Goal: Information Seeking & Learning: Check status

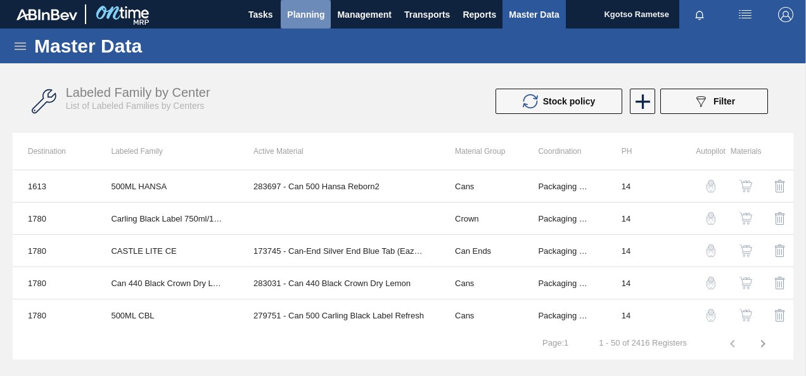
click at [320, 12] on span "Planning" at bounding box center [305, 14] width 37 height 15
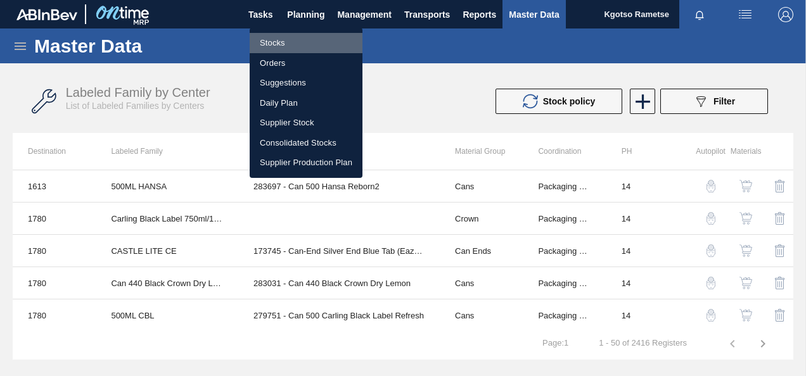
click at [293, 34] on li "Stocks" at bounding box center [306, 43] width 113 height 20
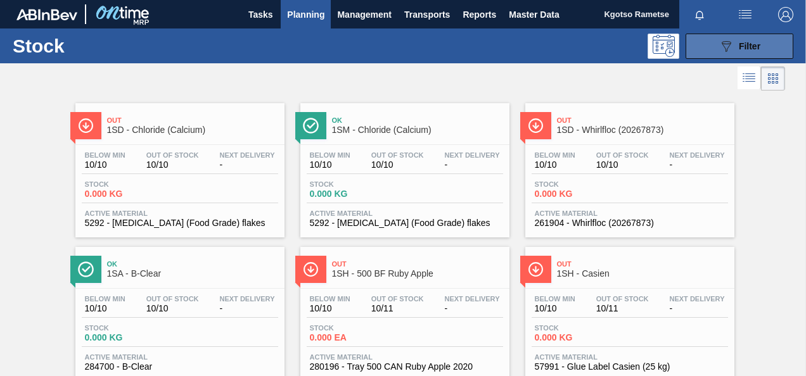
click at [560, 45] on icon "089F7B8B-B2A5-4AFE-B5C0-19BA573D28AC" at bounding box center [725, 46] width 15 height 15
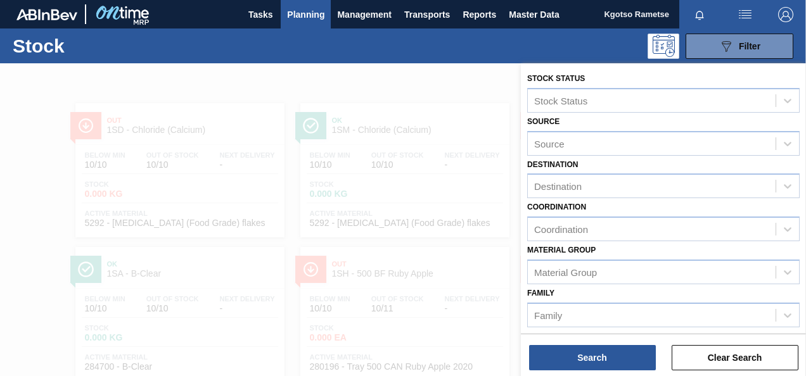
scroll to position [227, 0]
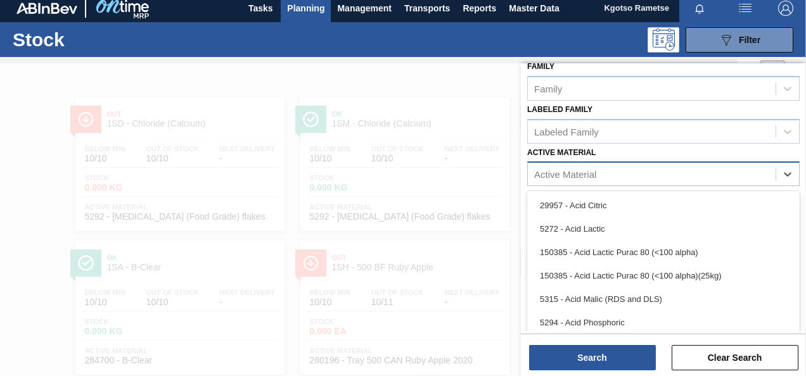
click at [560, 176] on div "Active Material" at bounding box center [565, 174] width 62 height 11
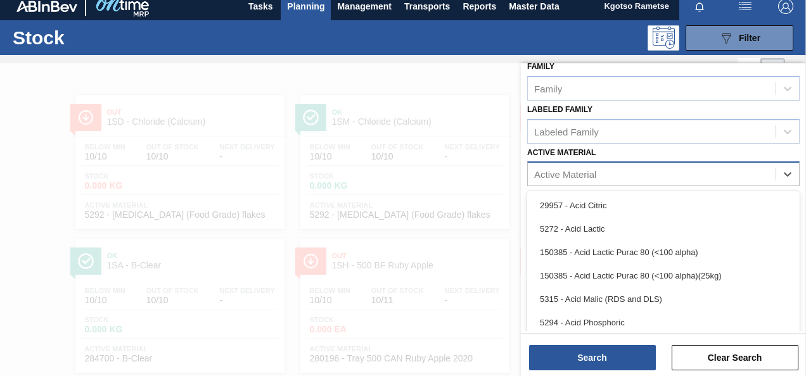
scroll to position [9, 0]
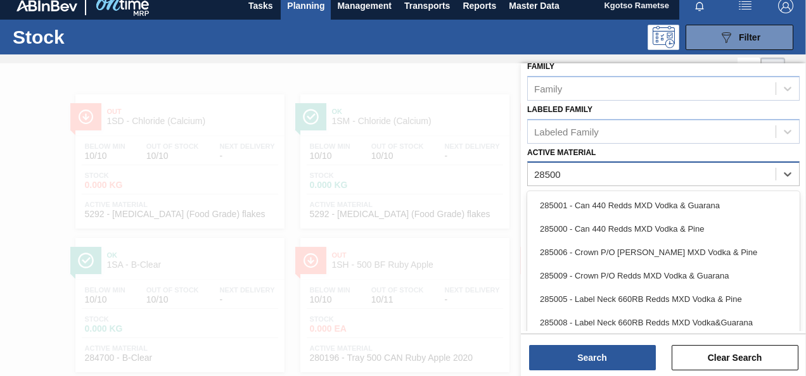
type Material "285009"
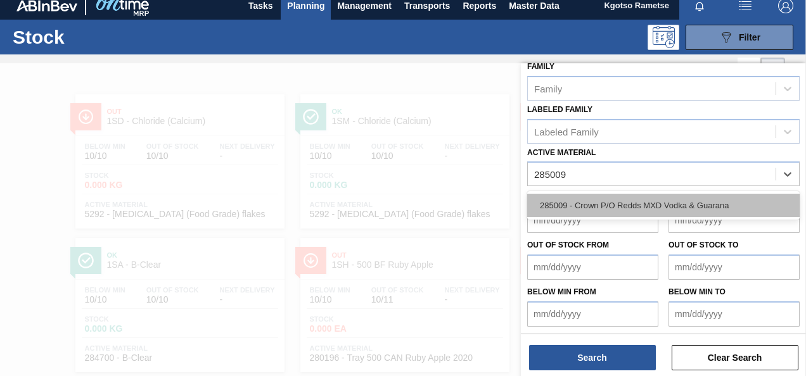
click at [560, 212] on div "285009 - Crown P/O Redds MXD Vodka & Guarana" at bounding box center [663, 205] width 272 height 23
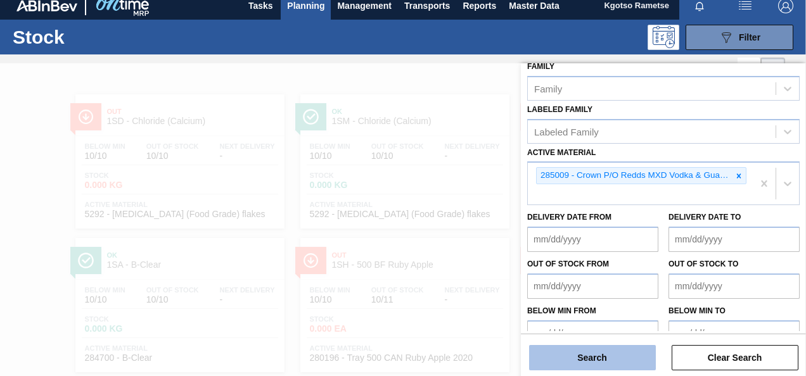
click at [560, 362] on button "Search" at bounding box center [592, 357] width 127 height 25
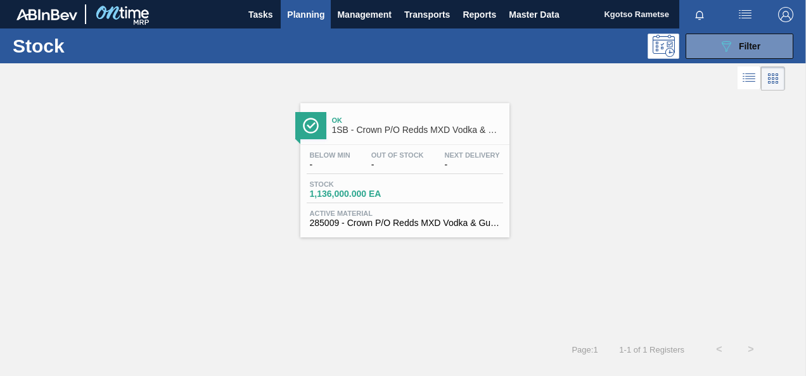
click at [379, 181] on span "Stock" at bounding box center [354, 184] width 89 height 8
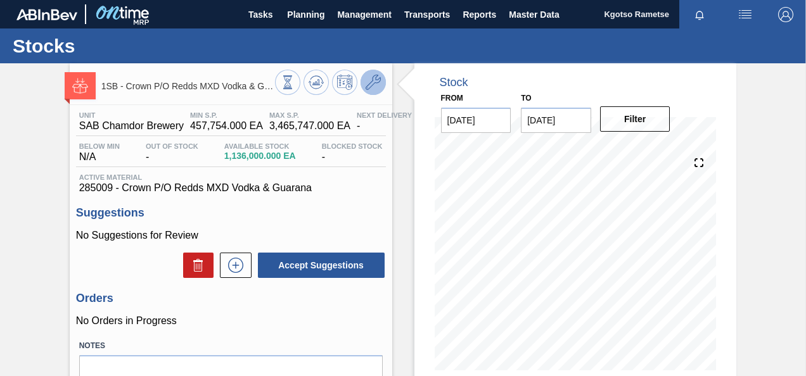
click at [373, 87] on icon at bounding box center [372, 82] width 15 height 15
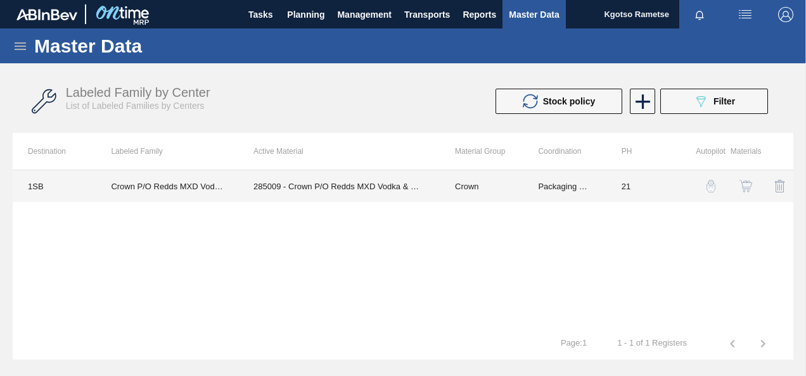
click at [393, 184] on td "285009 - Crown P/O Redds MXD Vodka & Guarana" at bounding box center [338, 186] width 201 height 32
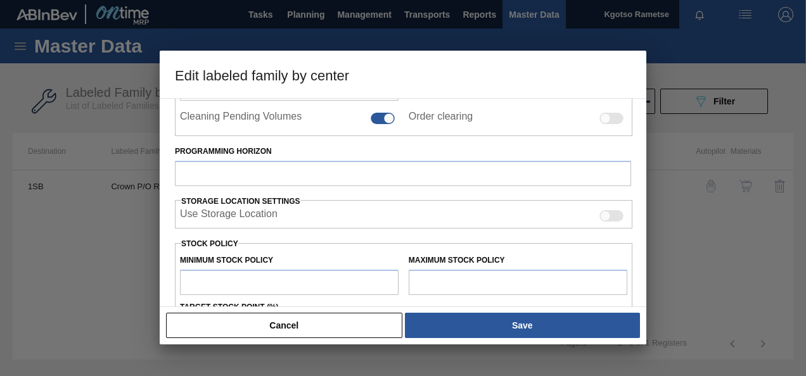
type input "Crown"
type input "Redds MXD (Crown)"
type input "Crown P/O Redds MXD Vodka & Guarana"
type input "1SB - SAB Chamdor Brewery"
type input "21"
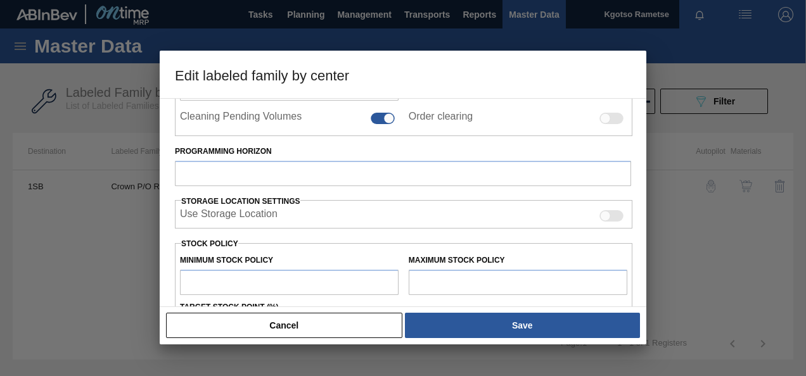
type input "457,754"
type input "3,465,747"
type input "100"
type input "3,465,747.000"
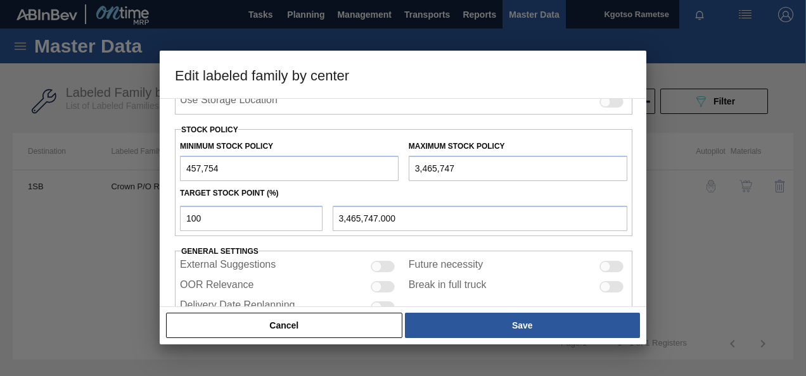
scroll to position [327, 0]
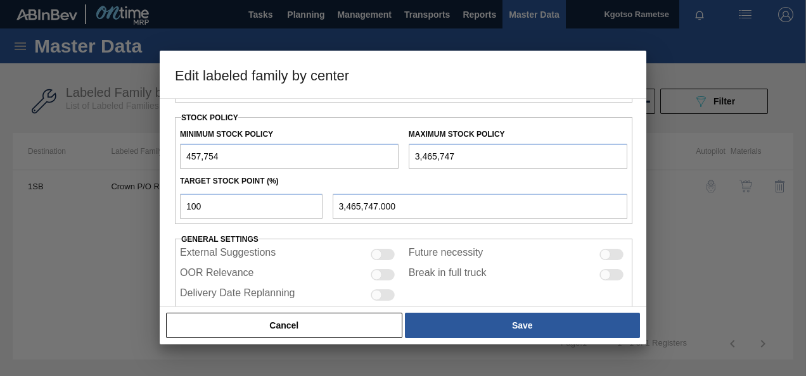
click at [186, 151] on input "457,754" at bounding box center [289, 156] width 218 height 25
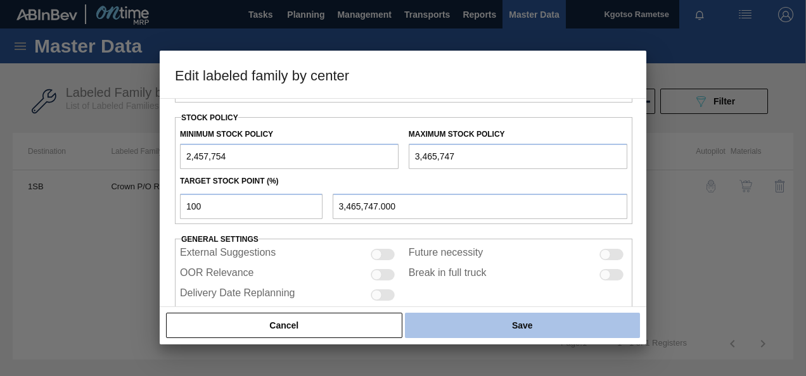
type input "2,457,754"
drag, startPoint x: 465, startPoint y: 320, endPoint x: 465, endPoint y: 313, distance: 7.0
click at [465, 315] on button "Save" at bounding box center [522, 325] width 235 height 25
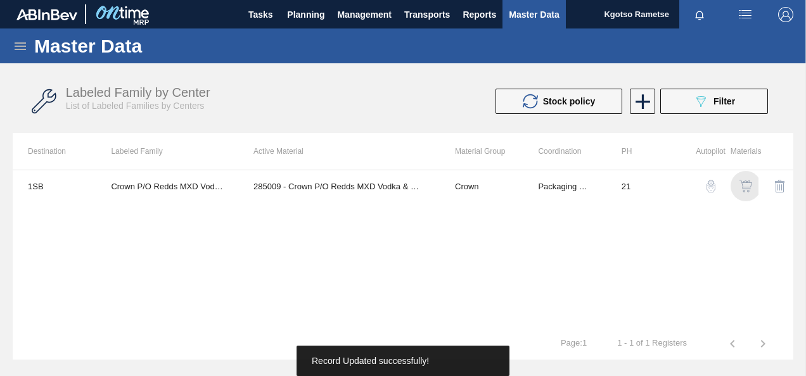
click at [560, 186] on img "button" at bounding box center [745, 186] width 13 height 13
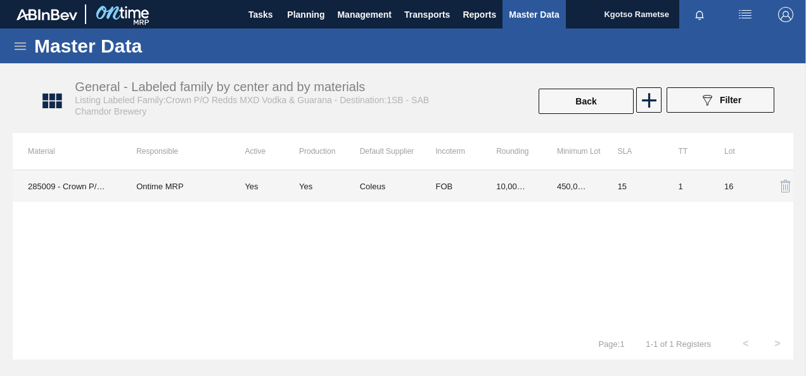
click at [428, 187] on td "FOB" at bounding box center [450, 186] width 61 height 32
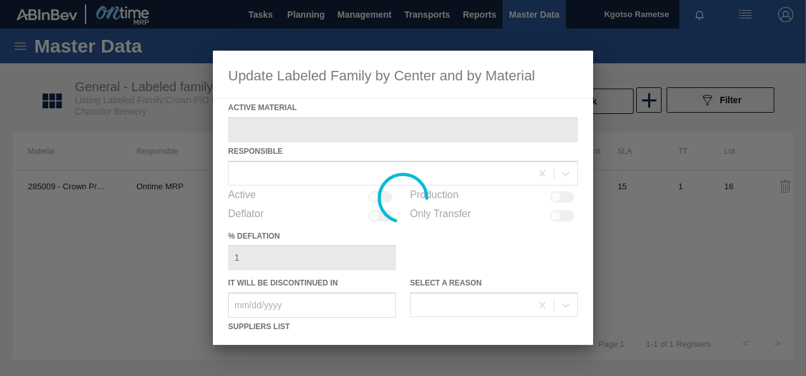
type Material "285009 - Crown P/O Redds MXD Vodka & Guarana"
checkbox input "true"
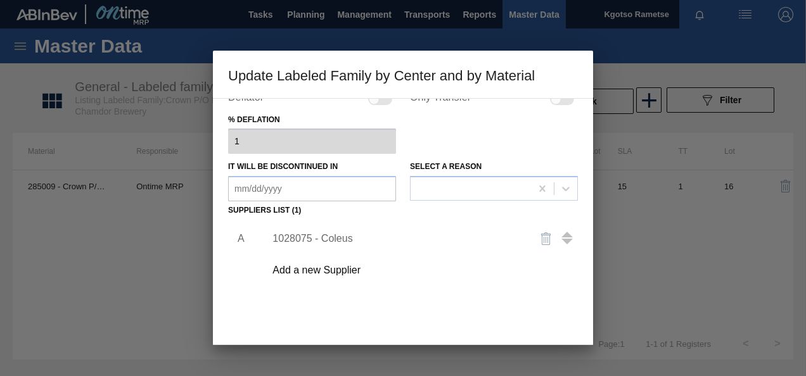
scroll to position [190, 0]
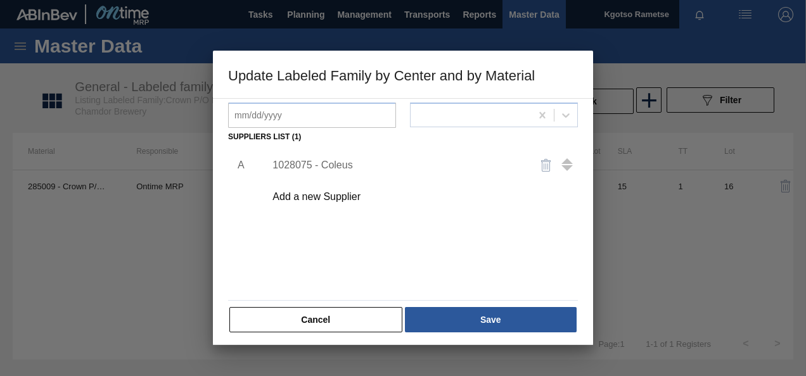
click at [307, 166] on div "1028075 - Coleus" at bounding box center [396, 165] width 248 height 11
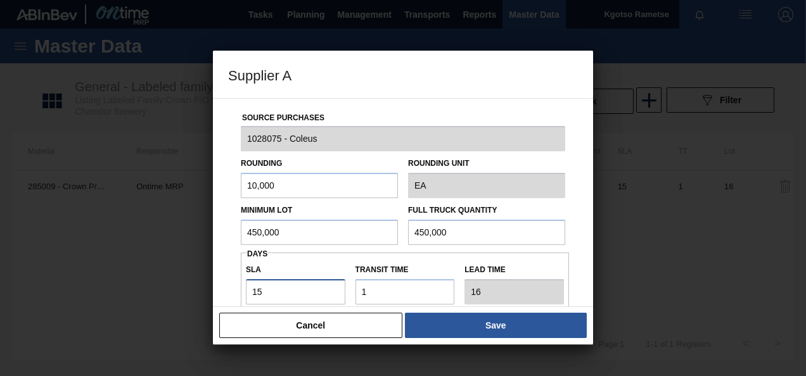
click at [257, 291] on input "15" at bounding box center [295, 291] width 99 height 25
type input "0"
type input "1"
type input "0"
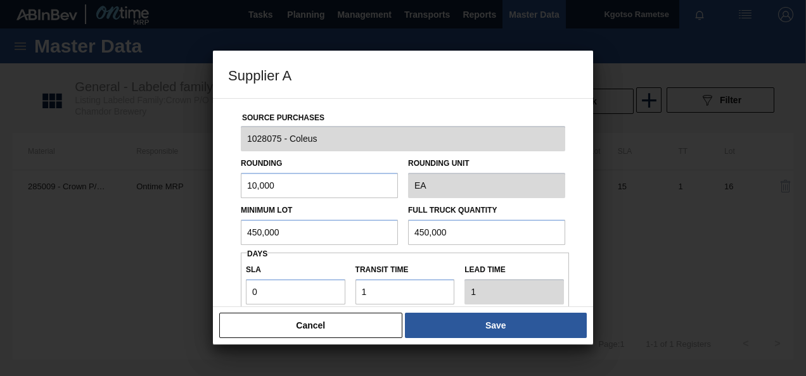
click at [263, 234] on input "450,000" at bounding box center [319, 232] width 157 height 25
click at [265, 235] on input "900,000" at bounding box center [319, 232] width 157 height 25
type input "900,000"
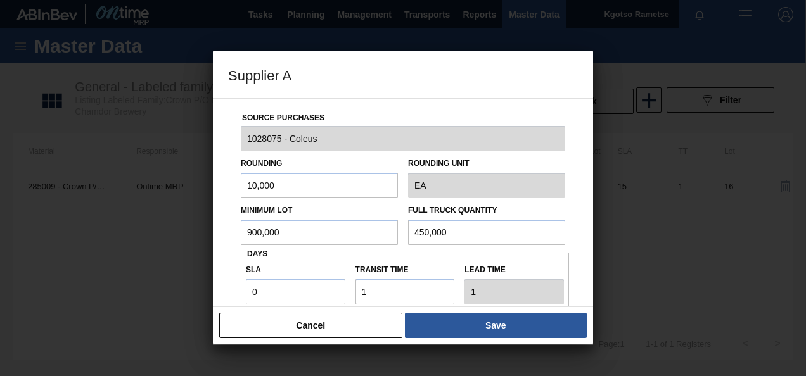
click at [421, 233] on input "450,000" at bounding box center [486, 232] width 157 height 25
paste input "90"
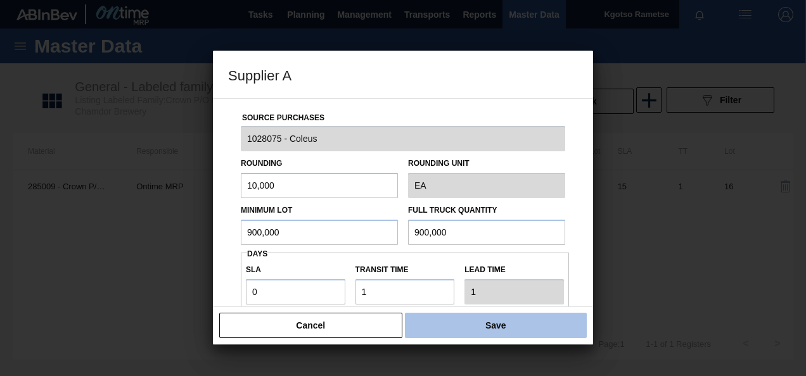
type input "900,000"
click at [456, 322] on button "Save" at bounding box center [496, 325] width 182 height 25
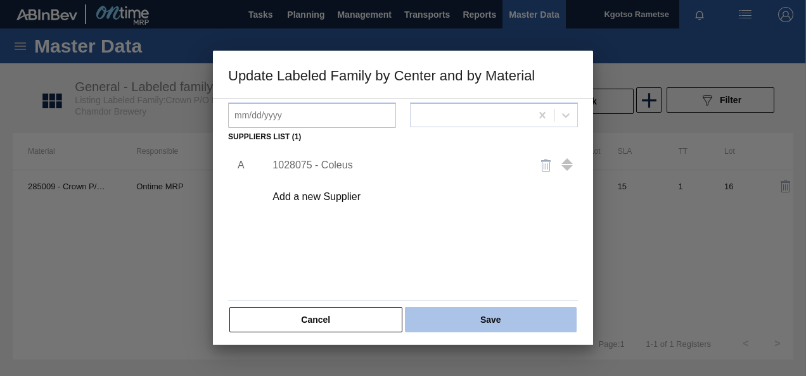
click at [446, 311] on button "Save" at bounding box center [491, 319] width 172 height 25
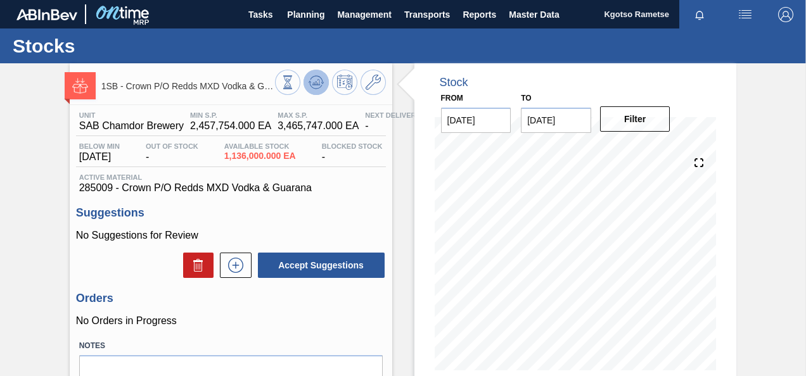
click at [318, 82] on icon at bounding box center [315, 82] width 15 height 15
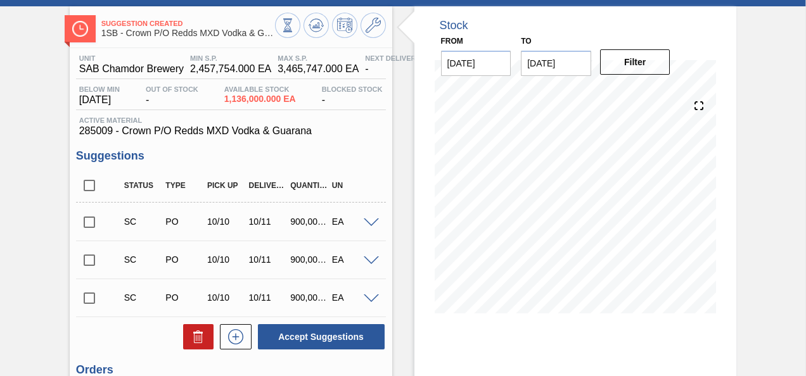
scroll to position [190, 0]
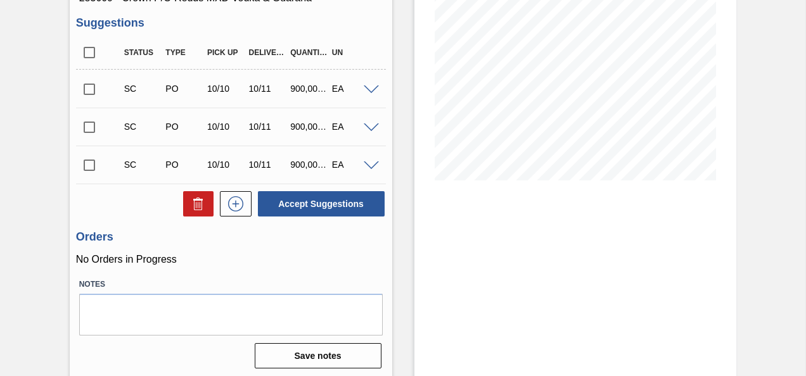
click at [367, 91] on span at bounding box center [371, 89] width 15 height 9
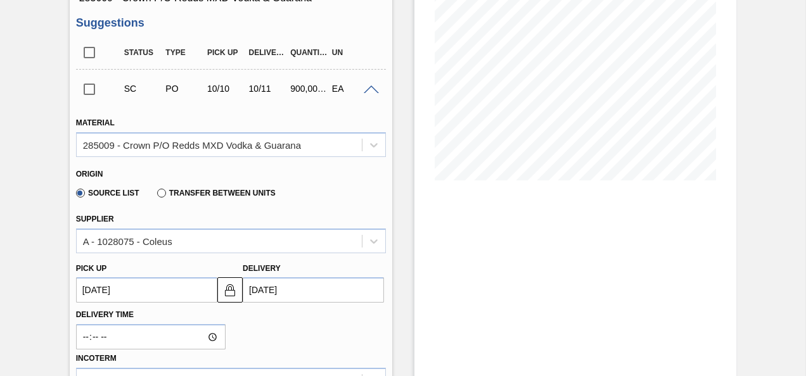
click at [367, 91] on span at bounding box center [371, 89] width 15 height 9
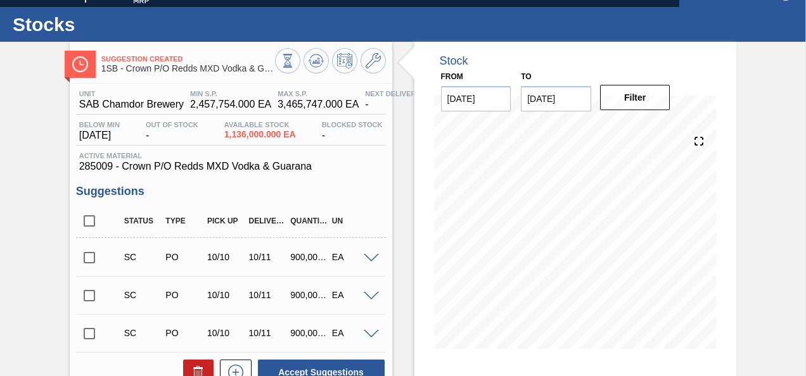
scroll to position [0, 0]
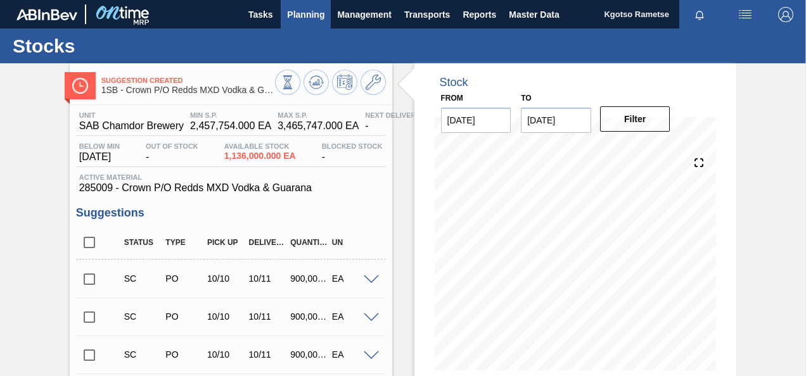
click at [307, 12] on span "Planning" at bounding box center [305, 14] width 37 height 15
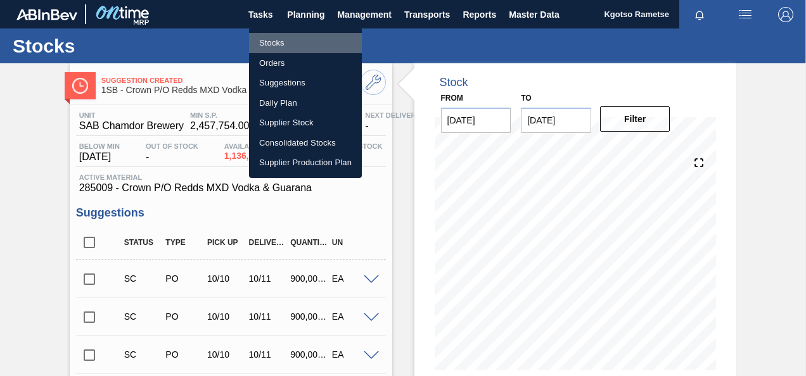
click at [292, 37] on li "Stocks" at bounding box center [305, 43] width 113 height 20
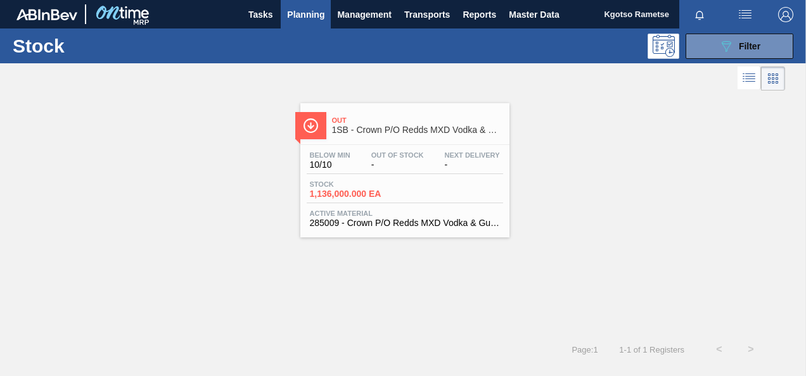
click at [424, 169] on div "Out Of Stock -" at bounding box center [397, 160] width 59 height 18
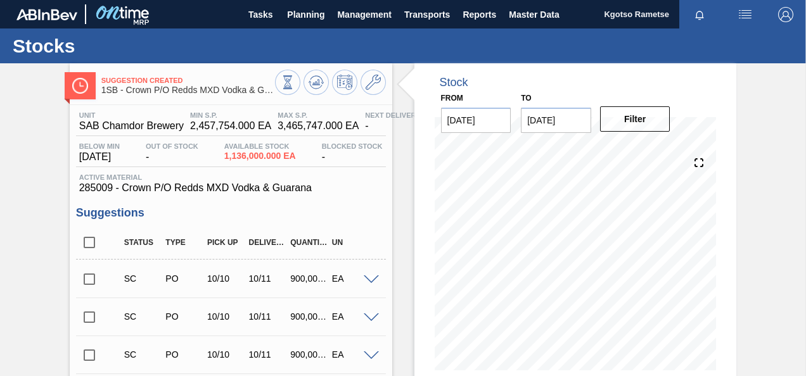
drag, startPoint x: 370, startPoint y: 281, endPoint x: 364, endPoint y: 284, distance: 6.8
click at [370, 281] on span at bounding box center [371, 279] width 15 height 9
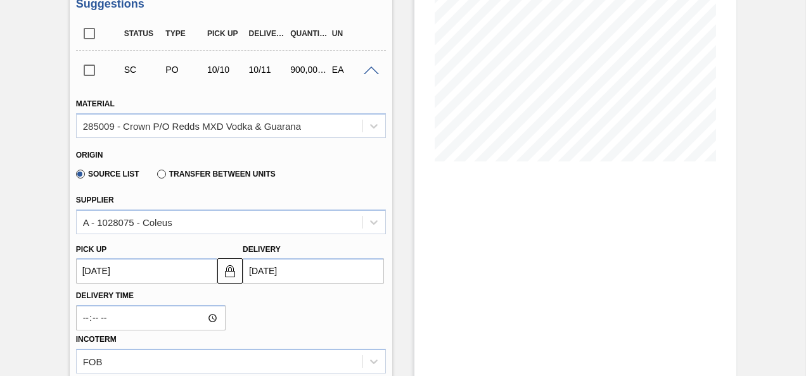
scroll to position [127, 0]
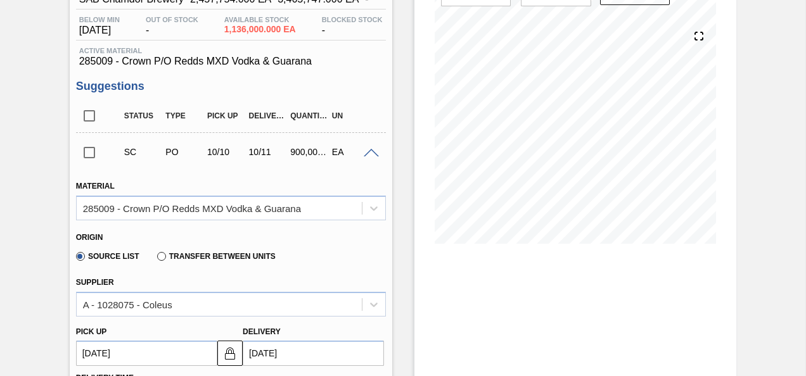
click at [369, 157] on span at bounding box center [371, 153] width 15 height 9
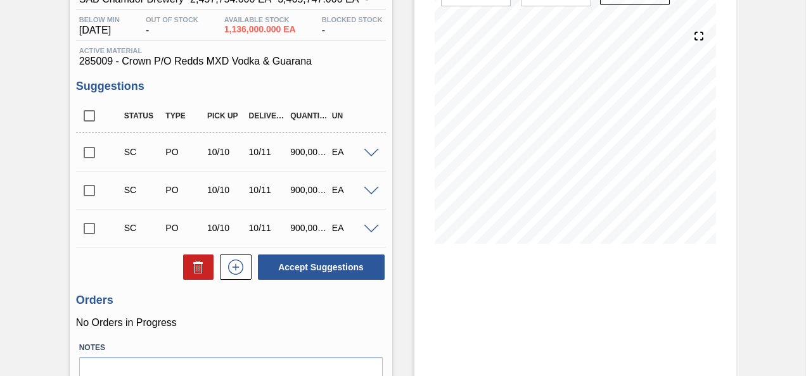
click at [372, 189] on span at bounding box center [371, 191] width 15 height 9
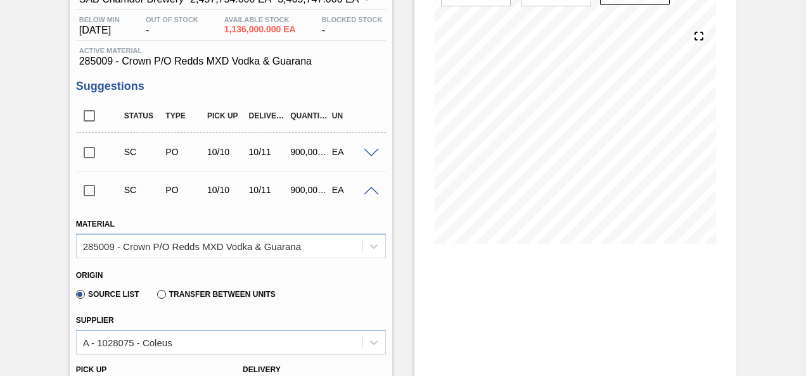
click at [372, 189] on span at bounding box center [371, 191] width 15 height 9
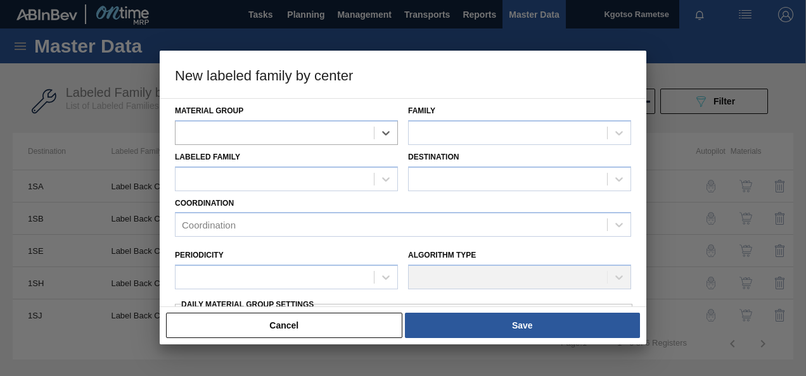
drag, startPoint x: 279, startPoint y: 326, endPoint x: 275, endPoint y: 316, distance: 11.1
click at [277, 324] on button "Cancel" at bounding box center [284, 325] width 236 height 25
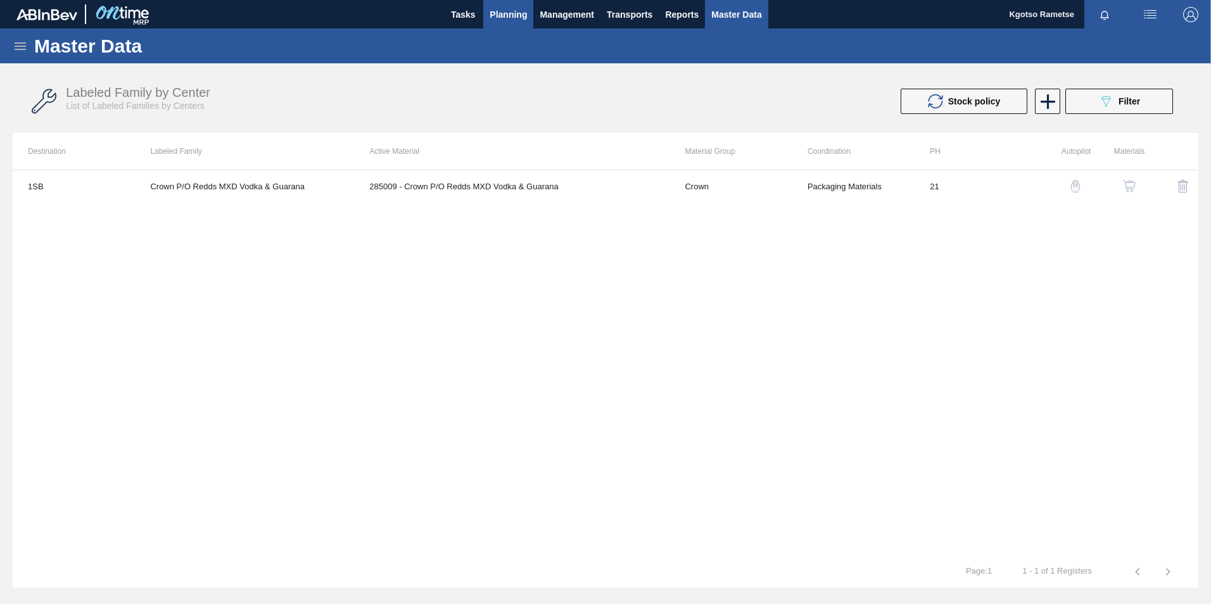
click at [509, 12] on span "Planning" at bounding box center [508, 14] width 37 height 15
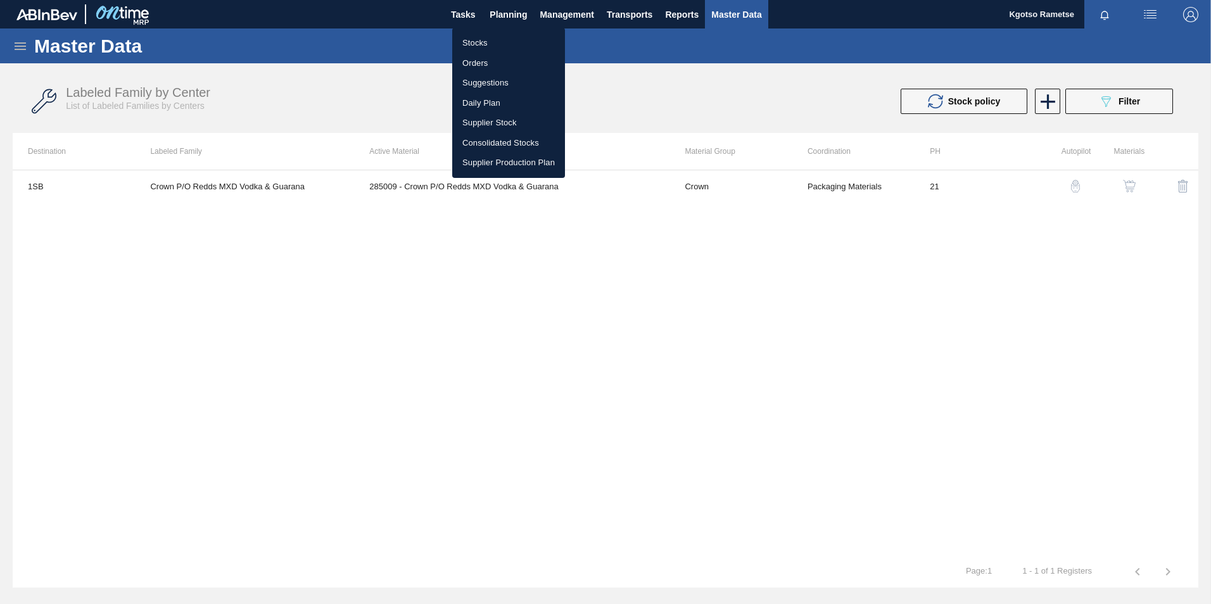
click at [503, 42] on li "Stocks" at bounding box center [508, 43] width 113 height 20
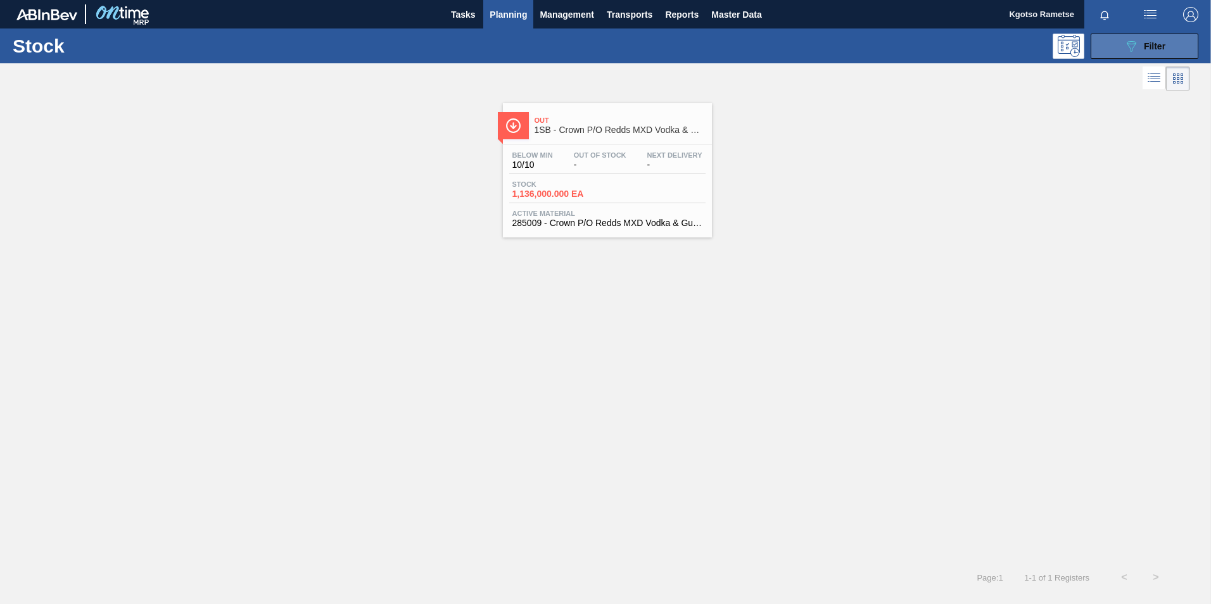
drag, startPoint x: 1130, startPoint y: 42, endPoint x: 1123, endPoint y: 63, distance: 22.2
click at [1129, 42] on icon "089F7B8B-B2A5-4AFE-B5C0-19BA573D28AC" at bounding box center [1131, 46] width 15 height 15
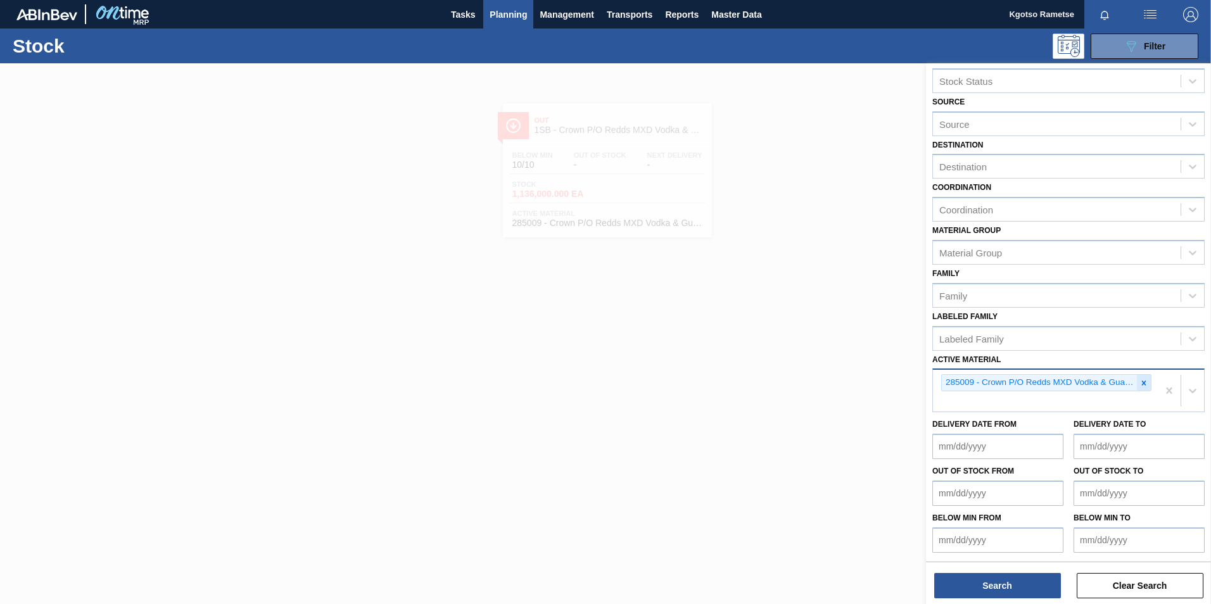
click at [1141, 379] on icon at bounding box center [1143, 383] width 9 height 9
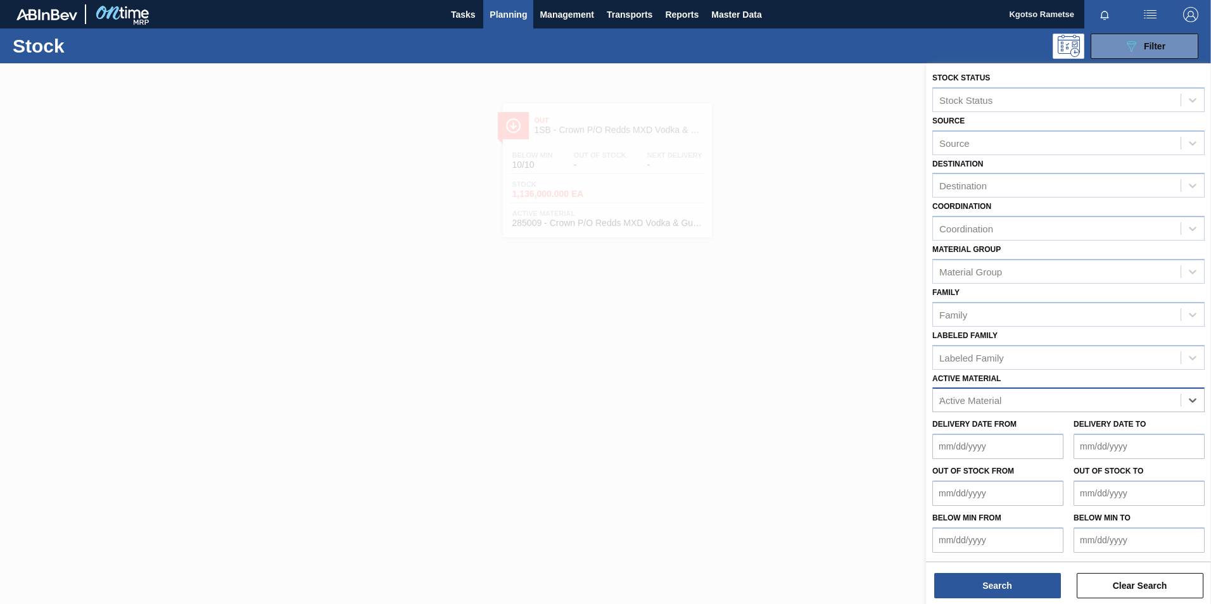
scroll to position [20, 0]
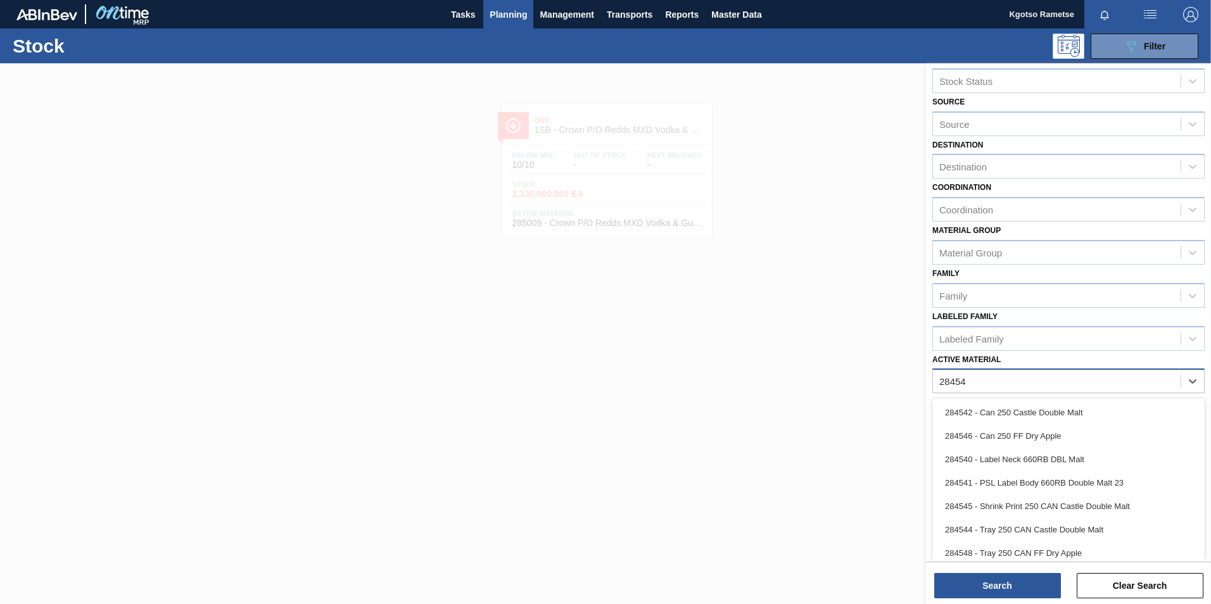
type Material "284541"
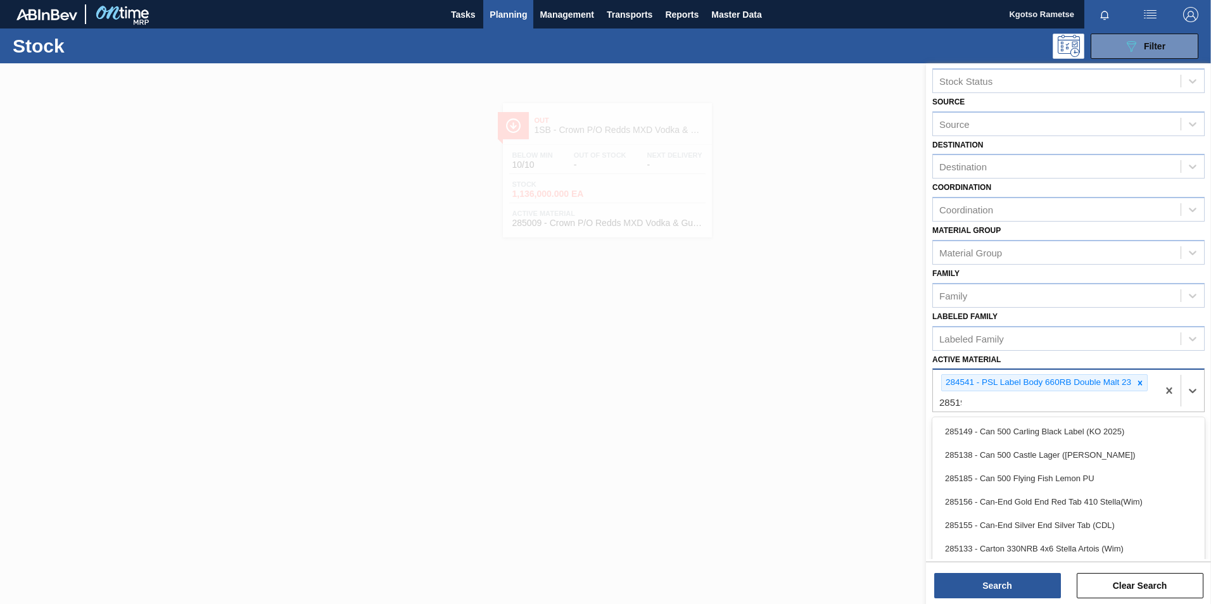
type Material "285191"
type Material "285192"
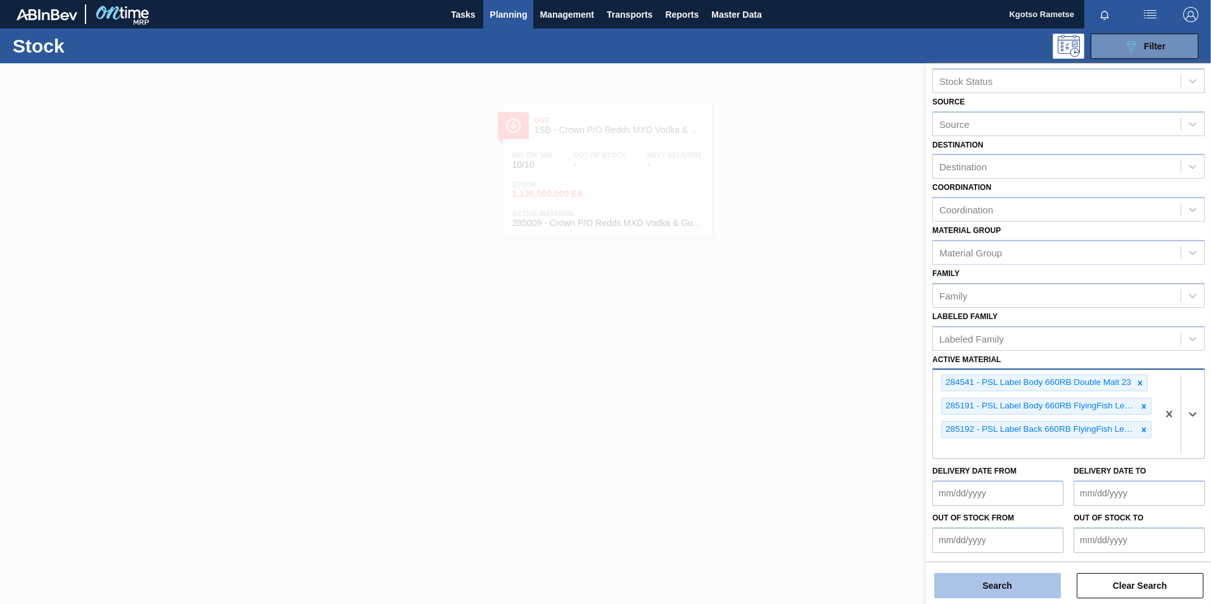
click at [991, 585] on button "Search" at bounding box center [997, 585] width 127 height 25
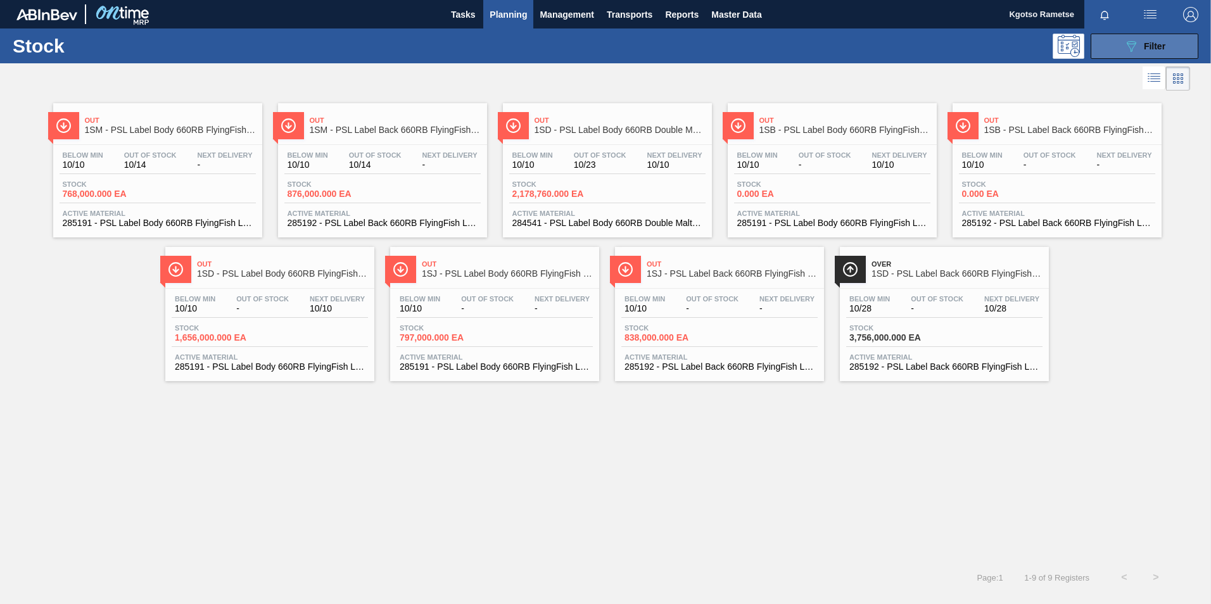
click at [1143, 52] on div "089F7B8B-B2A5-4AFE-B5C0-19BA573D28AC Filter" at bounding box center [1145, 46] width 42 height 15
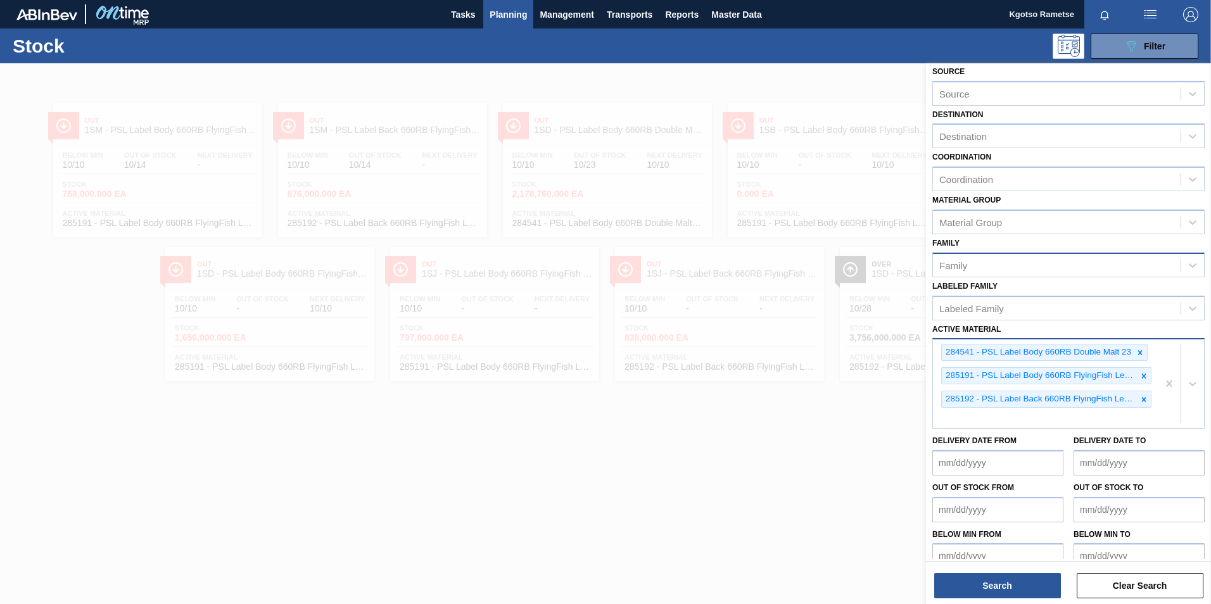
scroll to position [66, 0]
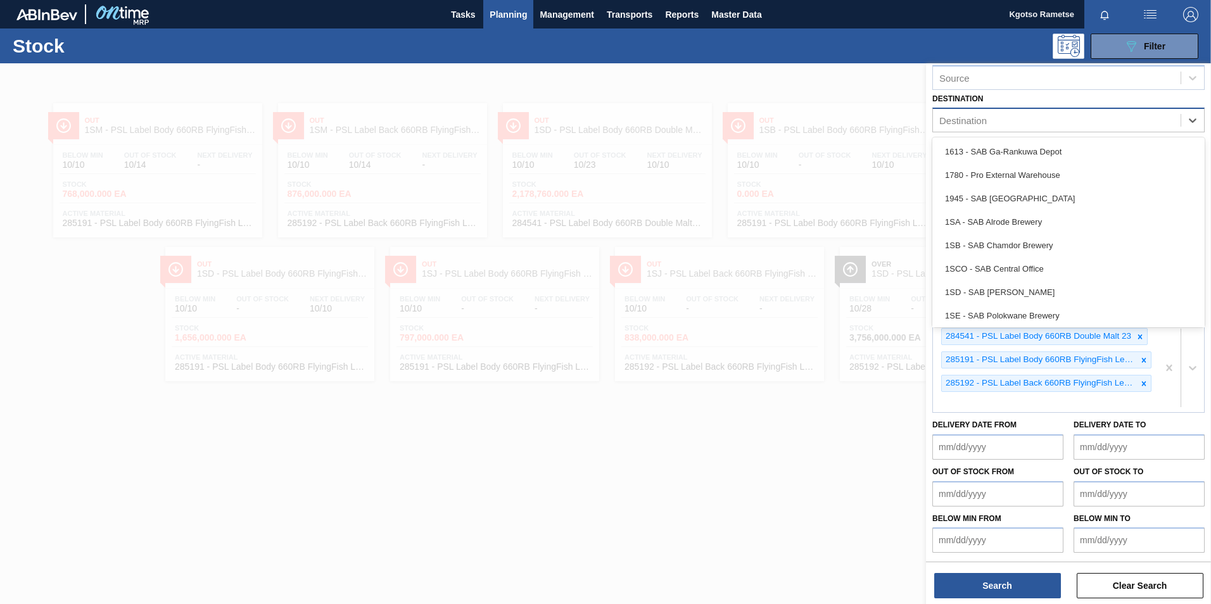
click at [948, 124] on div "Destination" at bounding box center [962, 120] width 47 height 11
type input "1sd"
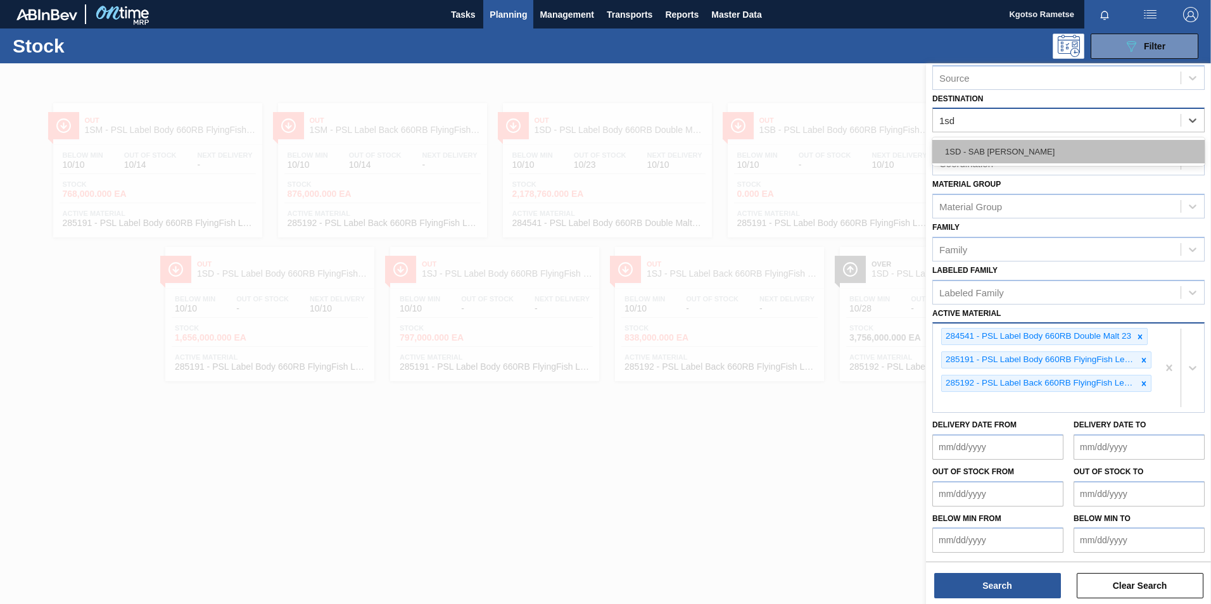
click at [949, 153] on div "1SD - SAB Rosslyn Brewery" at bounding box center [1068, 151] width 272 height 23
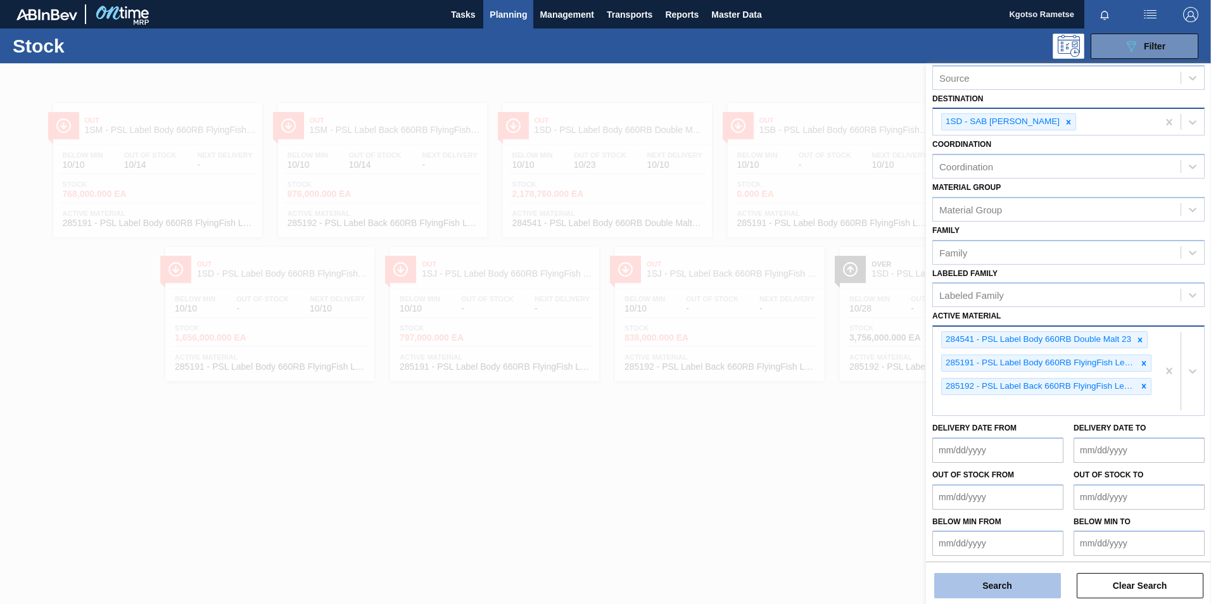
click at [989, 588] on button "Search" at bounding box center [997, 585] width 127 height 25
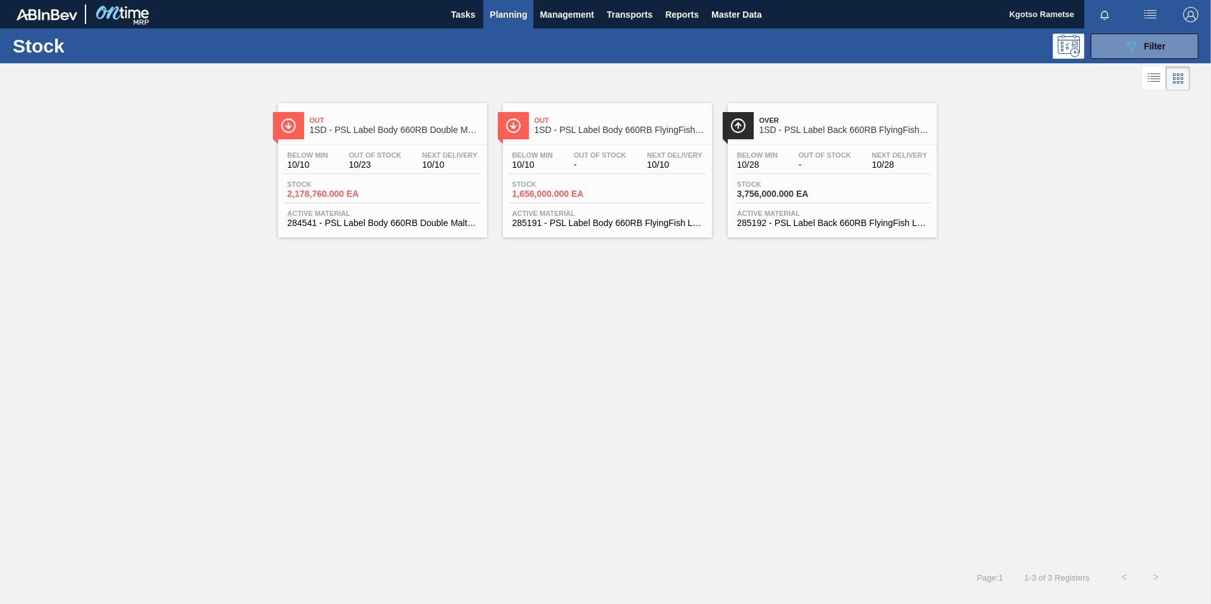
click at [469, 193] on div "Stock 2,178,760.000 EA" at bounding box center [382, 191] width 196 height 23
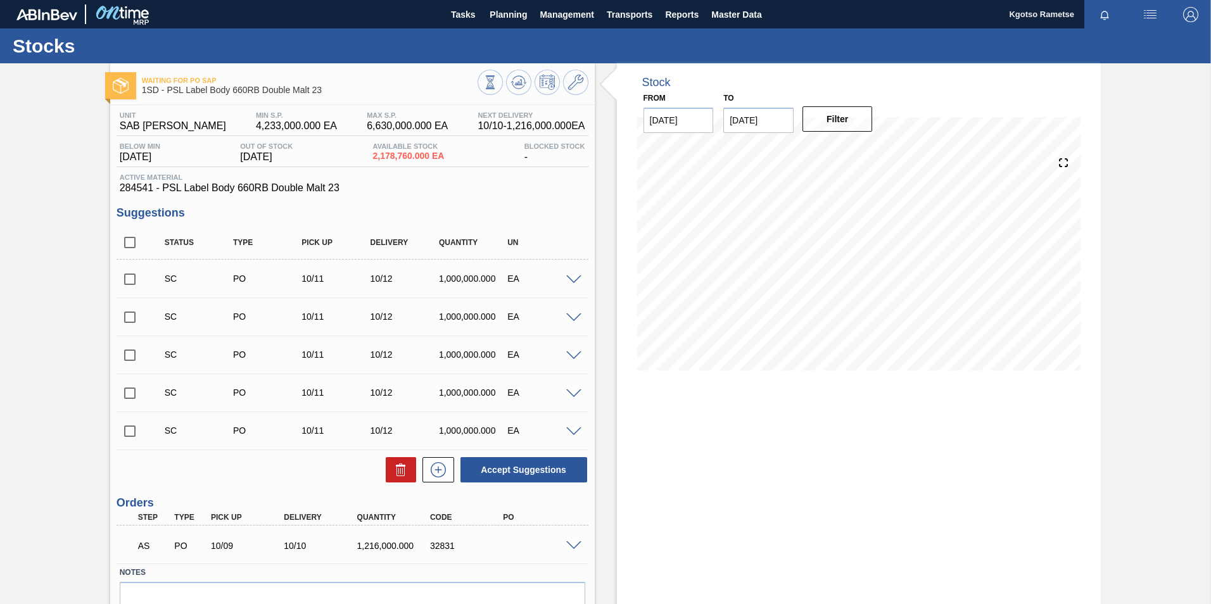
click at [575, 541] on span at bounding box center [573, 545] width 15 height 9
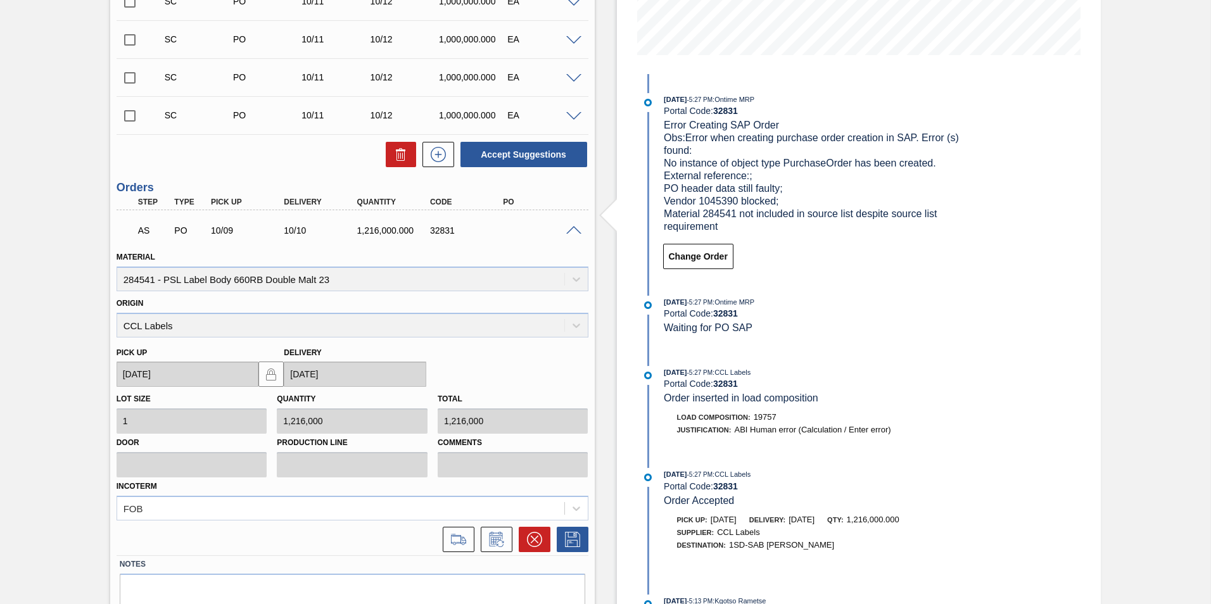
scroll to position [317, 0]
click at [576, 326] on div "Origin CCL Labels" at bounding box center [353, 314] width 472 height 43
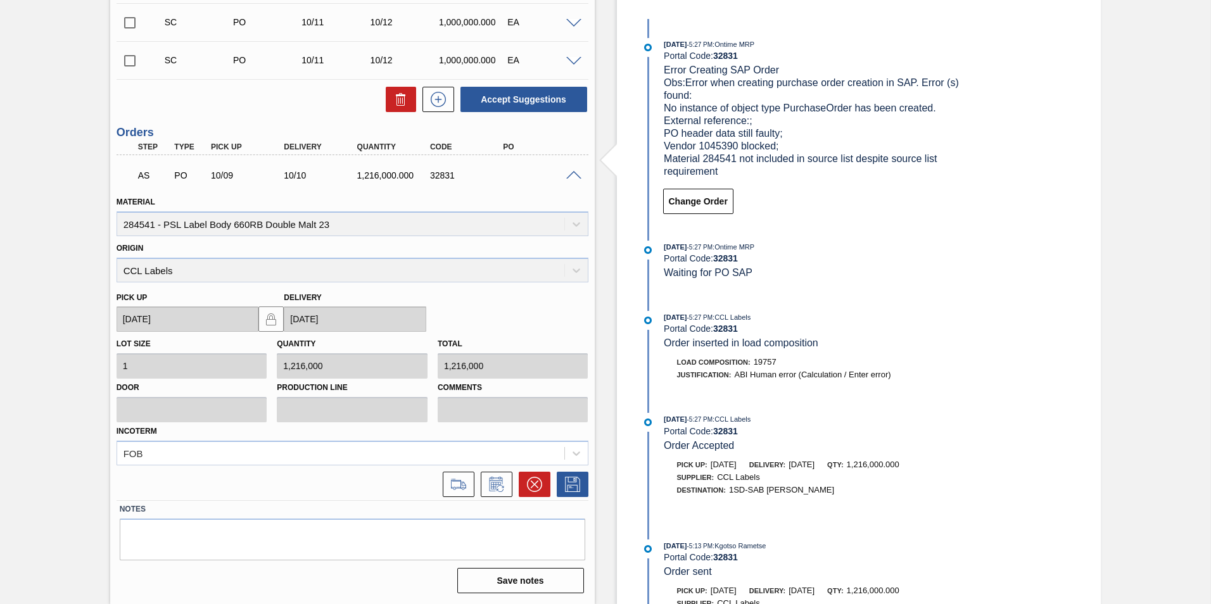
scroll to position [0, 0]
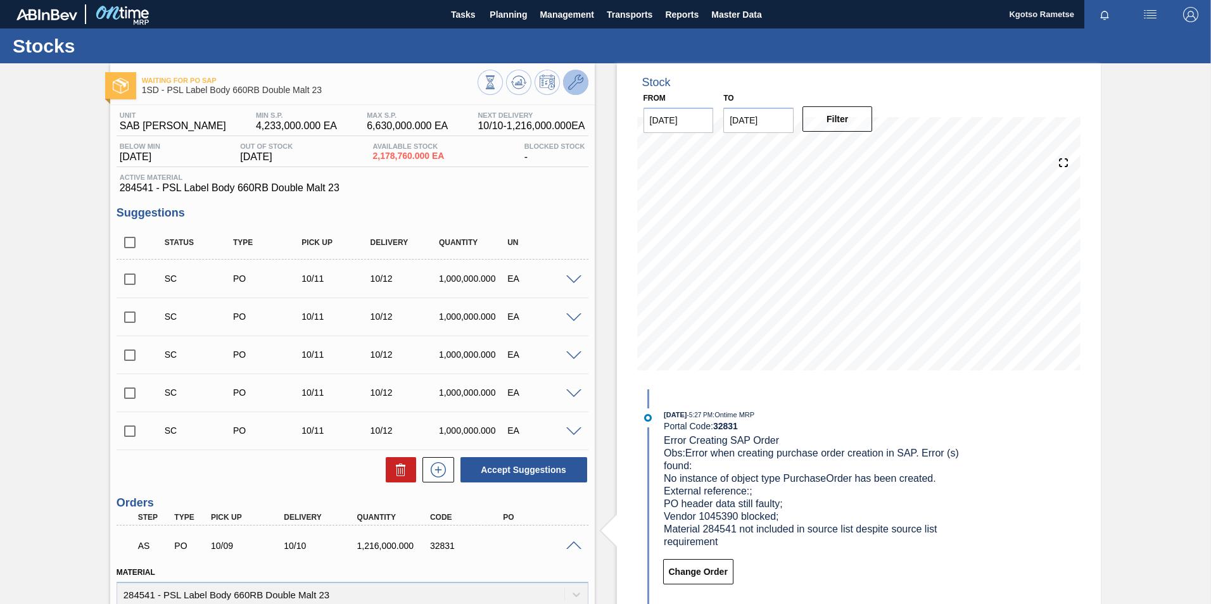
click at [574, 78] on icon at bounding box center [575, 82] width 15 height 15
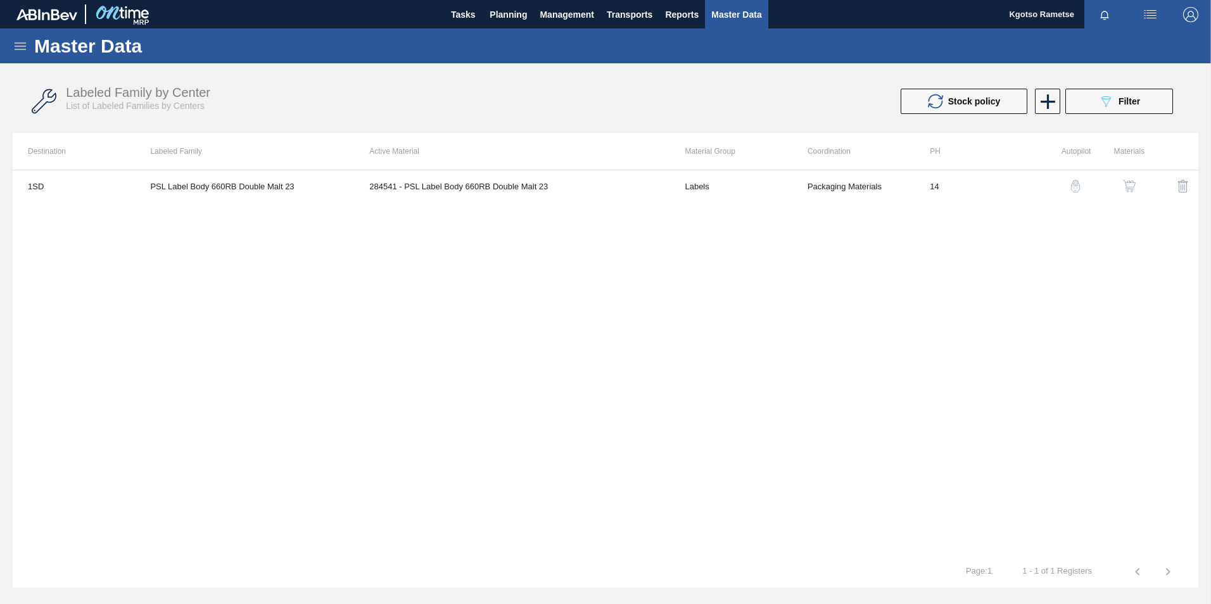
click at [1126, 185] on img "button" at bounding box center [1129, 186] width 13 height 13
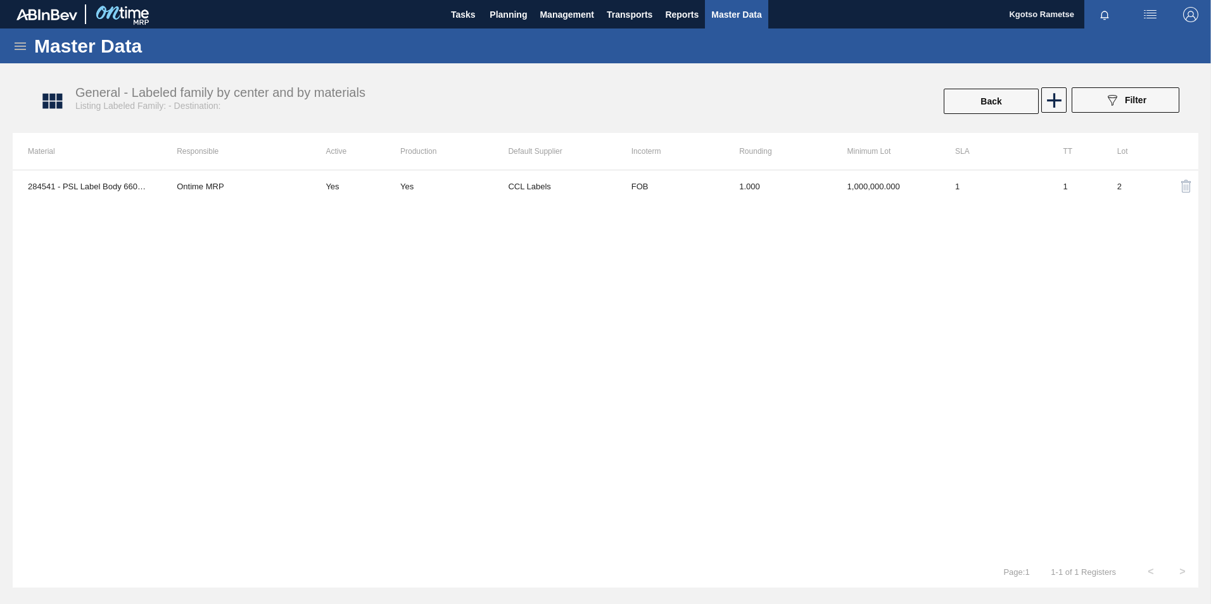
click at [771, 170] on div "284541 - PSL Label Body 660RB Double Malt 23 Ontime MRP Yes Yes CCL Labels FOB …" at bounding box center [606, 363] width 1186 height 386
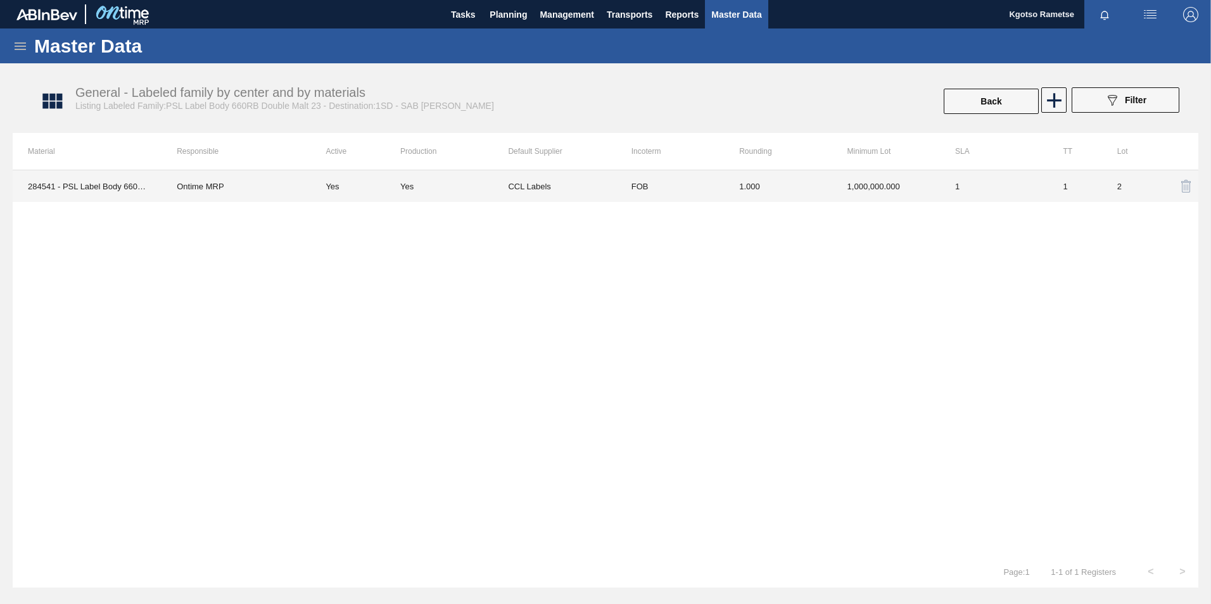
click at [768, 189] on td "1.000" at bounding box center [778, 186] width 108 height 32
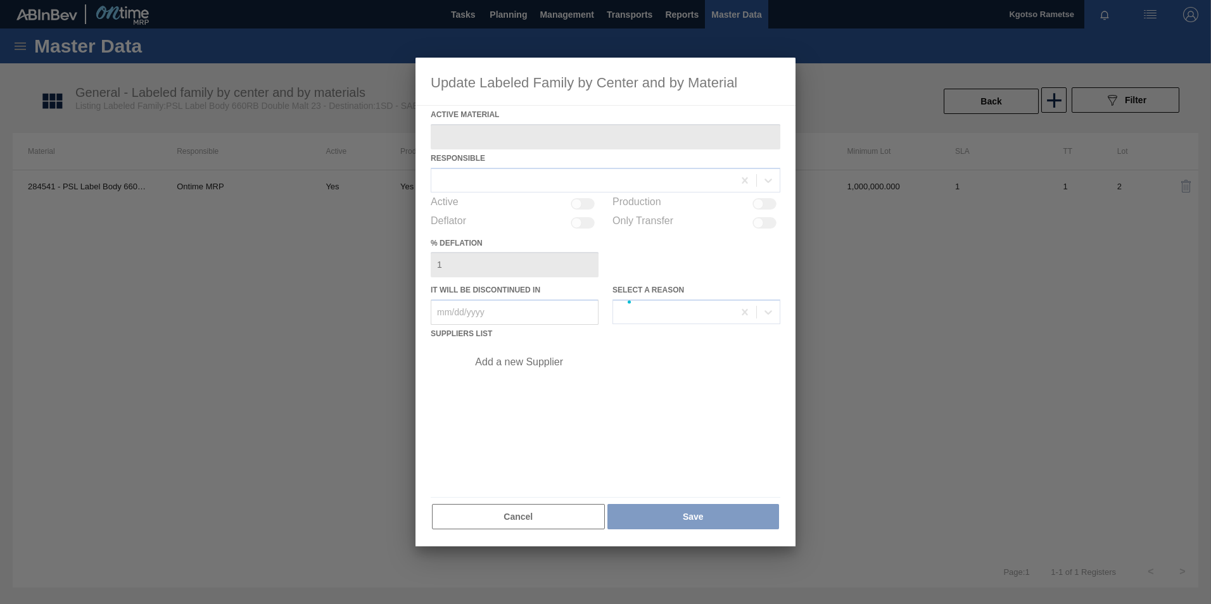
type Material "284541 - PSL Label Body 660RB Double Malt 23"
checkbox input "true"
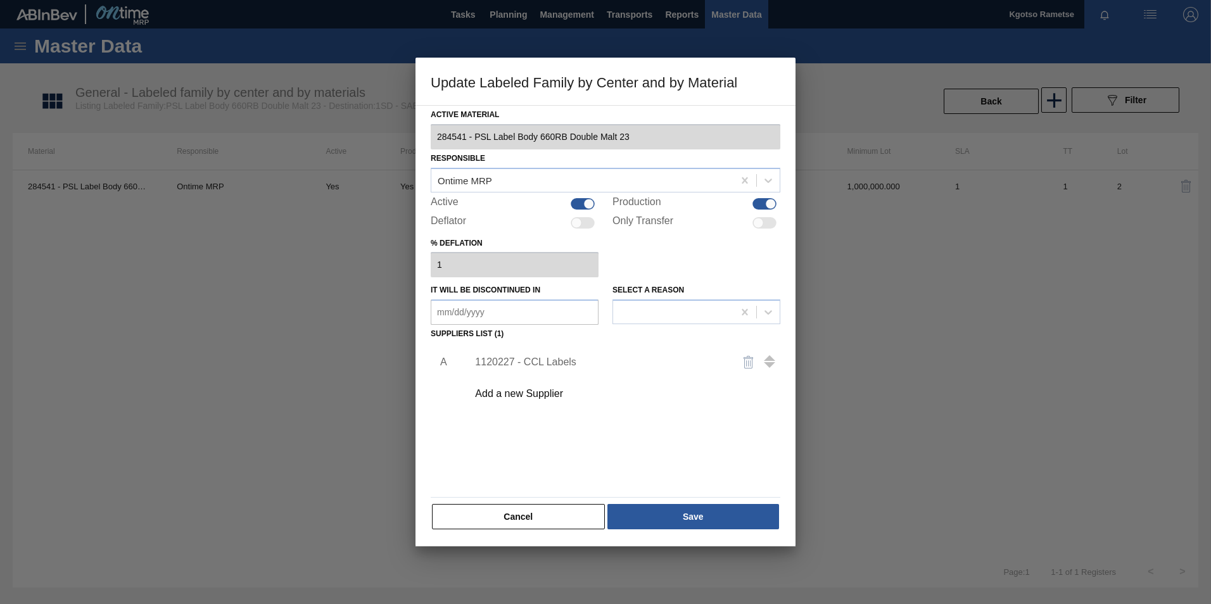
drag, startPoint x: 559, startPoint y: 524, endPoint x: 557, endPoint y: 518, distance: 6.6
click at [557, 520] on button "Cancel" at bounding box center [518, 516] width 173 height 25
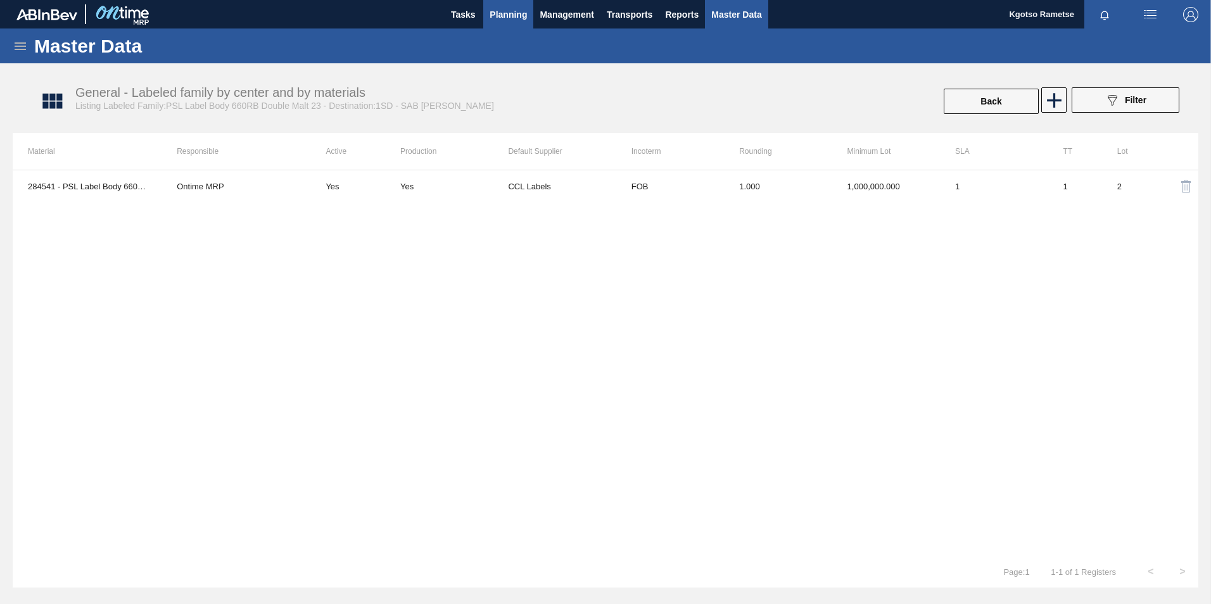
click at [505, 18] on span "Planning" at bounding box center [508, 14] width 37 height 15
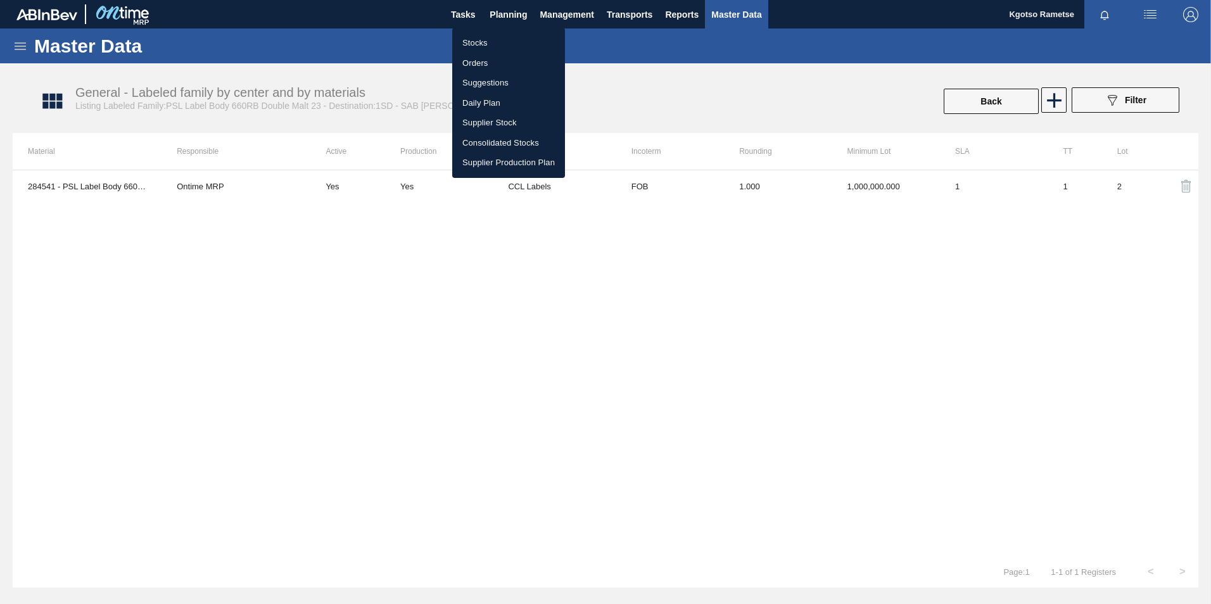
click at [496, 45] on li "Stocks" at bounding box center [508, 43] width 113 height 20
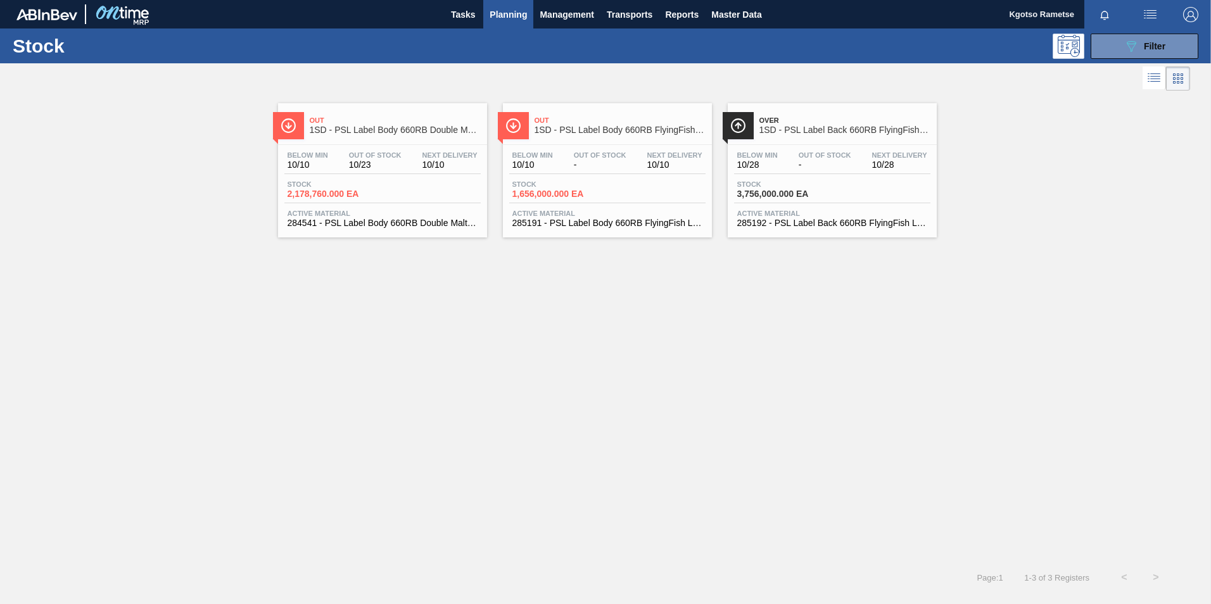
click at [615, 155] on span "Out Of Stock" at bounding box center [600, 155] width 53 height 8
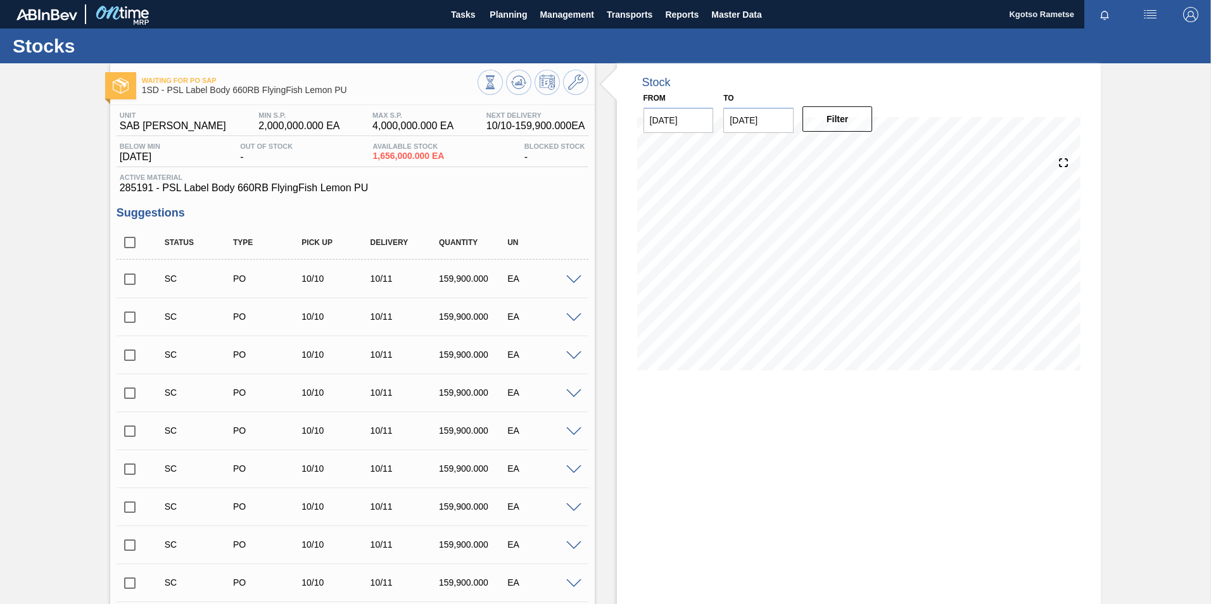
click at [565, 274] on div at bounding box center [575, 278] width 25 height 9
click at [569, 277] on span at bounding box center [573, 279] width 15 height 9
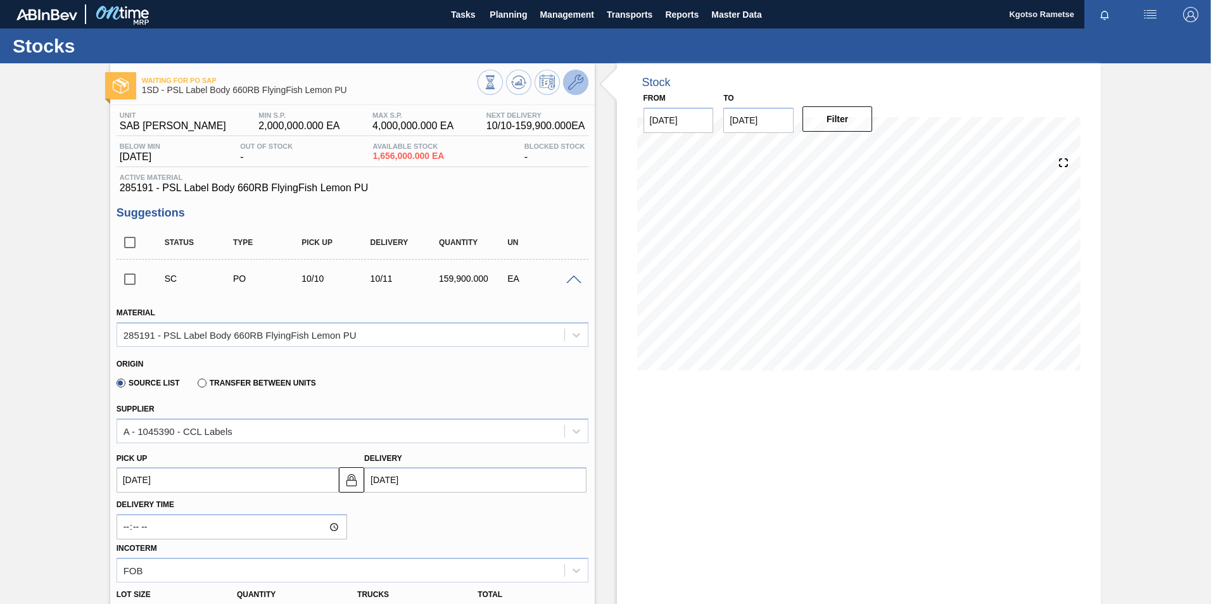
click at [573, 83] on icon at bounding box center [575, 82] width 15 height 15
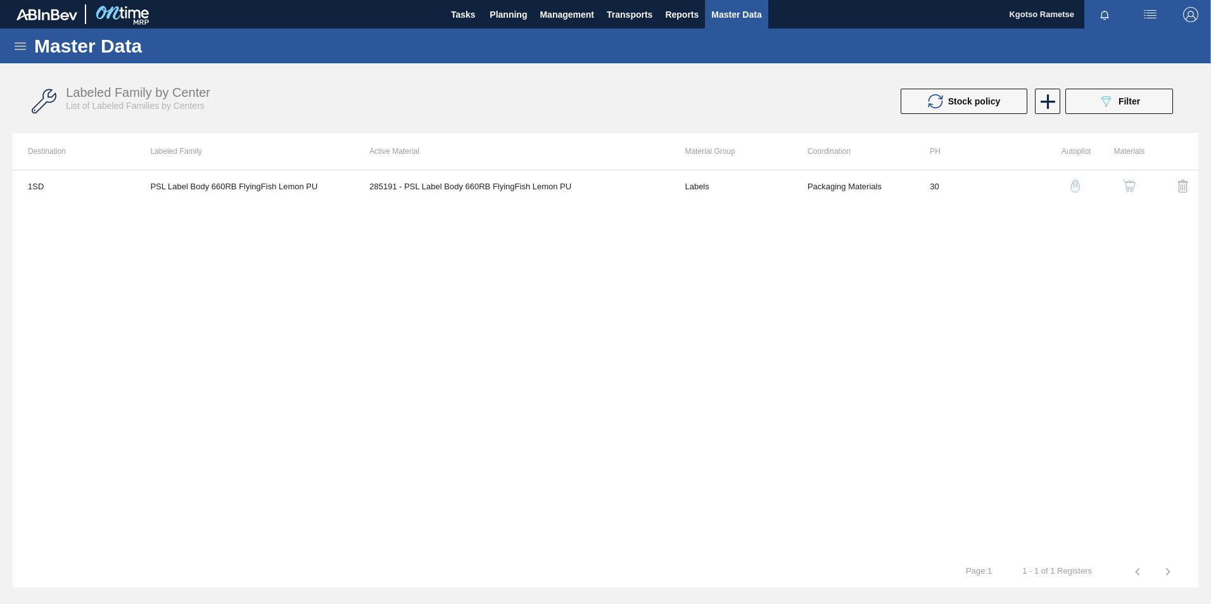
click at [1121, 178] on button "button" at bounding box center [1129, 186] width 30 height 30
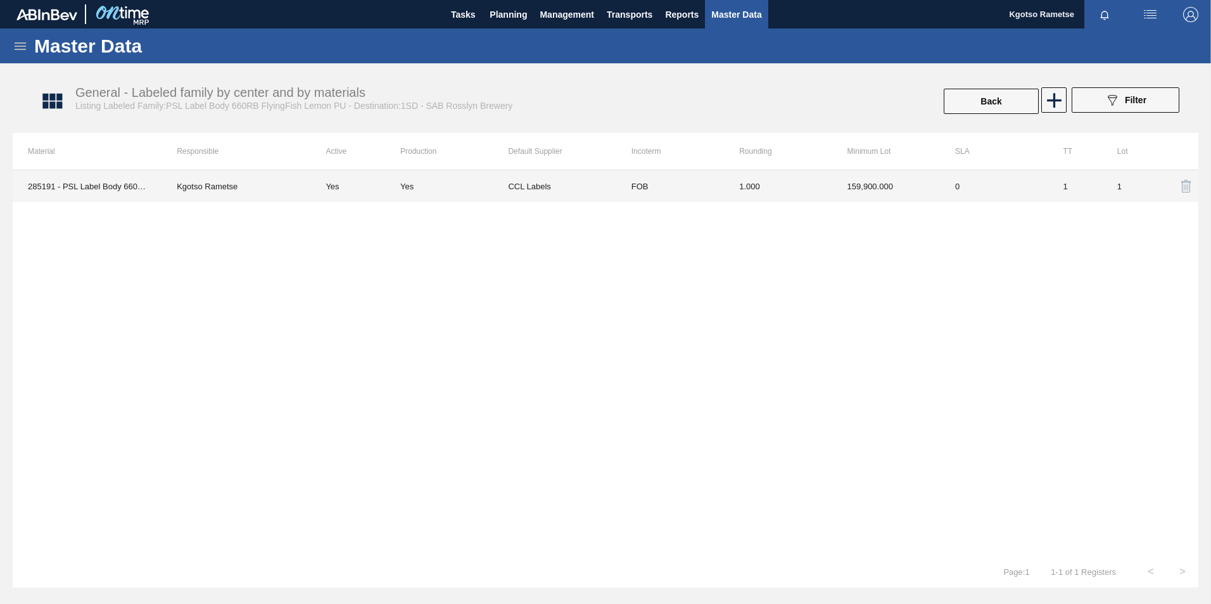
click at [576, 193] on td "CCL Labels" at bounding box center [562, 186] width 108 height 32
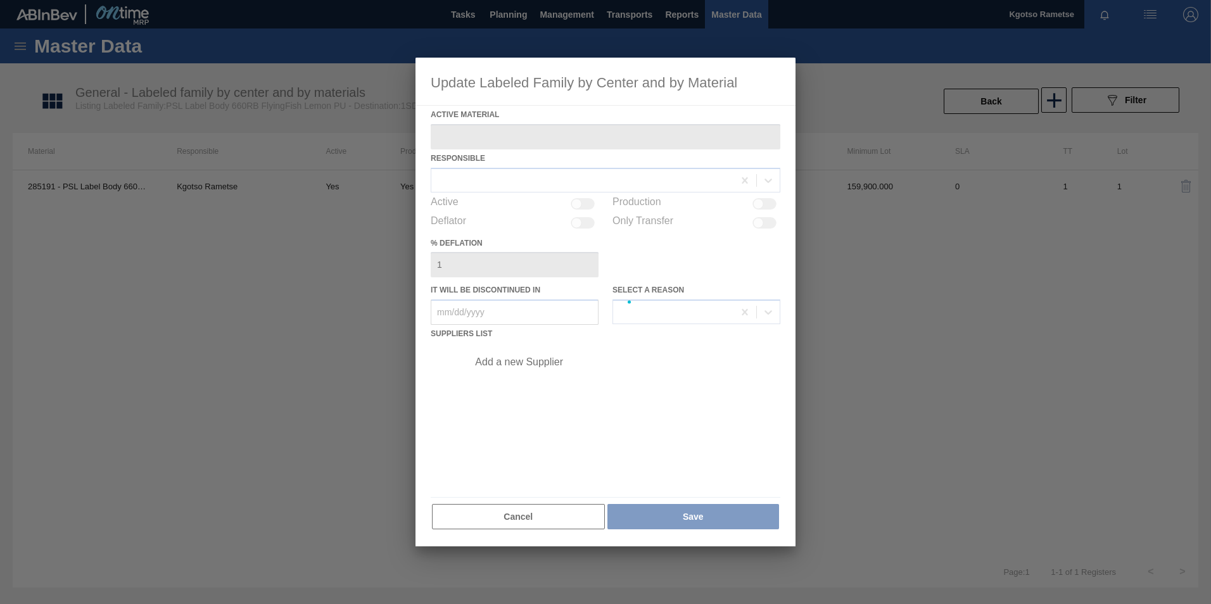
type Material "285191 - PSL Label Body 660RB FlyingFish Lemon PU"
checkbox input "true"
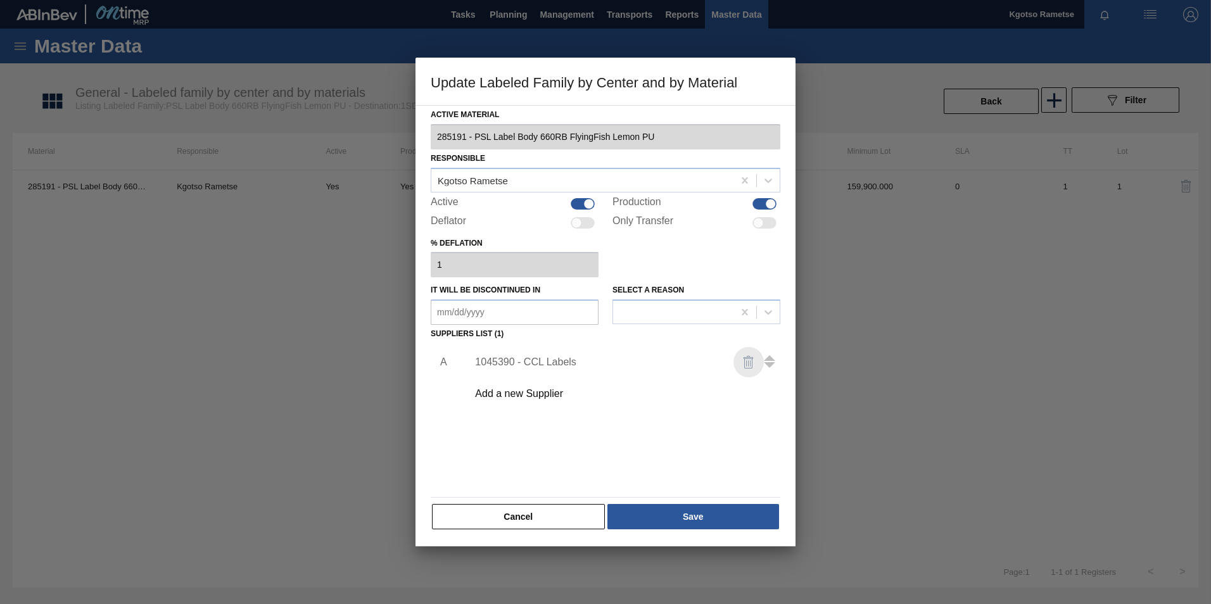
click at [745, 361] on img "button" at bounding box center [748, 362] width 15 height 15
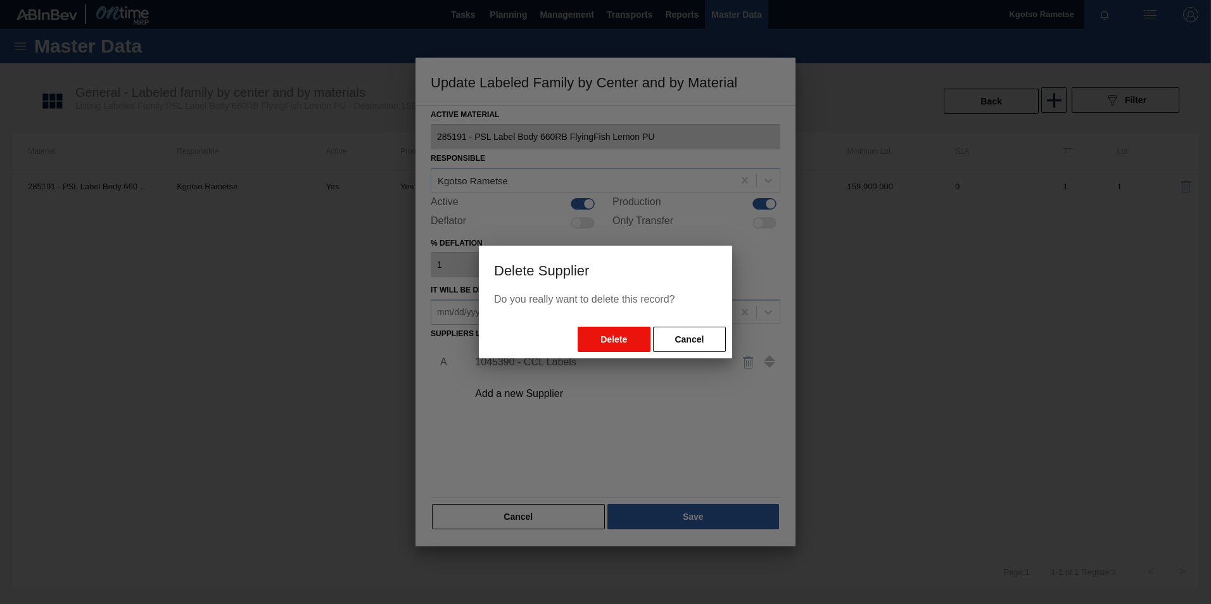
click at [643, 339] on button "Delete" at bounding box center [614, 339] width 73 height 25
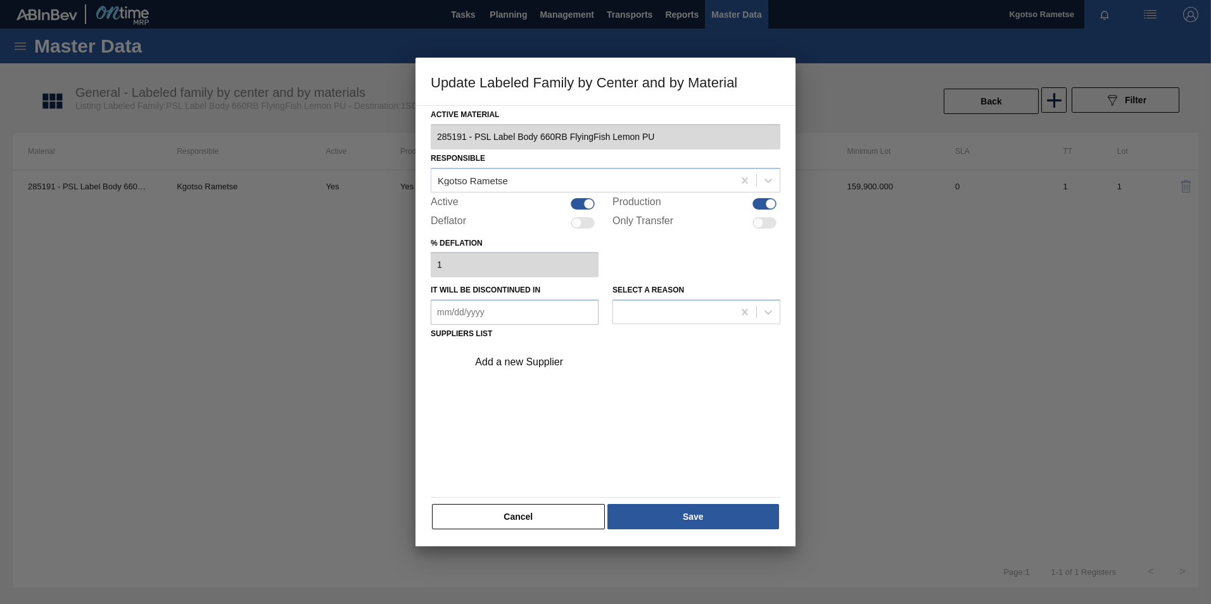
click at [532, 363] on div "Add a new Supplier" at bounding box center [599, 362] width 248 height 11
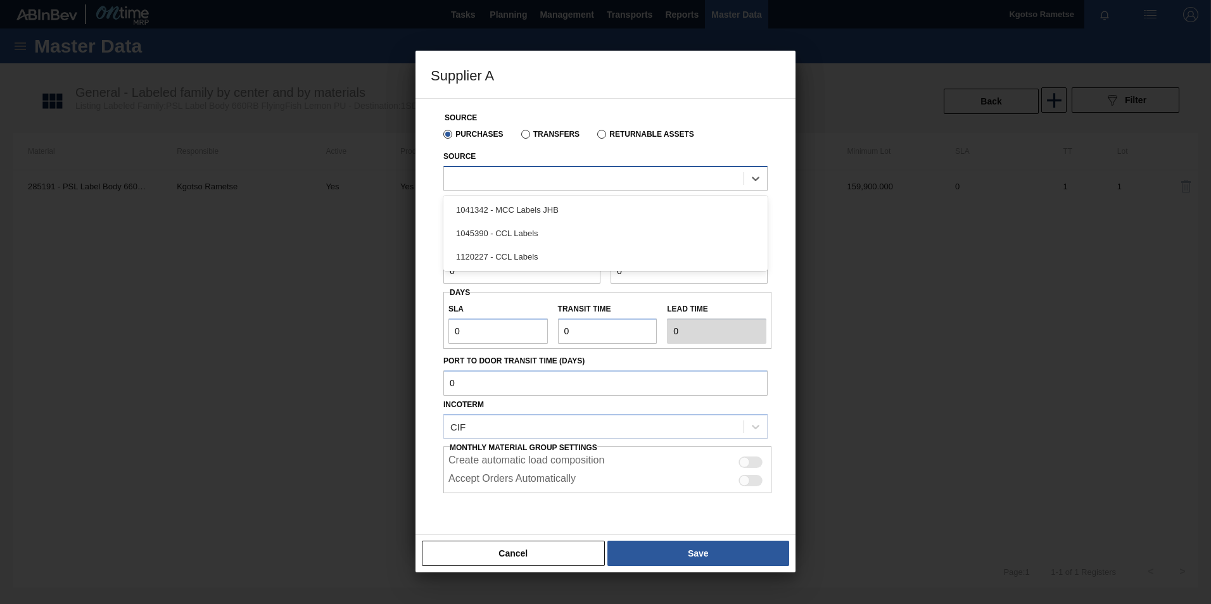
click at [508, 188] on div at bounding box center [605, 178] width 324 height 25
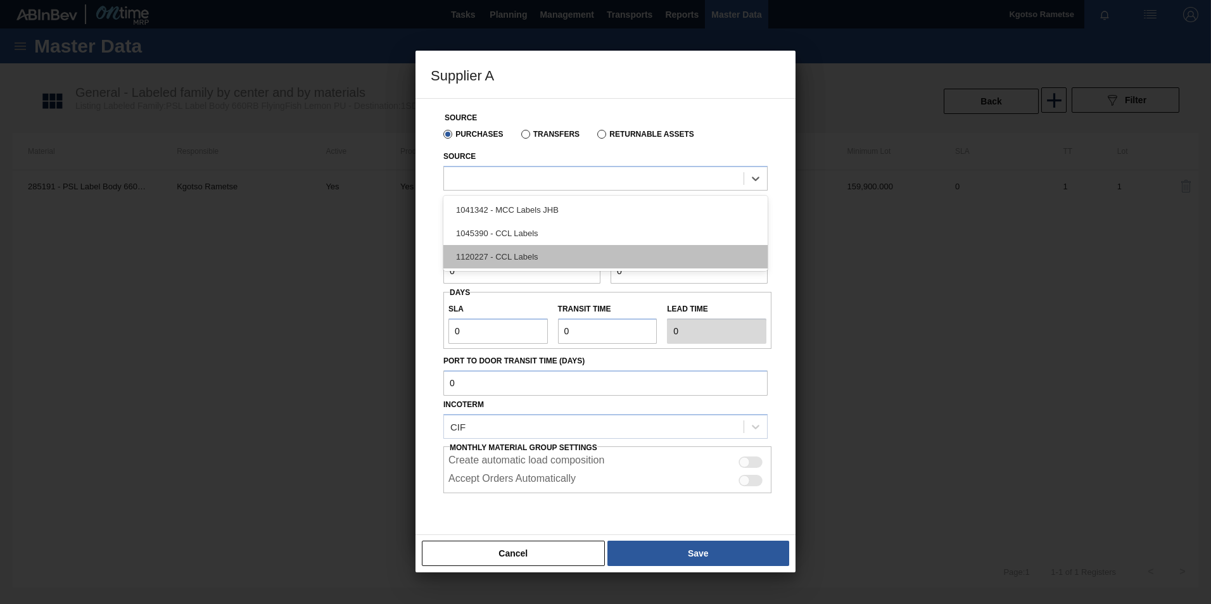
click at [507, 256] on div "1120227 - CCL Labels" at bounding box center [605, 256] width 324 height 23
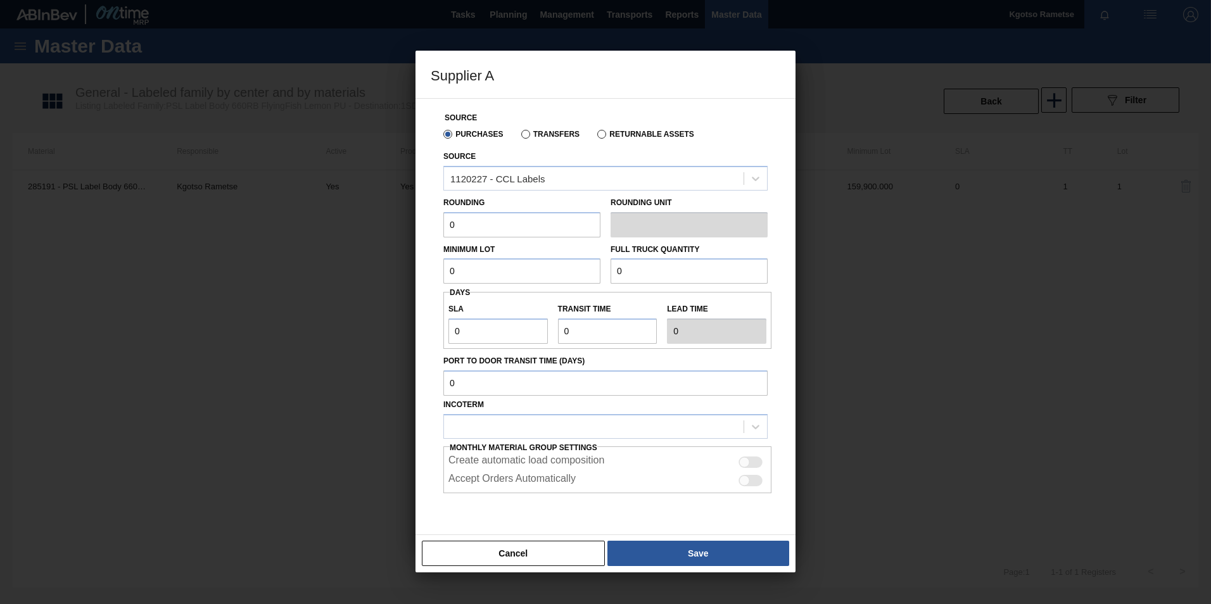
drag, startPoint x: 458, startPoint y: 227, endPoint x: 426, endPoint y: 234, distance: 32.4
click at [445, 227] on input "0" at bounding box center [521, 224] width 157 height 25
type input "1"
click at [461, 273] on input "0" at bounding box center [521, 270] width 157 height 25
drag, startPoint x: 491, startPoint y: 270, endPoint x: 176, endPoint y: 298, distance: 315.9
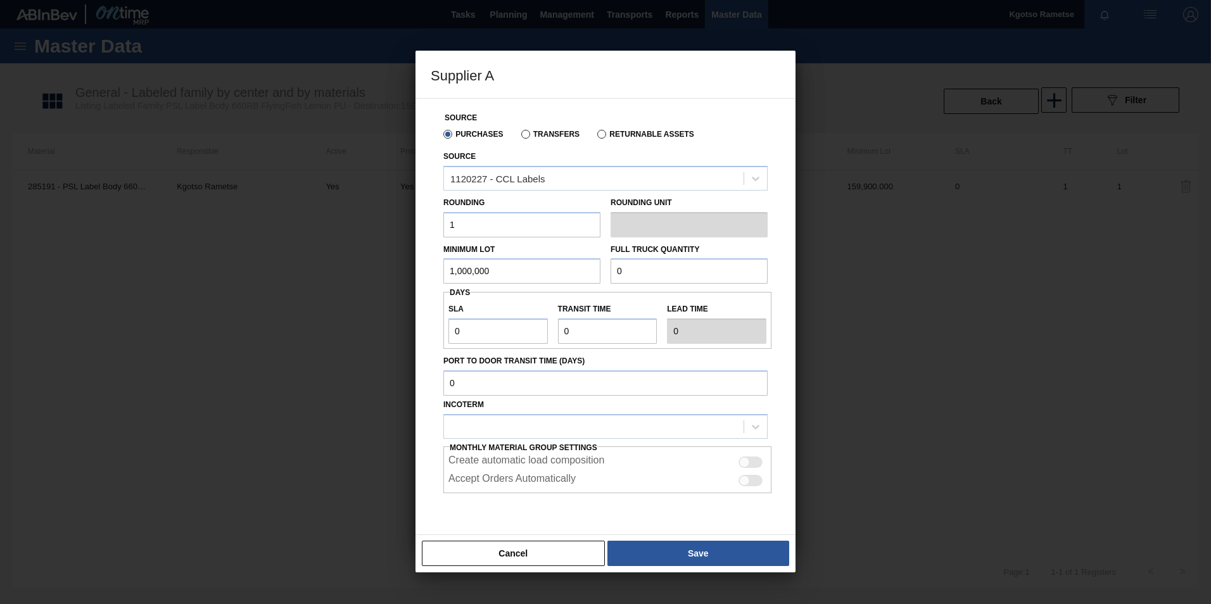
click at [167, 300] on div "Supplier A Source Purchases Transfers Returnable Assets Source 1120227 - CCL La…" at bounding box center [605, 302] width 1211 height 604
type input "1,000,000"
drag, startPoint x: 620, startPoint y: 272, endPoint x: 639, endPoint y: 267, distance: 19.7
click at [639, 267] on input "0" at bounding box center [689, 270] width 157 height 25
drag, startPoint x: 508, startPoint y: 265, endPoint x: 236, endPoint y: 260, distance: 271.8
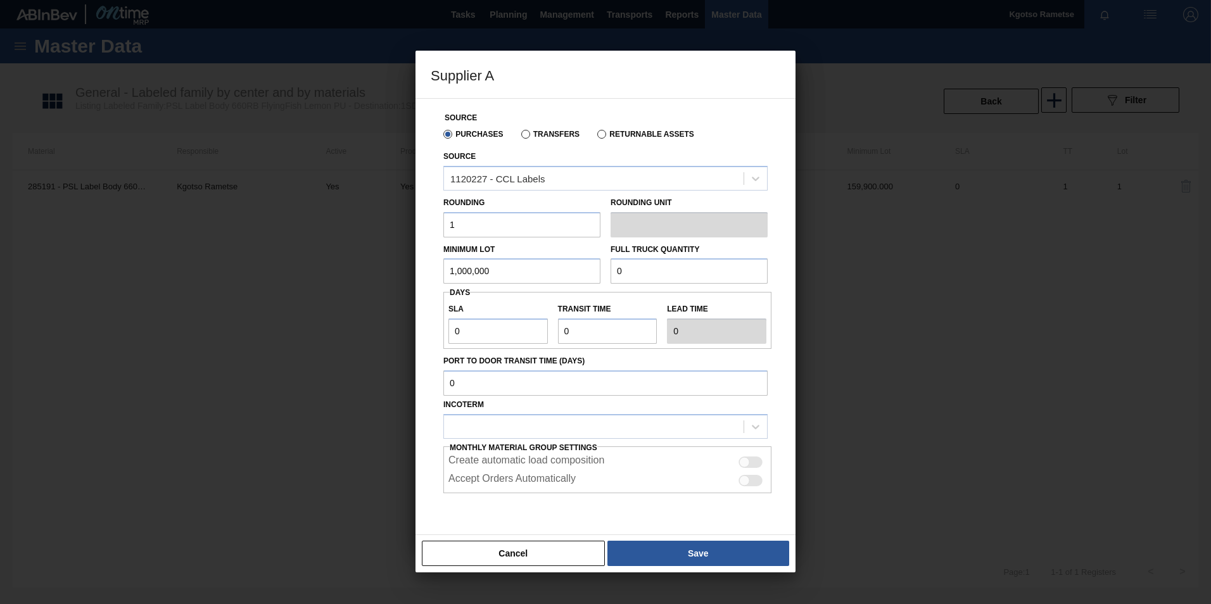
click at [280, 264] on div "Supplier A Source Purchases Transfers Returnable Assets Source 1120227 - CCL La…" at bounding box center [605, 302] width 1211 height 604
drag, startPoint x: 682, startPoint y: 270, endPoint x: 375, endPoint y: 283, distance: 307.4
click at [397, 285] on div "Supplier A Source Purchases Transfers Returnable Assets Source 1120227 - CCL La…" at bounding box center [605, 302] width 1211 height 604
paste input "1,000,00"
type input "1,000,000"
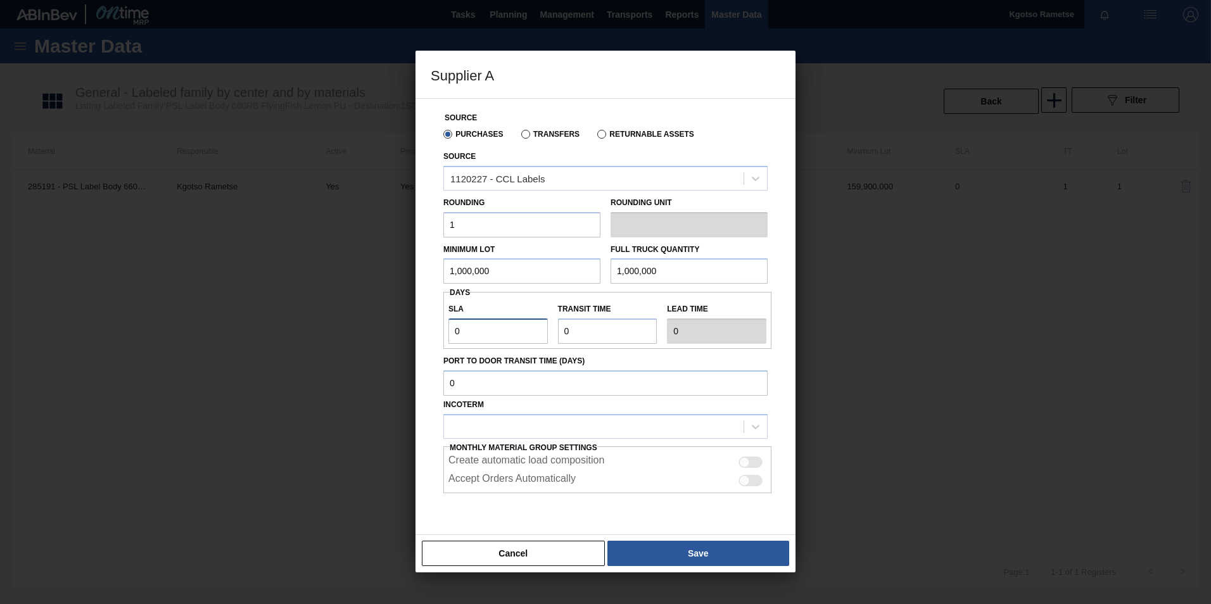
drag, startPoint x: 478, startPoint y: 330, endPoint x: 355, endPoint y: 339, distance: 122.6
click at [364, 338] on div "Supplier A Source Purchases Transfers Returnable Assets Source 1120227 - CCL La…" at bounding box center [605, 302] width 1211 height 604
type input "1"
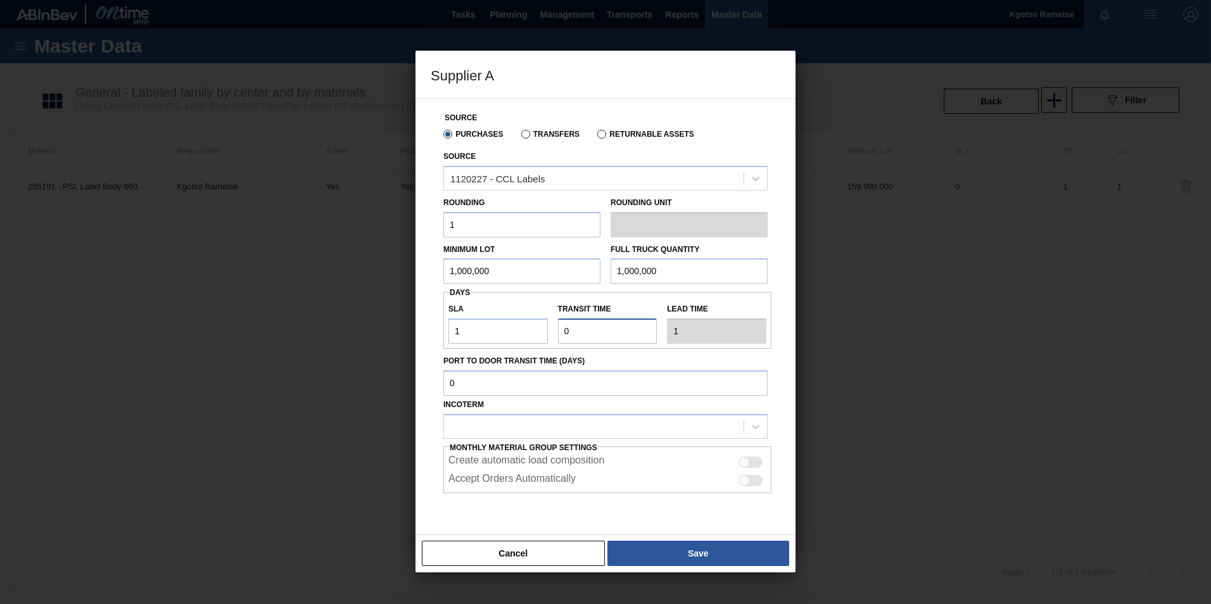
click at [459, 333] on div "SLA 1 Transit time Lead time 1" at bounding box center [607, 320] width 328 height 47
type input "1"
type input "2"
type input "1"
click at [500, 421] on div at bounding box center [594, 426] width 300 height 18
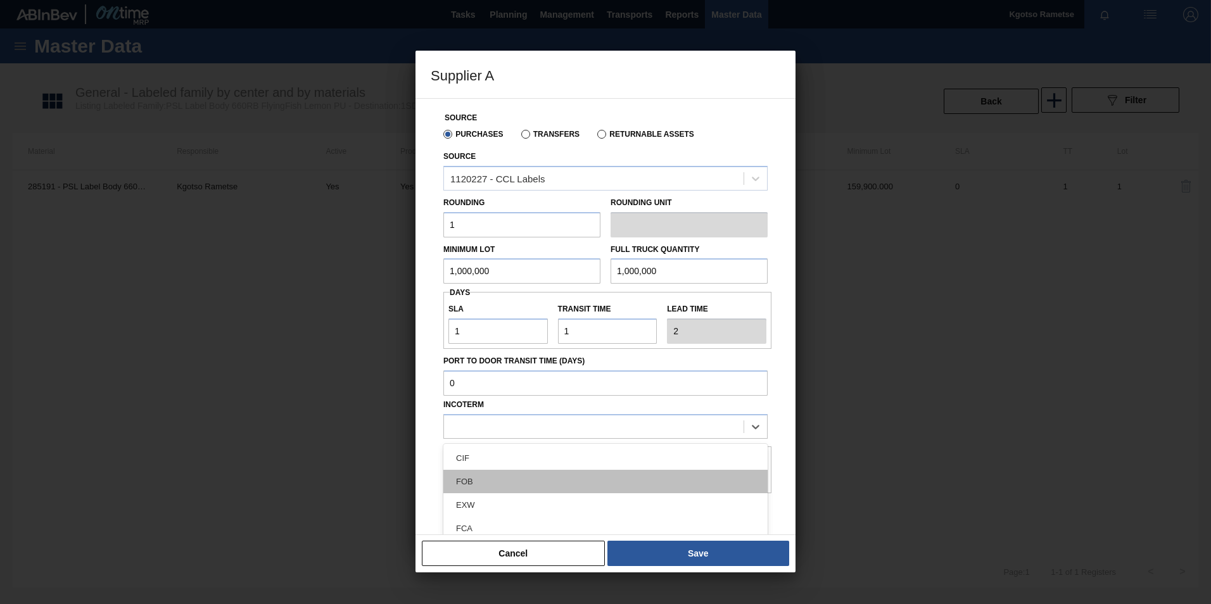
click at [494, 480] on div "FOB" at bounding box center [605, 481] width 324 height 23
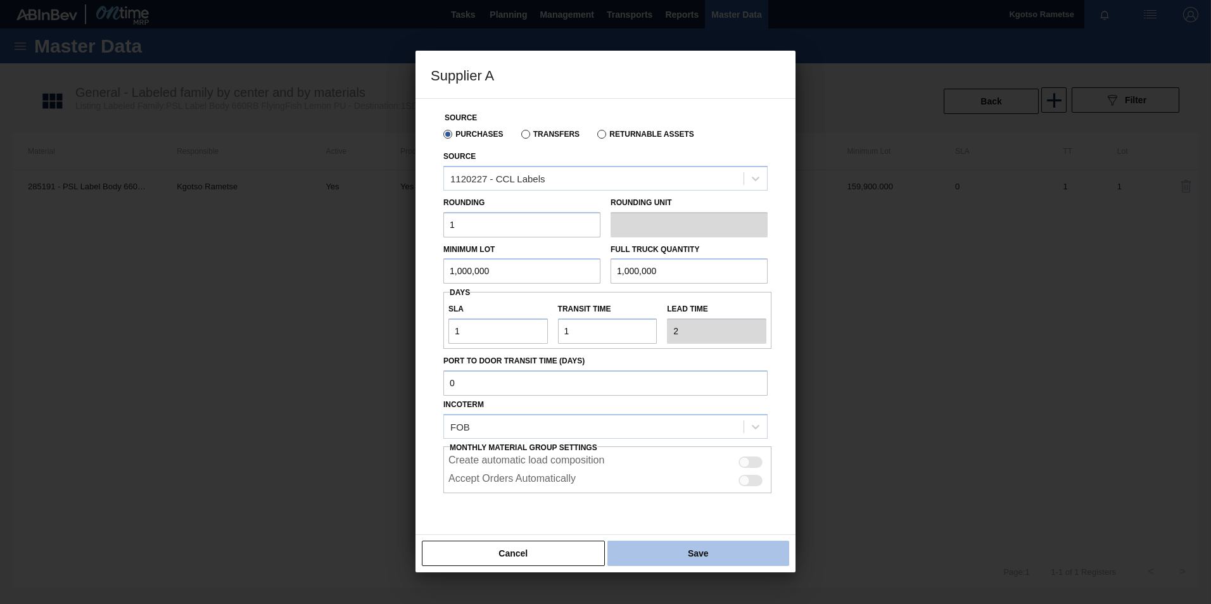
click at [654, 548] on button "Save" at bounding box center [698, 553] width 182 height 25
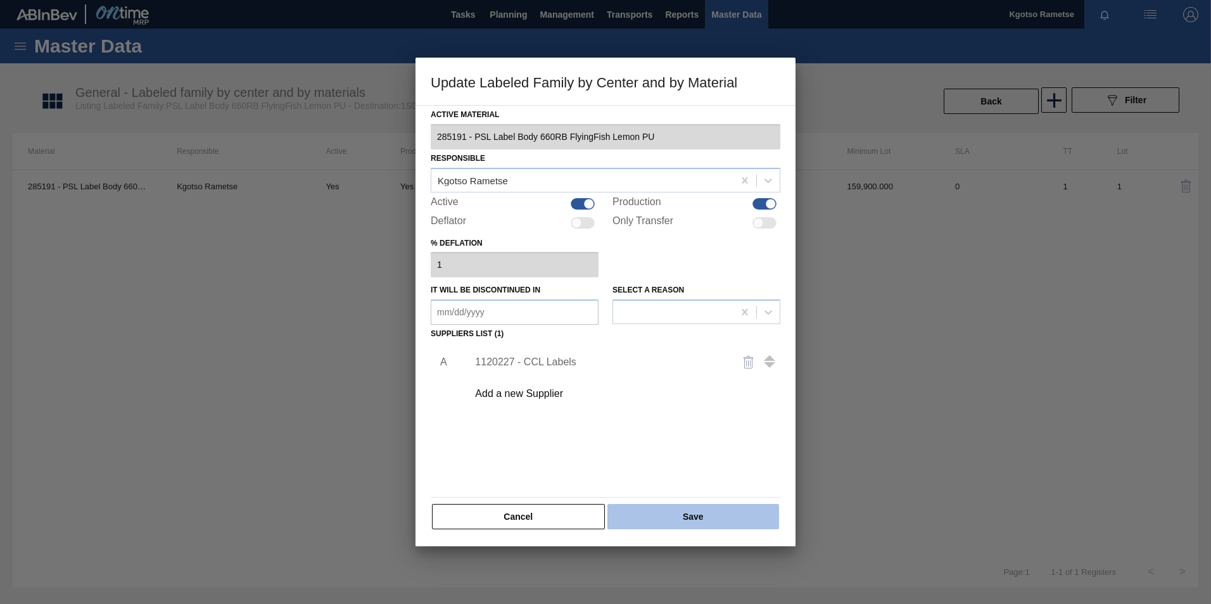
click at [651, 524] on button "Save" at bounding box center [693, 516] width 172 height 25
click at [694, 508] on button "Save" at bounding box center [693, 516] width 172 height 25
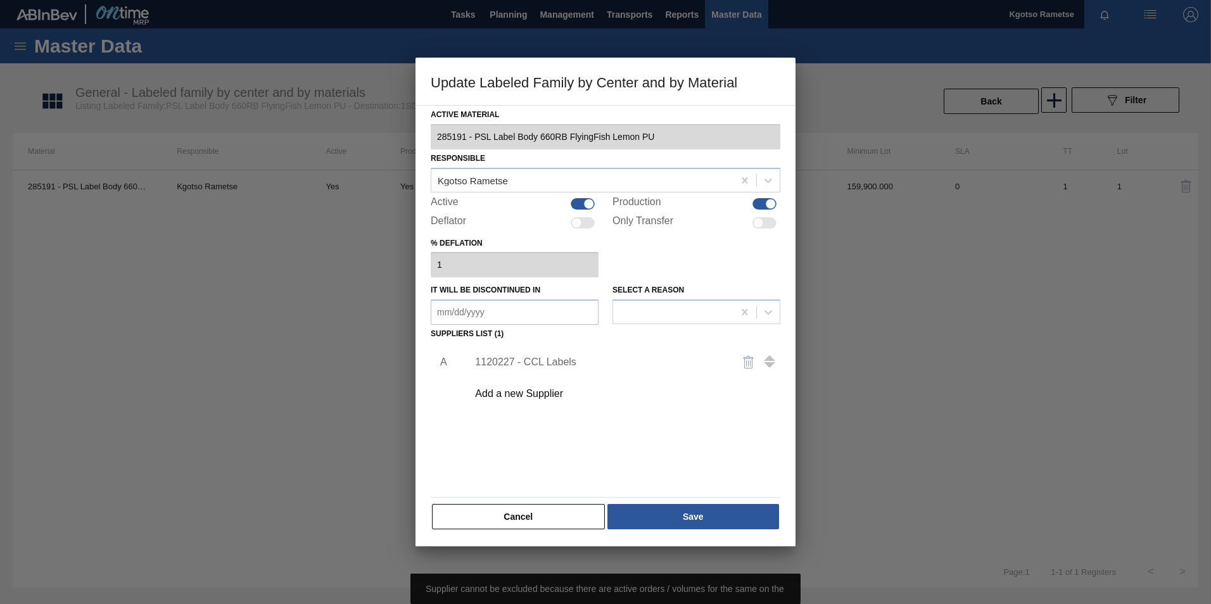
drag, startPoint x: 584, startPoint y: 521, endPoint x: 575, endPoint y: 518, distance: 9.2
click at [583, 520] on button "Cancel" at bounding box center [518, 516] width 173 height 25
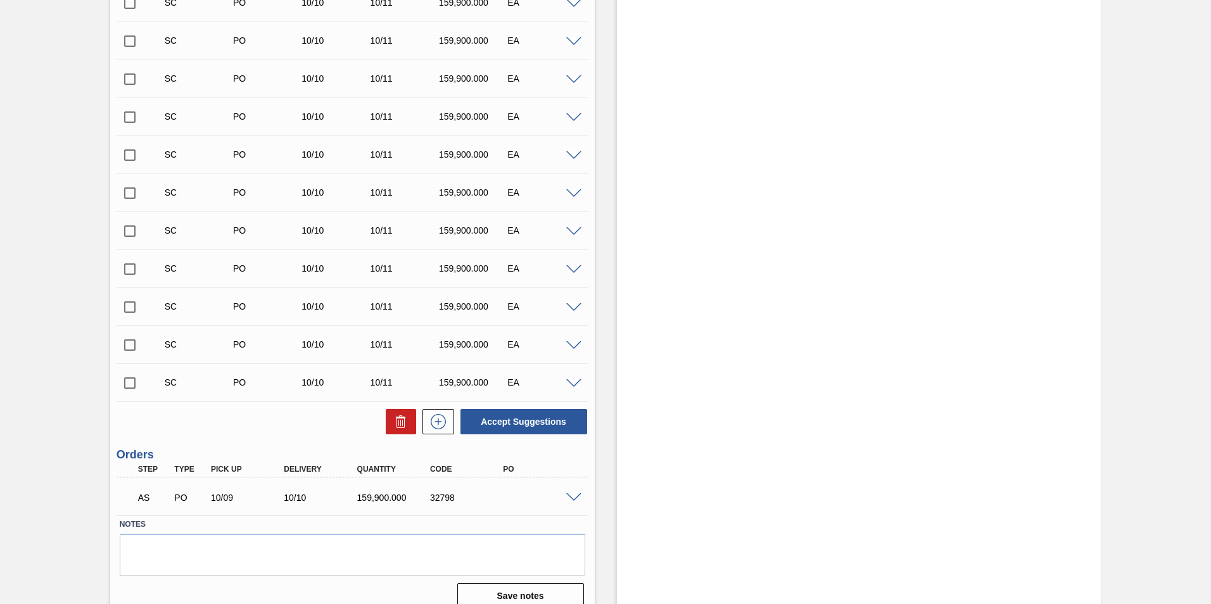
scroll to position [443, 0]
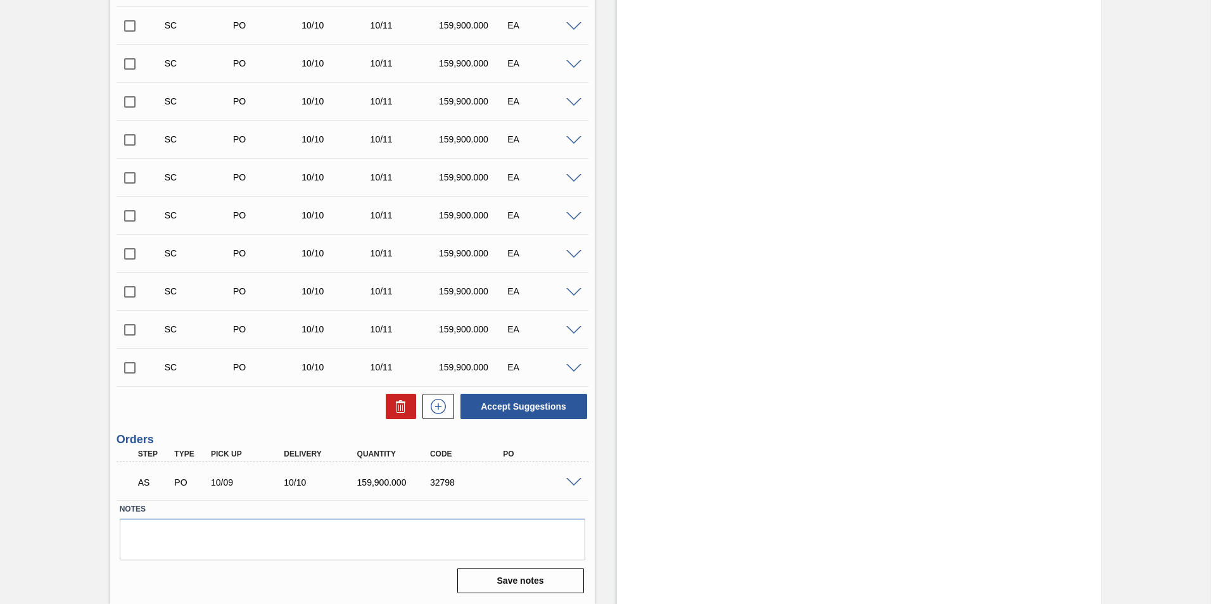
click at [568, 482] on span at bounding box center [573, 482] width 15 height 9
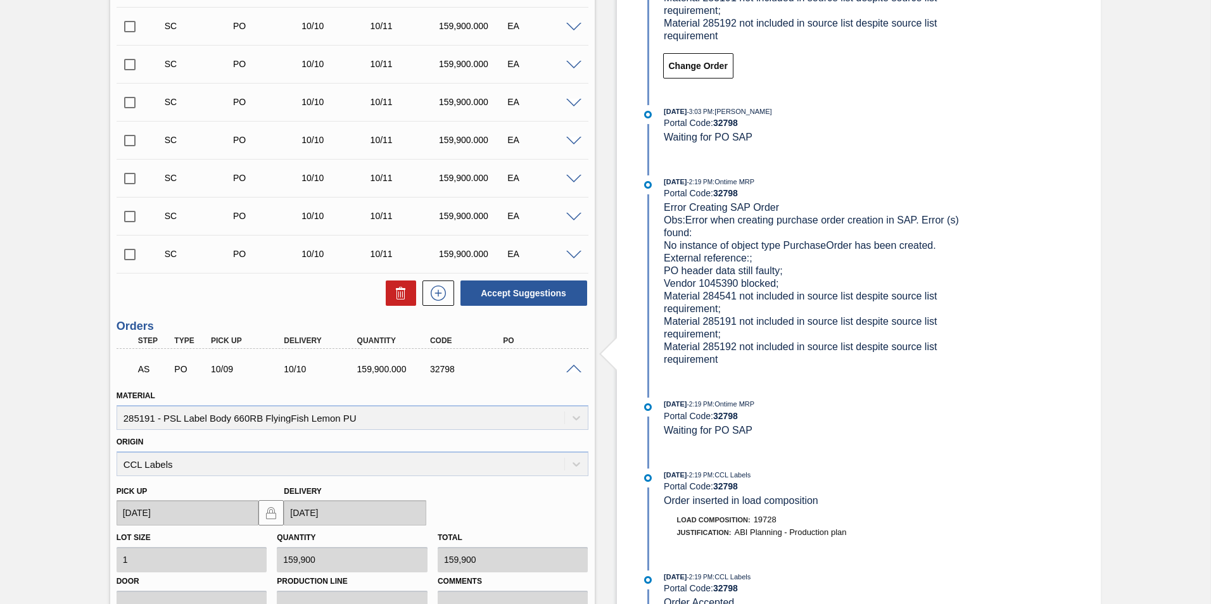
scroll to position [697, 0]
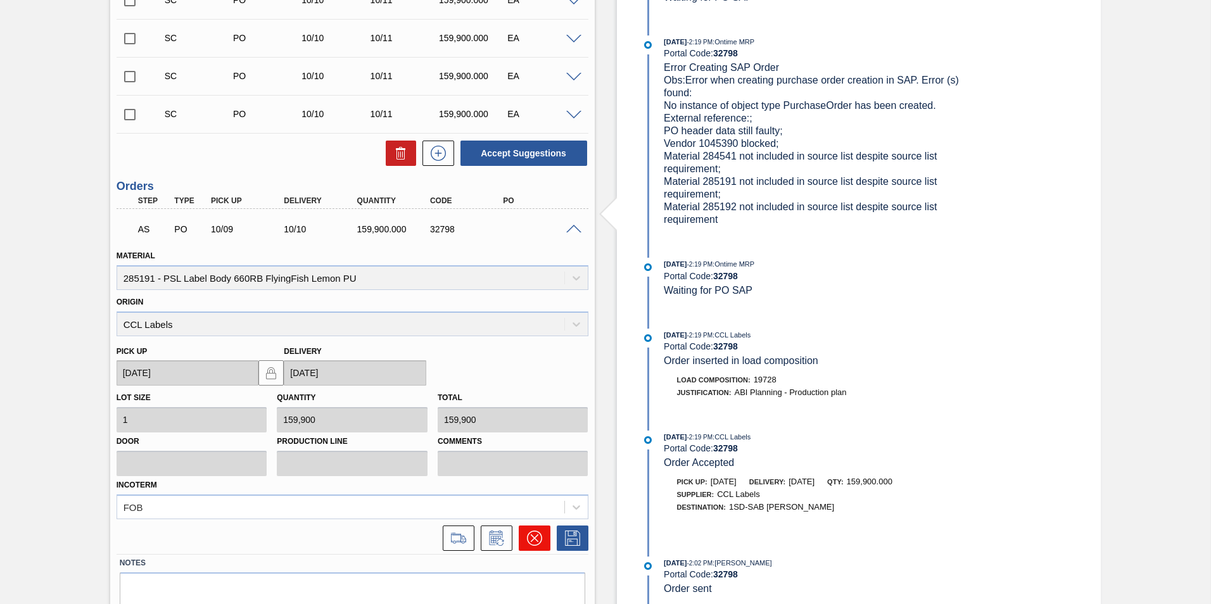
click at [544, 528] on button at bounding box center [535, 538] width 32 height 25
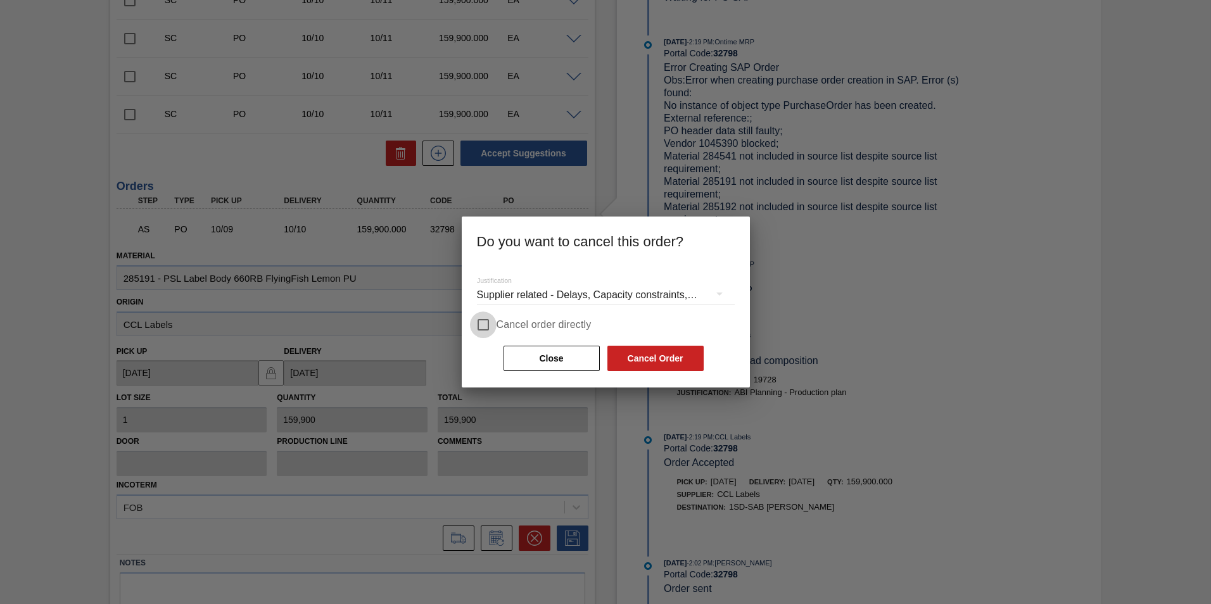
click at [485, 333] on input "Cancel order directly" at bounding box center [483, 325] width 27 height 27
checkbox input "true"
click at [631, 369] on button "Cancel Order" at bounding box center [655, 358] width 96 height 25
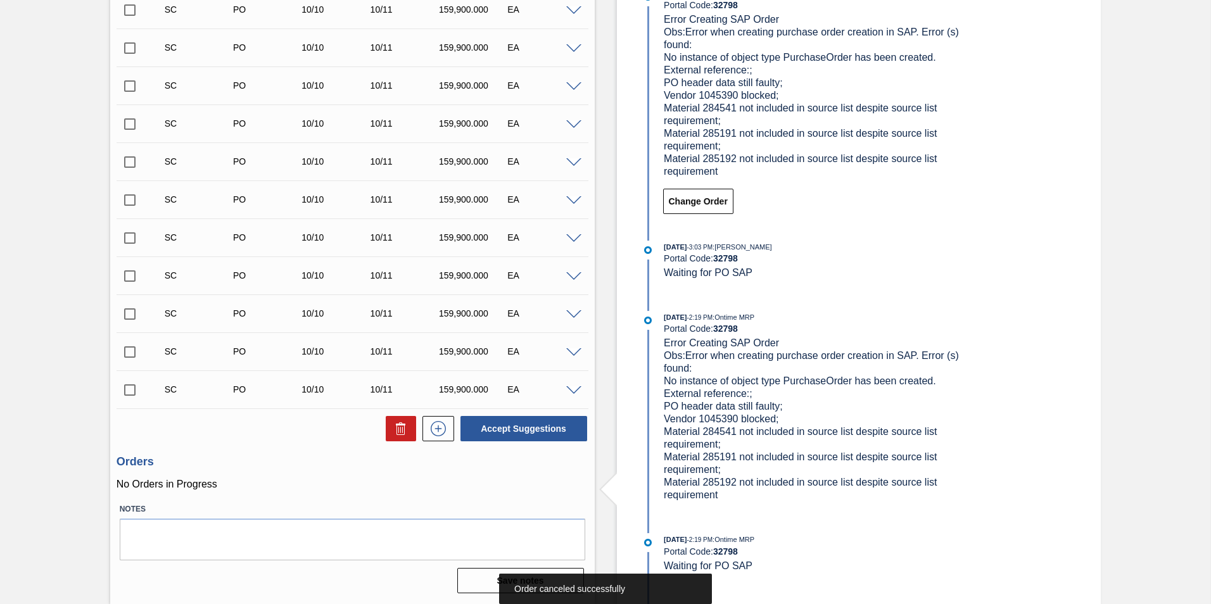
scroll to position [0, 0]
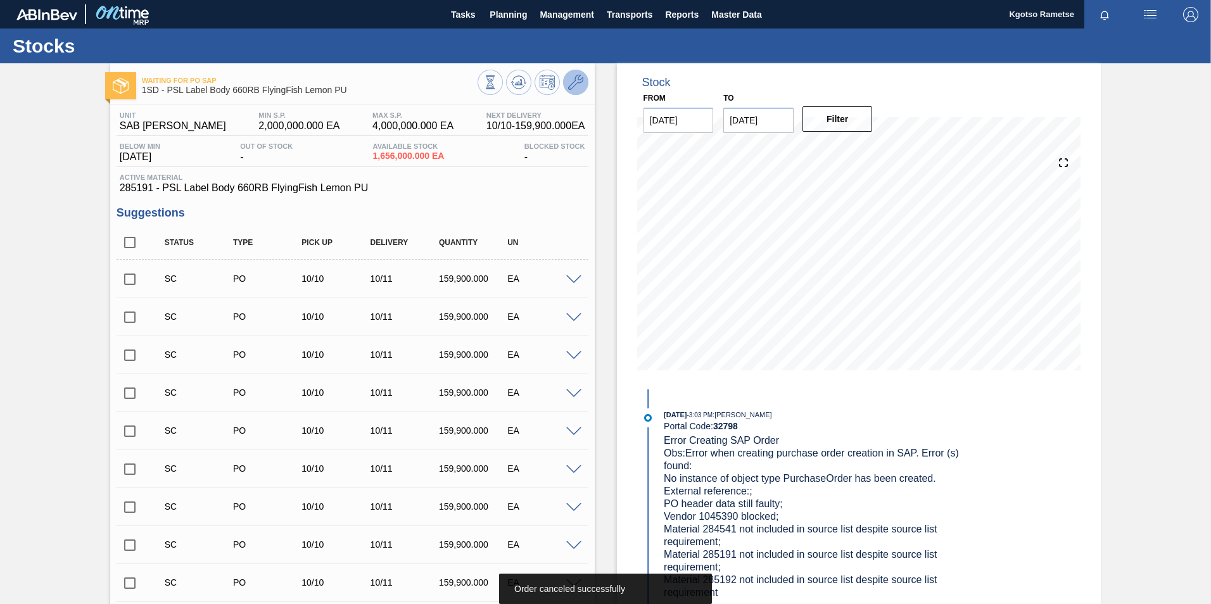
click at [578, 79] on icon at bounding box center [575, 82] width 15 height 15
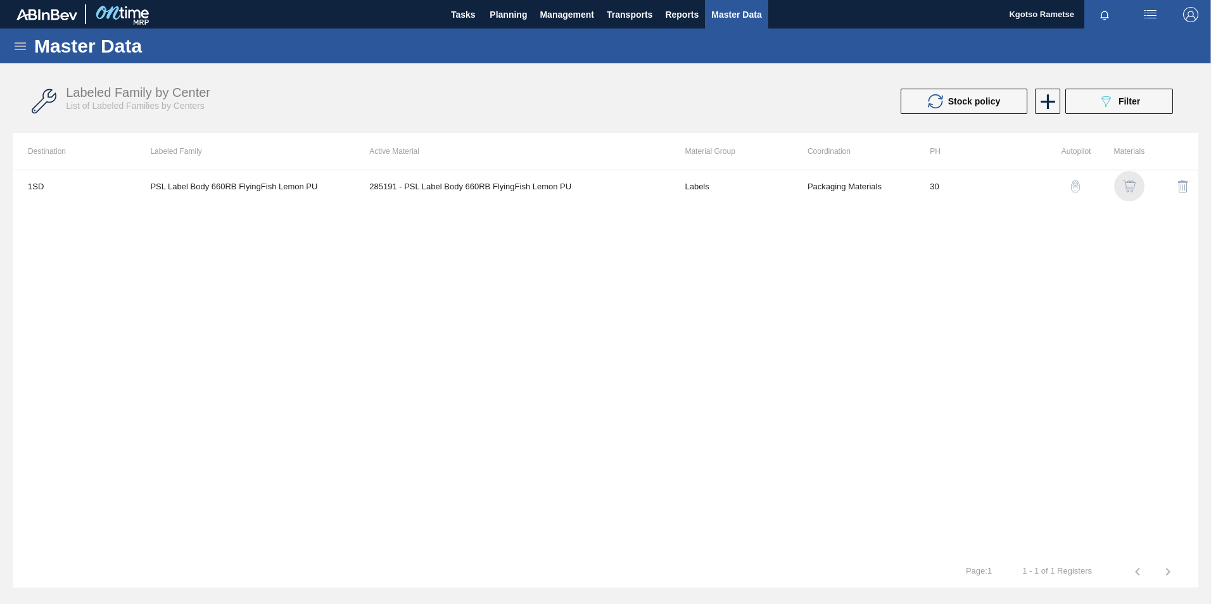
click at [1126, 182] on img "button" at bounding box center [1129, 186] width 13 height 13
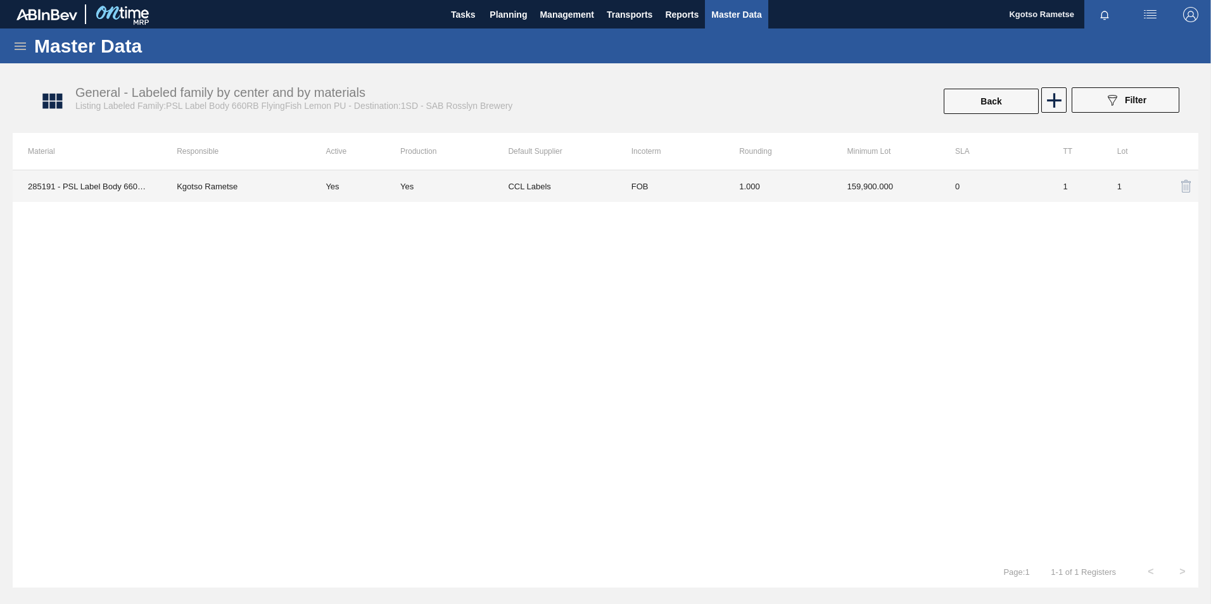
click at [575, 181] on td "CCL Labels" at bounding box center [562, 186] width 108 height 32
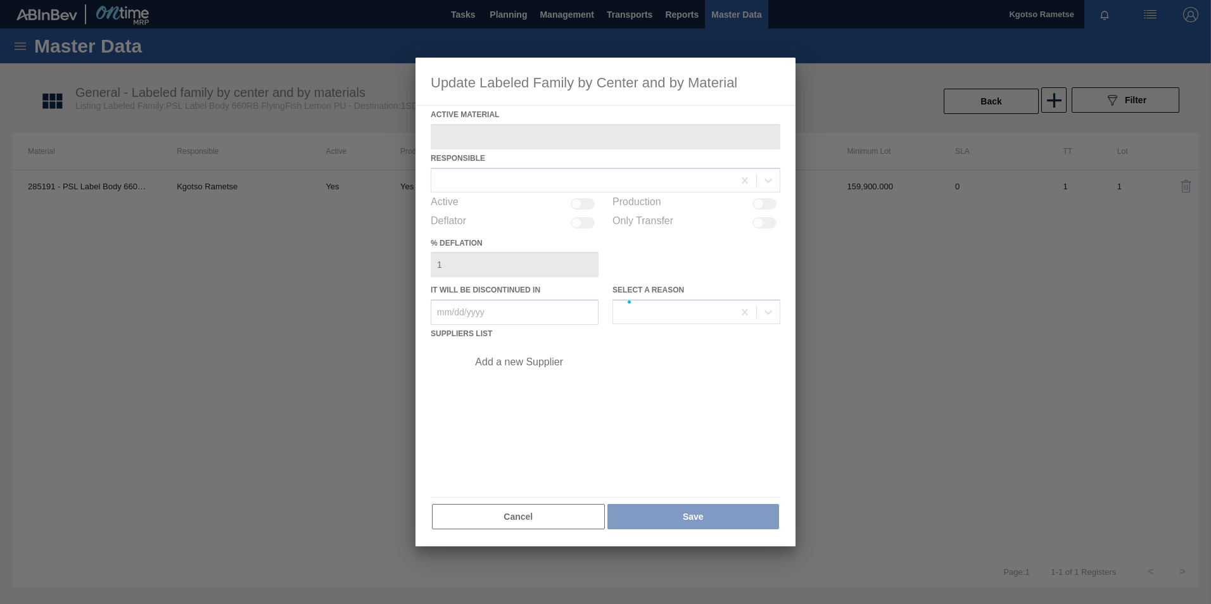
type Material "285191 - PSL Label Body 660RB FlyingFish Lemon PU"
checkbox input "true"
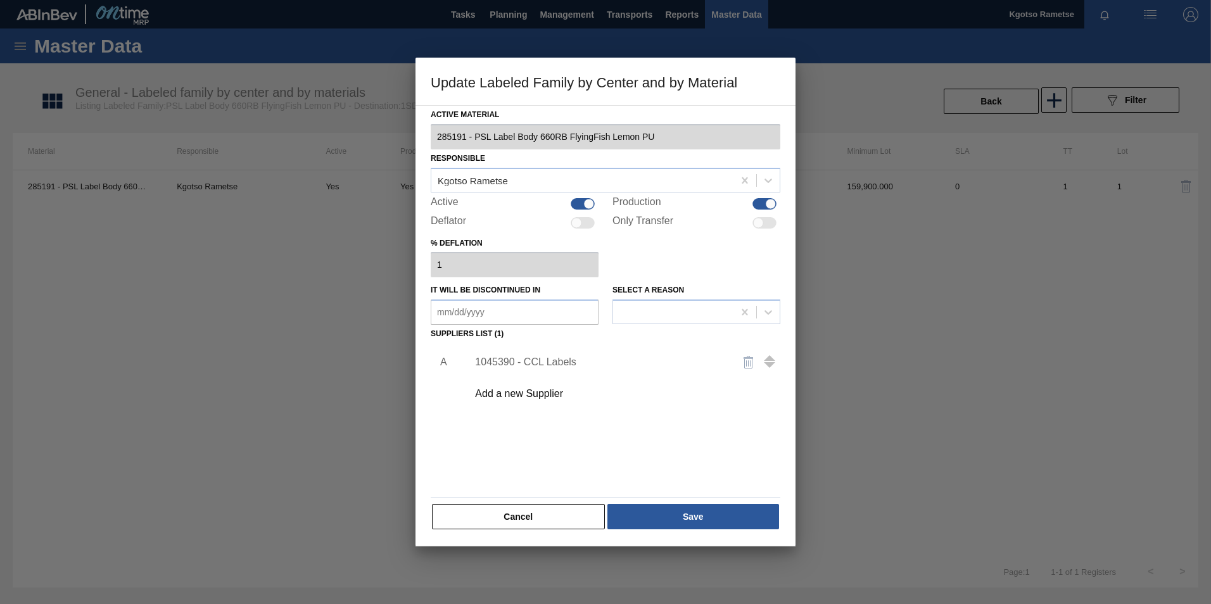
click at [544, 362] on div "1045390 - CCL Labels" at bounding box center [599, 362] width 248 height 11
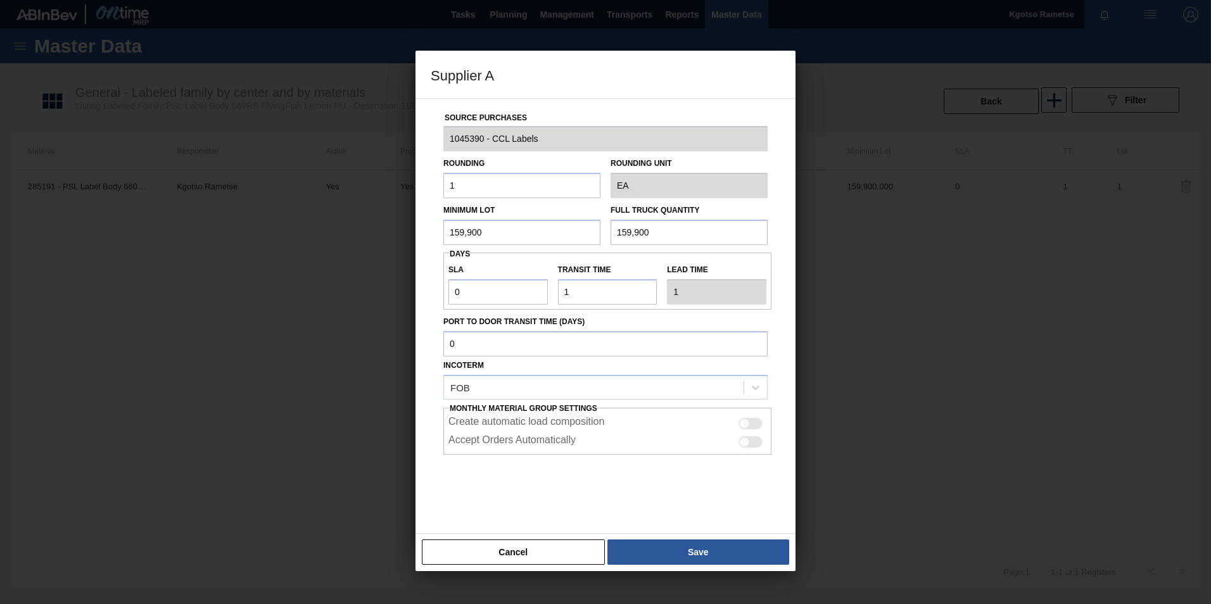
click at [546, 555] on button "Cancel" at bounding box center [513, 552] width 183 height 25
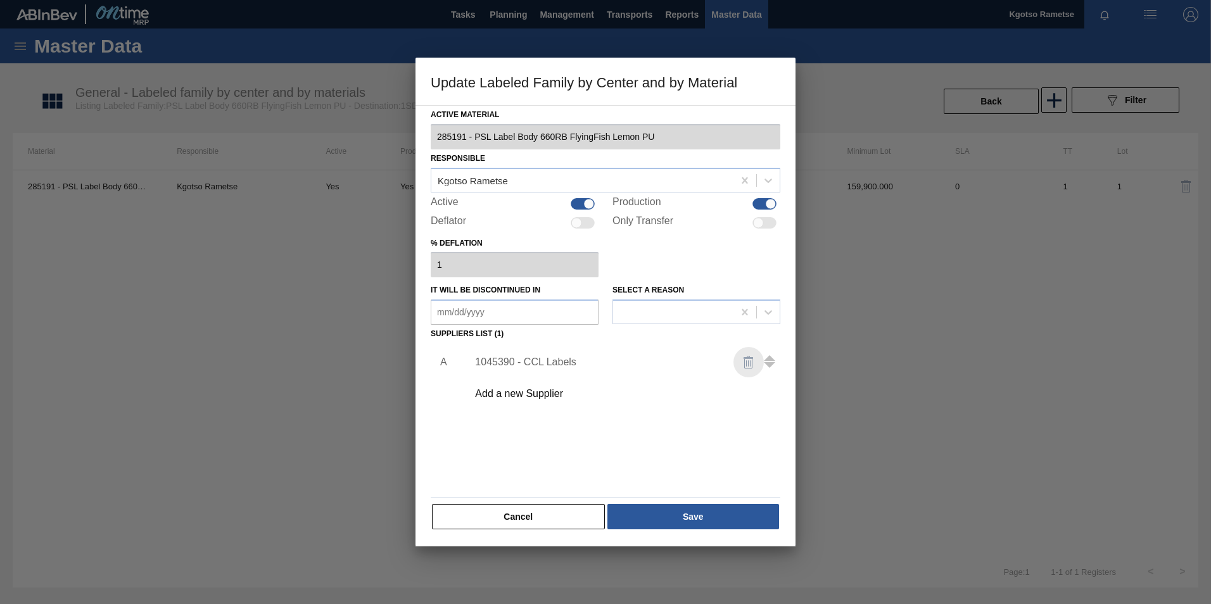
click at [748, 363] on img "button" at bounding box center [748, 362] width 15 height 15
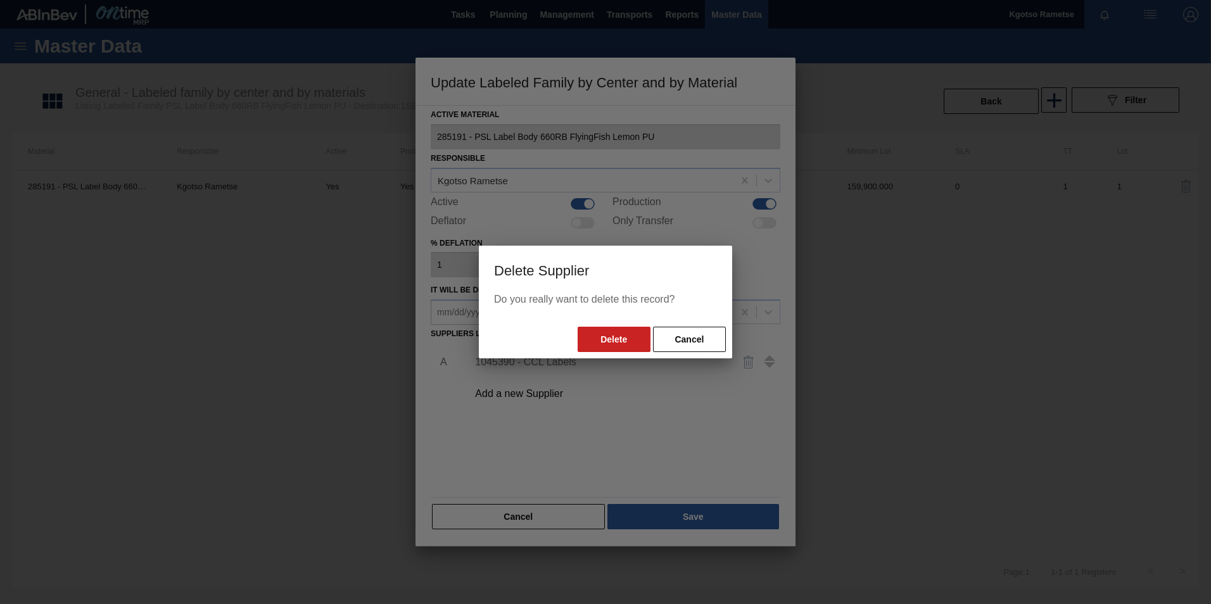
drag, startPoint x: 631, startPoint y: 343, endPoint x: 611, endPoint y: 358, distance: 25.2
click at [630, 343] on button "Delete" at bounding box center [614, 339] width 73 height 25
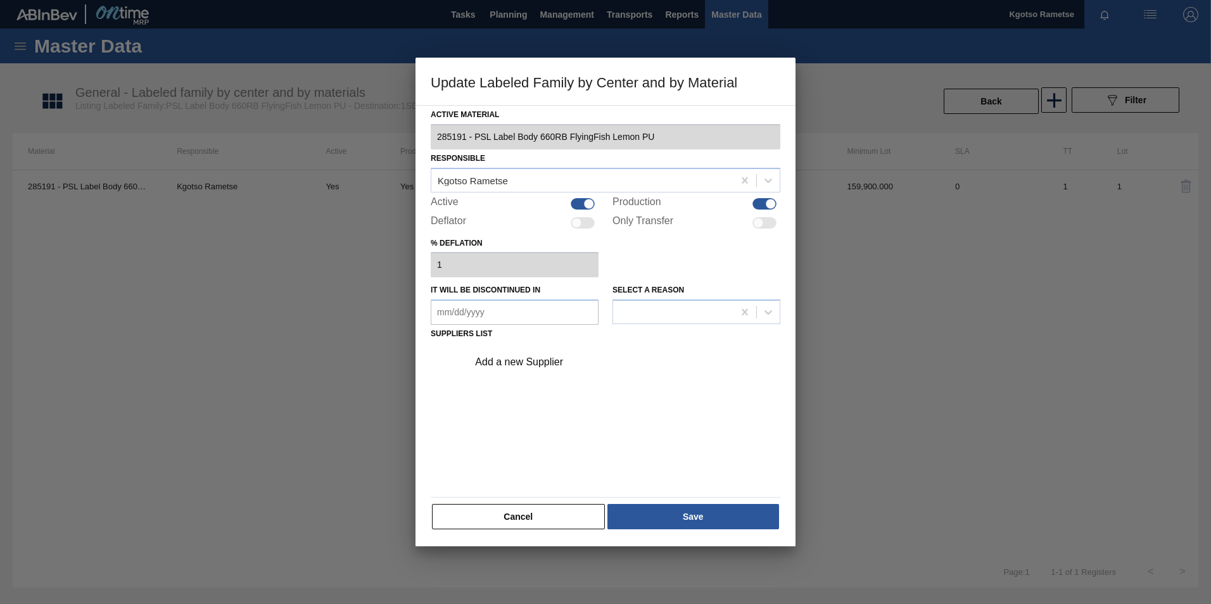
click at [511, 369] on div "Add a new Supplier" at bounding box center [620, 362] width 320 height 32
click at [514, 360] on div "Add a new Supplier" at bounding box center [599, 362] width 248 height 11
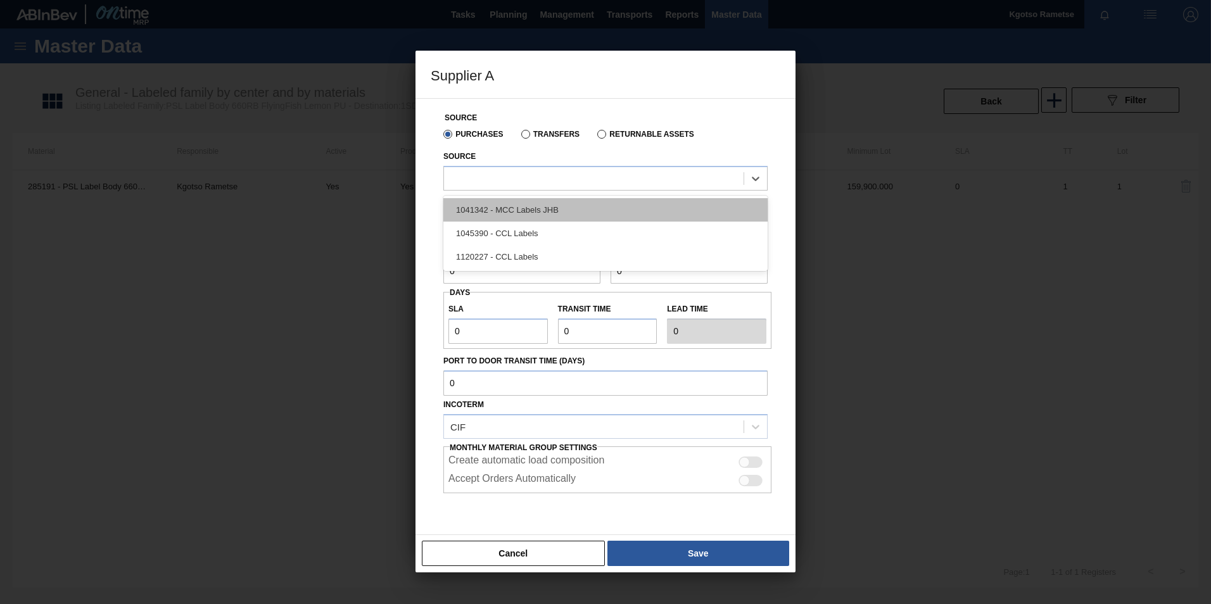
drag, startPoint x: 472, startPoint y: 179, endPoint x: 465, endPoint y: 209, distance: 31.2
click at [468, 184] on div at bounding box center [594, 178] width 300 height 18
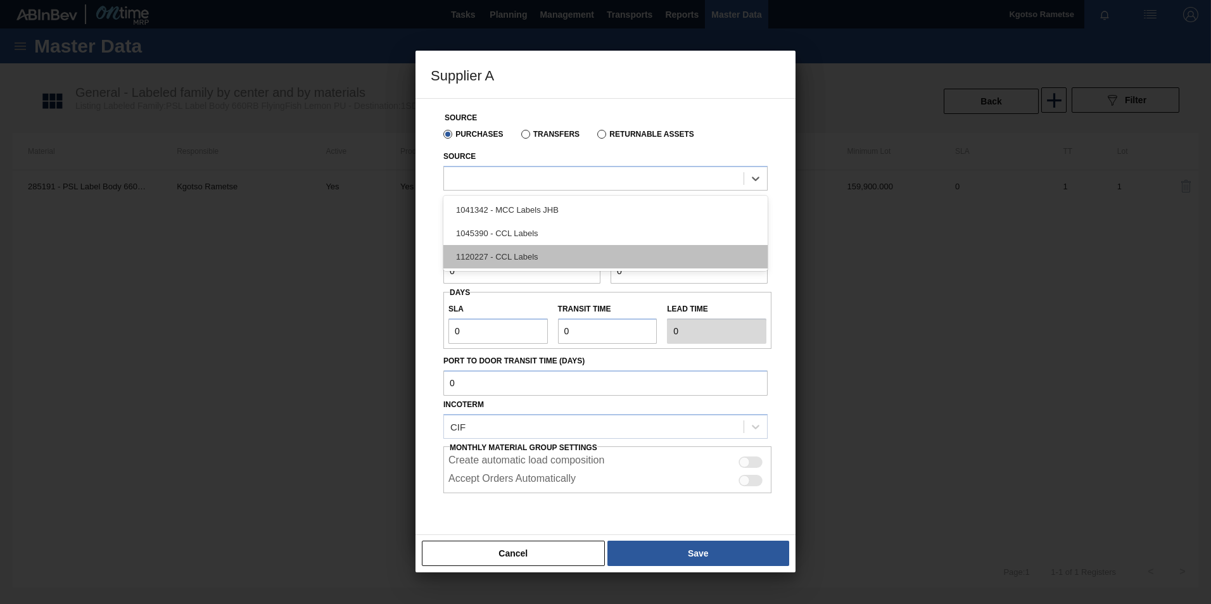
click at [487, 260] on div "1120227 - CCL Labels" at bounding box center [605, 256] width 324 height 23
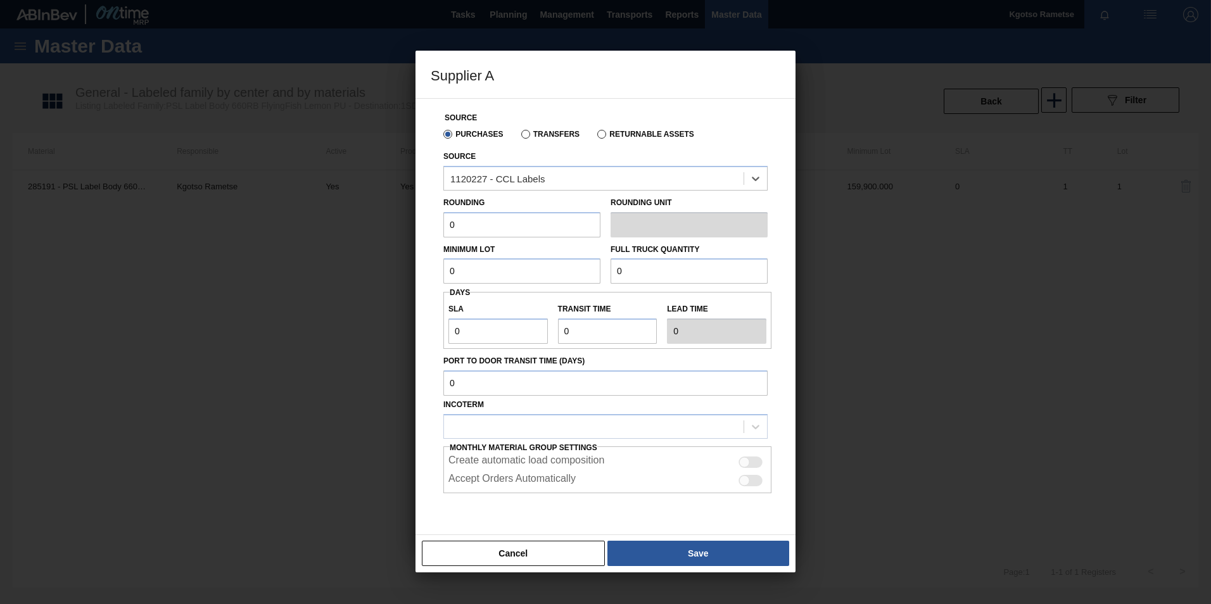
click at [444, 231] on input "0" at bounding box center [521, 224] width 157 height 25
drag, startPoint x: 457, startPoint y: 230, endPoint x: 440, endPoint y: 232, distance: 16.6
click at [441, 232] on div "Rounding 0" at bounding box center [521, 216] width 167 height 44
type input "1"
drag, startPoint x: 456, startPoint y: 271, endPoint x: 409, endPoint y: 282, distance: 48.1
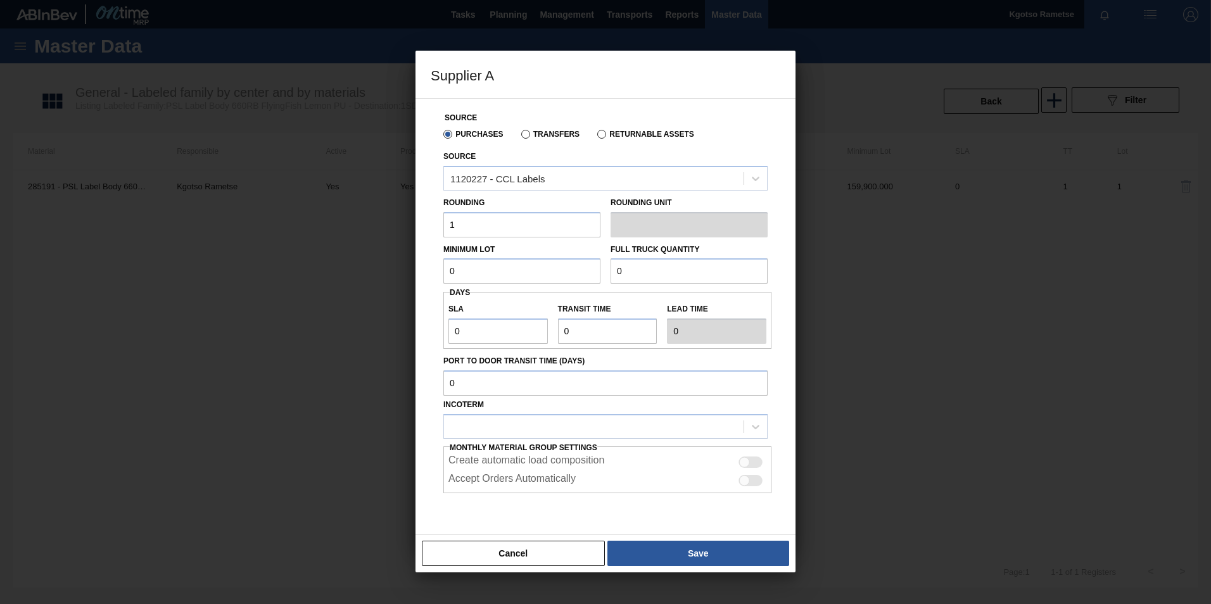
click at [413, 281] on div "Supplier A Source Purchases Transfers Returnable Assets Source 1120227 - CCL La…" at bounding box center [605, 302] width 1211 height 604
drag, startPoint x: 498, startPoint y: 267, endPoint x: 88, endPoint y: 293, distance: 411.3
click at [194, 289] on div "Supplier A Source Purchases Transfers Returnable Assets Source 1120227 - CCL La…" at bounding box center [605, 302] width 1211 height 604
type input "1,000,000"
drag, startPoint x: 638, startPoint y: 272, endPoint x: 291, endPoint y: 311, distance: 349.3
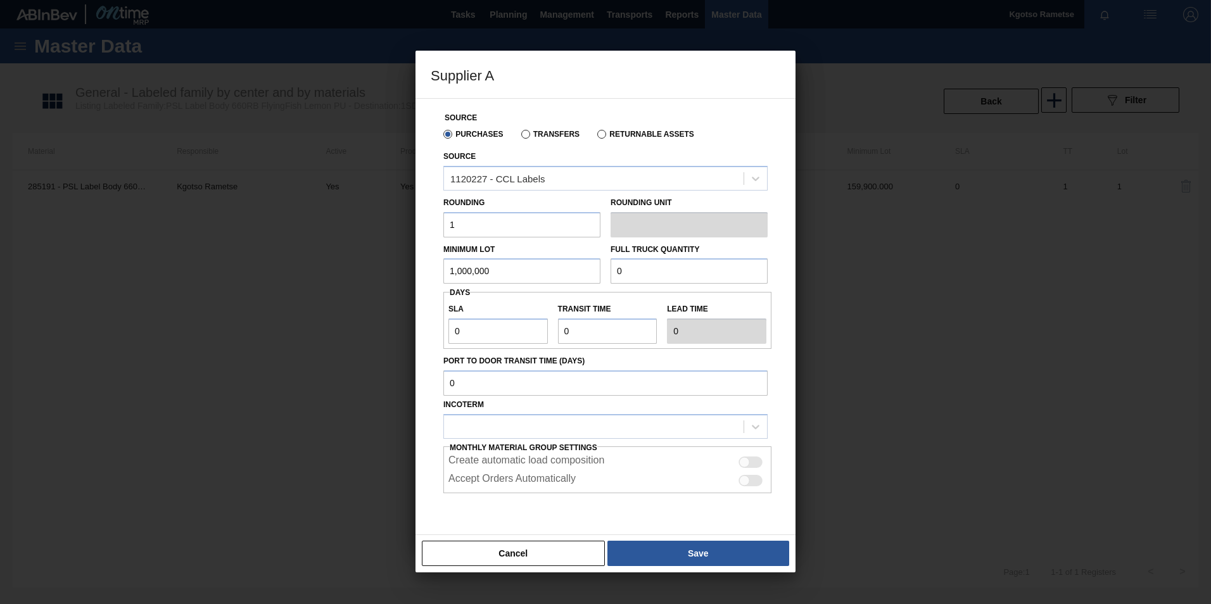
click at [451, 293] on div "Source Purchases Transfers Returnable Assets Source 1120227 - CCL Labels Roundi…" at bounding box center [606, 328] width 350 height 458
paste input "1,000,00"
type input "1,000,000"
drag, startPoint x: 443, startPoint y: 328, endPoint x: 405, endPoint y: 334, distance: 37.9
click at [407, 335] on div "Supplier A Source Purchases Transfers Returnable Assets Source 1120227 - CCL La…" at bounding box center [605, 302] width 1211 height 604
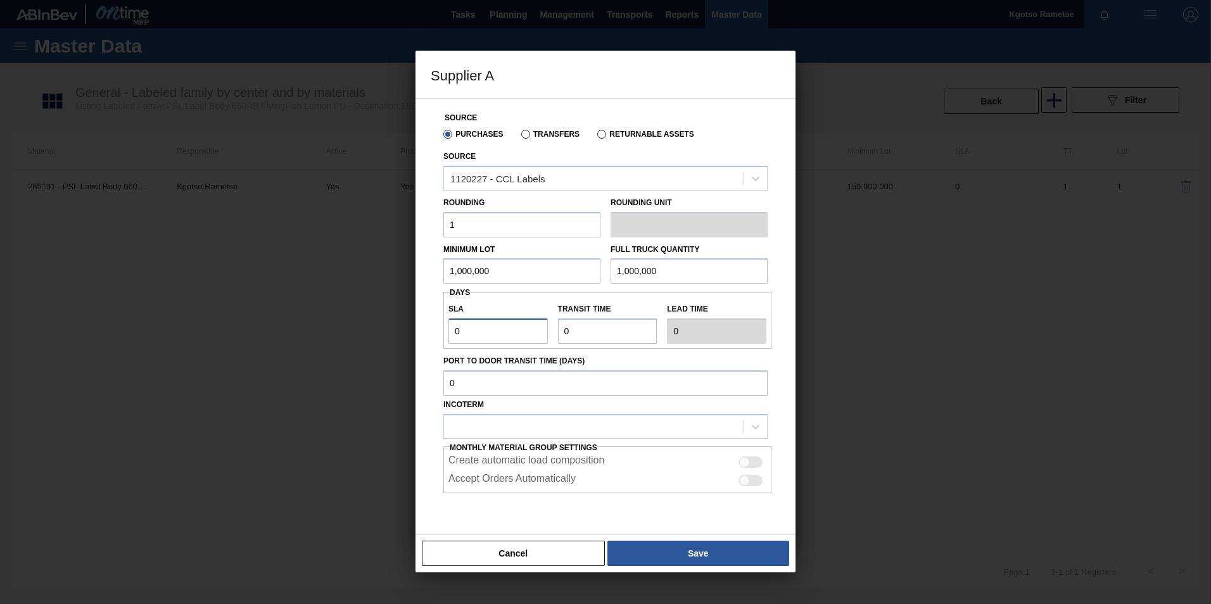
type input "1"
drag, startPoint x: 586, startPoint y: 319, endPoint x: 393, endPoint y: 335, distance: 193.8
click at [422, 332] on div "Source Purchases Transfers Returnable Assets Source 1120227 - CCL Labels Roundi…" at bounding box center [605, 316] width 380 height 437
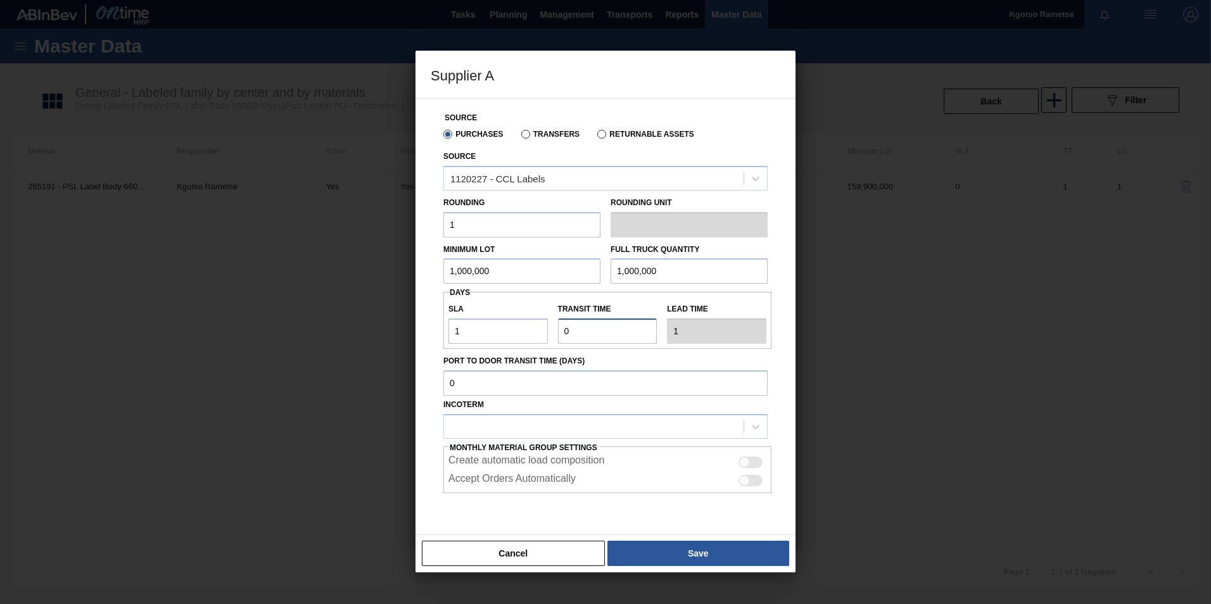
type input "1"
type input "2"
type input "1"
click at [483, 428] on div at bounding box center [594, 426] width 300 height 18
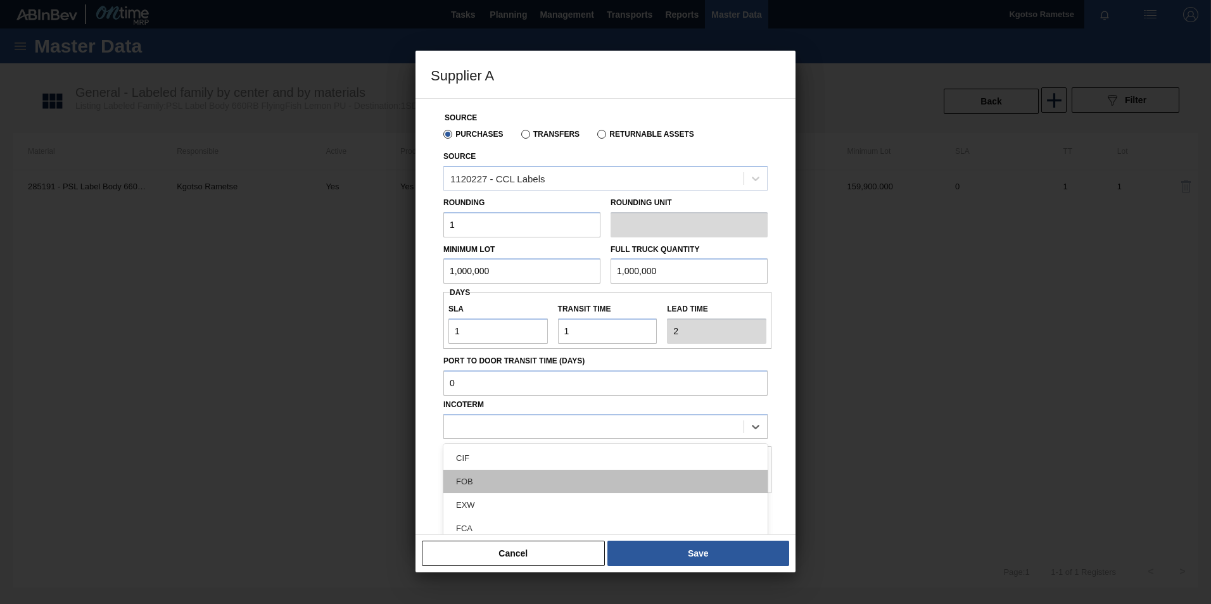
click at [488, 480] on div "FOB" at bounding box center [605, 481] width 324 height 23
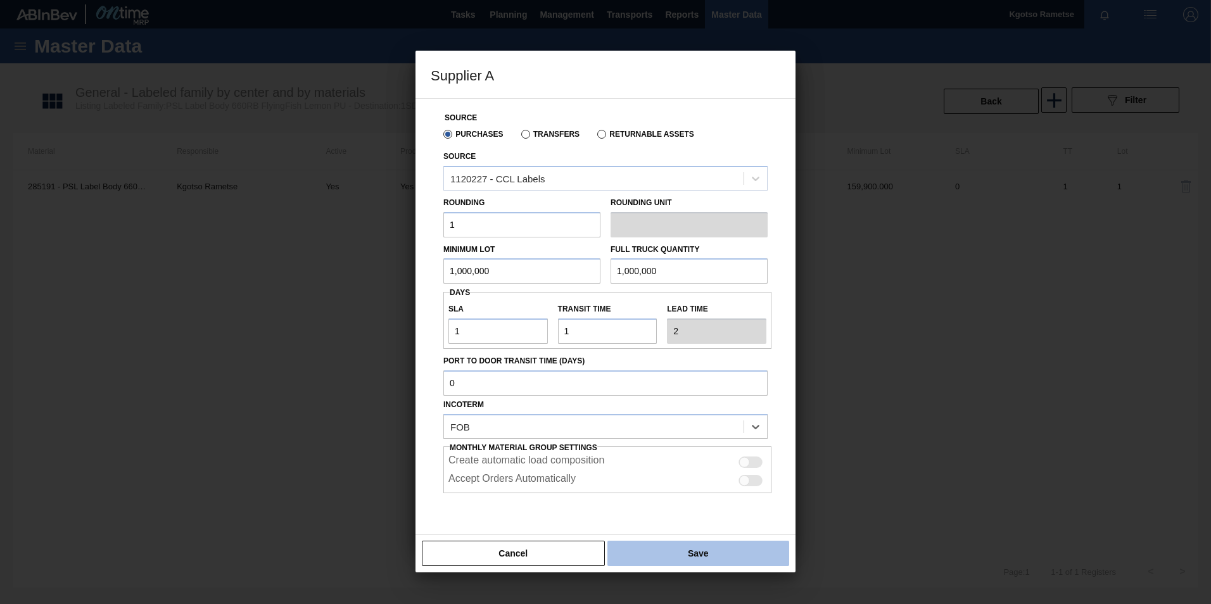
click at [673, 548] on button "Save" at bounding box center [698, 553] width 182 height 25
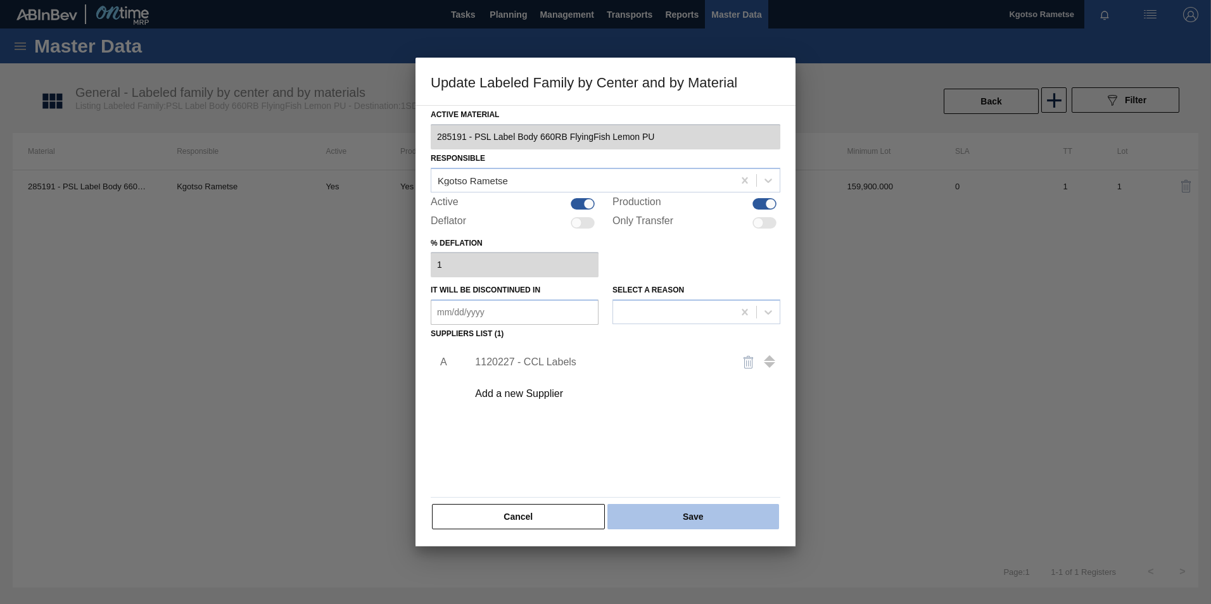
click at [666, 518] on button "Save" at bounding box center [693, 516] width 172 height 25
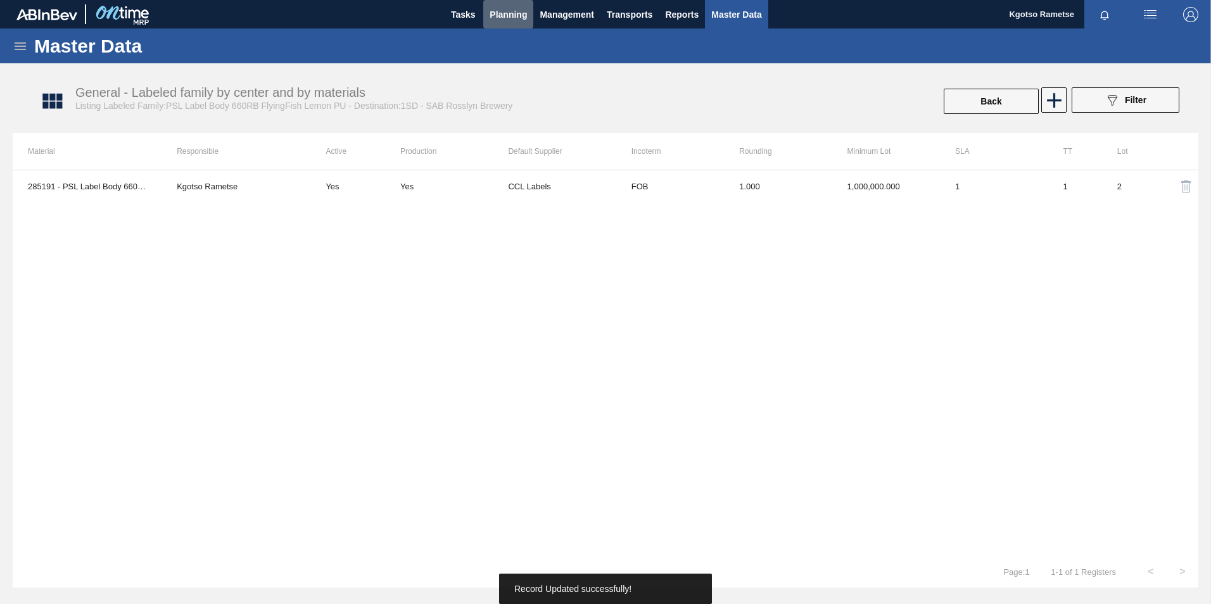
drag, startPoint x: 510, startPoint y: 10, endPoint x: 497, endPoint y: 41, distance: 33.2
click at [511, 13] on span "Planning" at bounding box center [508, 14] width 37 height 15
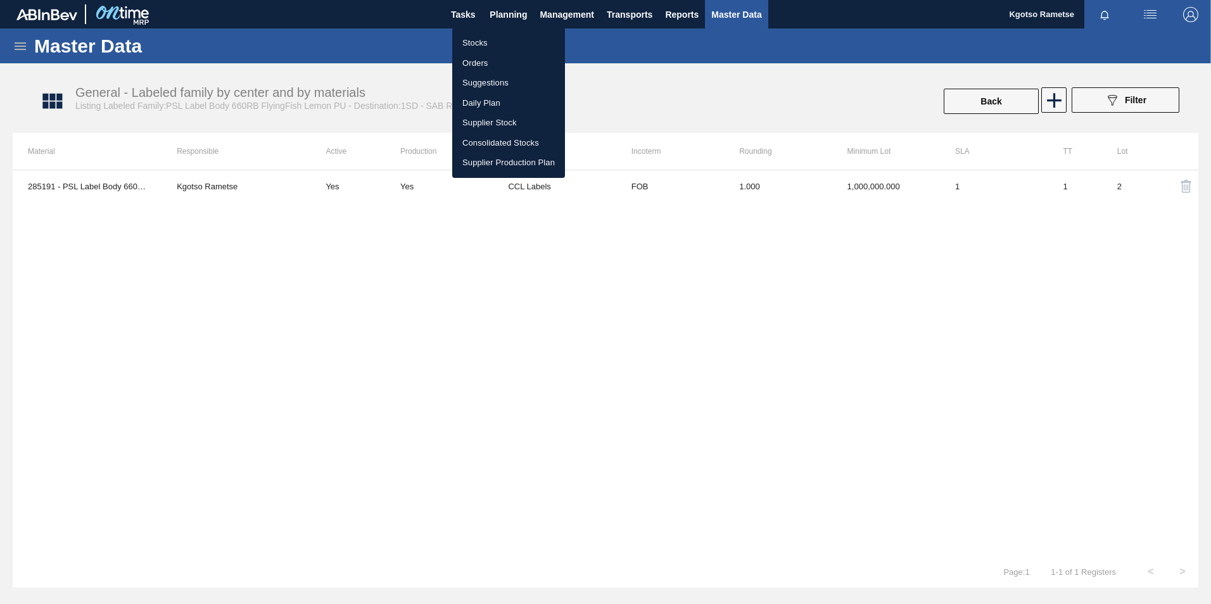
click at [496, 39] on li "Stocks" at bounding box center [508, 43] width 113 height 20
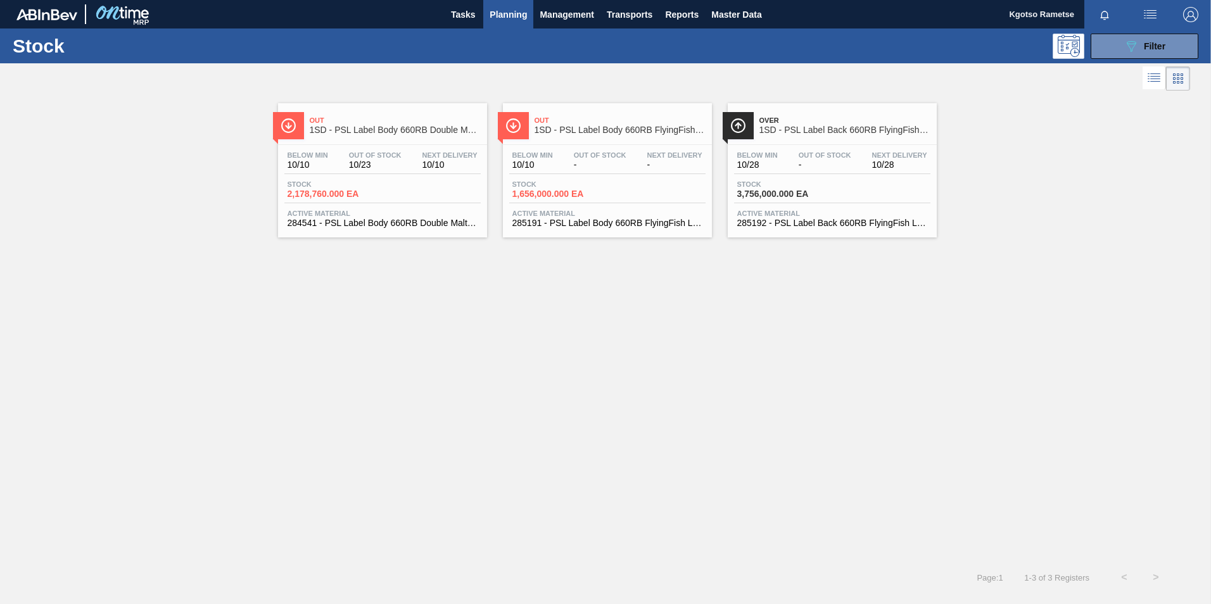
click at [812, 144] on div "Over 1SD - PSL Label Back 660RB FlyingFish Lemon PU Below Min 10/28 Out Of Stoc…" at bounding box center [832, 170] width 209 height 134
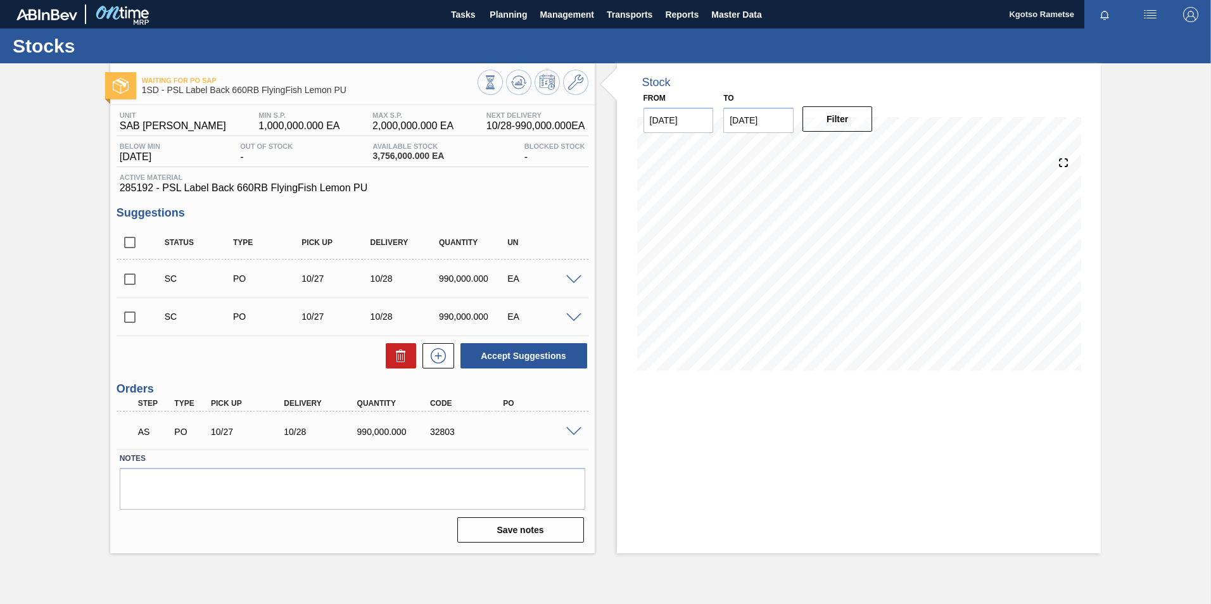
click at [571, 426] on div at bounding box center [575, 430] width 25 height 9
click at [571, 429] on span at bounding box center [573, 431] width 15 height 9
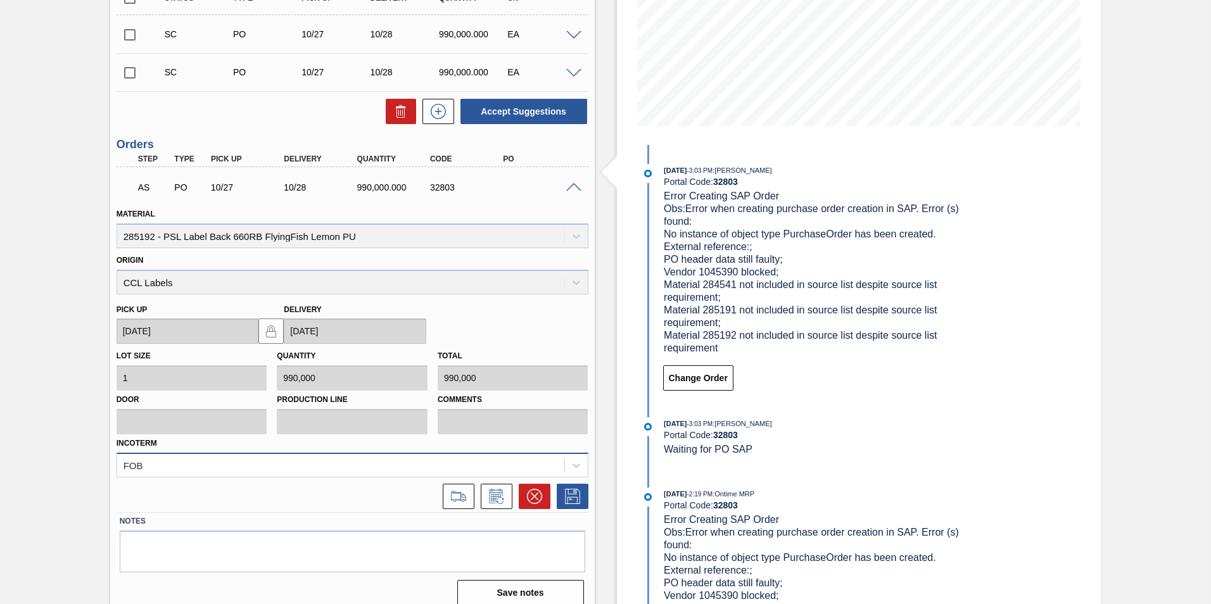
scroll to position [256, 0]
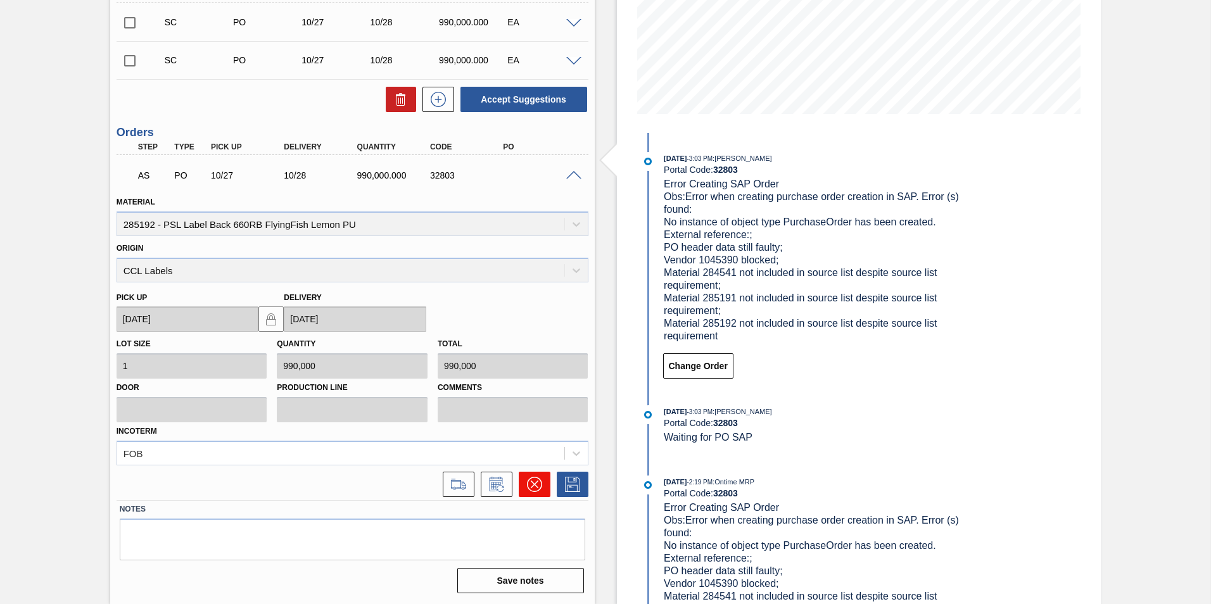
click at [534, 480] on icon at bounding box center [534, 484] width 15 height 15
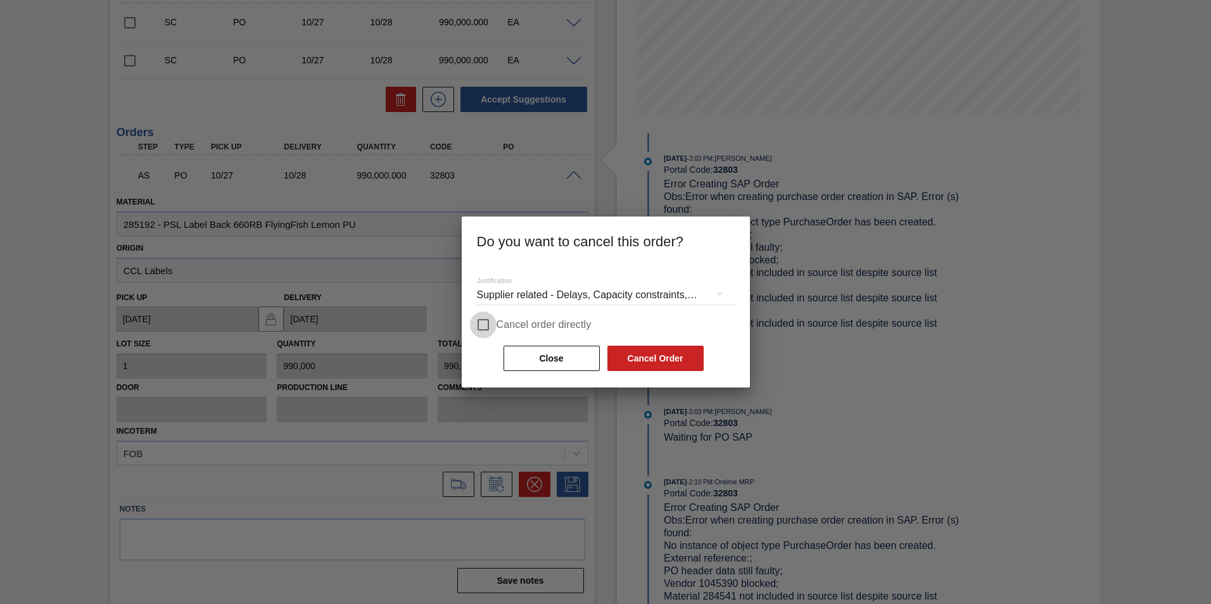
click at [488, 329] on input "Cancel order directly" at bounding box center [483, 325] width 27 height 27
checkbox input "true"
click at [661, 353] on button "Cancel Order" at bounding box center [655, 358] width 96 height 25
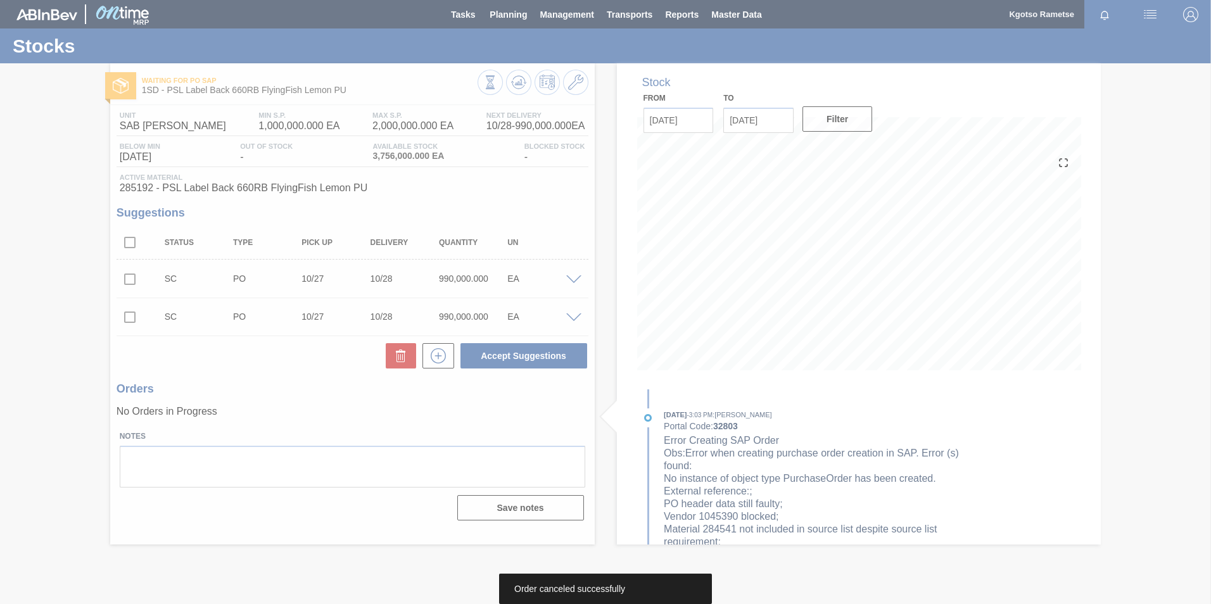
scroll to position [0, 0]
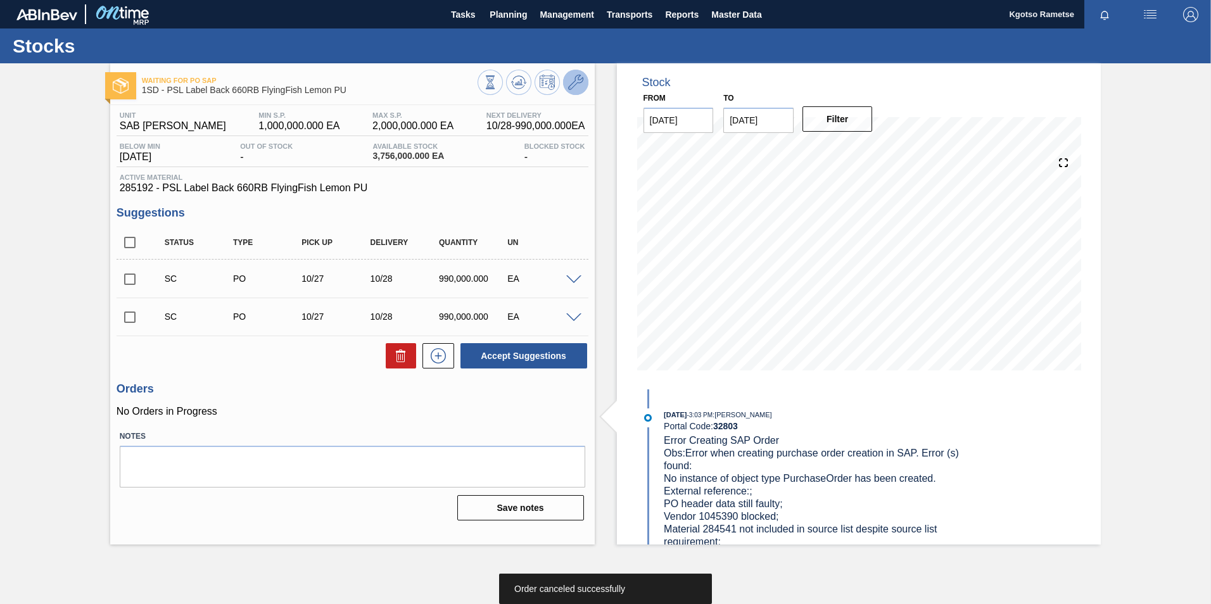
click at [579, 83] on icon at bounding box center [575, 82] width 15 height 15
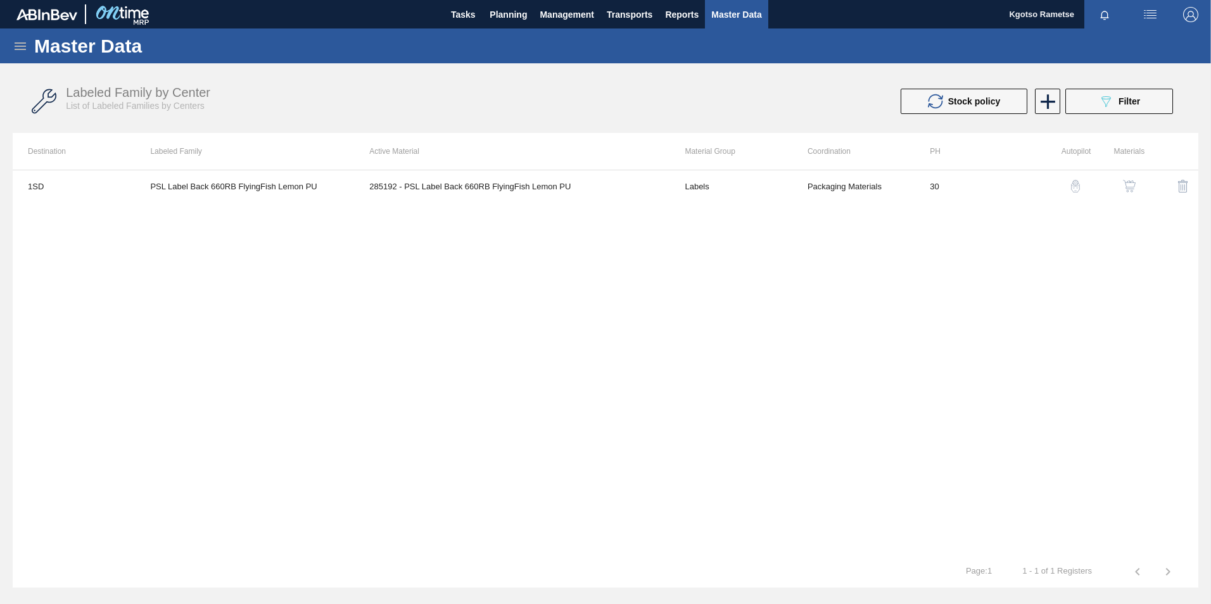
click at [1139, 182] on button "button" at bounding box center [1129, 186] width 30 height 30
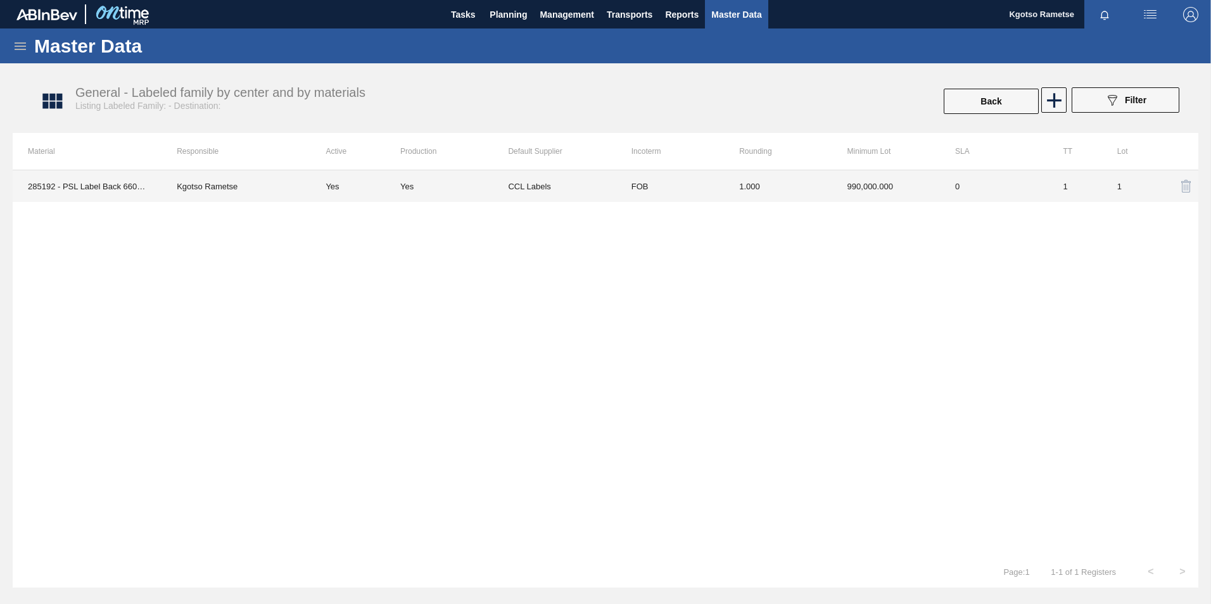
click at [770, 195] on td "1.000" at bounding box center [778, 186] width 108 height 32
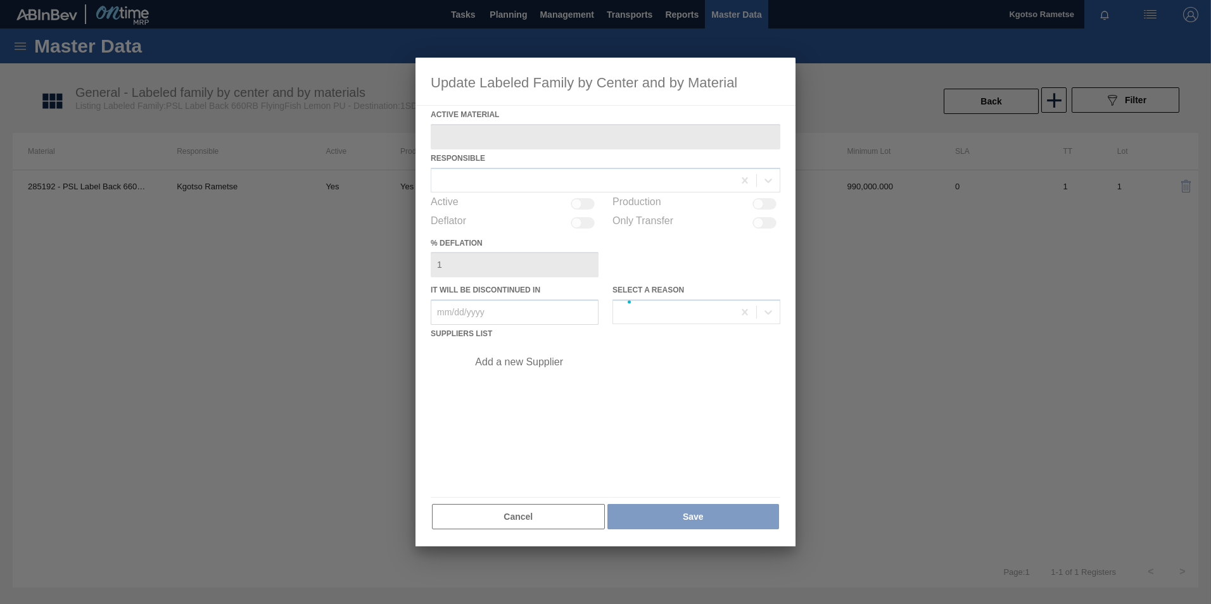
type Material "285192 - PSL Label Back 660RB FlyingFish Lemon PU"
checkbox input "true"
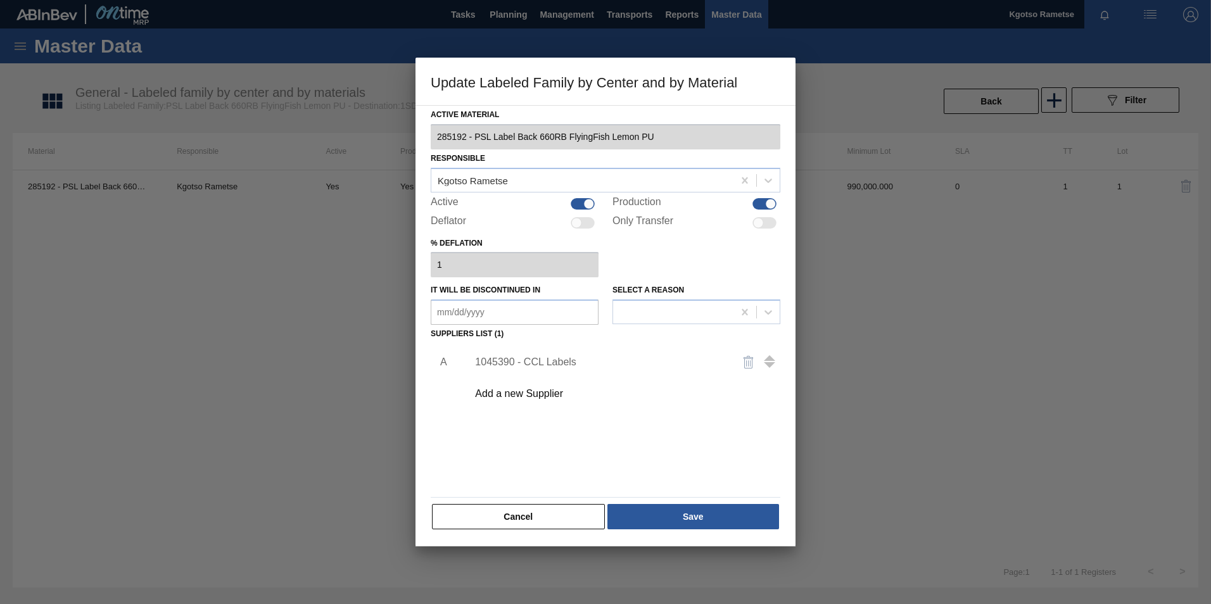
click at [544, 358] on div "1045390 - CCL Labels" at bounding box center [599, 362] width 248 height 11
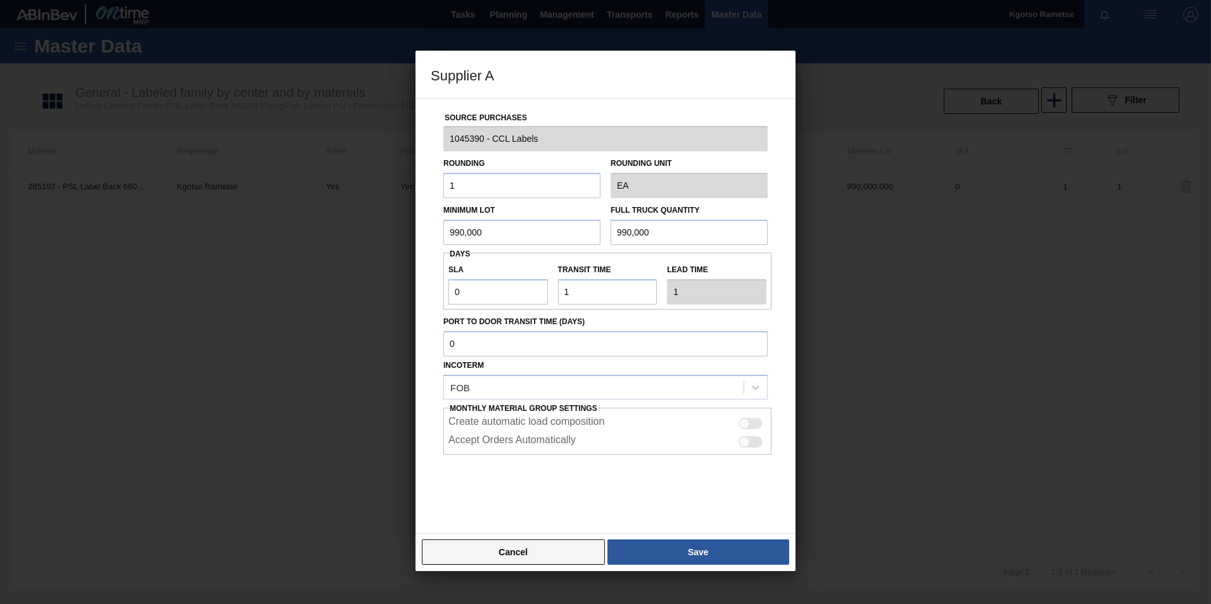
drag, startPoint x: 558, startPoint y: 553, endPoint x: 591, endPoint y: 495, distance: 66.9
click at [558, 551] on button "Cancel" at bounding box center [513, 552] width 183 height 25
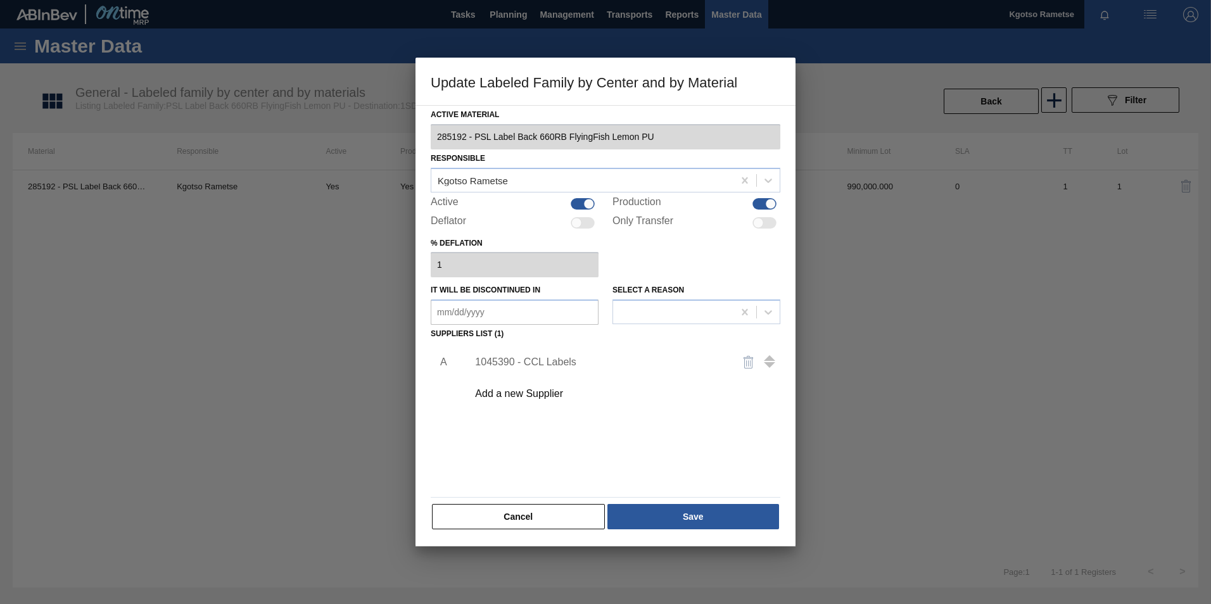
click at [750, 362] on img "button" at bounding box center [748, 362] width 15 height 15
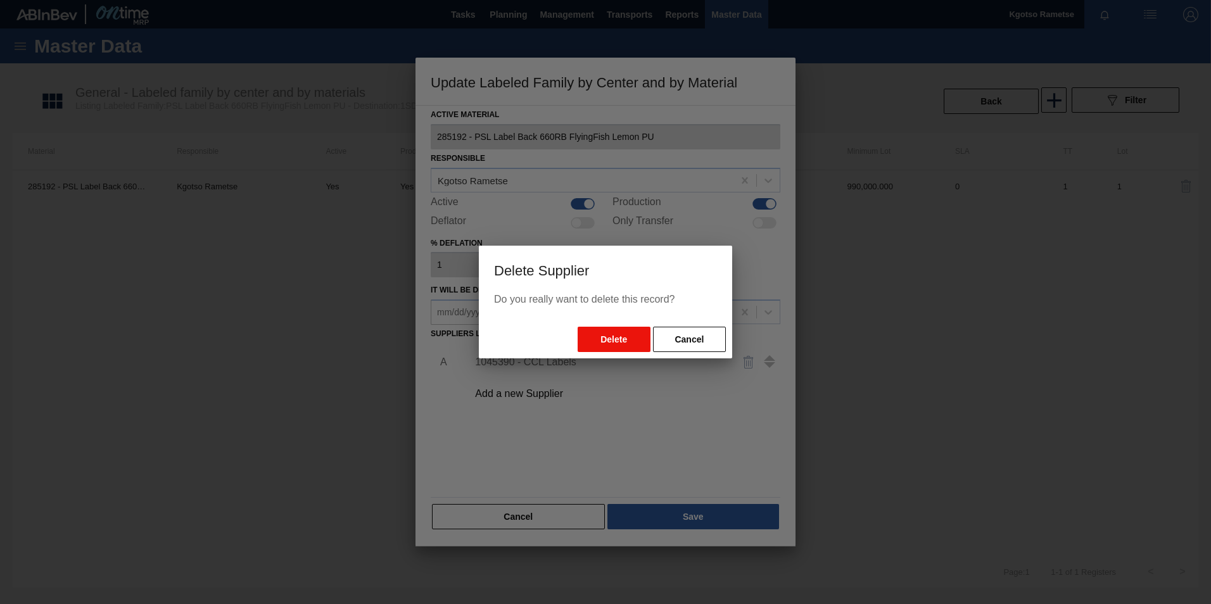
click at [598, 345] on button "Delete" at bounding box center [614, 339] width 73 height 25
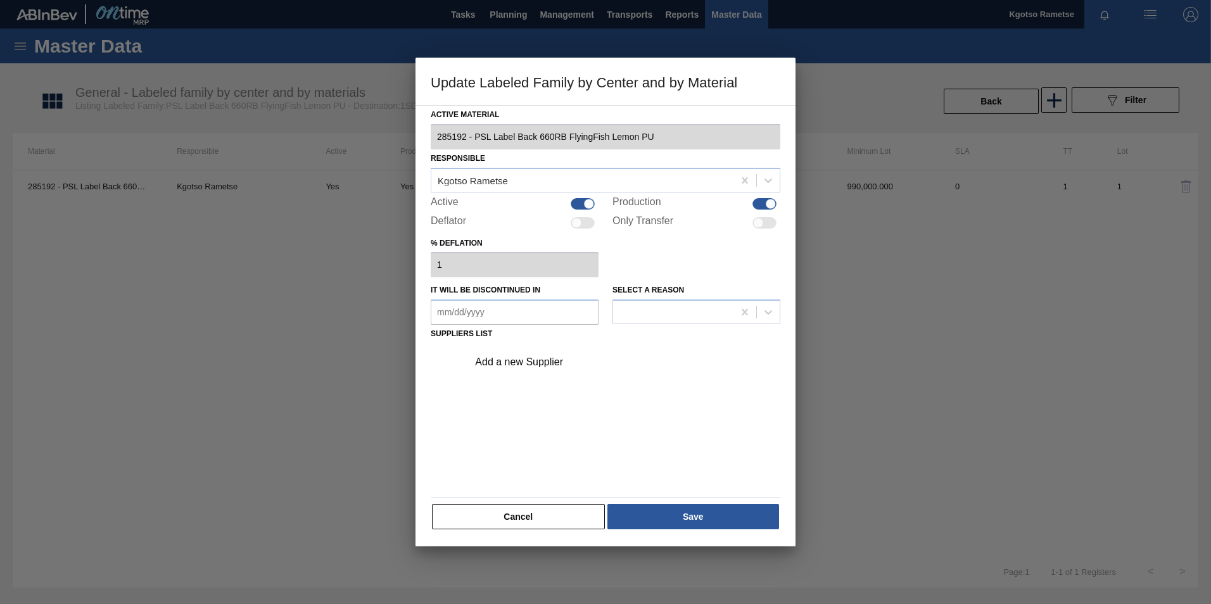
click at [534, 367] on div "Add a new Supplier" at bounding box center [599, 362] width 248 height 11
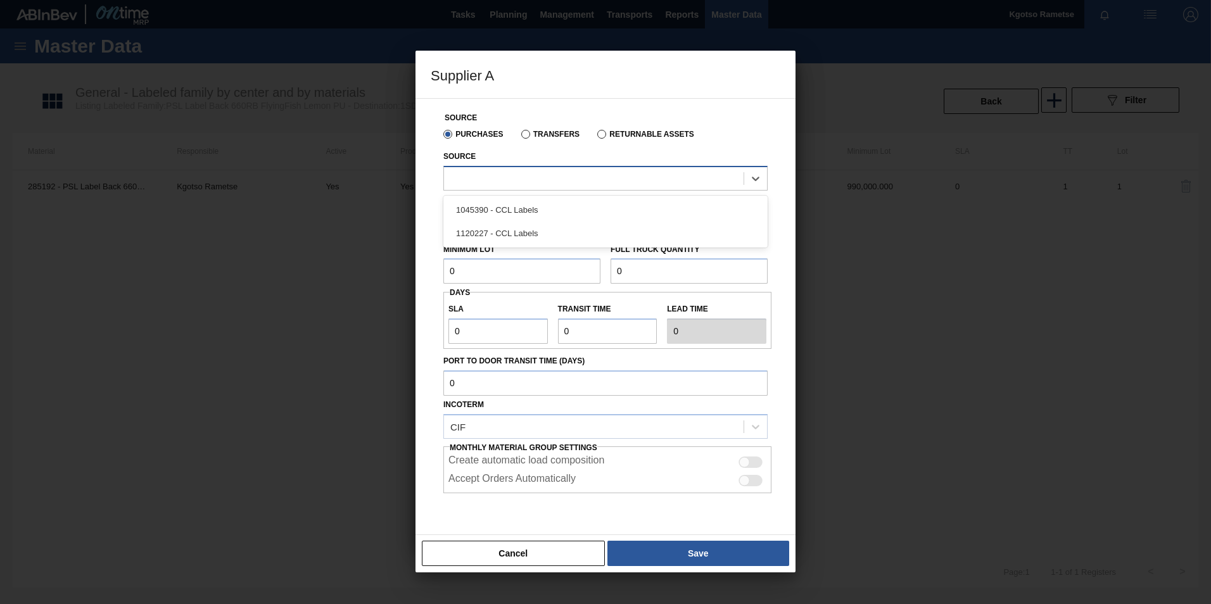
click at [492, 185] on div at bounding box center [594, 178] width 300 height 18
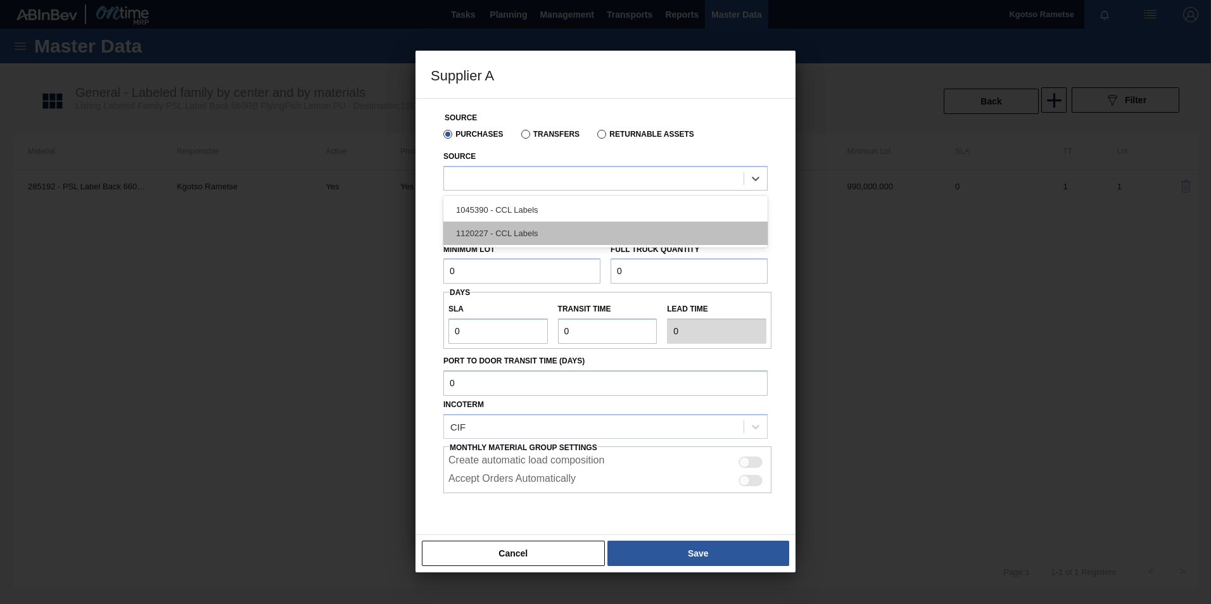
click at [493, 232] on div "1120227 - CCL Labels" at bounding box center [605, 233] width 324 height 23
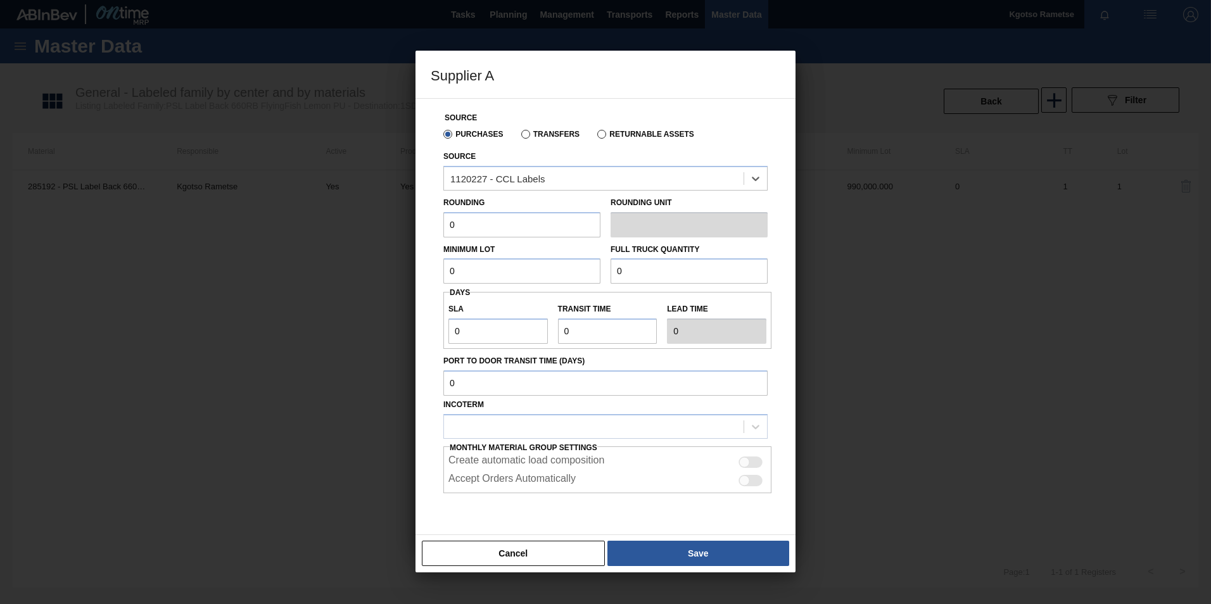
drag, startPoint x: 481, startPoint y: 234, endPoint x: 235, endPoint y: 265, distance: 247.7
click at [335, 255] on div "Supplier A Source Purchases Transfers Returnable Assets Source option 1120227 -…" at bounding box center [605, 302] width 1211 height 604
type input "1"
drag, startPoint x: 459, startPoint y: 270, endPoint x: 387, endPoint y: 289, distance: 74.5
click at [434, 270] on div "Source Purchases Transfers Returnable Assets Source 1120227 - CCL Labels Roundi…" at bounding box center [606, 328] width 350 height 458
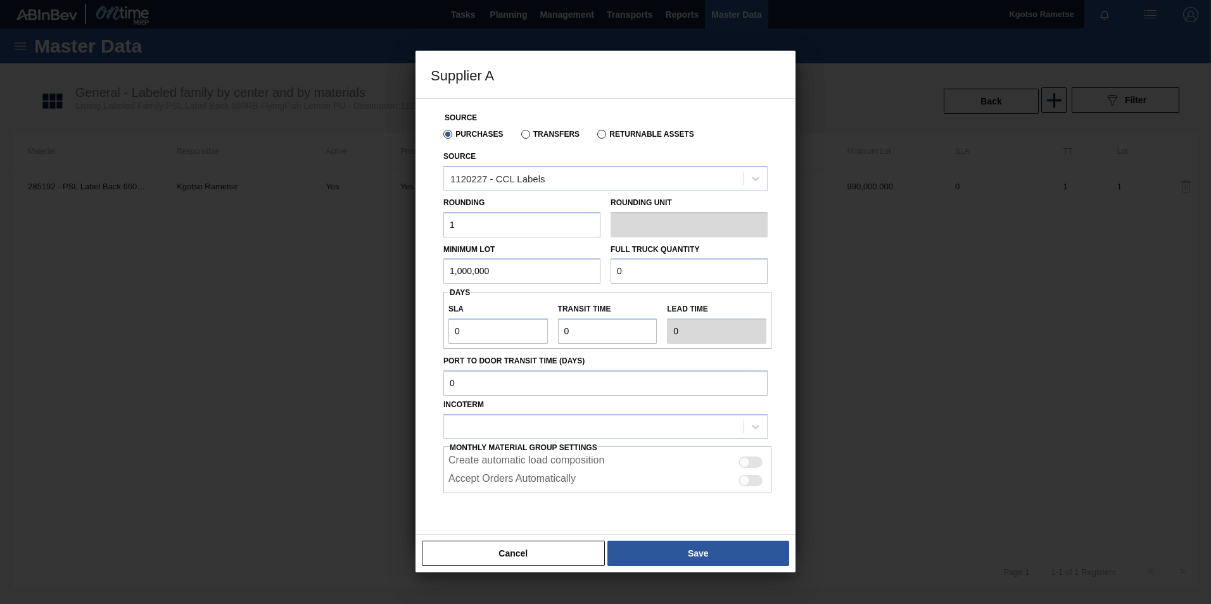
drag, startPoint x: 531, startPoint y: 266, endPoint x: 91, endPoint y: 293, distance: 441.6
click at [323, 269] on div "Supplier A Source Purchases Transfers Returnable Assets Source 1120227 - CCL La…" at bounding box center [605, 302] width 1211 height 604
type input "1,000,000"
drag, startPoint x: 618, startPoint y: 281, endPoint x: 597, endPoint y: 275, distance: 22.1
click at [597, 275] on div "Minimum Lot 1,000,000 Full Truck Quantity 0" at bounding box center [605, 260] width 334 height 47
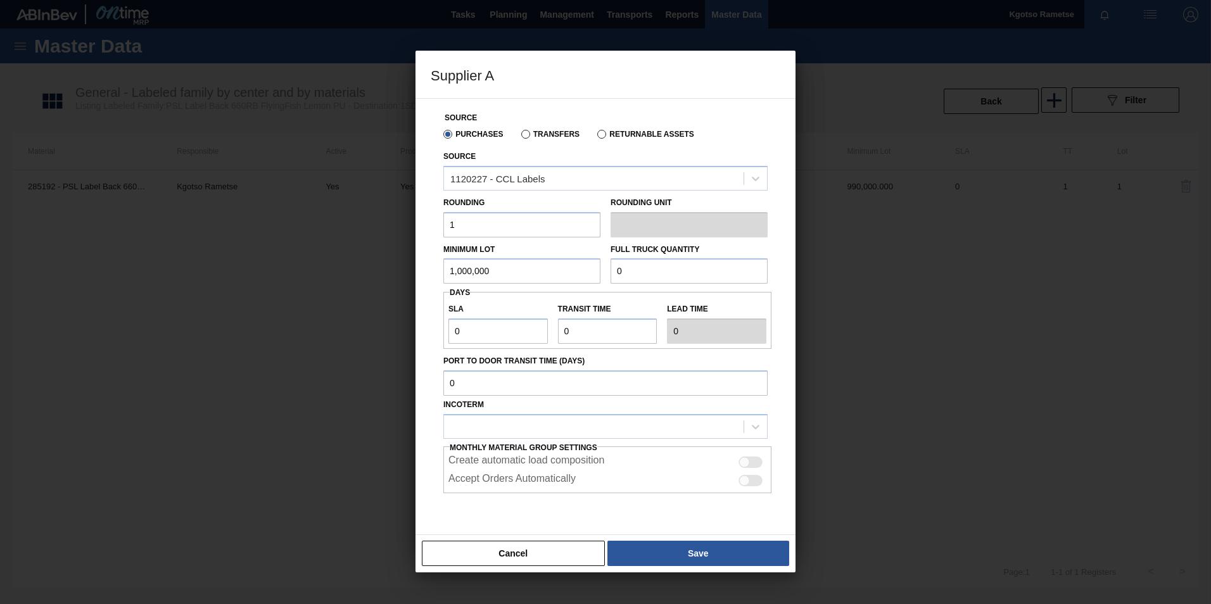
paste input "1,000,00"
type input "1,000,000"
drag, startPoint x: 460, startPoint y: 328, endPoint x: 386, endPoint y: 326, distance: 73.5
click at [386, 326] on div "Supplier A Source Purchases Transfers Returnable Assets Source 1120227 - CCL La…" at bounding box center [605, 302] width 1211 height 604
type input "1"
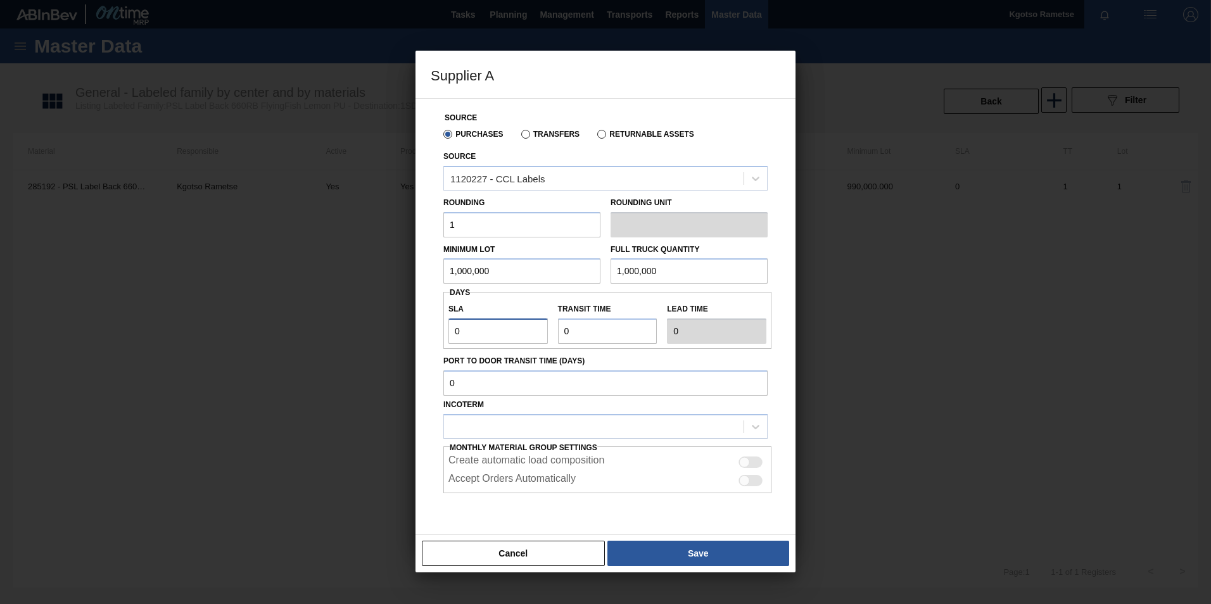
type input "1"
click at [537, 325] on div "SLA 1 Transit time Lead time 1" at bounding box center [607, 320] width 328 height 47
type input "1"
type input "2"
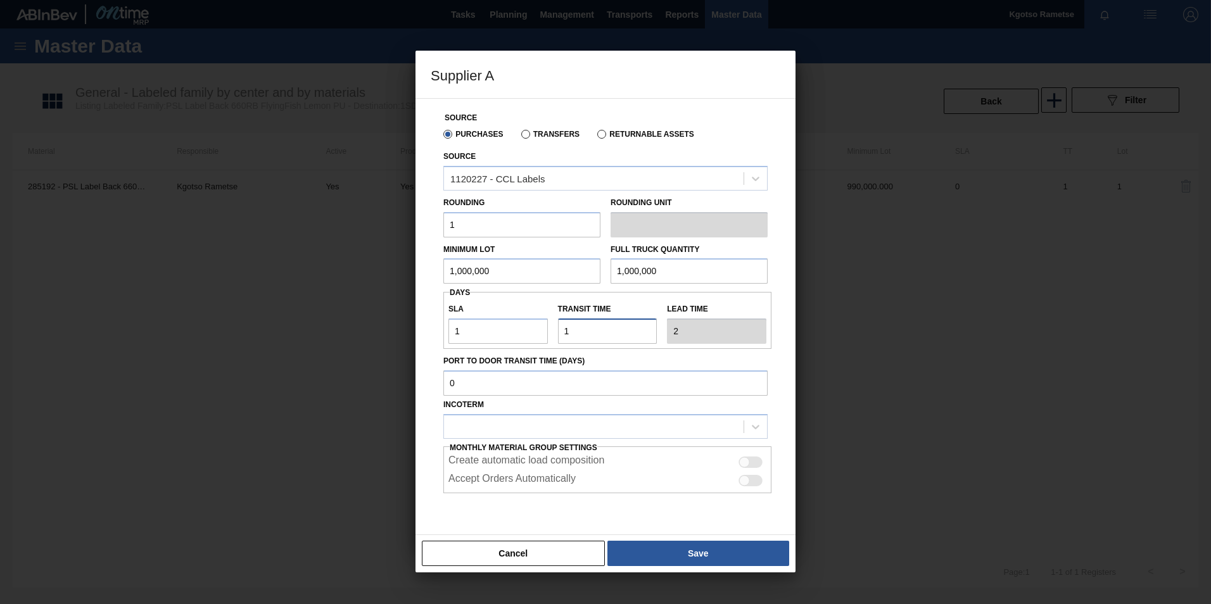
type input "1"
click at [521, 411] on div "Incoterm" at bounding box center [605, 417] width 324 height 43
drag, startPoint x: 520, startPoint y: 432, endPoint x: 516, endPoint y: 441, distance: 9.9
click at [517, 432] on div at bounding box center [594, 426] width 300 height 18
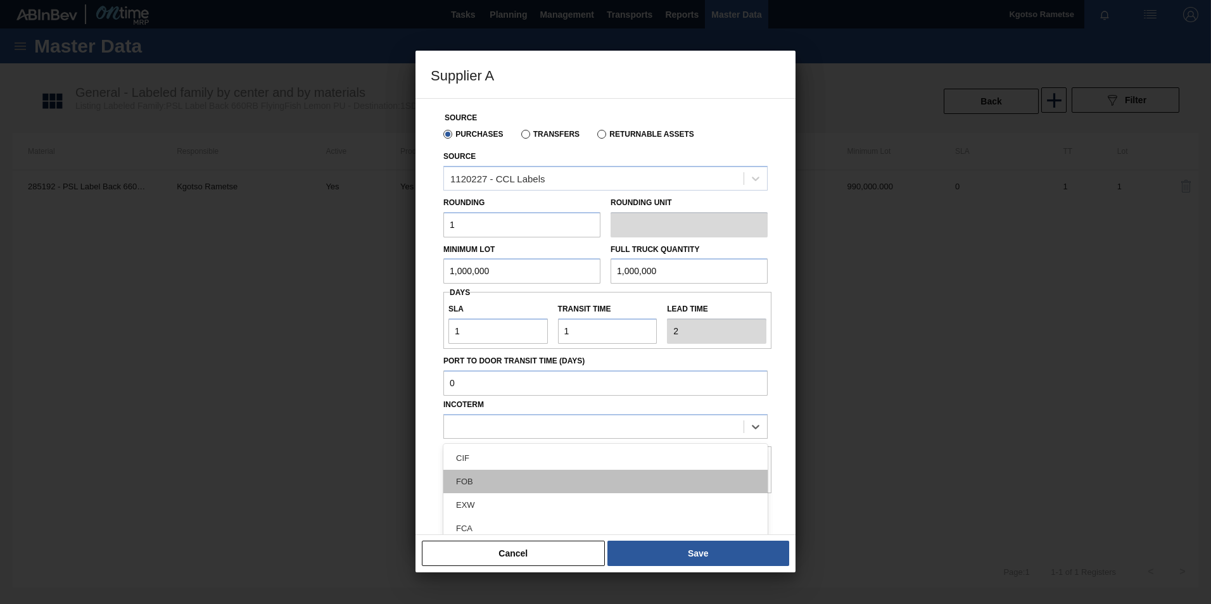
drag, startPoint x: 512, startPoint y: 480, endPoint x: 536, endPoint y: 493, distance: 26.9
click at [512, 481] on div "FOB" at bounding box center [605, 481] width 324 height 23
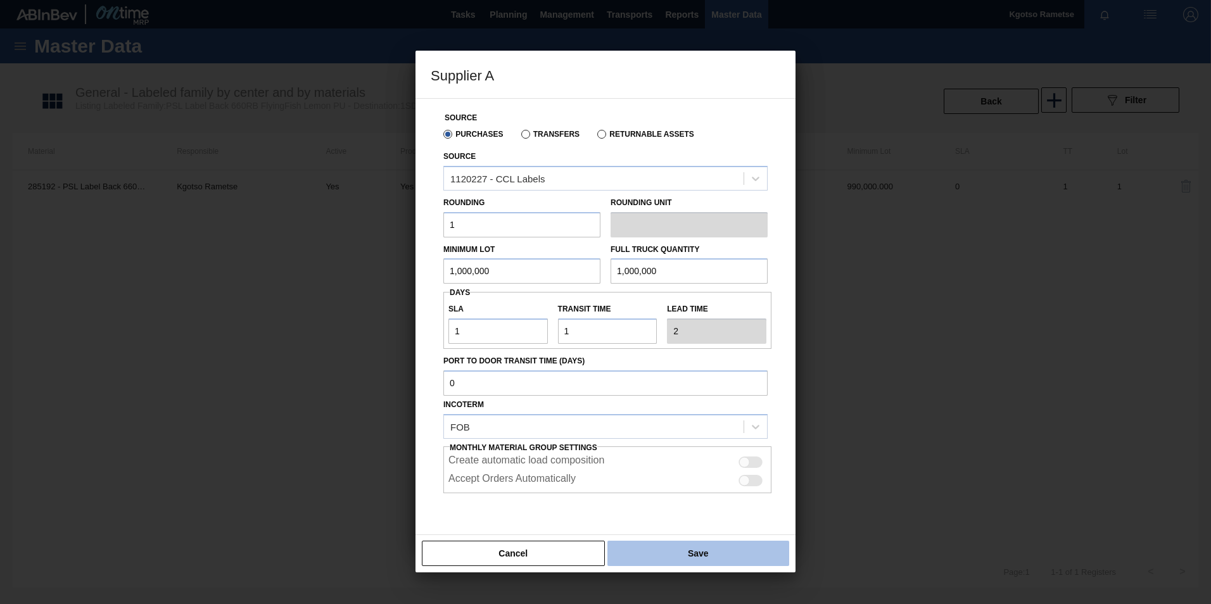
click at [731, 559] on button "Save" at bounding box center [698, 553] width 182 height 25
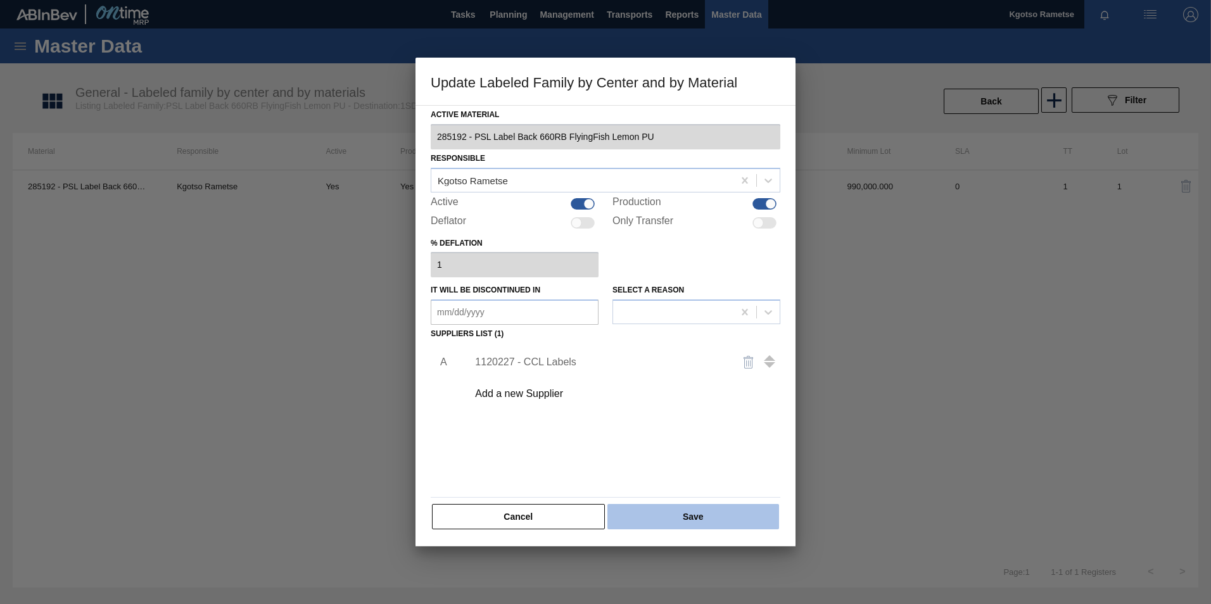
click at [706, 521] on button "Save" at bounding box center [693, 516] width 172 height 25
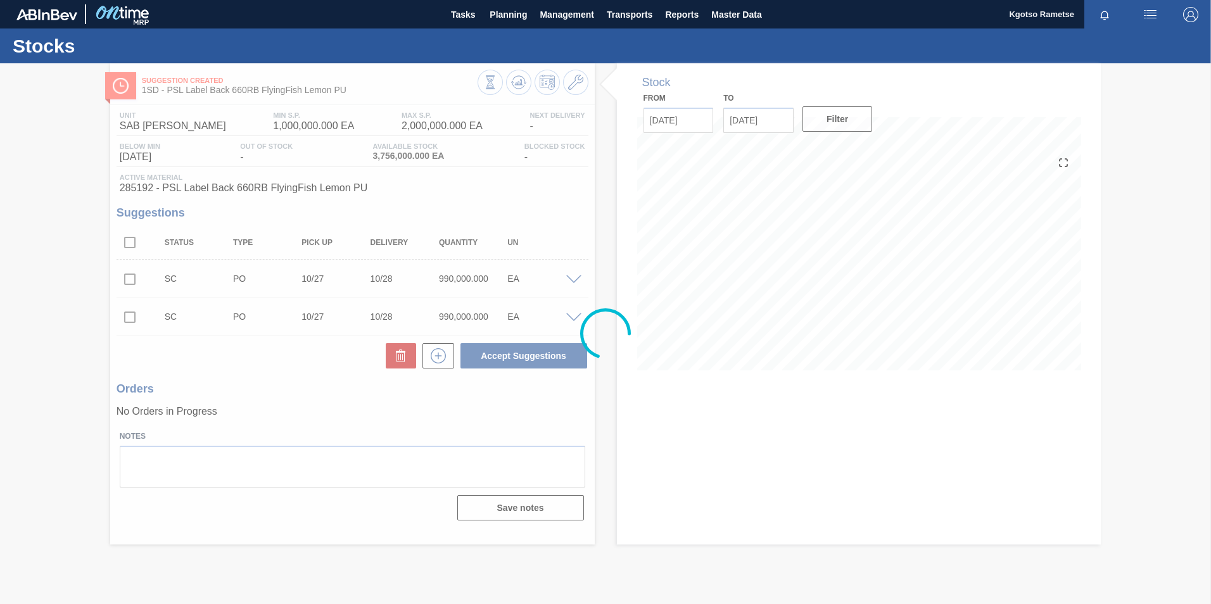
click at [517, 83] on div at bounding box center [605, 333] width 1211 height 541
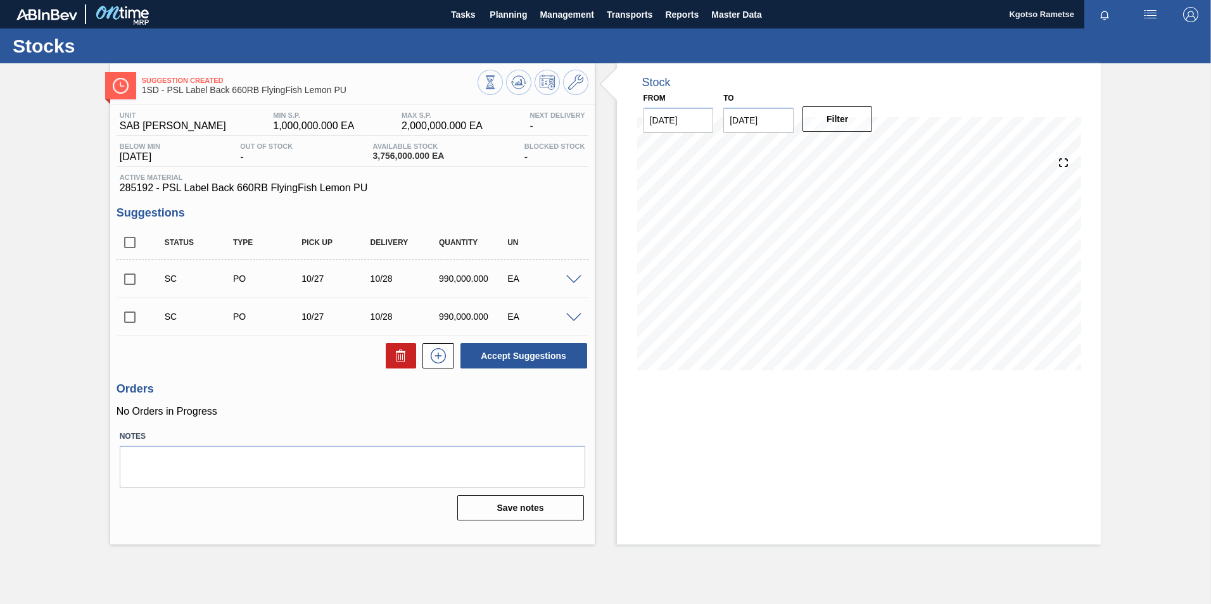
click at [517, 83] on icon at bounding box center [518, 82] width 8 height 6
click at [498, 19] on span "Planning" at bounding box center [508, 14] width 37 height 15
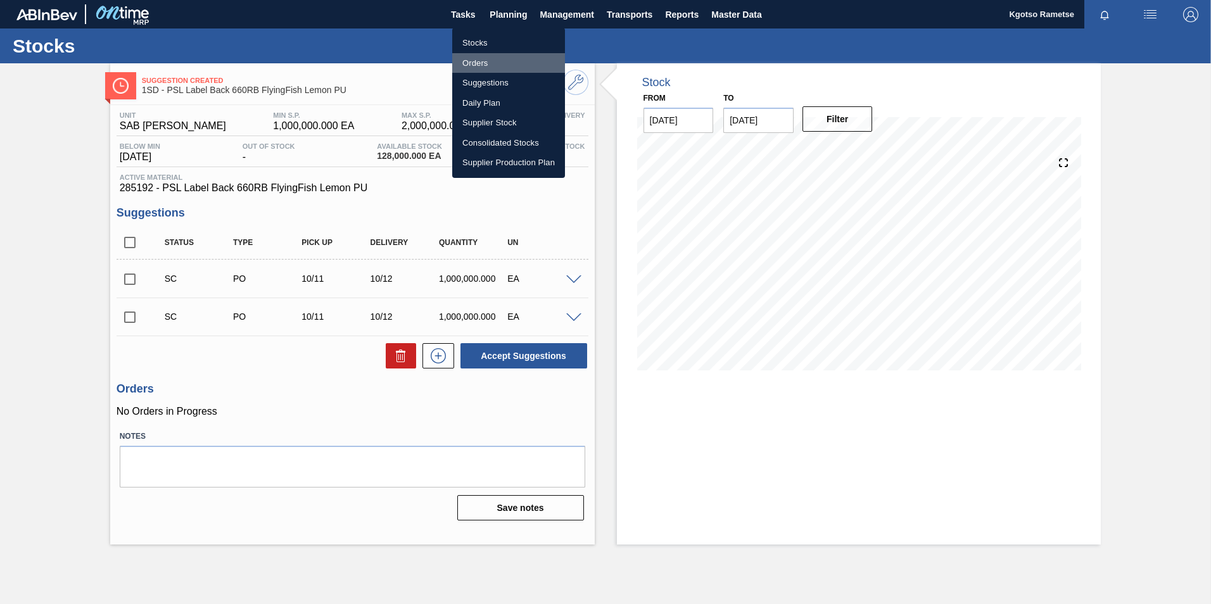
click at [491, 60] on li "Orders" at bounding box center [508, 63] width 113 height 20
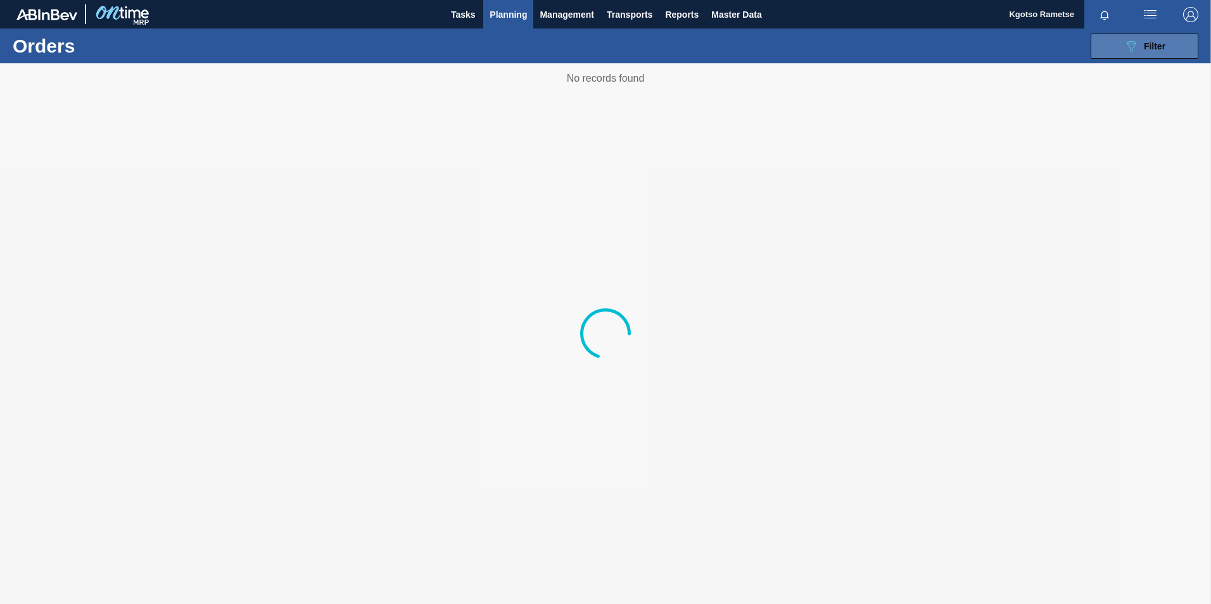
click at [1165, 45] on span "Filter" at bounding box center [1155, 46] width 22 height 10
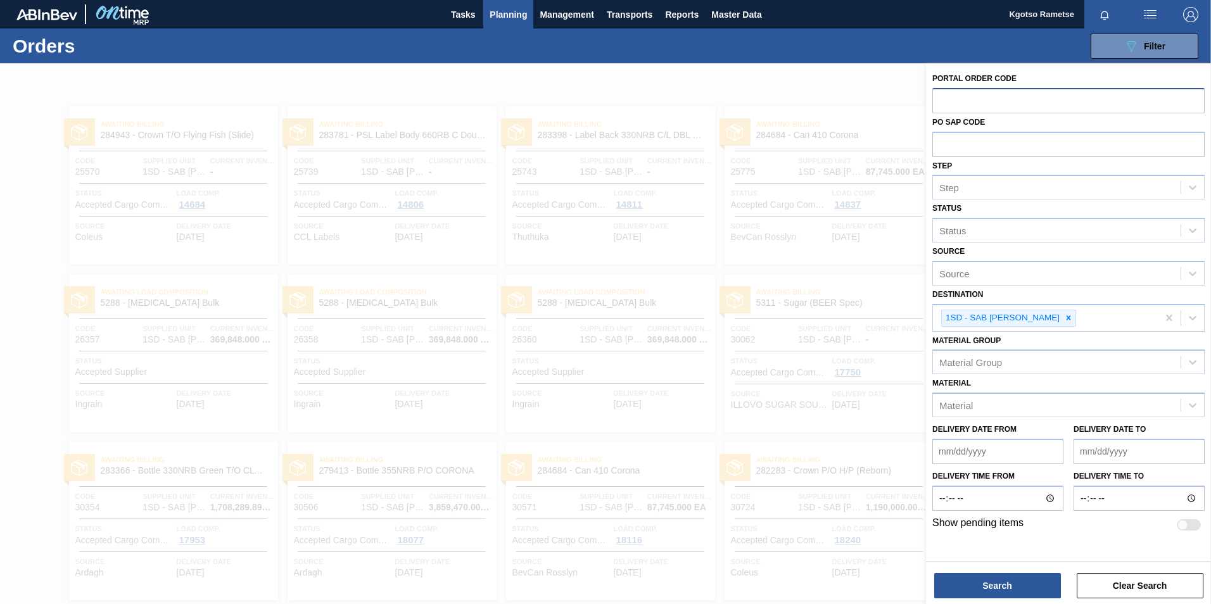
click at [958, 96] on input "text" at bounding box center [1068, 100] width 272 height 24
paste input "284533"
type input "284533"
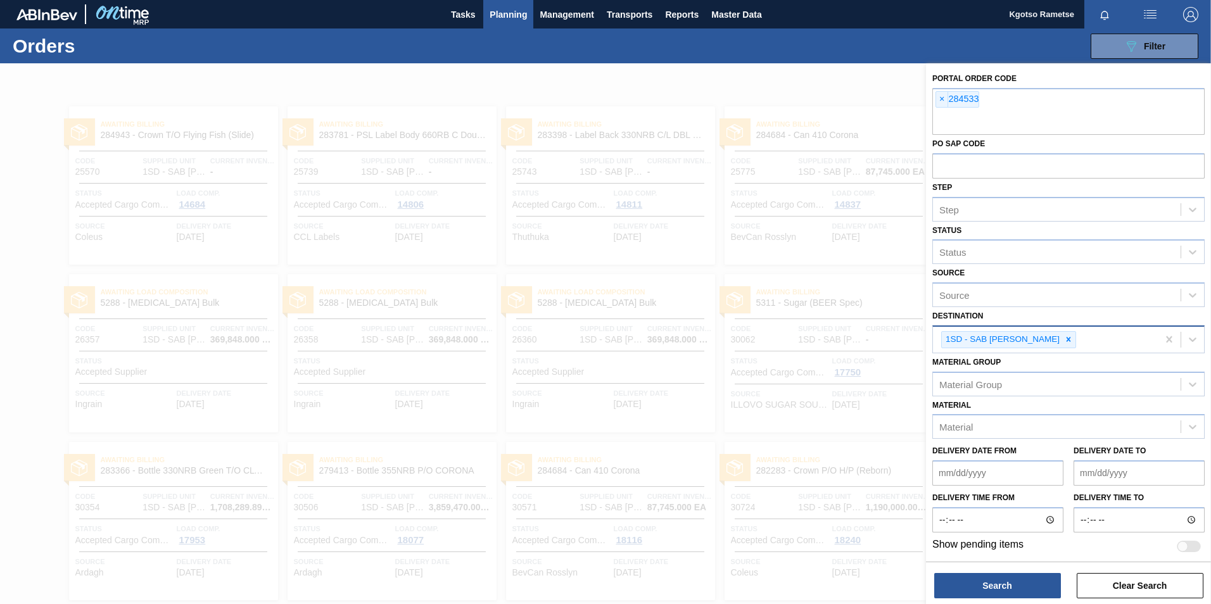
click at [1064, 340] on icon at bounding box center [1068, 339] width 9 height 9
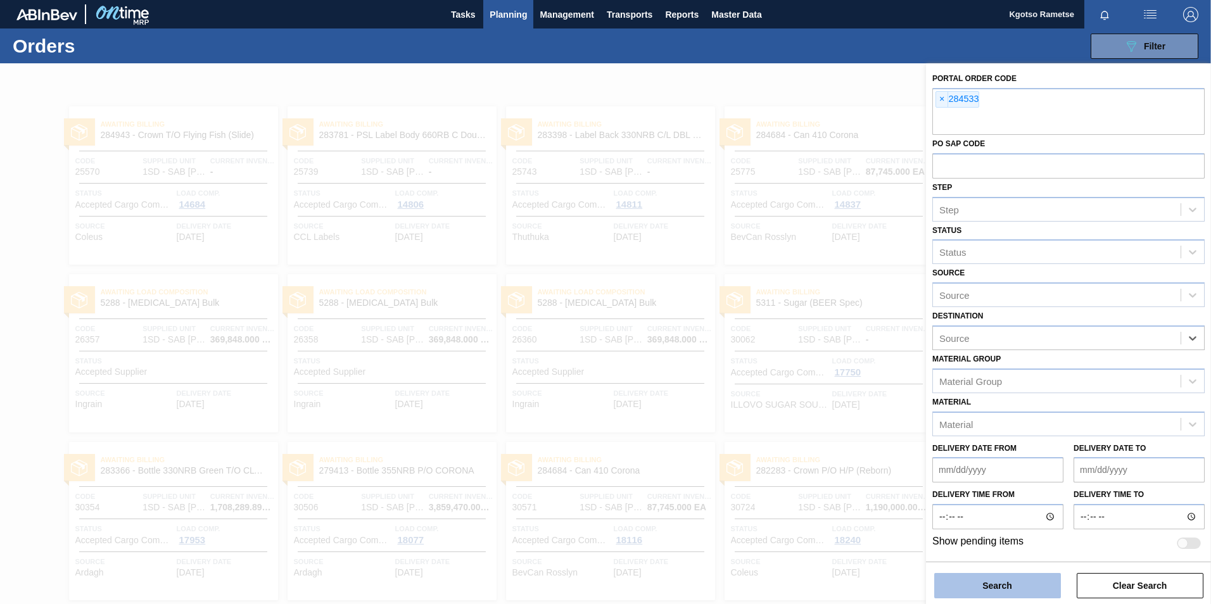
click at [1004, 578] on button "Search" at bounding box center [997, 585] width 127 height 25
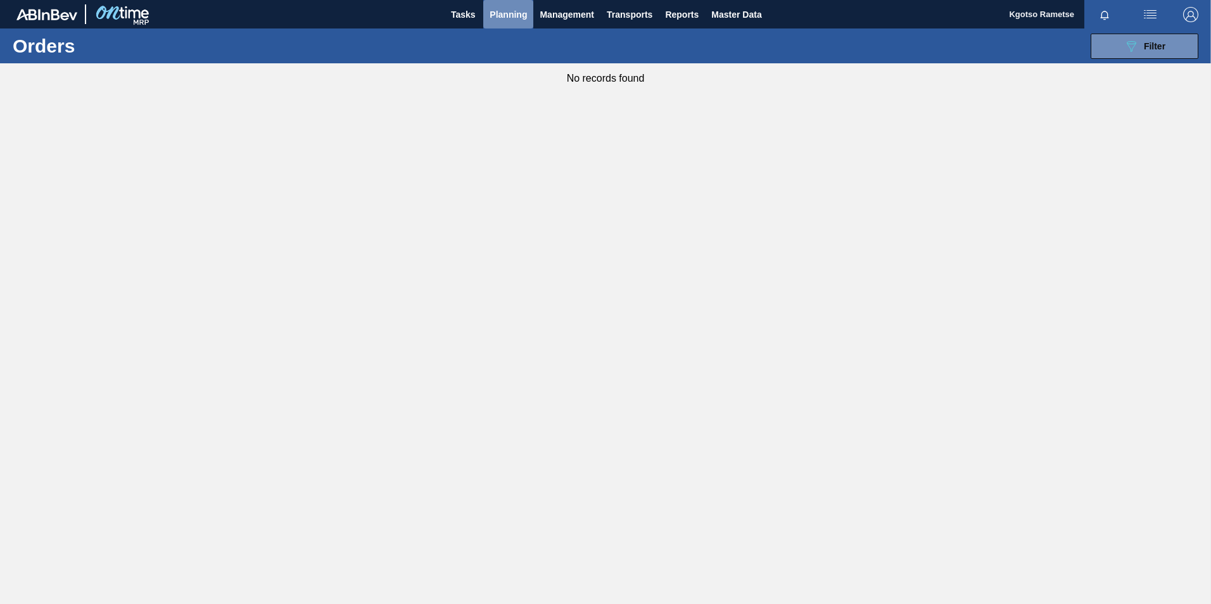
click at [490, 11] on span "Planning" at bounding box center [508, 14] width 37 height 15
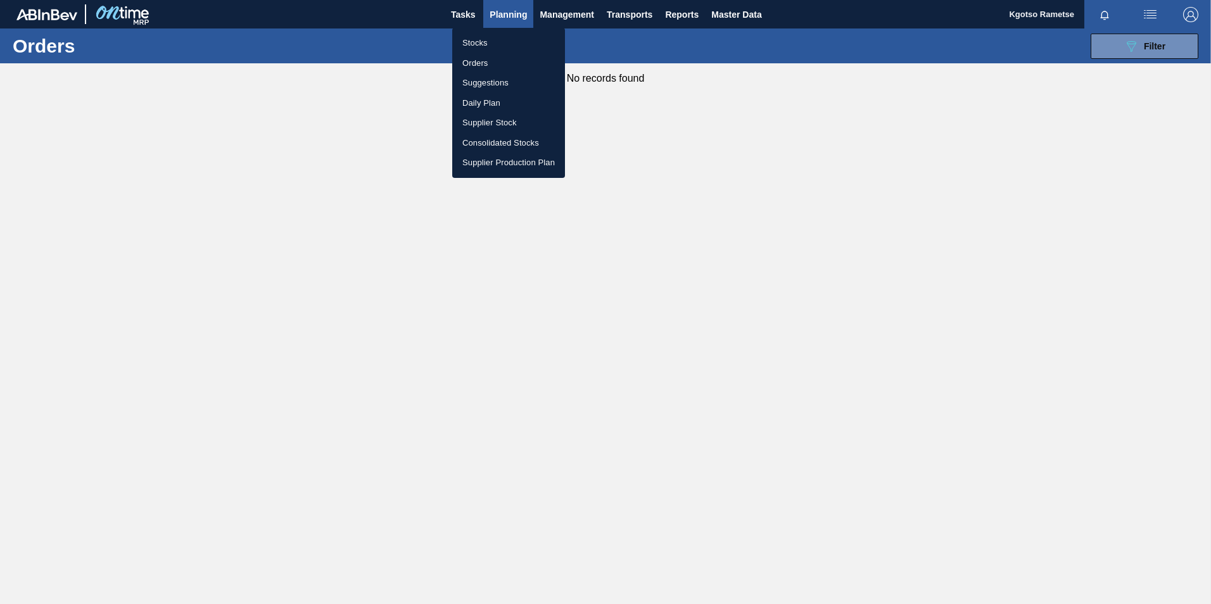
click at [482, 61] on li "Orders" at bounding box center [508, 63] width 113 height 20
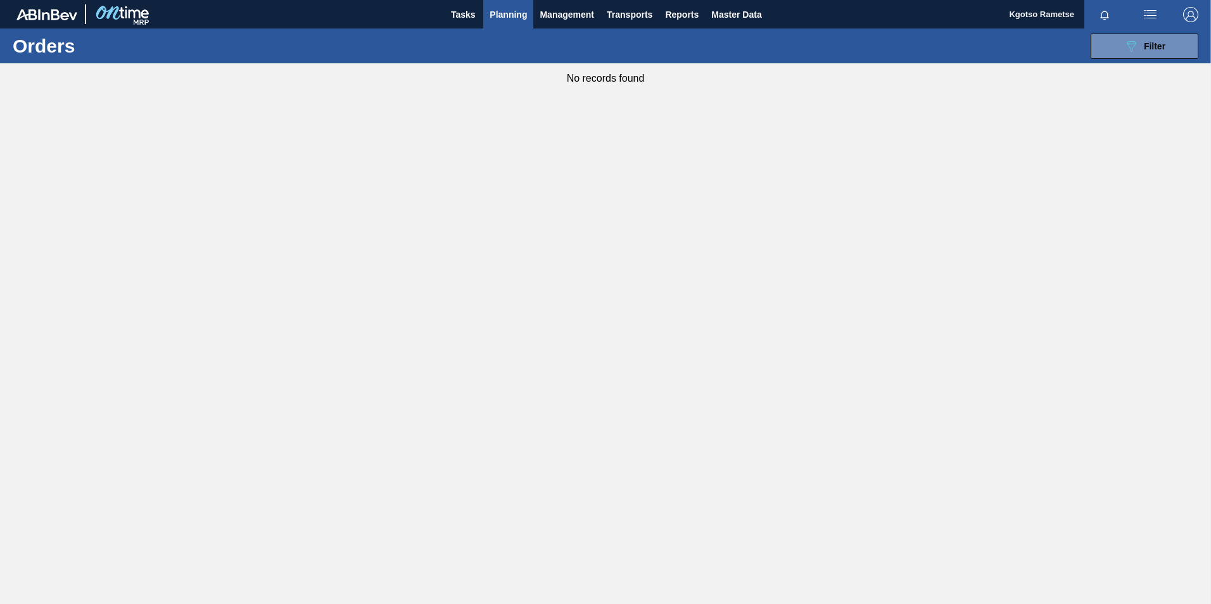
click at [511, 13] on span "Planning" at bounding box center [508, 14] width 37 height 15
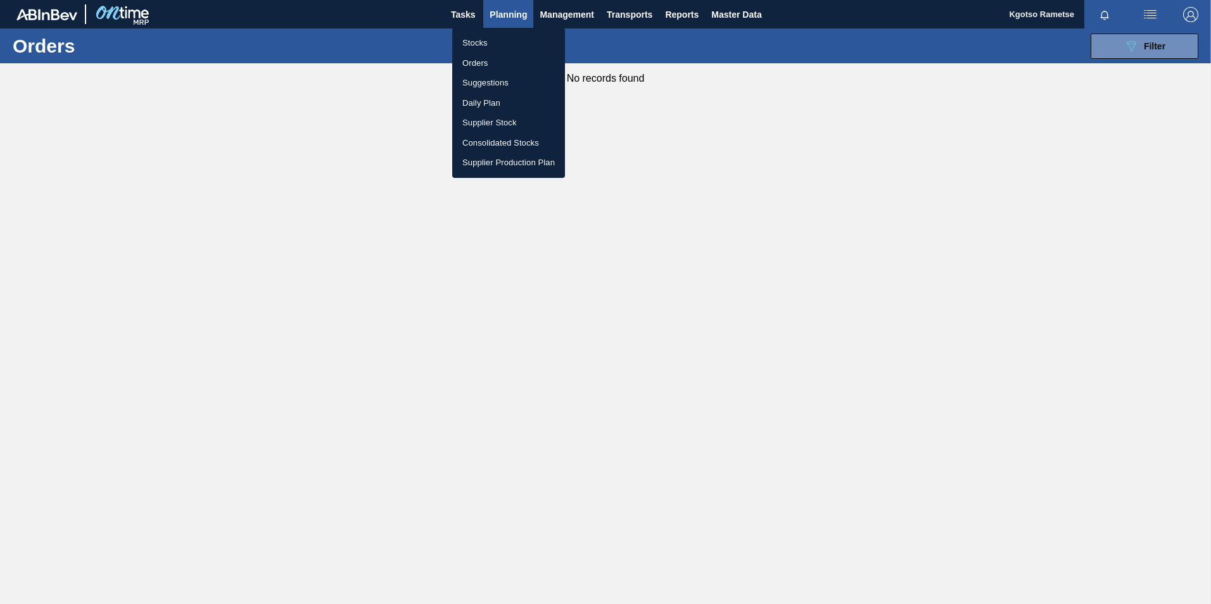
click at [1098, 47] on div at bounding box center [605, 302] width 1211 height 604
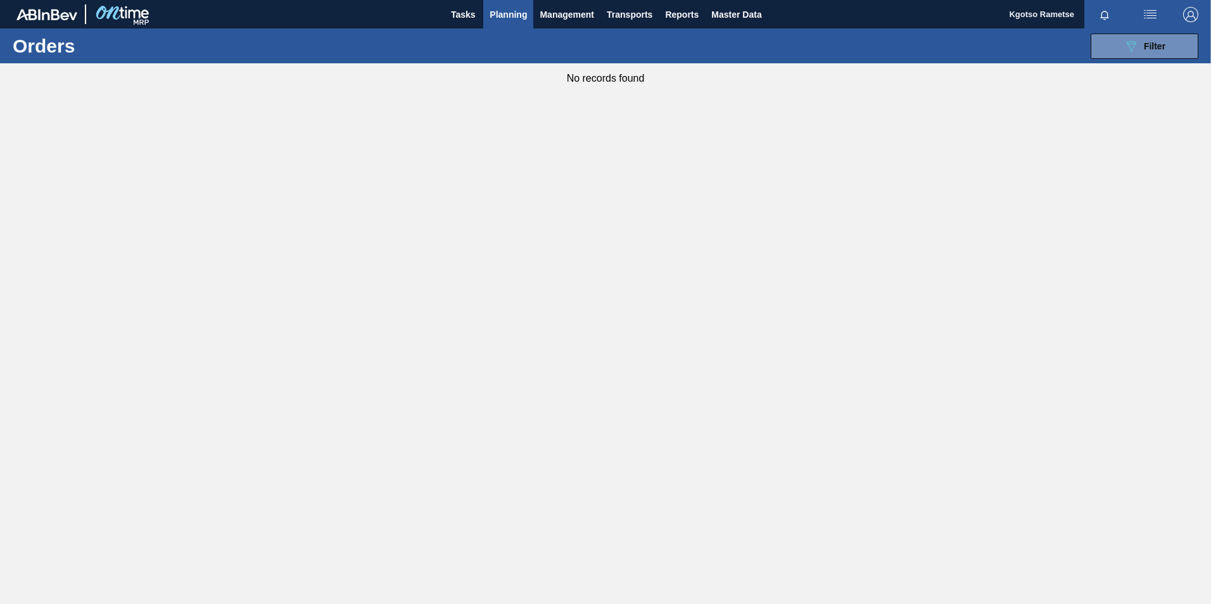
drag, startPoint x: 1123, startPoint y: 46, endPoint x: 1117, endPoint y: 61, distance: 15.6
click at [1120, 51] on button "089F7B8B-B2A5-4AFE-B5C0-19BA573D28AC Filter" at bounding box center [1145, 46] width 108 height 25
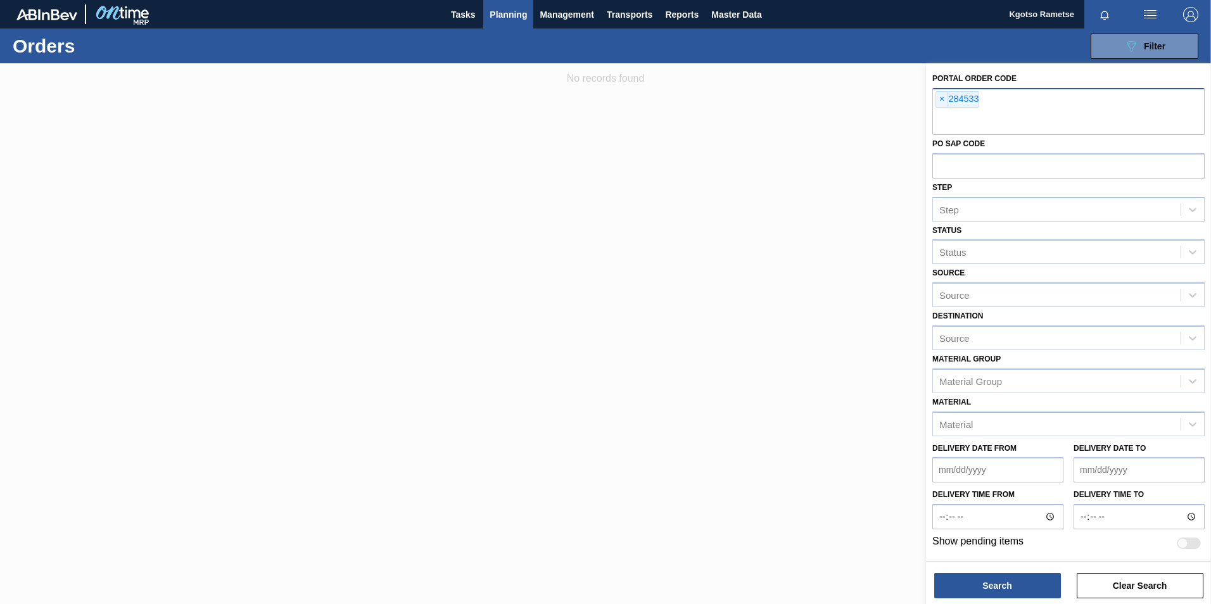
click at [942, 98] on span "×" at bounding box center [942, 99] width 12 height 15
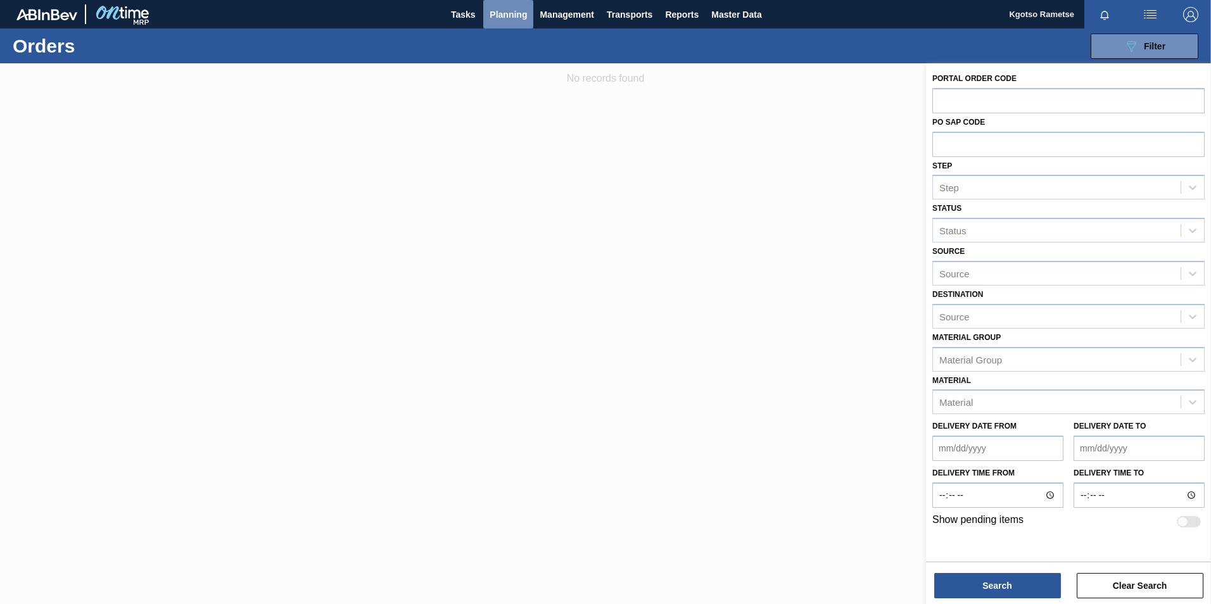
click at [496, 17] on span "Planning" at bounding box center [508, 14] width 37 height 15
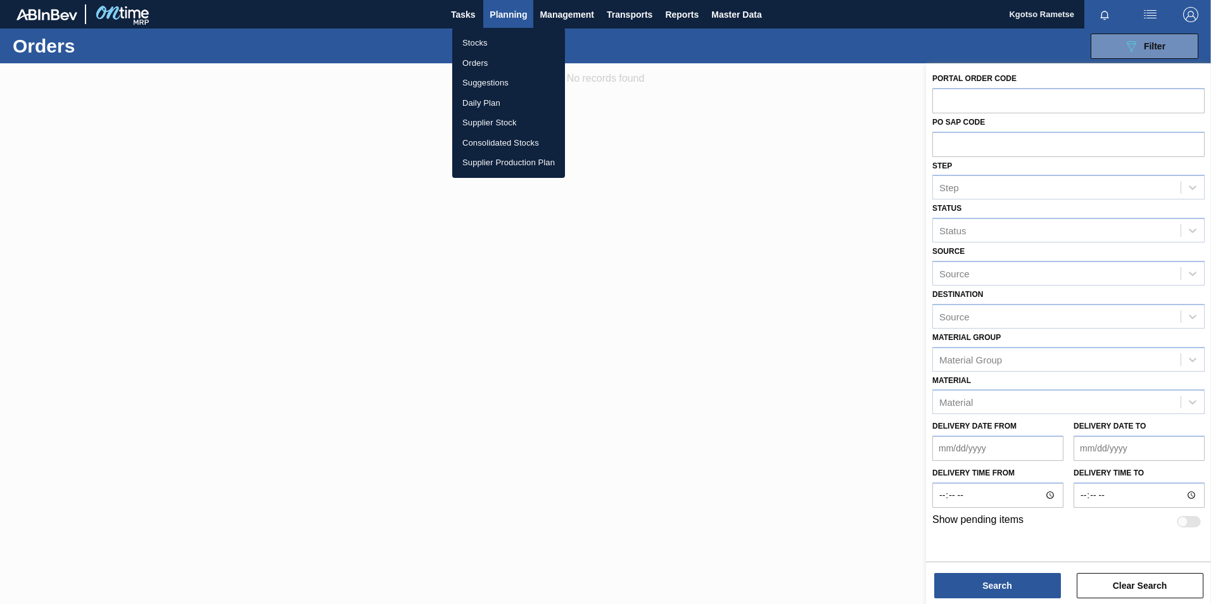
click at [485, 63] on li "Orders" at bounding box center [508, 63] width 113 height 20
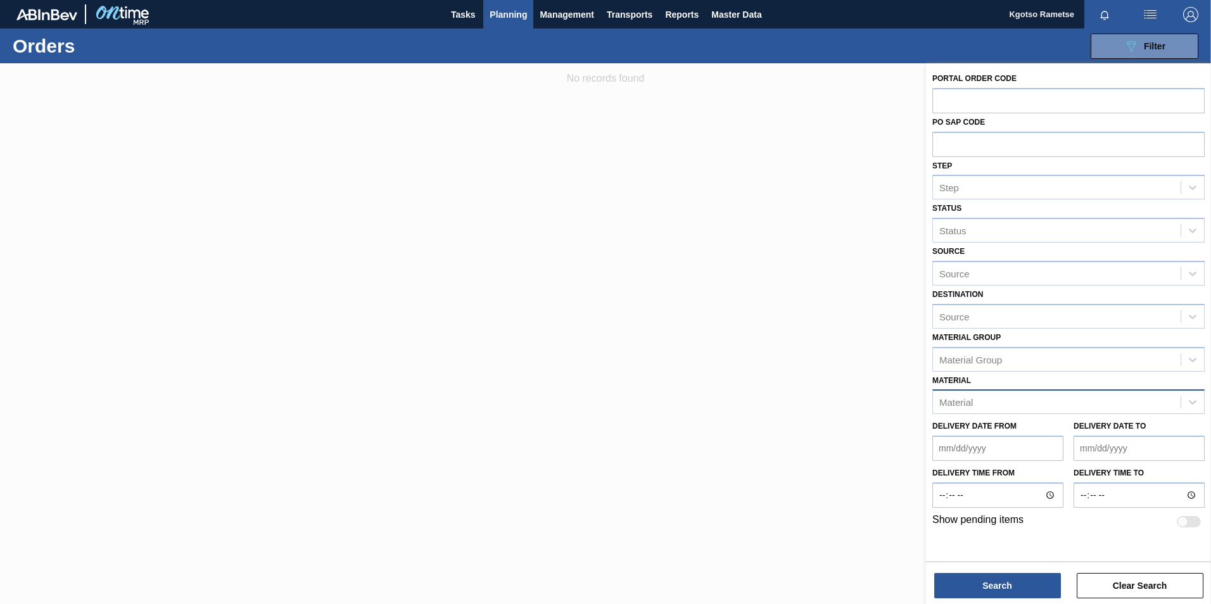
click at [975, 400] on div "Material" at bounding box center [1057, 402] width 248 height 18
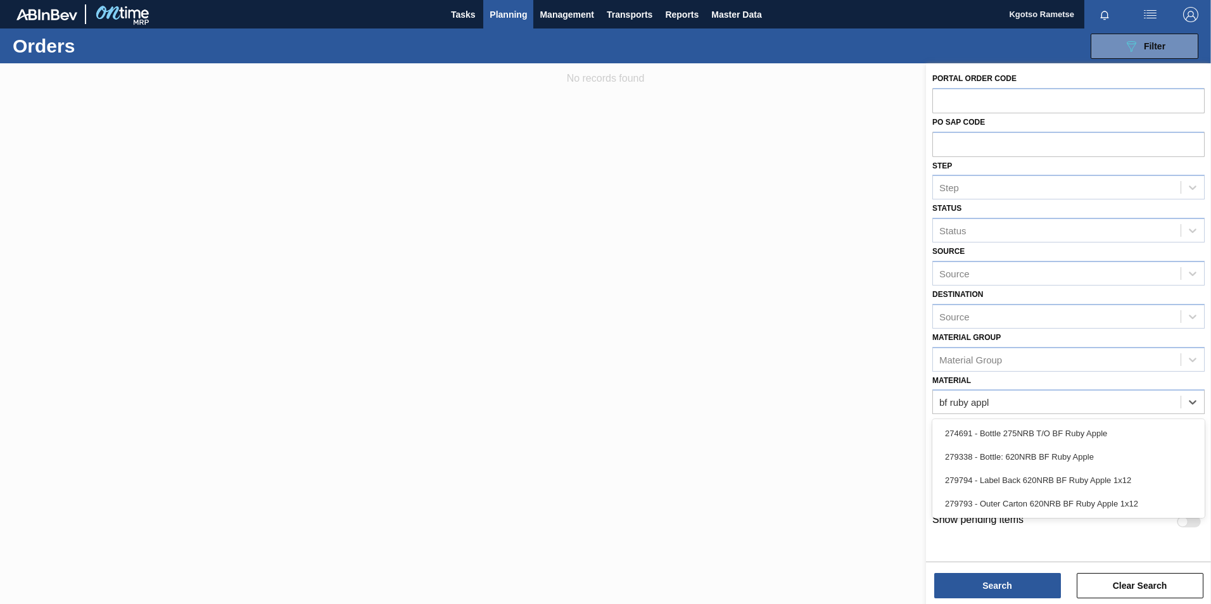
type input "bf ruby appl"
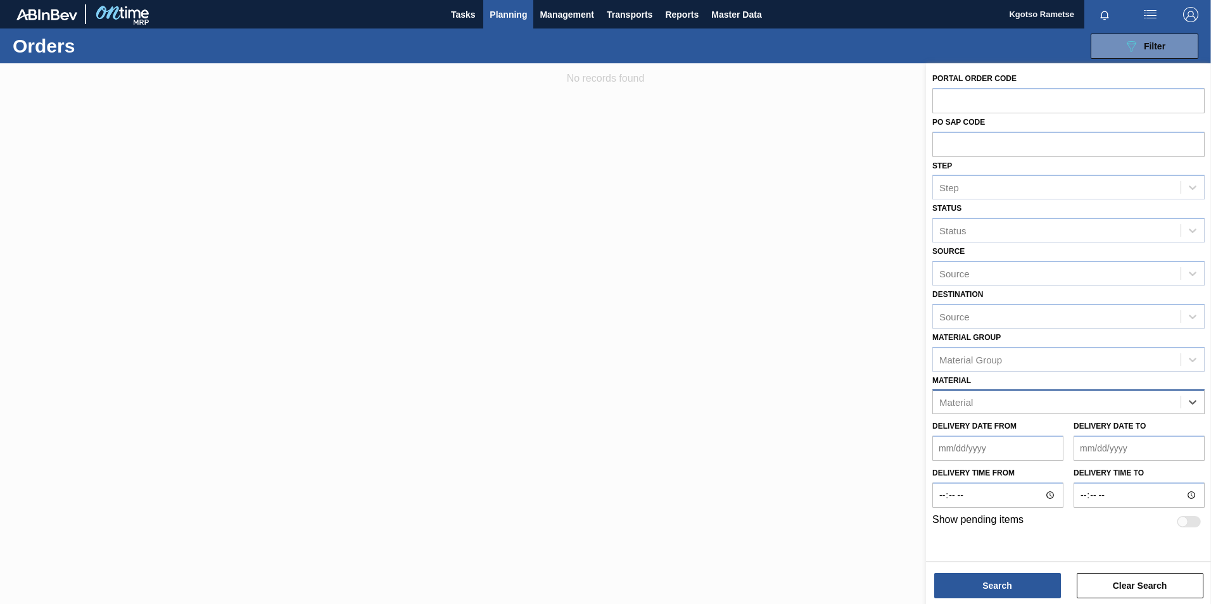
click at [978, 398] on div "Material" at bounding box center [1057, 402] width 248 height 18
type input "lion"
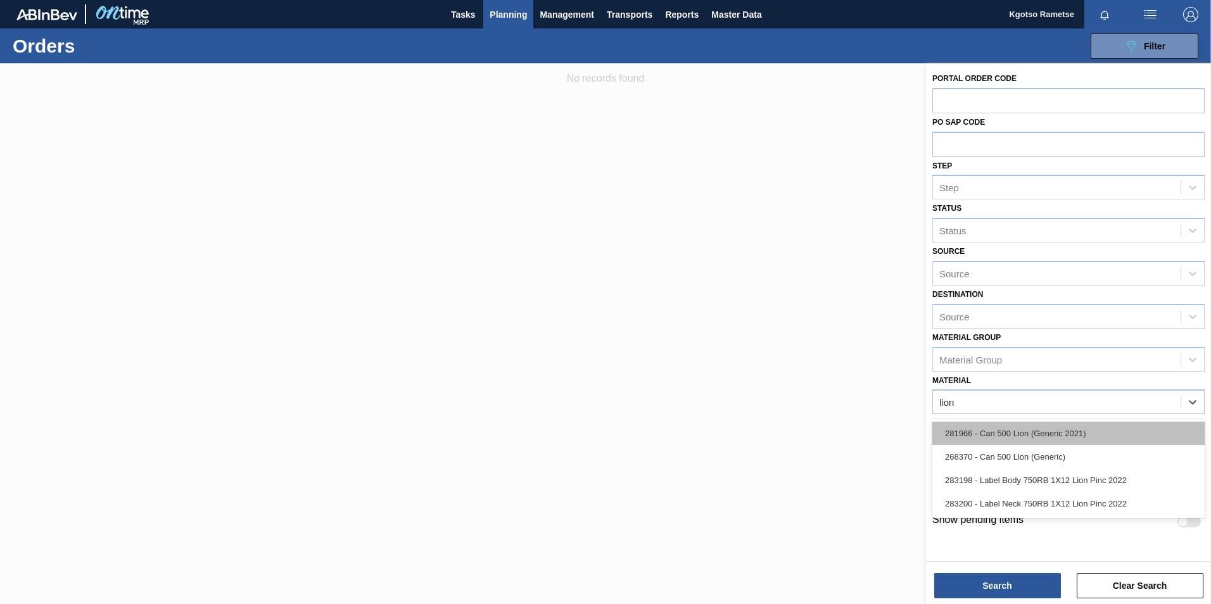
click at [999, 438] on div "281966 - Can 500 Lion (Generic 2021)" at bounding box center [1068, 433] width 272 height 23
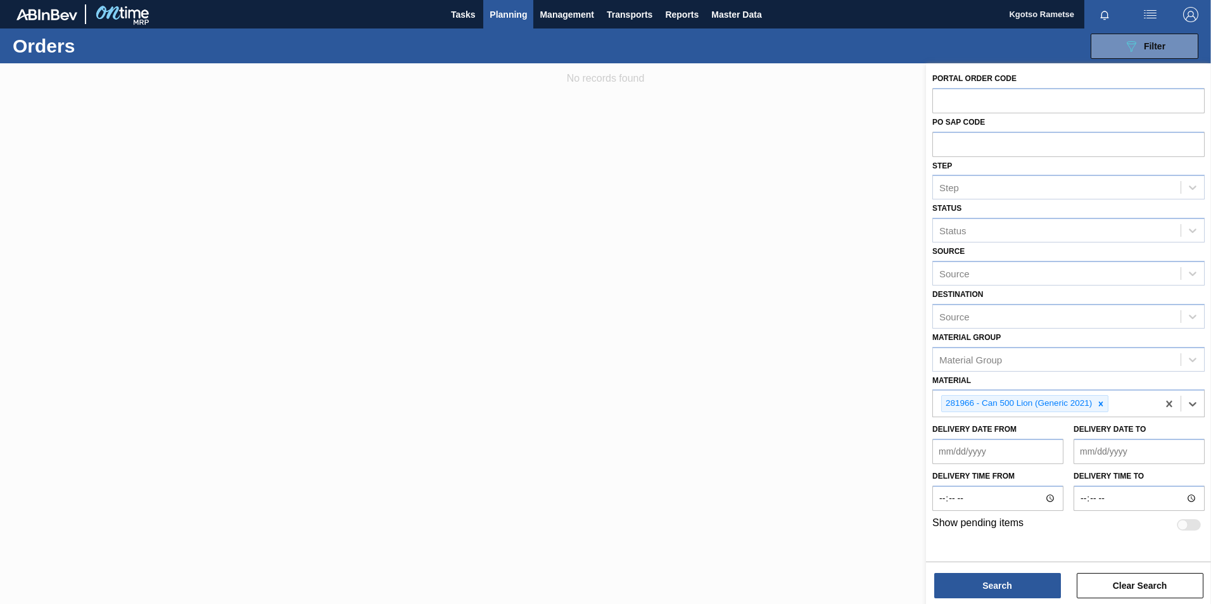
click at [996, 570] on div "Search Clear Search" at bounding box center [1068, 579] width 285 height 35
click at [997, 578] on button "Search" at bounding box center [997, 585] width 127 height 25
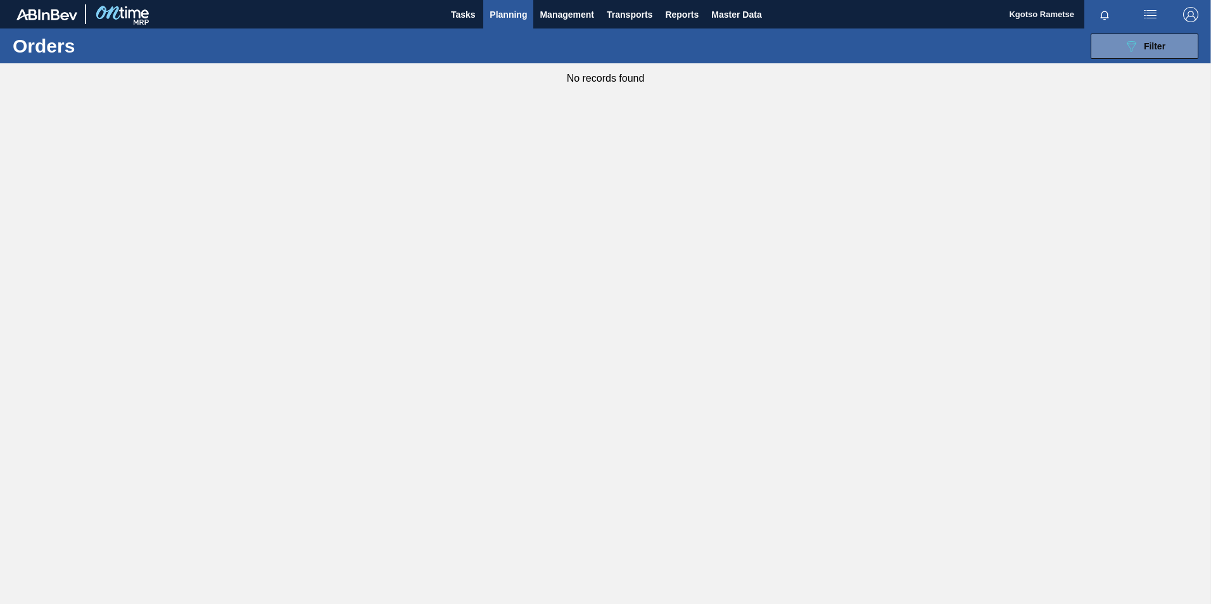
drag, startPoint x: 1150, startPoint y: 50, endPoint x: 1142, endPoint y: 121, distance: 71.4
click at [1151, 49] on span "Filter" at bounding box center [1155, 46] width 22 height 10
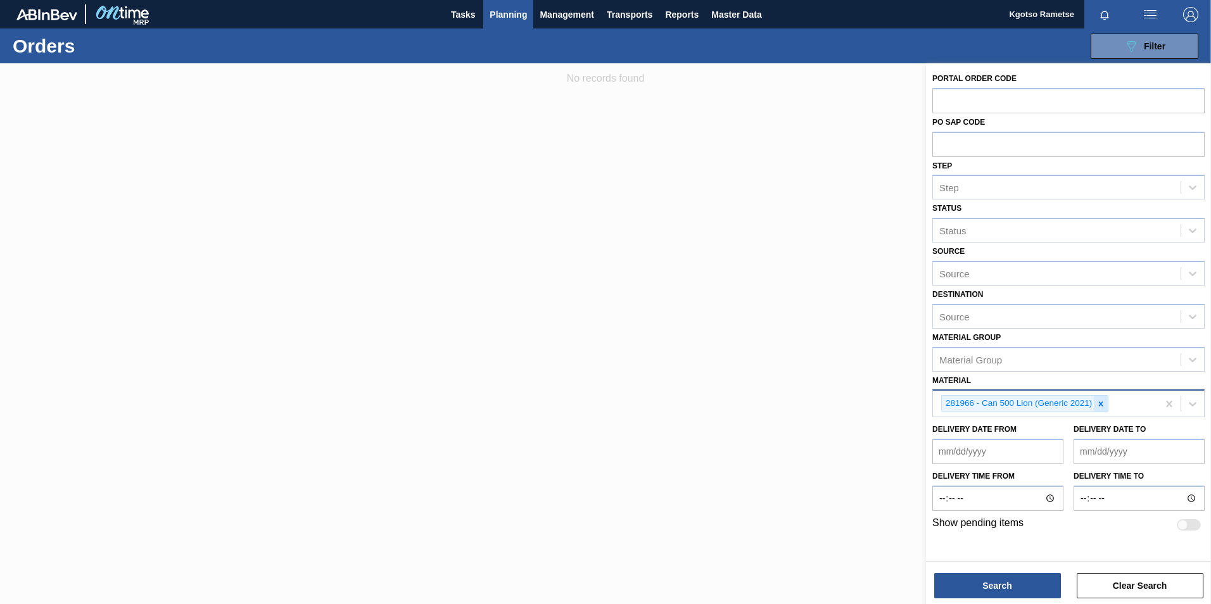
click at [1101, 403] on icon at bounding box center [1100, 404] width 9 height 9
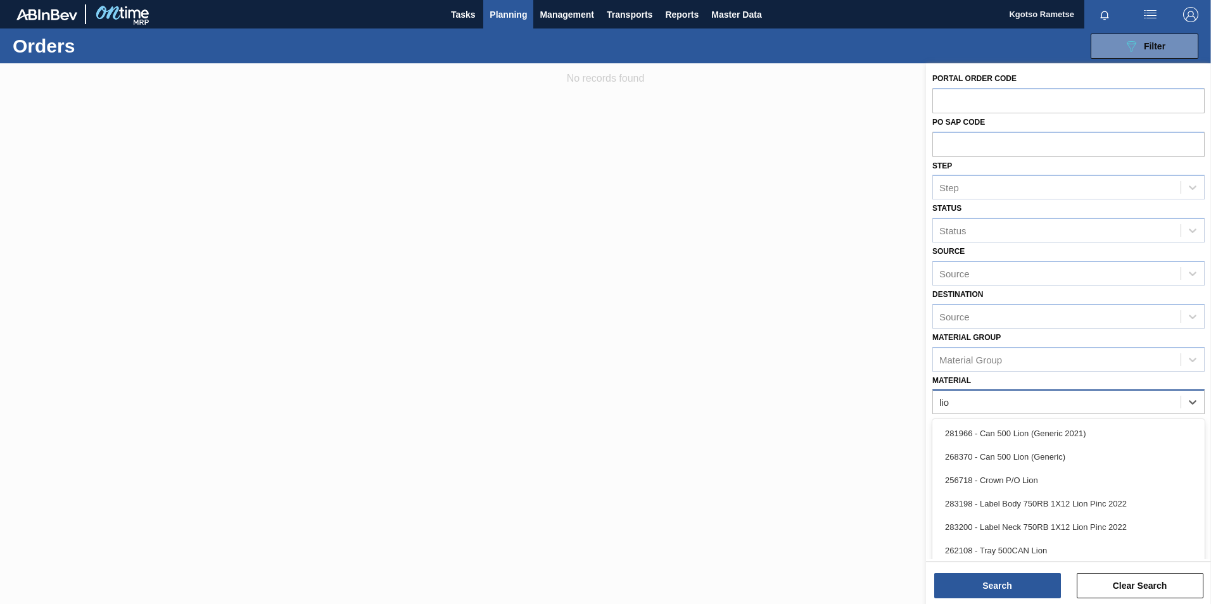
type input "lion"
click at [1075, 449] on div "268370 - Can 500 Lion (Generic)" at bounding box center [1068, 456] width 272 height 23
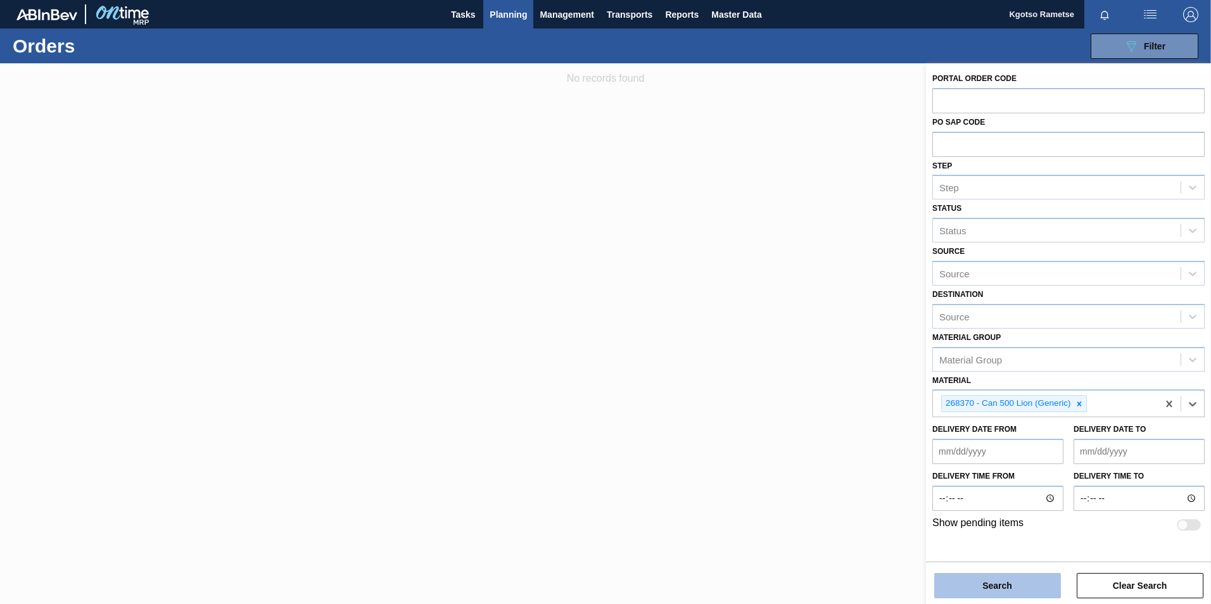
click at [949, 588] on button "Search" at bounding box center [997, 585] width 127 height 25
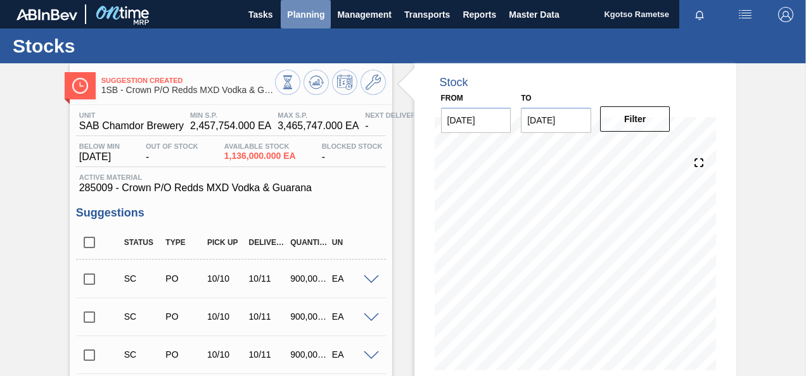
click at [319, 14] on span "Planning" at bounding box center [305, 14] width 37 height 15
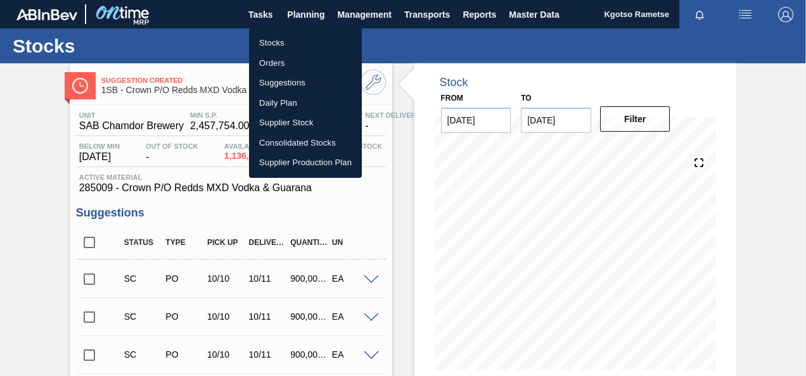
click at [303, 35] on li "Stocks" at bounding box center [305, 43] width 113 height 20
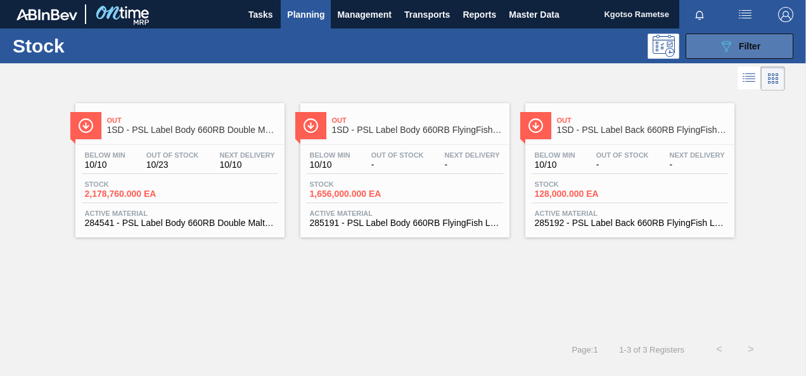
click at [703, 51] on button "089F7B8B-B2A5-4AFE-B5C0-19BA573D28AC Filter" at bounding box center [739, 46] width 108 height 25
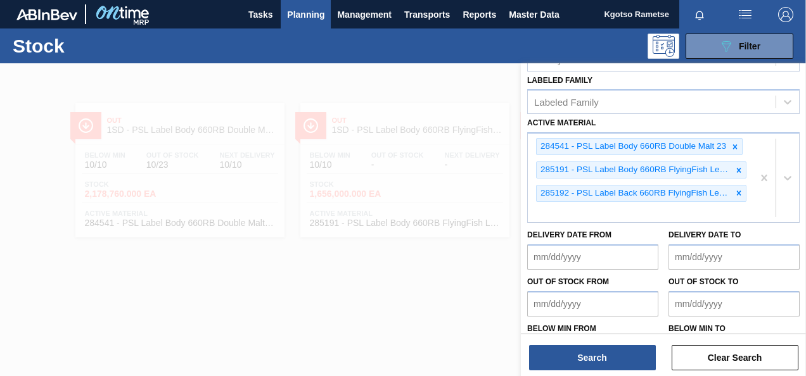
scroll to position [294, 0]
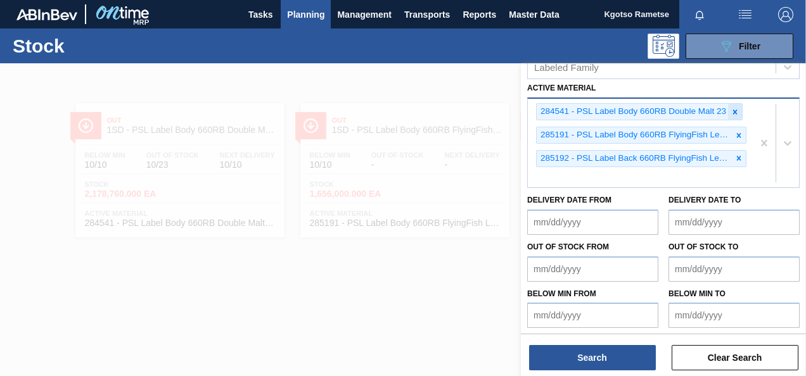
click at [738, 108] on icon at bounding box center [734, 112] width 9 height 9
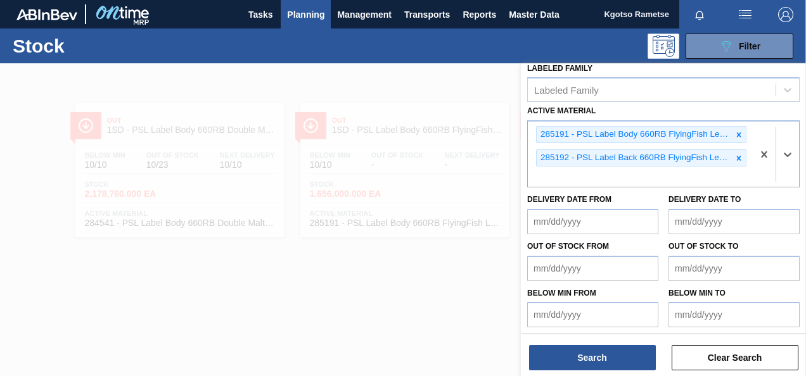
click at [737, 127] on div at bounding box center [738, 135] width 14 height 16
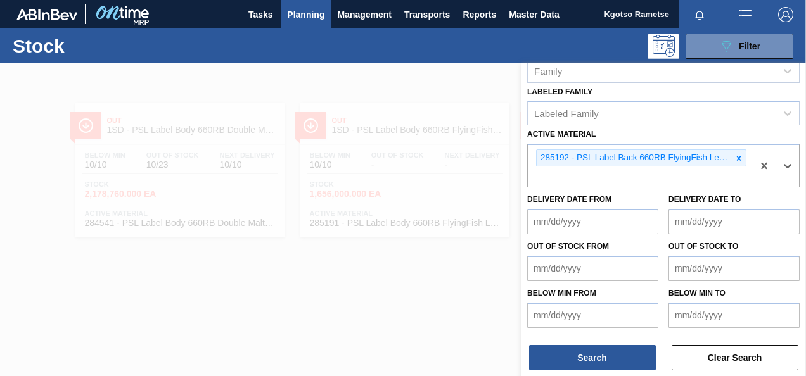
click at [738, 156] on icon at bounding box center [738, 158] width 9 height 9
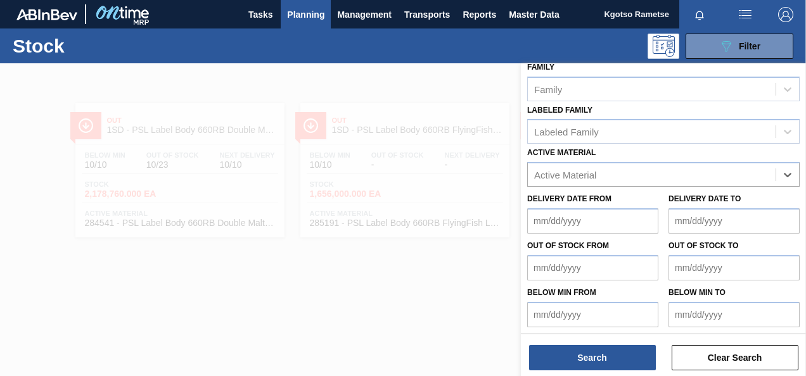
paste Material "67475"
type Material "67475"
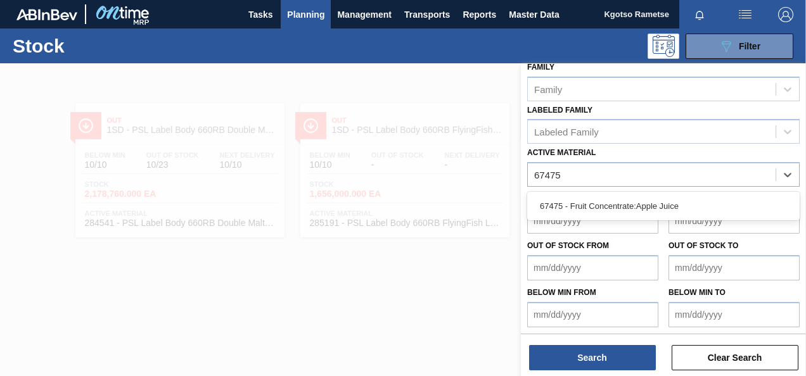
drag, startPoint x: 651, startPoint y: 210, endPoint x: 635, endPoint y: 222, distance: 19.5
click at [651, 210] on div "67475 - Fruit Concentrate:Apple Juice" at bounding box center [663, 205] width 272 height 23
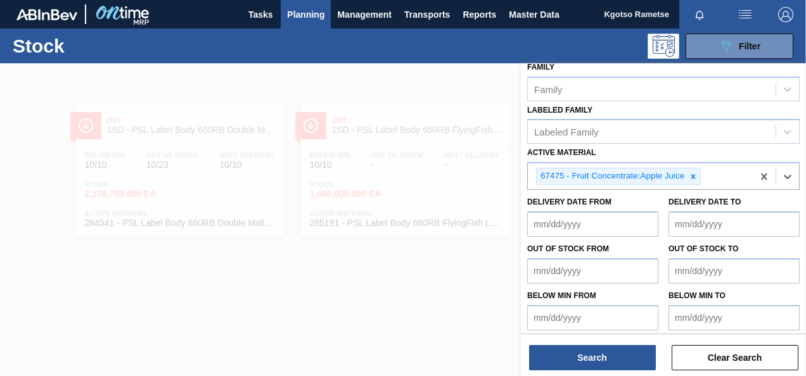
scroll to position [232, 0]
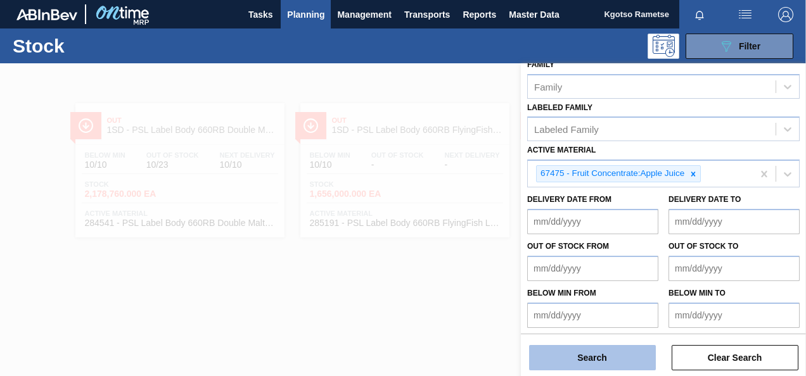
click at [593, 350] on button "Search" at bounding box center [592, 357] width 127 height 25
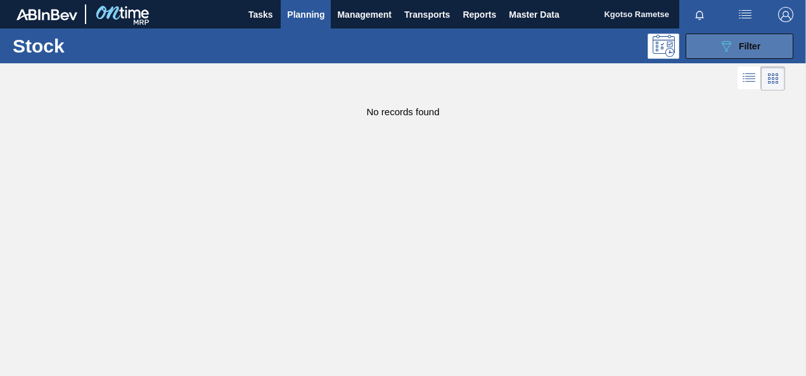
click at [723, 51] on icon "089F7B8B-B2A5-4AFE-B5C0-19BA573D28AC" at bounding box center [725, 46] width 15 height 15
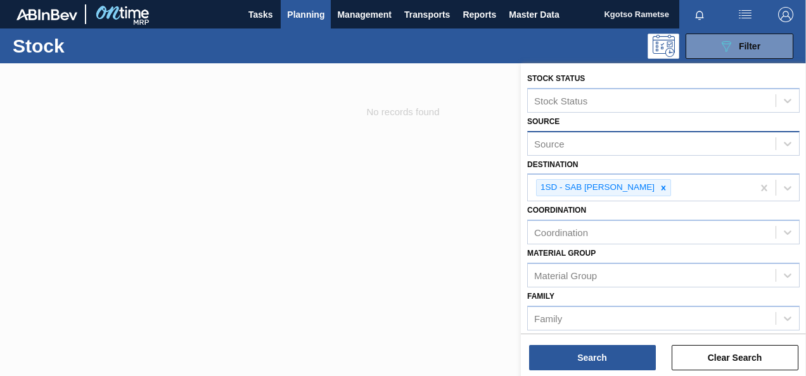
scroll to position [0, 0]
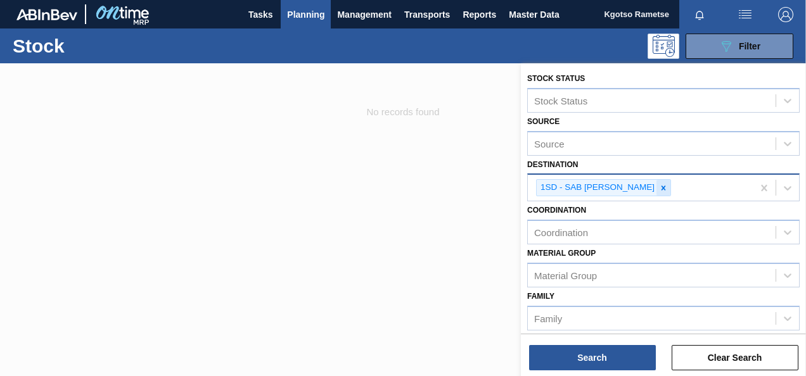
click at [661, 189] on icon at bounding box center [663, 188] width 4 height 4
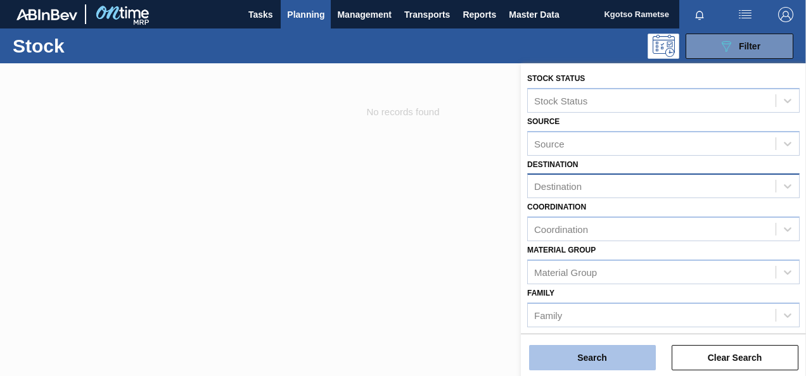
click at [604, 353] on button "Search" at bounding box center [592, 357] width 127 height 25
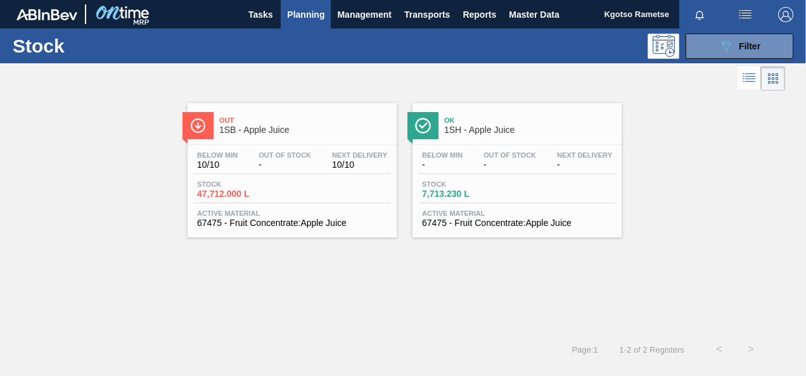
click at [405, 155] on link "Ok 1SH - Apple Juice Below Min - Out Of Stock - Next Delivery - Stock 7,713.230…" at bounding box center [515, 166] width 225 height 144
click at [304, 191] on div "Stock 47,712.000 L" at bounding box center [292, 191] width 196 height 23
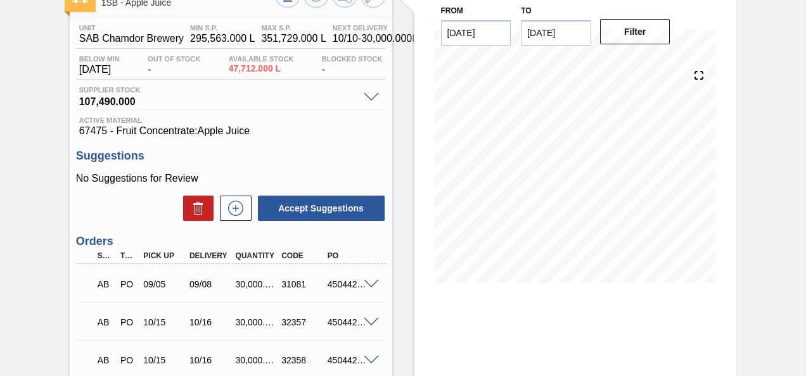
scroll to position [127, 0]
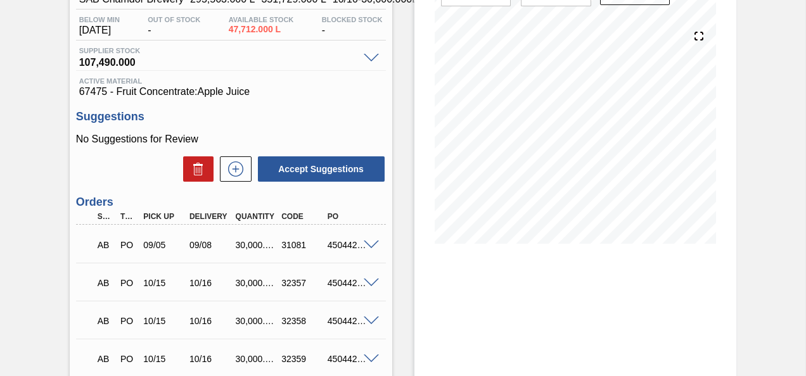
click at [369, 245] on span at bounding box center [371, 245] width 15 height 9
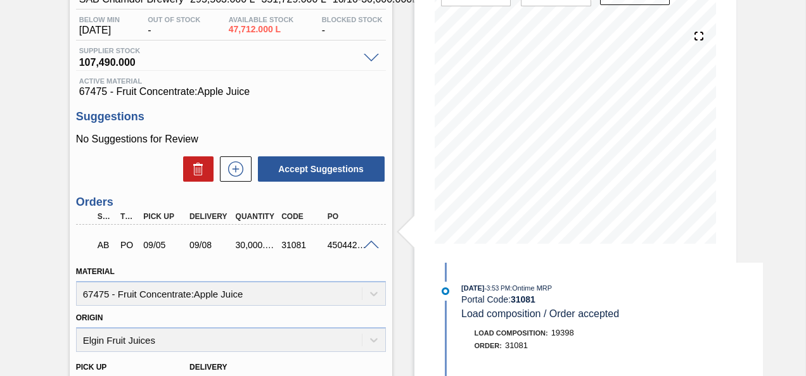
click at [369, 245] on span at bounding box center [371, 245] width 15 height 9
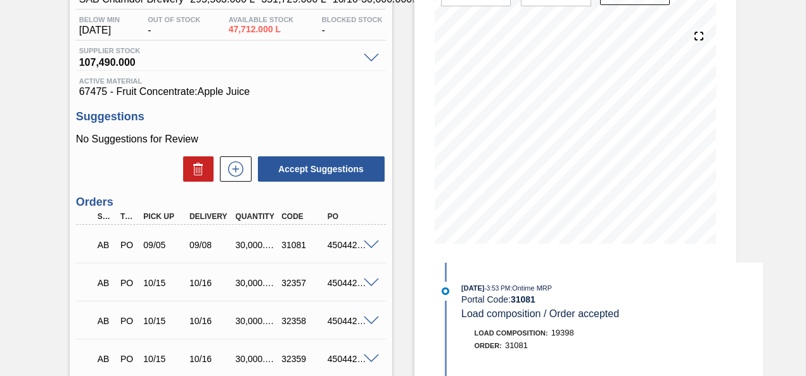
click at [372, 248] on span at bounding box center [371, 245] width 15 height 9
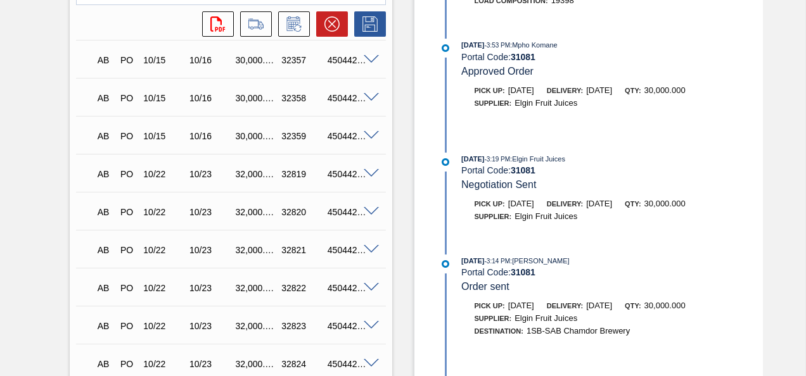
scroll to position [767, 0]
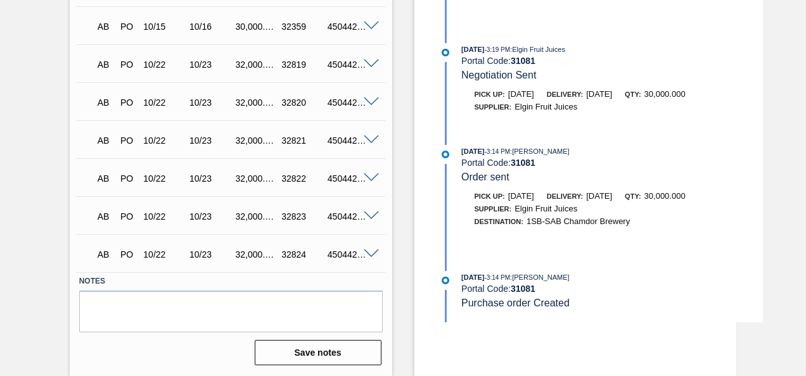
click at [371, 256] on span at bounding box center [371, 254] width 15 height 9
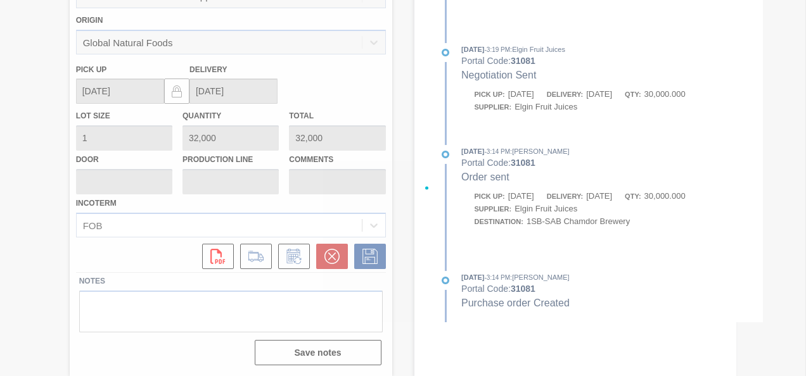
scroll to position [461, 0]
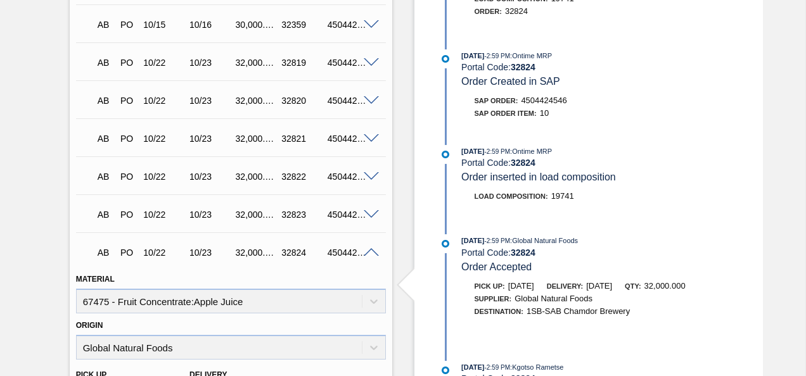
click at [367, 219] on span at bounding box center [371, 214] width 15 height 9
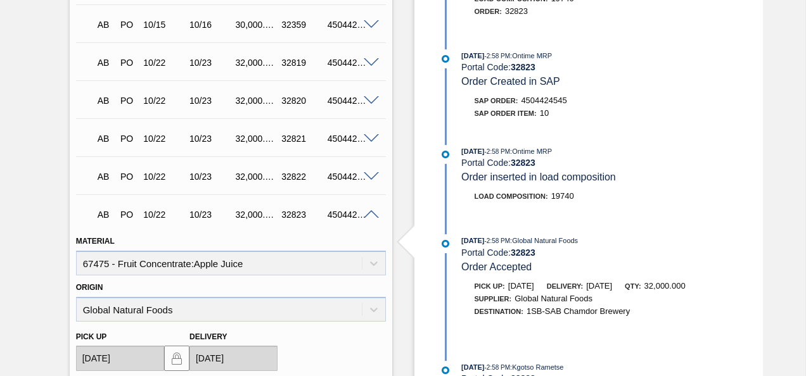
click at [372, 172] on div "AB PO 10/22 10/23 32,000.000 32822 4504424544" at bounding box center [231, 176] width 310 height 32
click at [370, 179] on span at bounding box center [371, 176] width 15 height 9
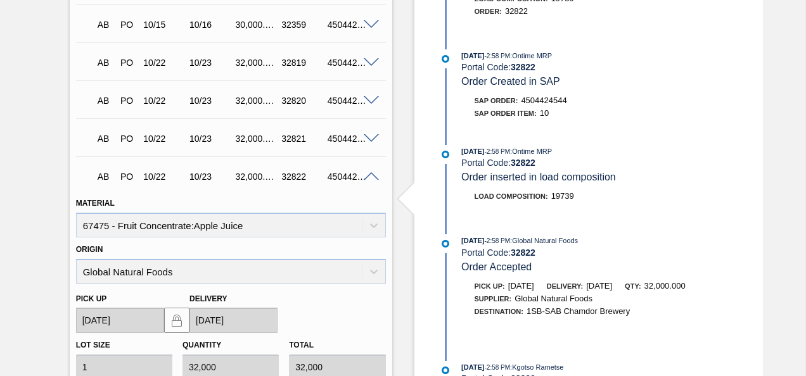
click at [370, 138] on span at bounding box center [371, 138] width 15 height 9
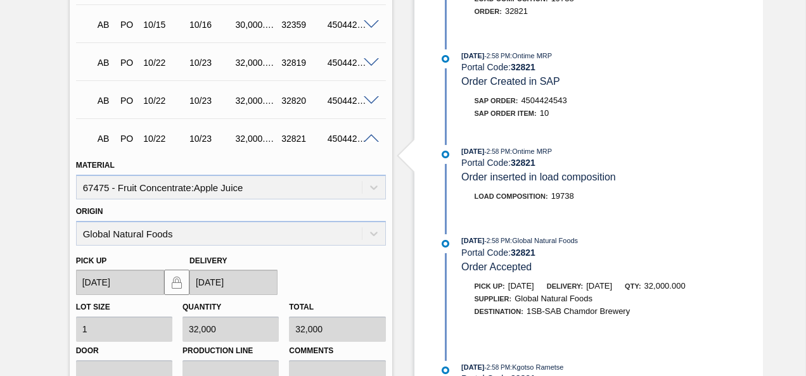
click at [370, 101] on span at bounding box center [371, 100] width 15 height 9
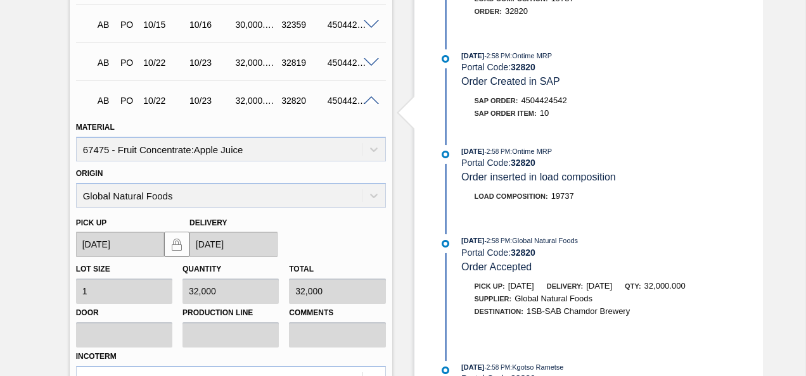
click at [366, 58] on div "AB PO 10/22 10/23 32,000.000 32819 4504424541" at bounding box center [231, 62] width 310 height 32
click at [369, 60] on span at bounding box center [371, 62] width 15 height 9
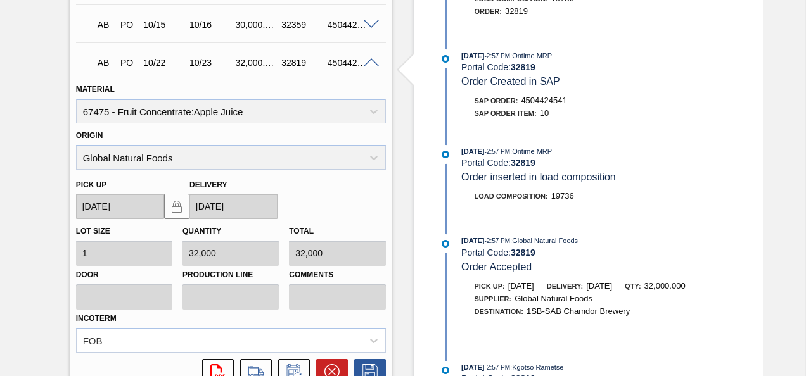
click at [372, 25] on span at bounding box center [371, 24] width 15 height 9
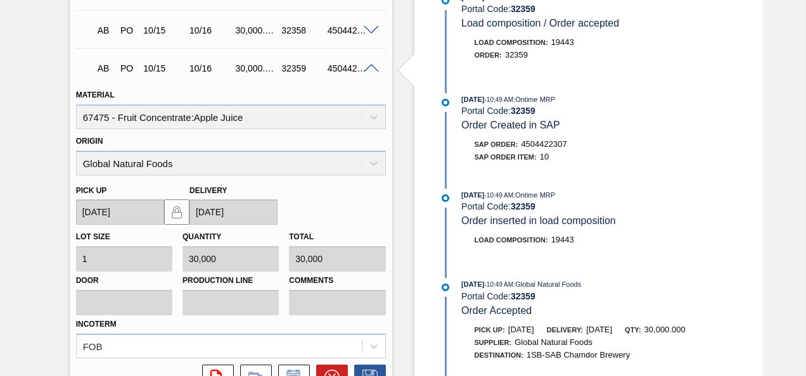
scroll to position [334, 0]
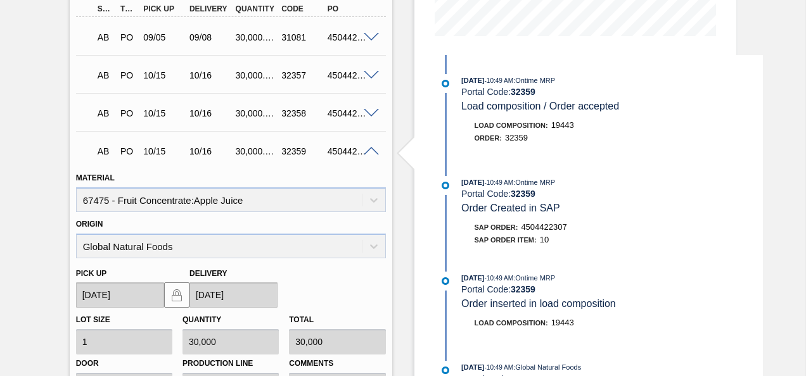
click at [368, 111] on span at bounding box center [371, 113] width 15 height 9
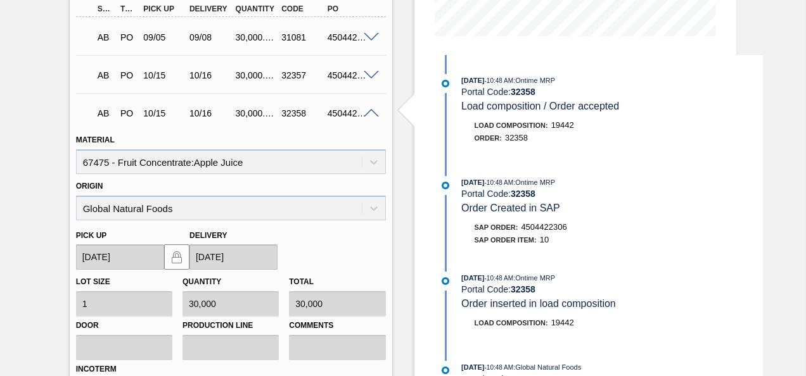
click at [370, 71] on div at bounding box center [372, 74] width 25 height 9
click at [369, 75] on span at bounding box center [371, 75] width 15 height 9
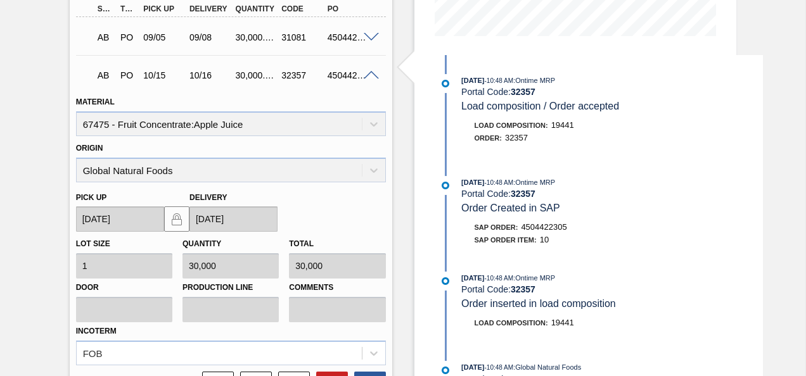
click at [369, 38] on span at bounding box center [371, 37] width 15 height 9
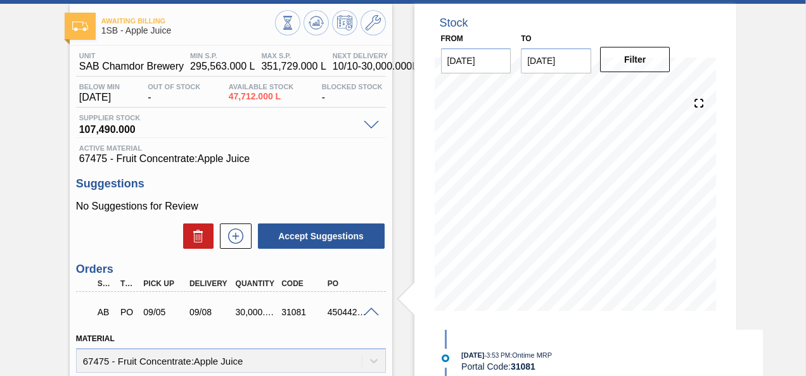
scroll to position [0, 0]
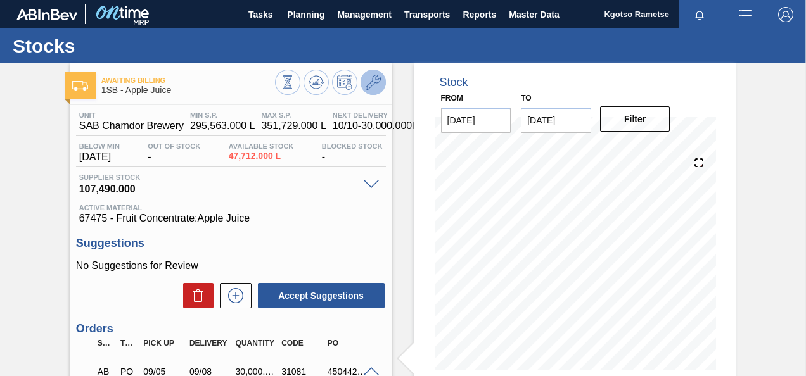
click at [373, 76] on icon at bounding box center [372, 82] width 15 height 15
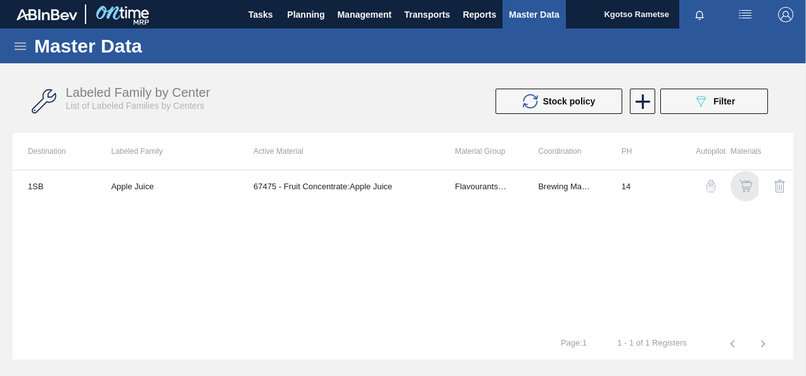
click at [745, 184] on img "button" at bounding box center [745, 186] width 13 height 13
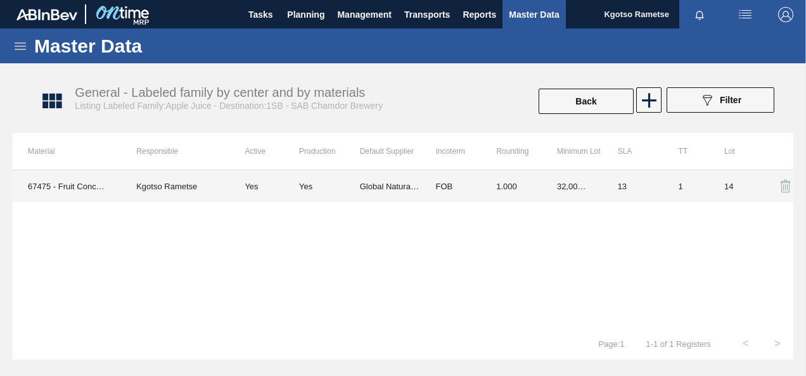
click at [345, 175] on td "Yes" at bounding box center [329, 186] width 61 height 32
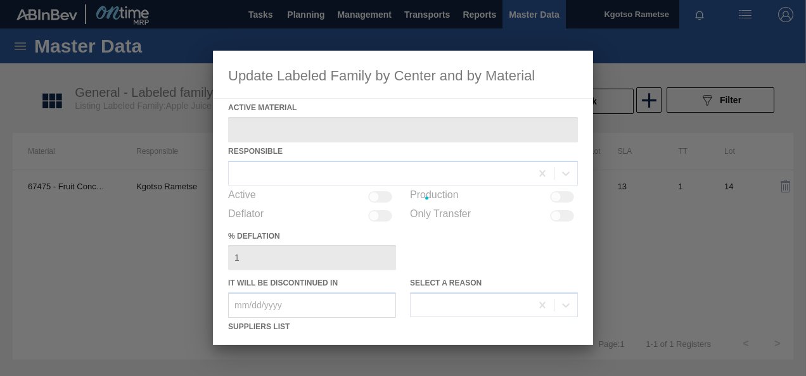
type Material "67475 - Fruit Concentrate:Apple Juice"
checkbox input "true"
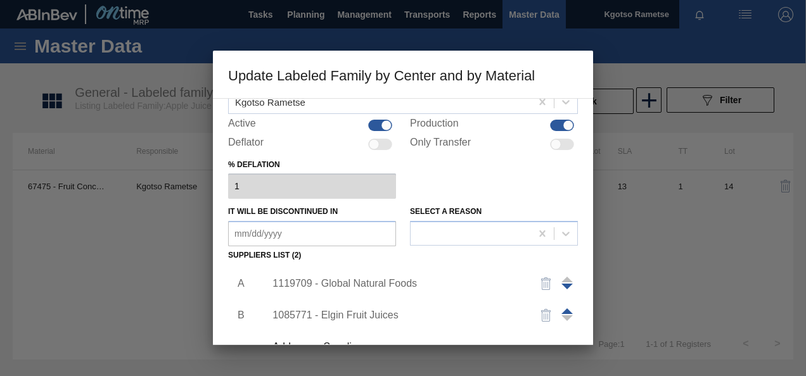
scroll to position [127, 0]
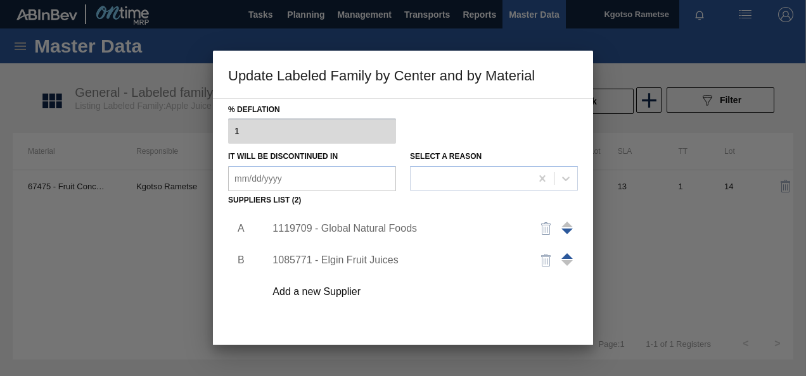
click at [570, 253] on span at bounding box center [566, 256] width 11 height 6
click at [309, 298] on div "Add a new Supplier" at bounding box center [418, 292] width 320 height 32
click at [329, 224] on div "1085771 - Elgin Fruit Juices" at bounding box center [396, 228] width 248 height 11
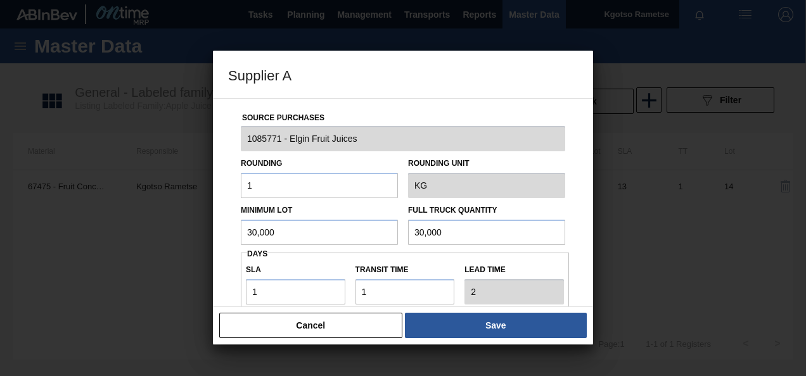
drag, startPoint x: 328, startPoint y: 233, endPoint x: 160, endPoint y: 232, distance: 167.8
click at [191, 234] on div "Supplier A Source Purchases 1085771 - Elgin Fruit Juices Rounding 1 Rounding Un…" at bounding box center [403, 188] width 806 height 376
type input "2"
click at [259, 231] on input "32,000" at bounding box center [319, 232] width 157 height 25
click at [259, 230] on input "32,000" at bounding box center [319, 232] width 157 height 25
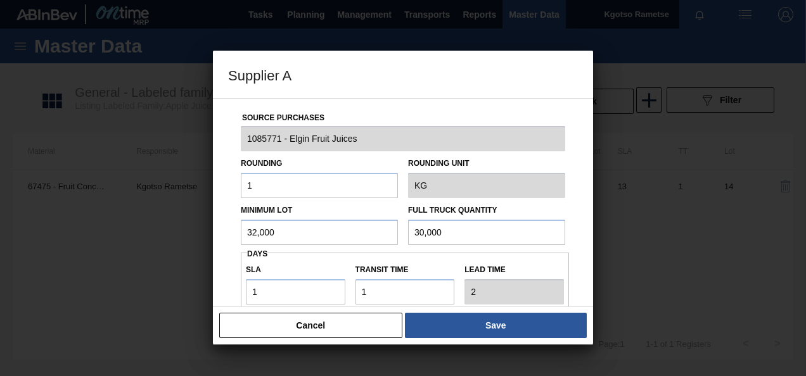
type input "32,000"
click at [415, 232] on input "30,000" at bounding box center [486, 232] width 157 height 25
click at [413, 231] on input "30,000" at bounding box center [486, 232] width 157 height 25
paste input "3,200,0"
click at [437, 231] on input "3,200,030,000" at bounding box center [486, 232] width 157 height 25
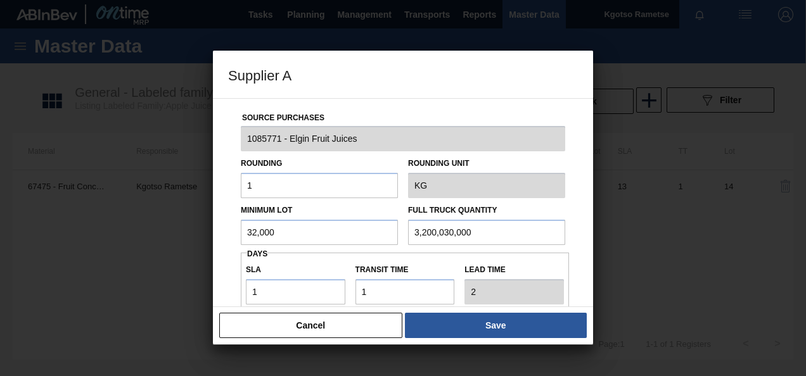
click at [437, 231] on input "3,200,030,000" at bounding box center [486, 232] width 157 height 25
paste input "2"
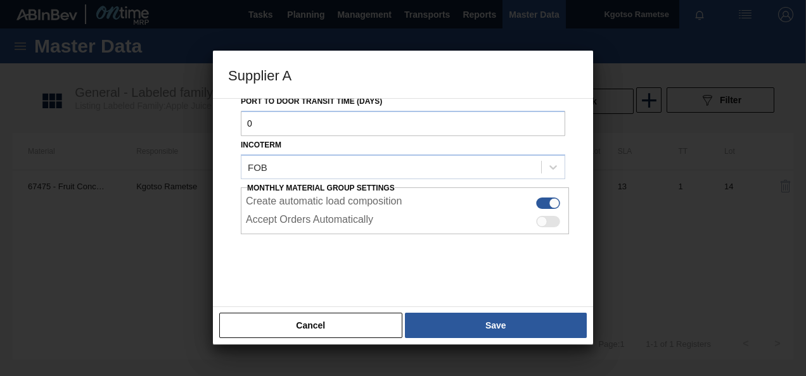
scroll to position [225, 0]
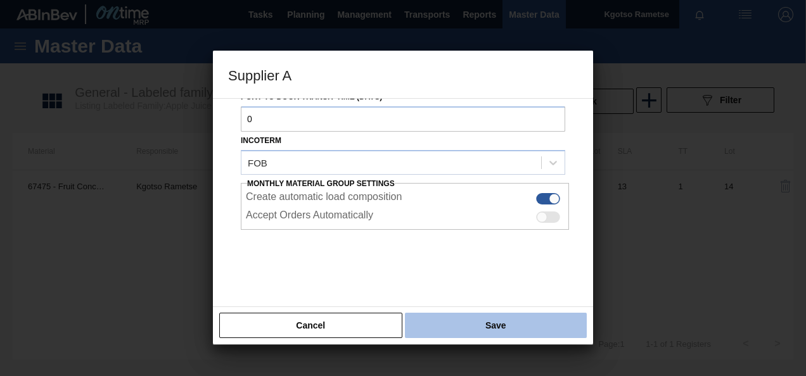
type input "32,000"
click at [448, 323] on button "Save" at bounding box center [496, 325] width 182 height 25
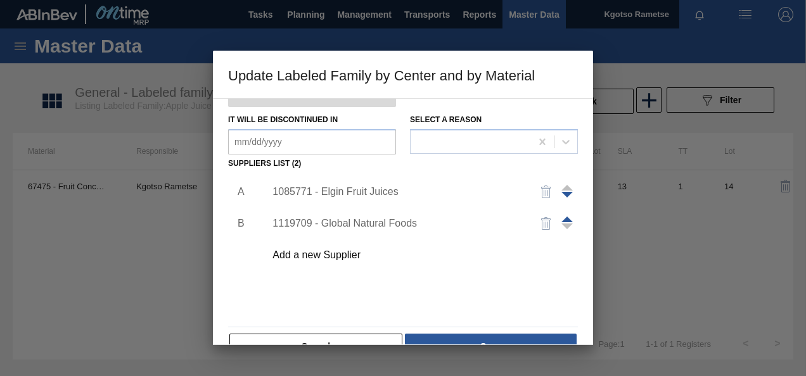
scroll to position [194, 0]
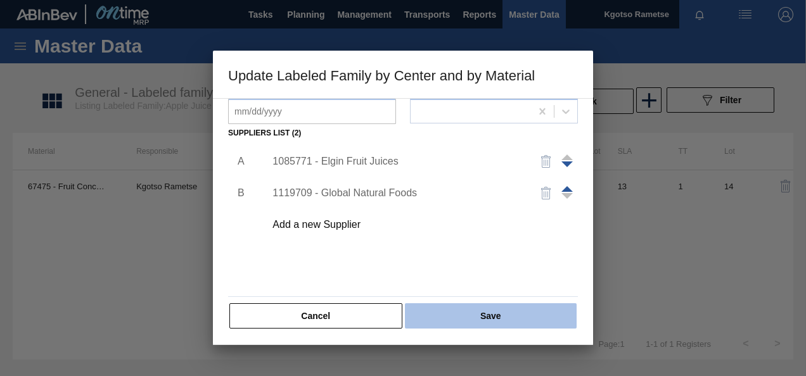
click at [448, 323] on button "Save" at bounding box center [491, 315] width 172 height 25
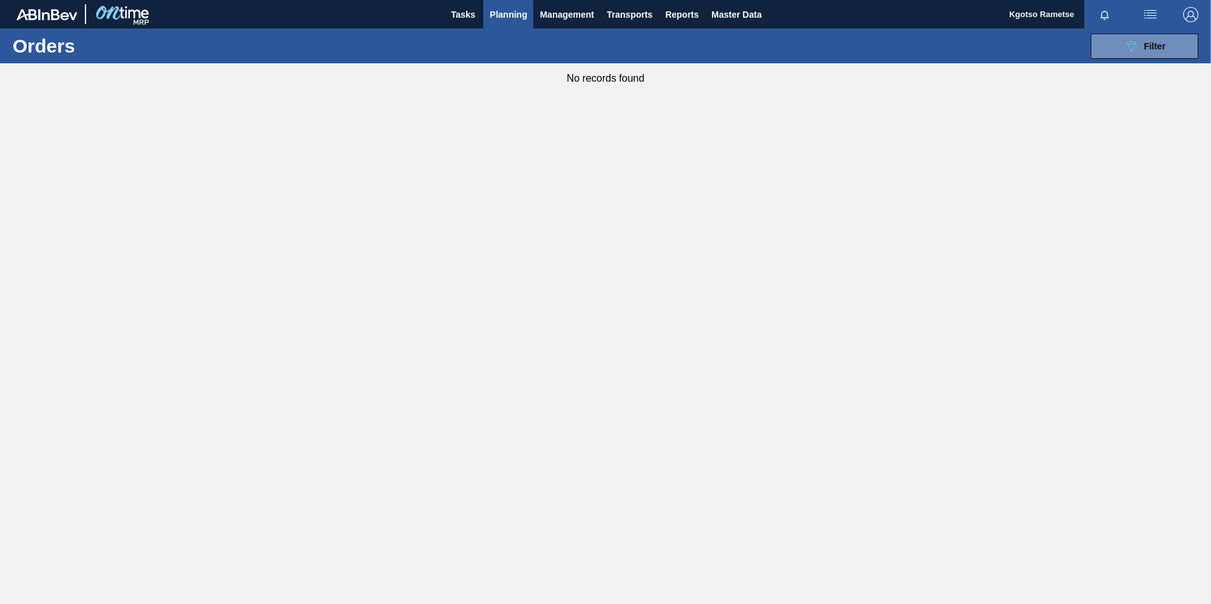
click at [678, 484] on main "Tasks Planning Management Transports Reports Master Data Kgotso Rametse Mark al…" at bounding box center [605, 302] width 1211 height 604
click at [716, 19] on span "Master Data" at bounding box center [736, 14] width 50 height 15
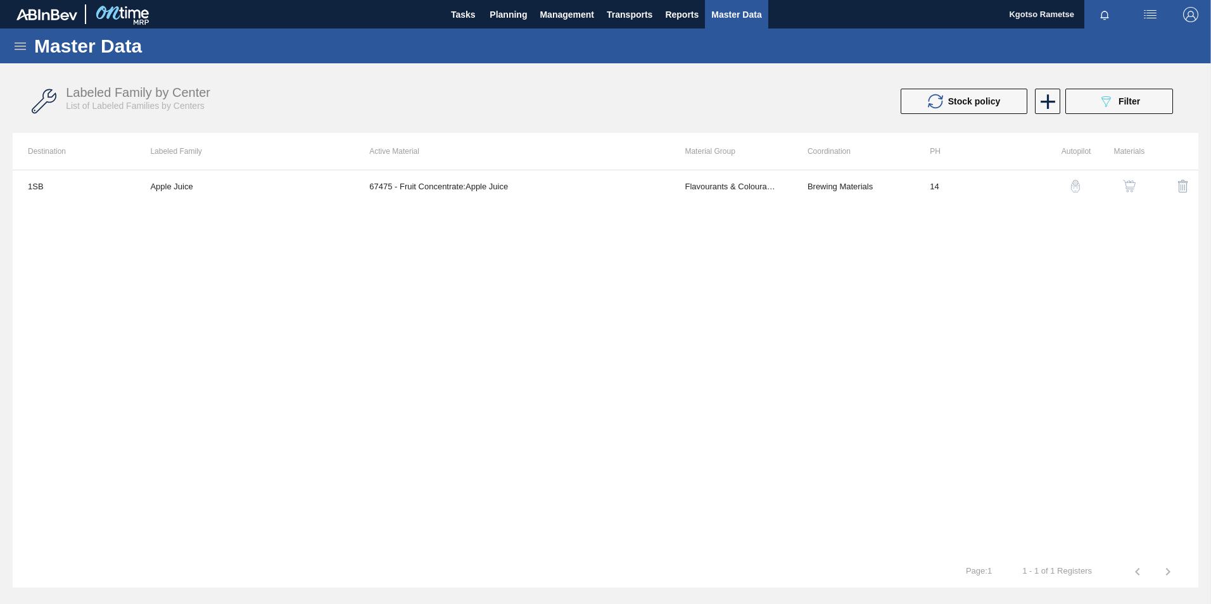
click at [15, 43] on icon at bounding box center [20, 46] width 11 height 8
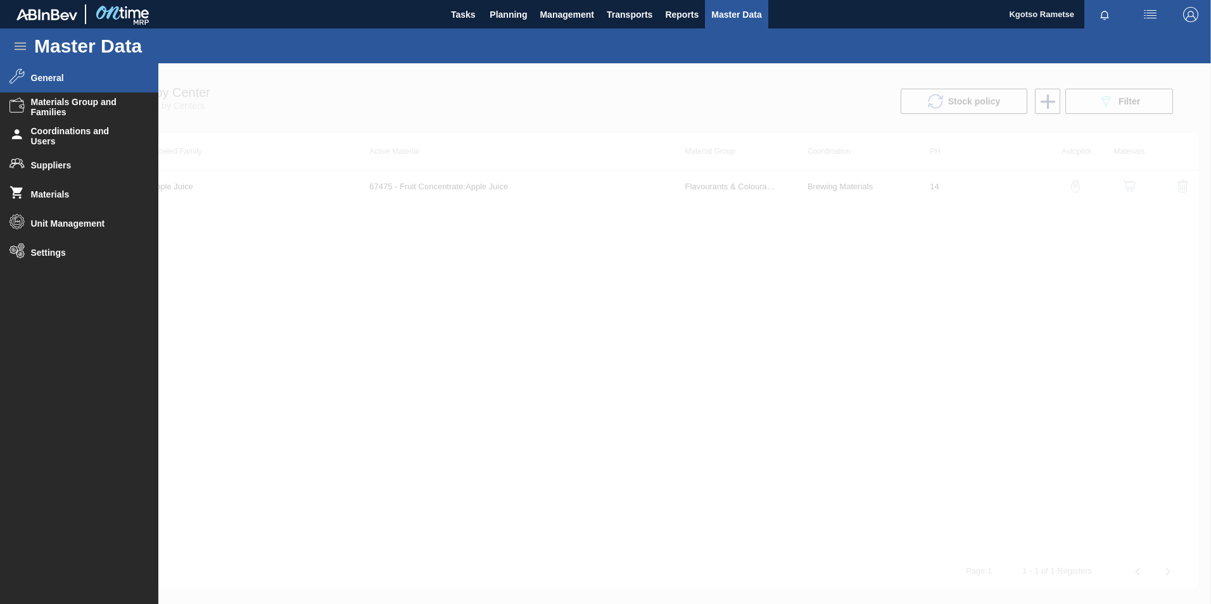
click at [49, 82] on li "General" at bounding box center [79, 77] width 158 height 29
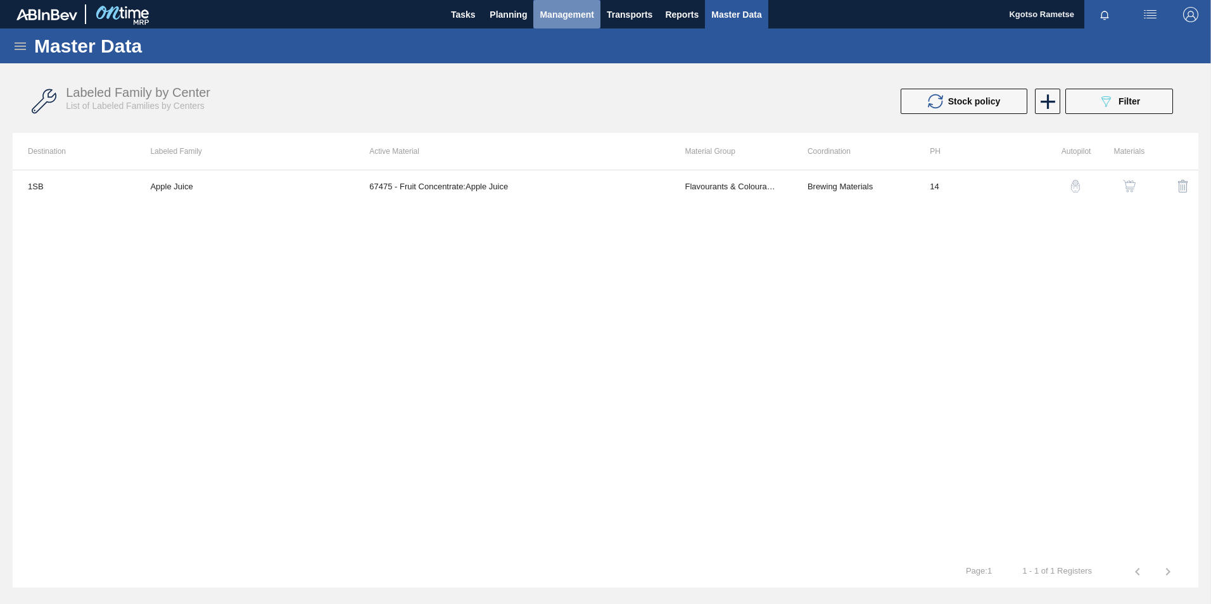
click at [564, 14] on span "Management" at bounding box center [567, 14] width 54 height 15
click at [553, 41] on li "Capital Employed" at bounding box center [567, 43] width 86 height 20
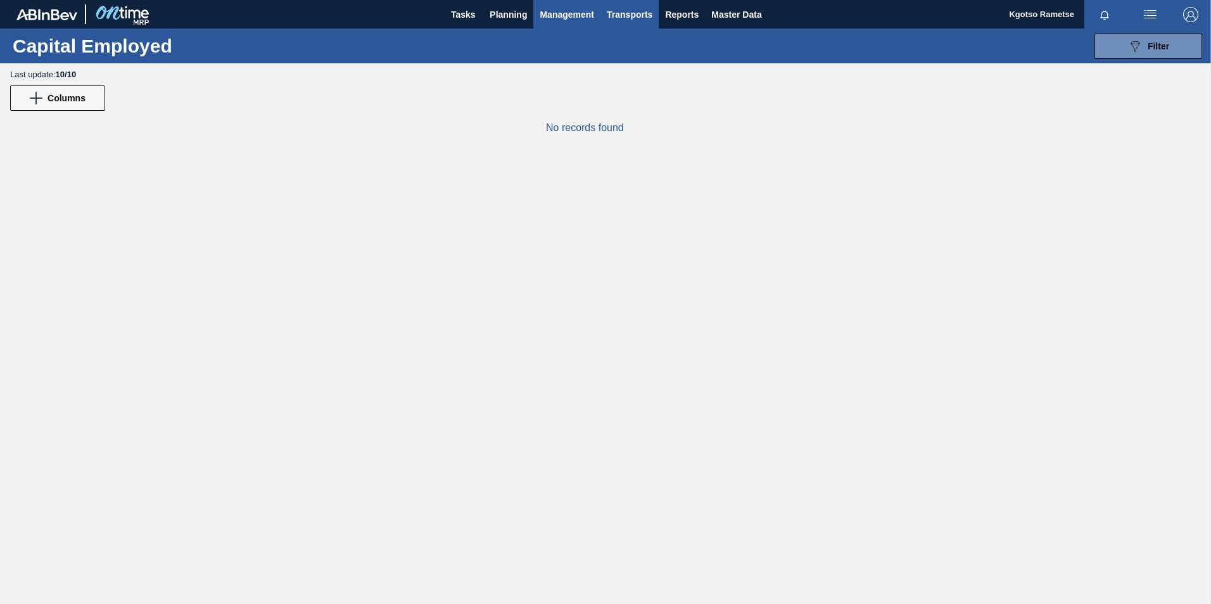
click at [622, 15] on span "Transports" at bounding box center [630, 14] width 46 height 15
click at [604, 44] on li "Load Composition" at bounding box center [629, 43] width 88 height 20
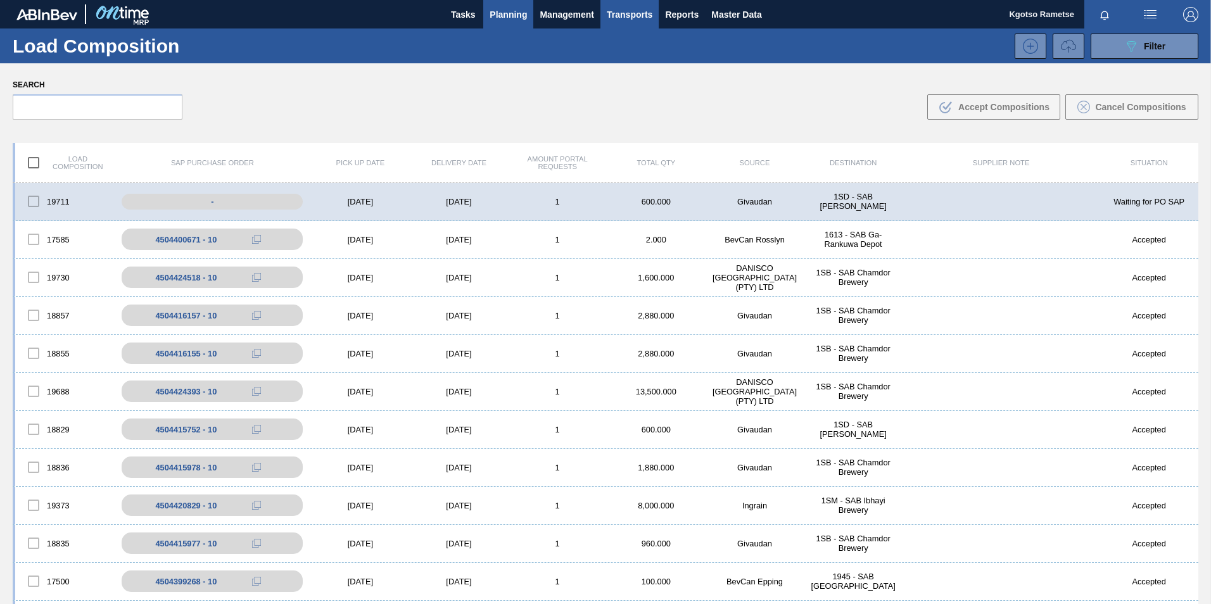
click at [514, 7] on span "Planning" at bounding box center [508, 14] width 37 height 15
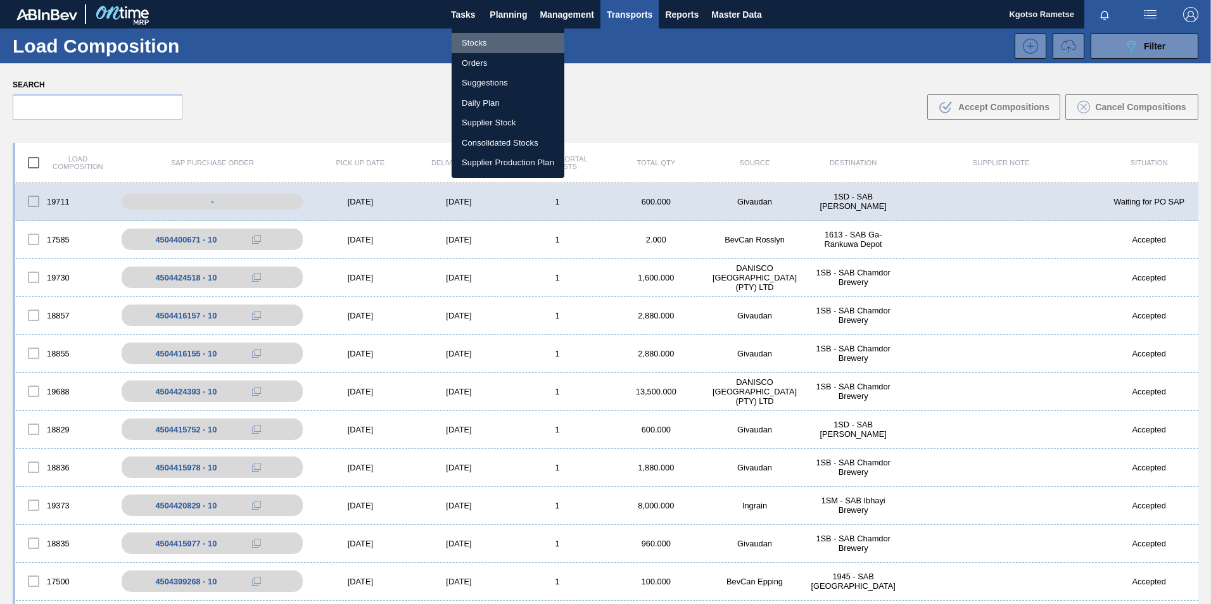
click at [490, 41] on li "Stocks" at bounding box center [508, 43] width 113 height 20
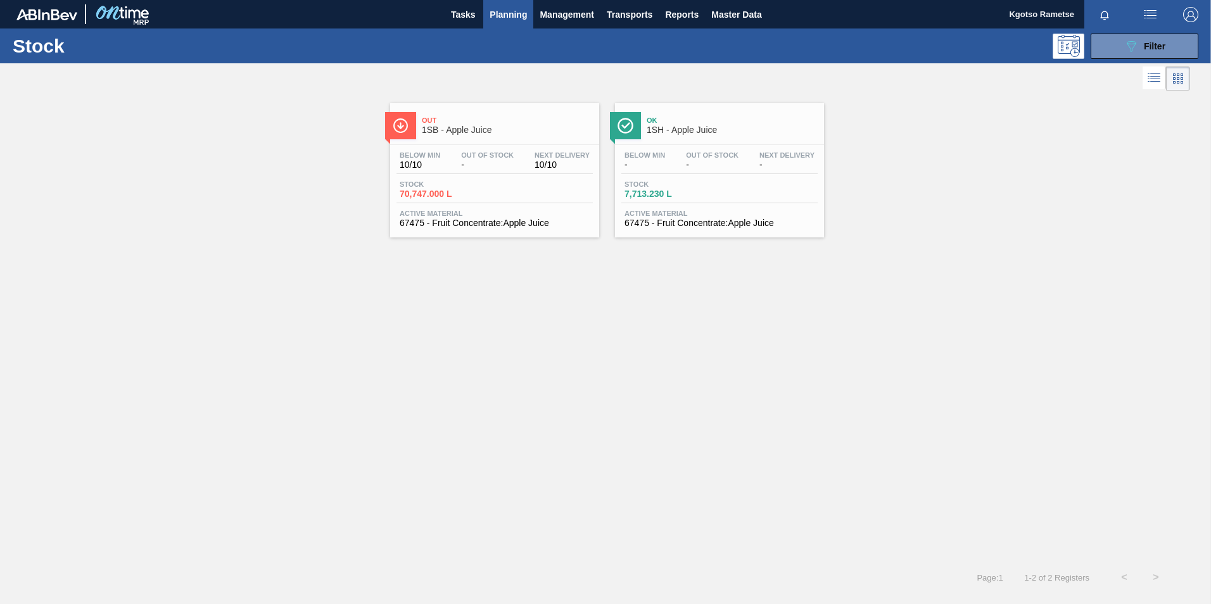
click at [496, 158] on div "Out Of Stock -" at bounding box center [487, 160] width 59 height 18
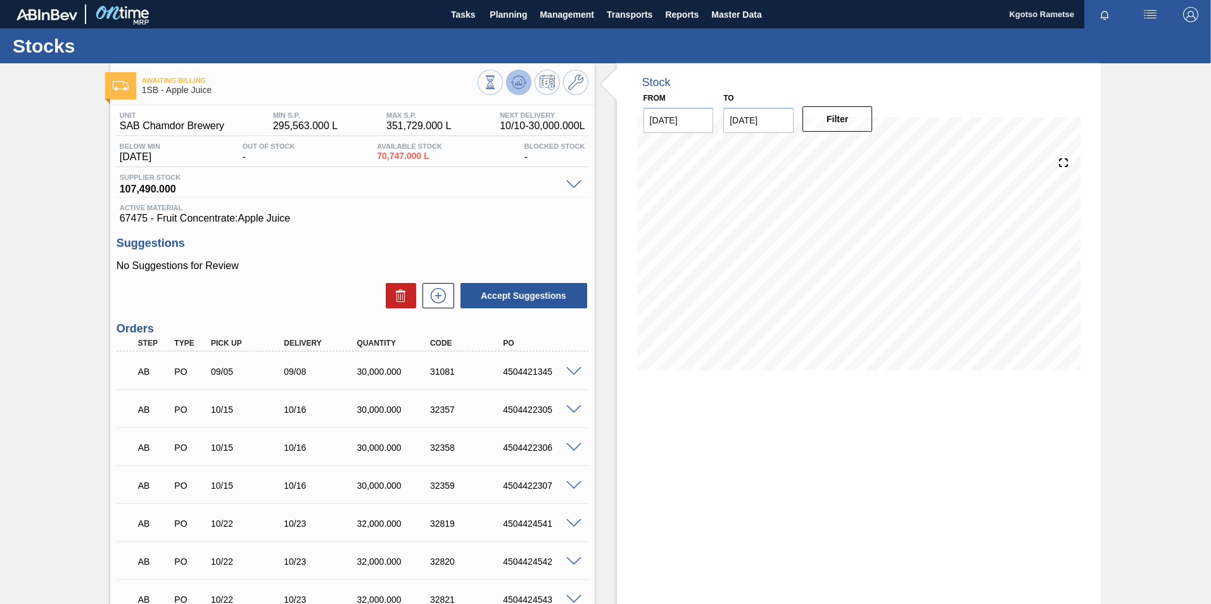
click at [516, 86] on icon at bounding box center [518, 82] width 15 height 15
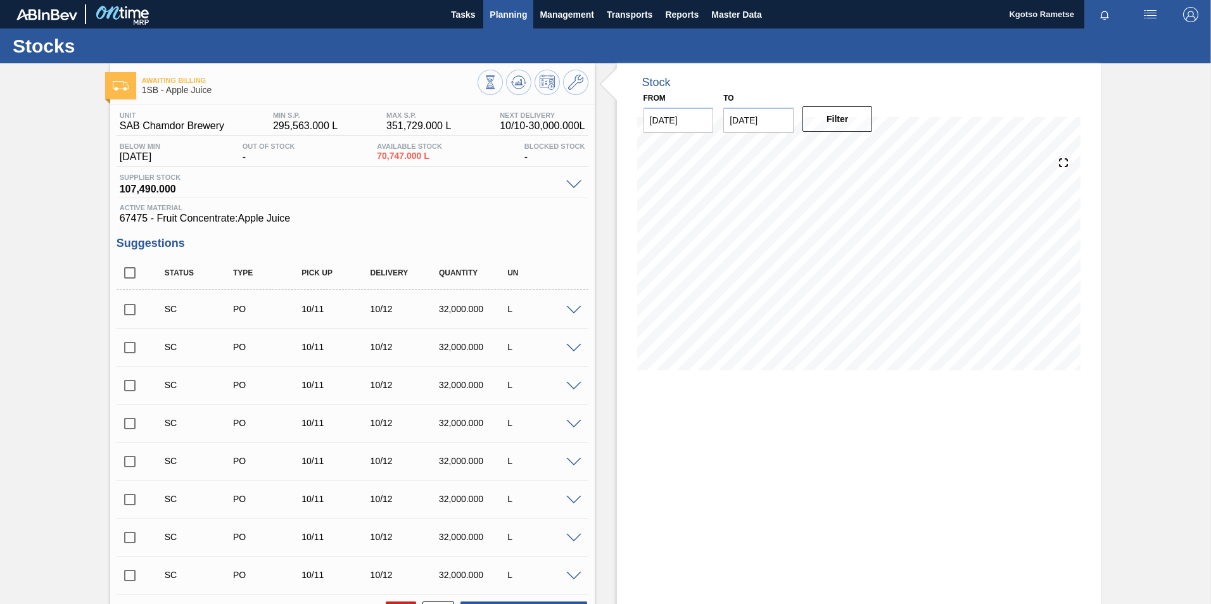
click at [502, 11] on span "Planning" at bounding box center [508, 14] width 37 height 15
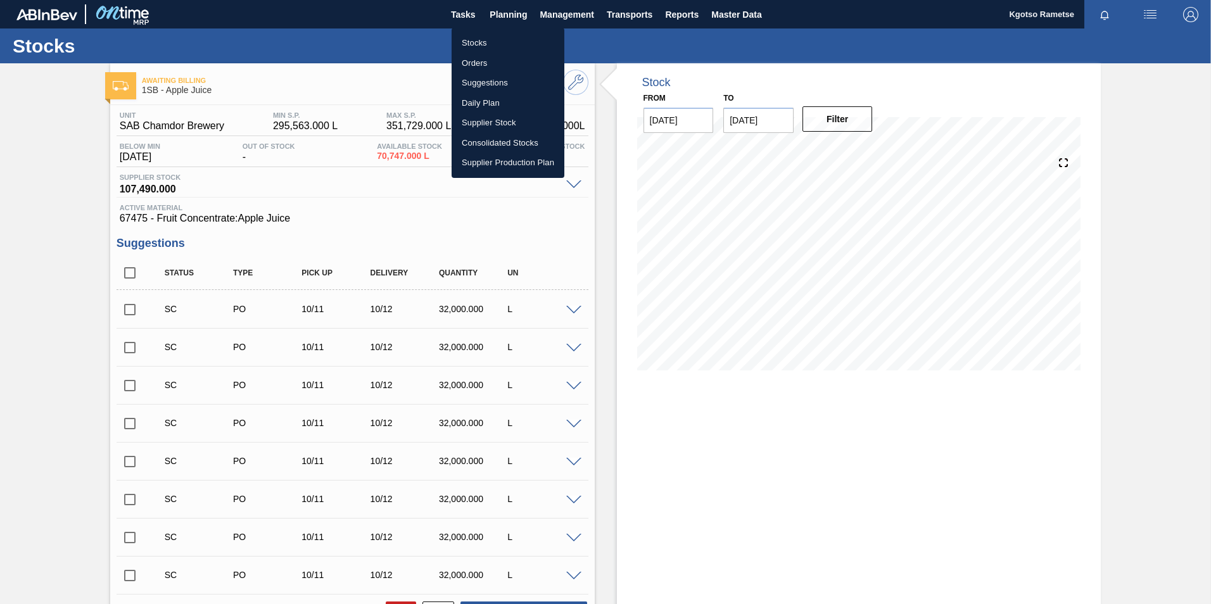
click at [490, 56] on li "Orders" at bounding box center [508, 63] width 113 height 20
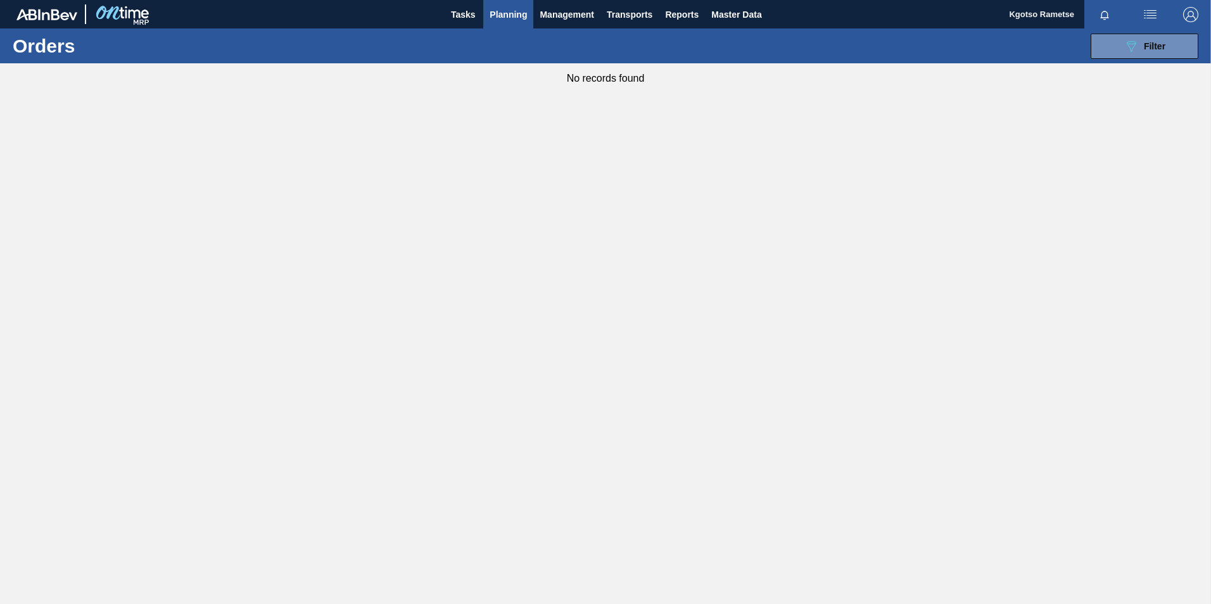
click at [491, 15] on span "Planning" at bounding box center [508, 14] width 37 height 15
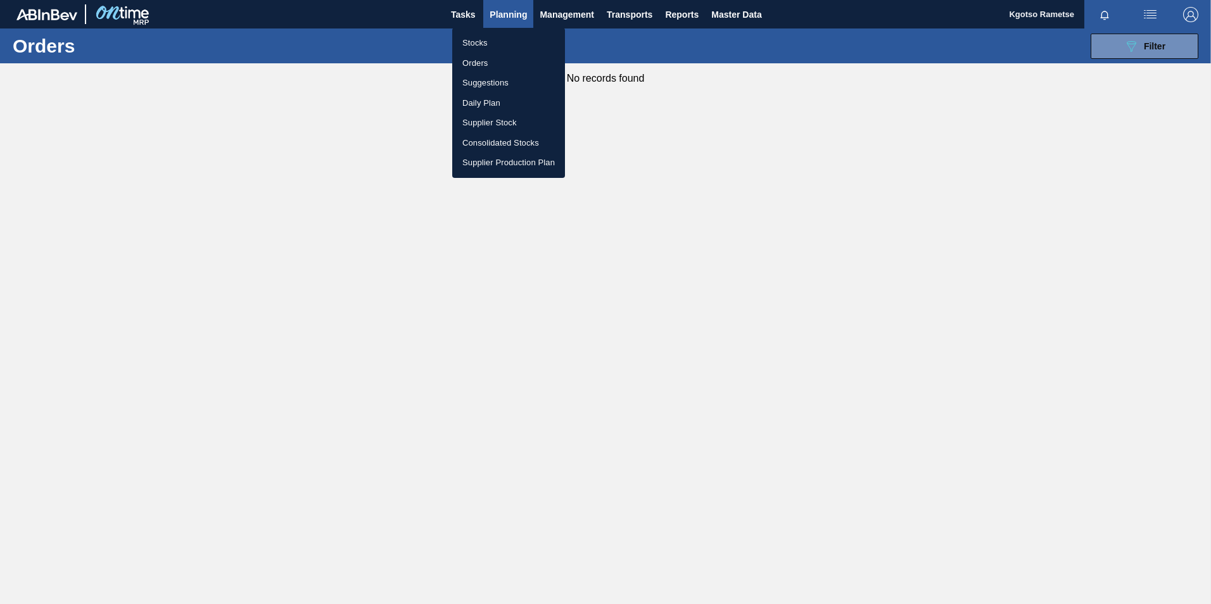
click at [478, 39] on li "Stocks" at bounding box center [508, 43] width 113 height 20
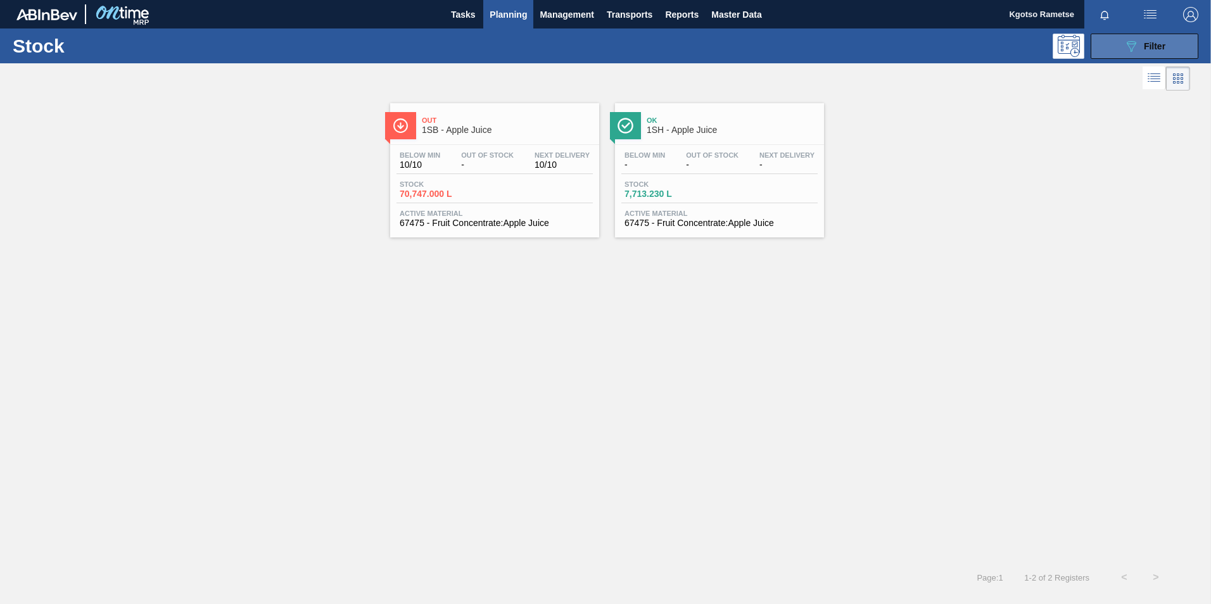
click at [1144, 34] on button "089F7B8B-B2A5-4AFE-B5C0-19BA573D28AC Filter" at bounding box center [1145, 46] width 108 height 25
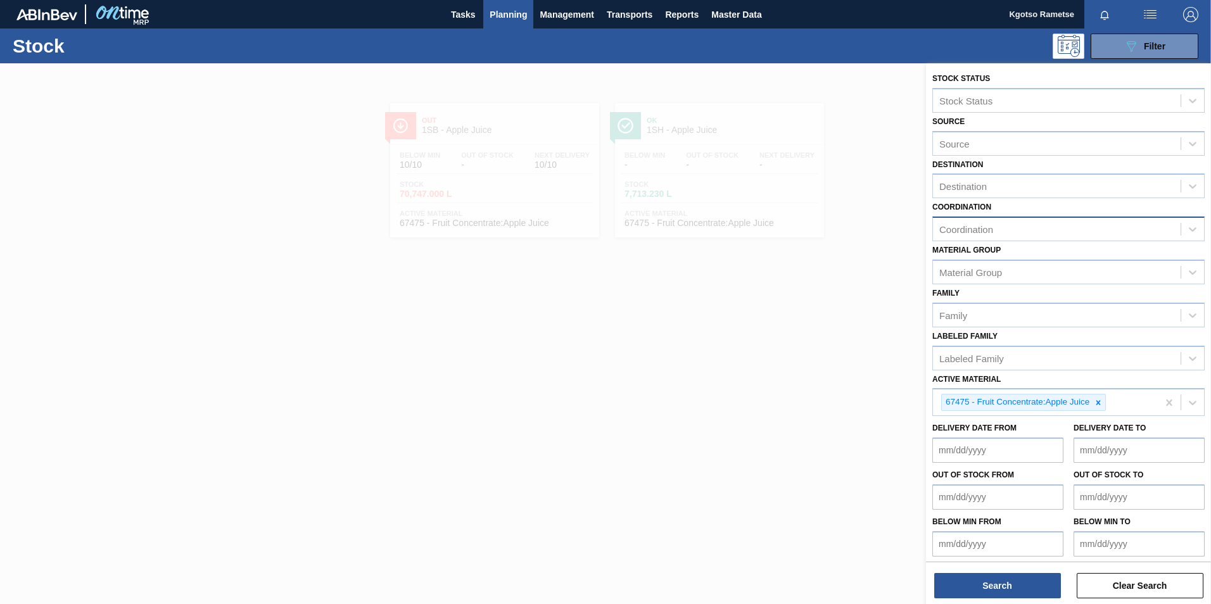
scroll to position [4, 0]
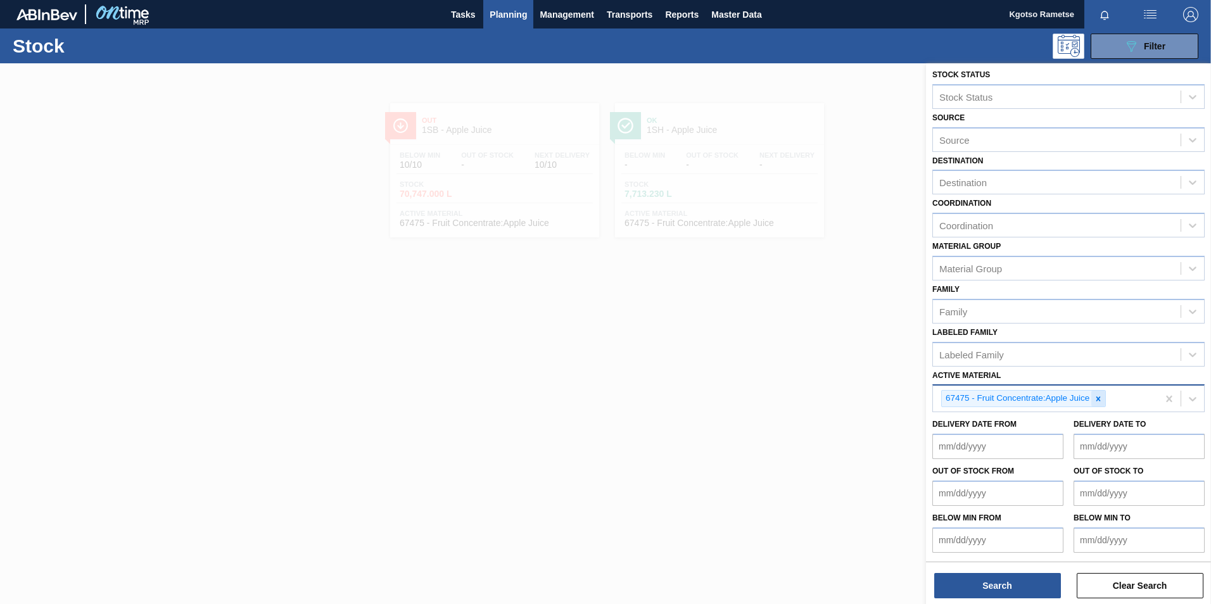
click at [1100, 402] on icon at bounding box center [1098, 399] width 9 height 9
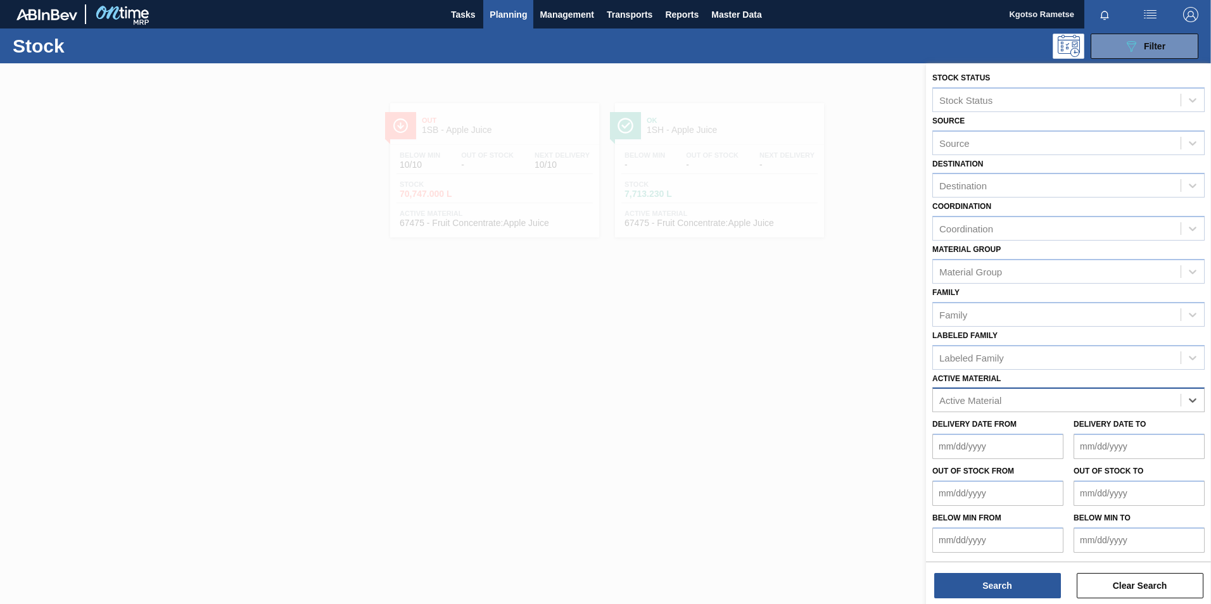
scroll to position [1, 0]
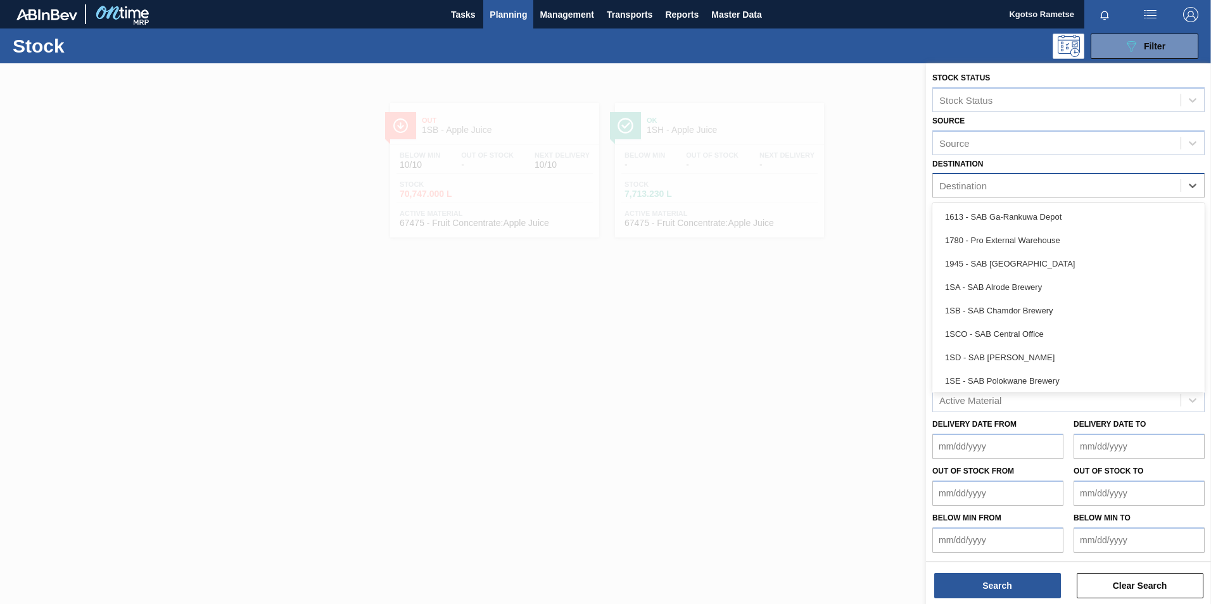
click at [973, 187] on div "Destination" at bounding box center [962, 185] width 47 height 11
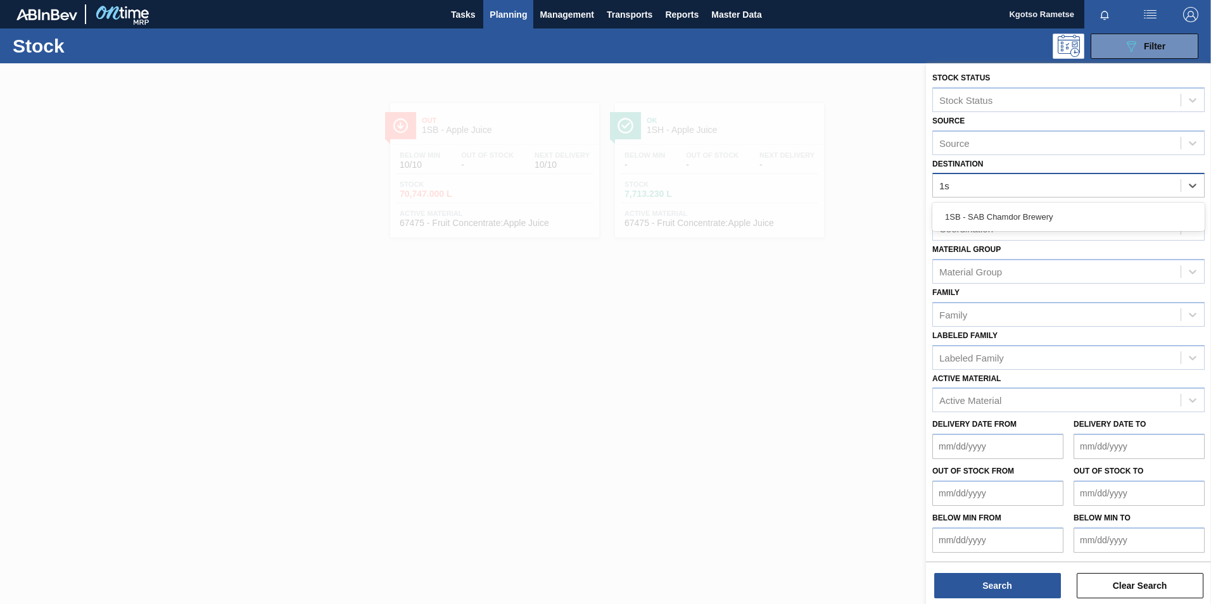
type input "1sb"
click at [968, 217] on div "1SB - SAB Chamdor Brewery" at bounding box center [1068, 216] width 272 height 23
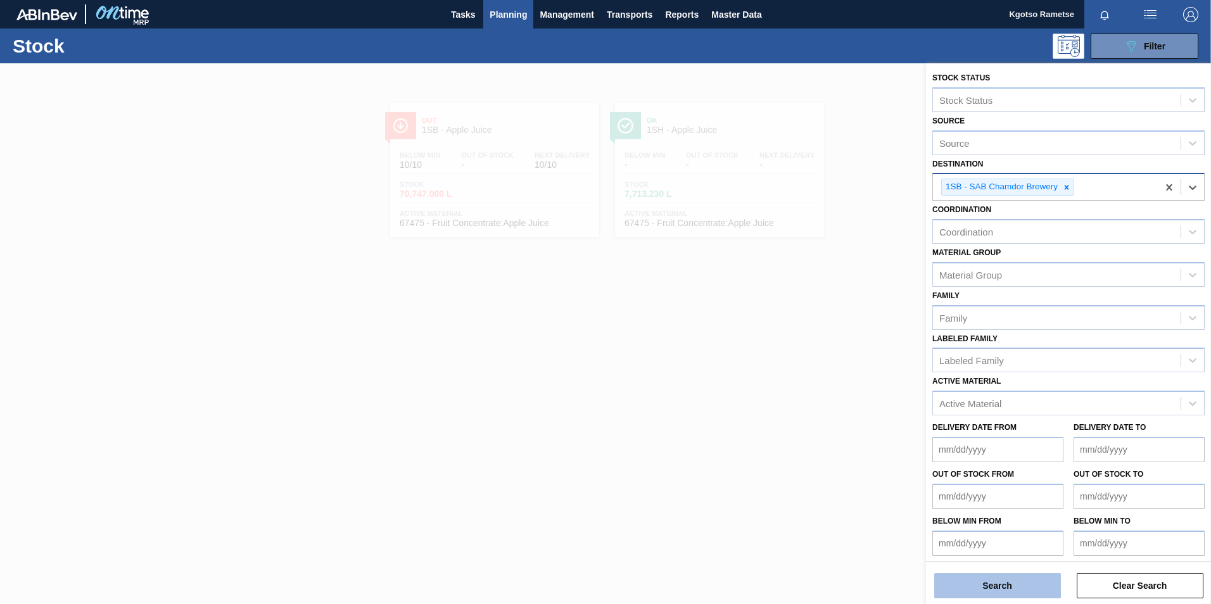
click at [970, 592] on button "Search" at bounding box center [997, 585] width 127 height 25
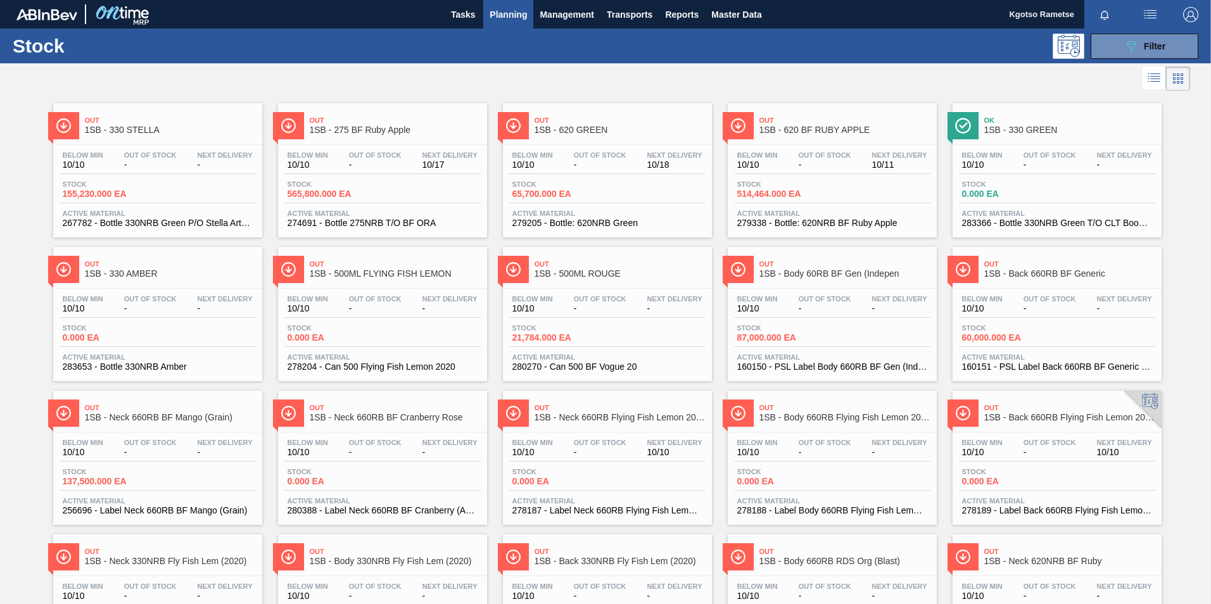
click at [550, 183] on span "Stock" at bounding box center [556, 184] width 89 height 8
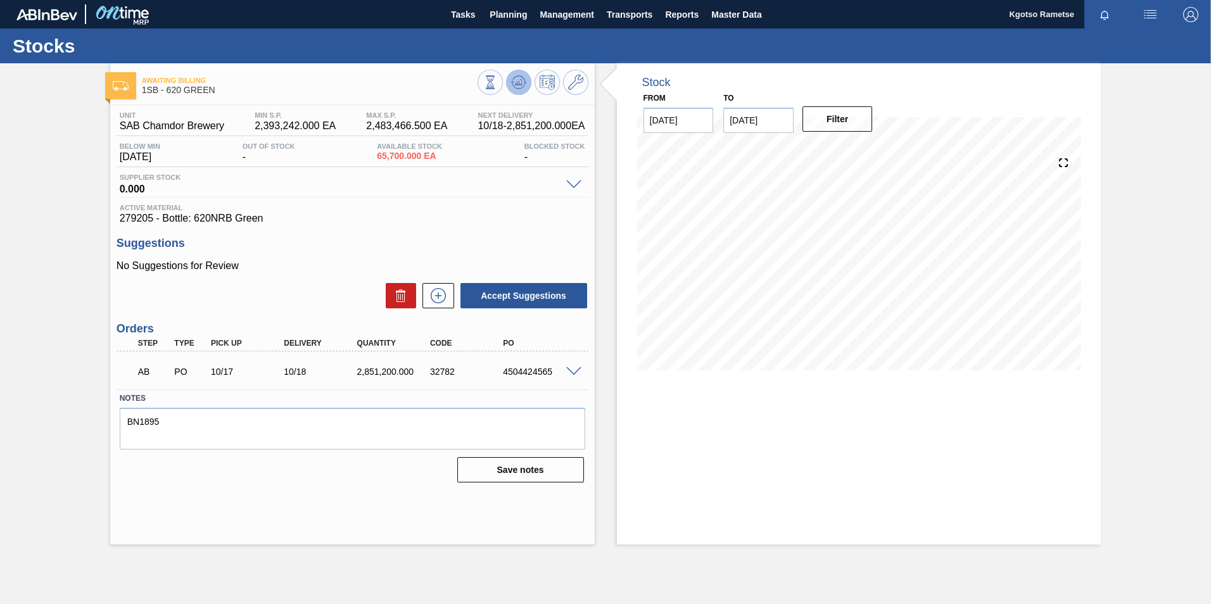
click at [526, 79] on button at bounding box center [518, 82] width 25 height 25
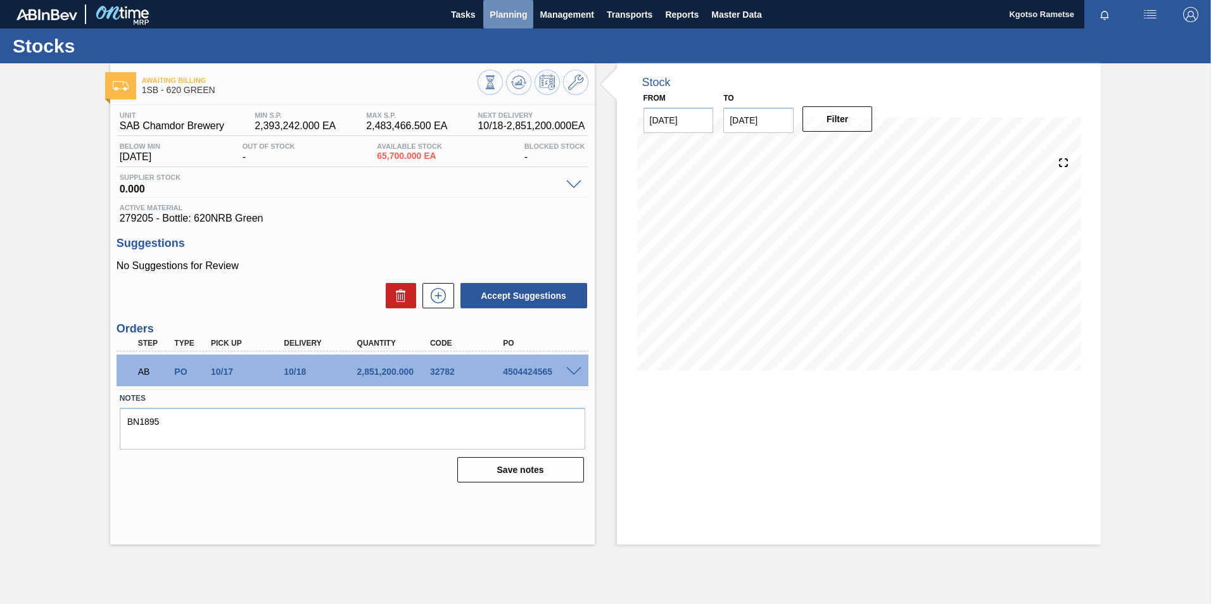
click at [519, 18] on span "Planning" at bounding box center [508, 14] width 37 height 15
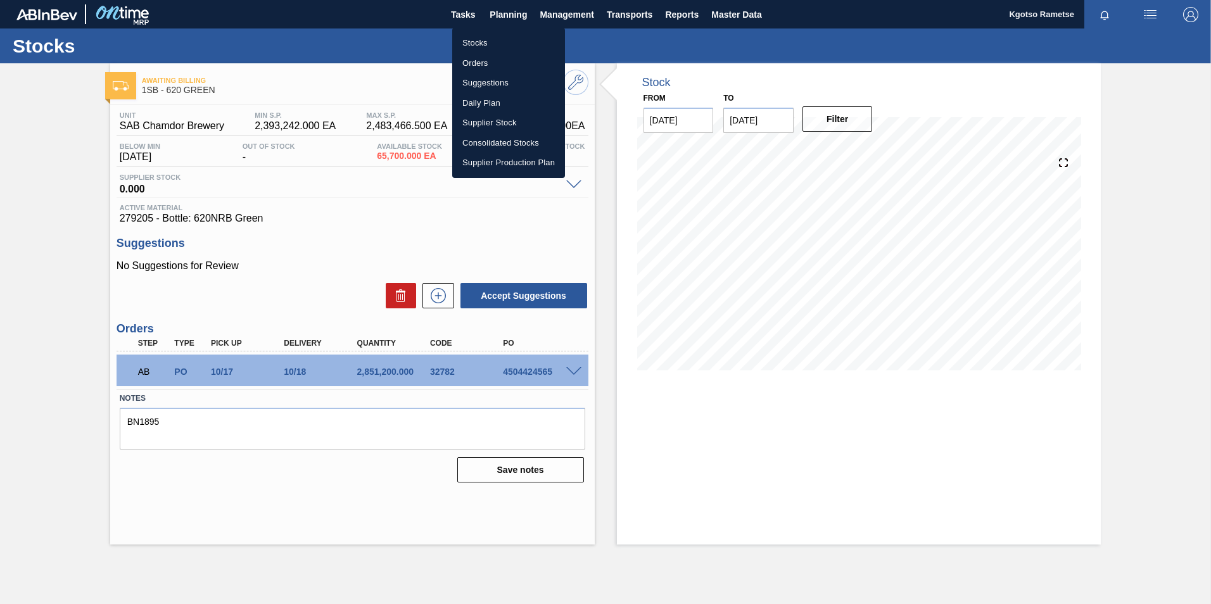
click at [498, 44] on li "Stocks" at bounding box center [508, 43] width 113 height 20
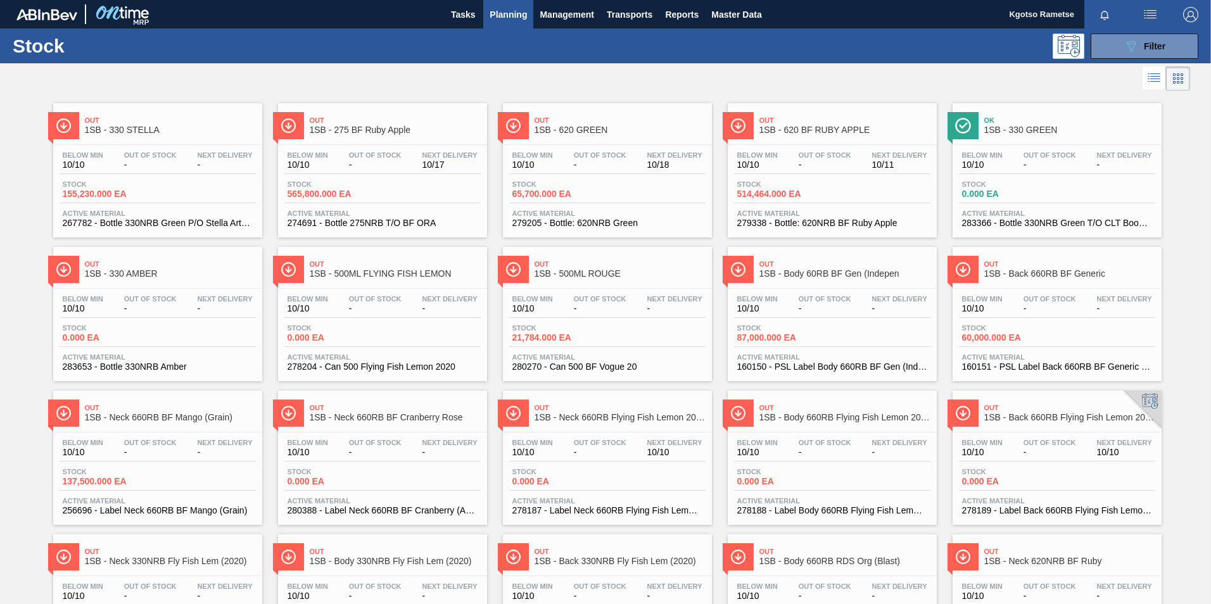
click at [1191, 13] on img "button" at bounding box center [1190, 14] width 15 height 15
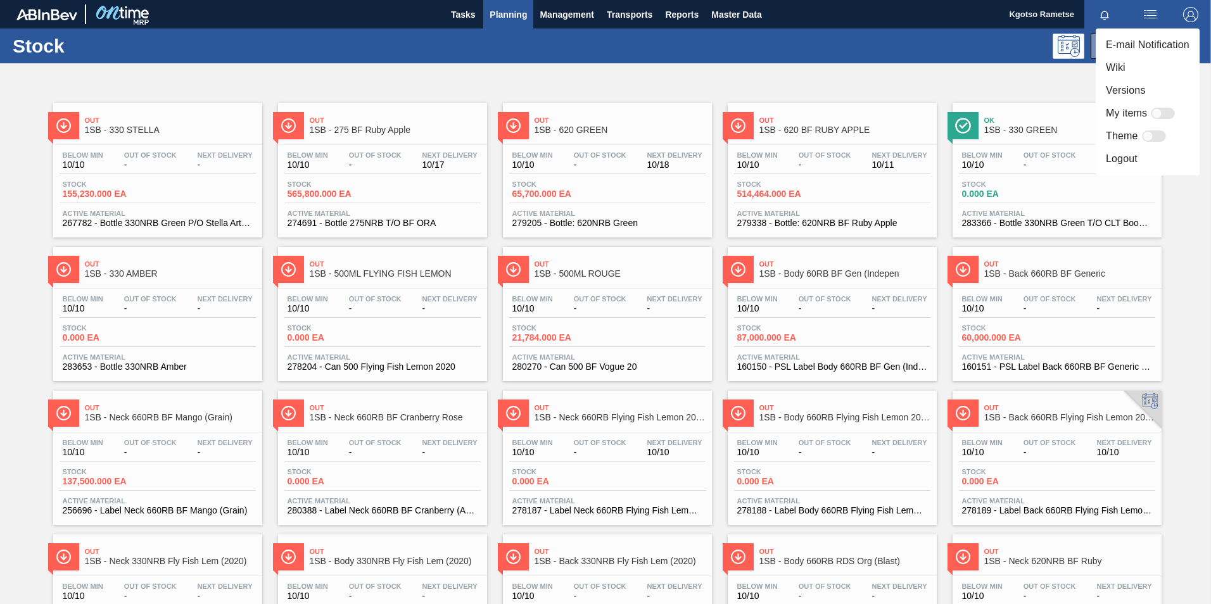
click at [984, 75] on div at bounding box center [605, 302] width 1211 height 604
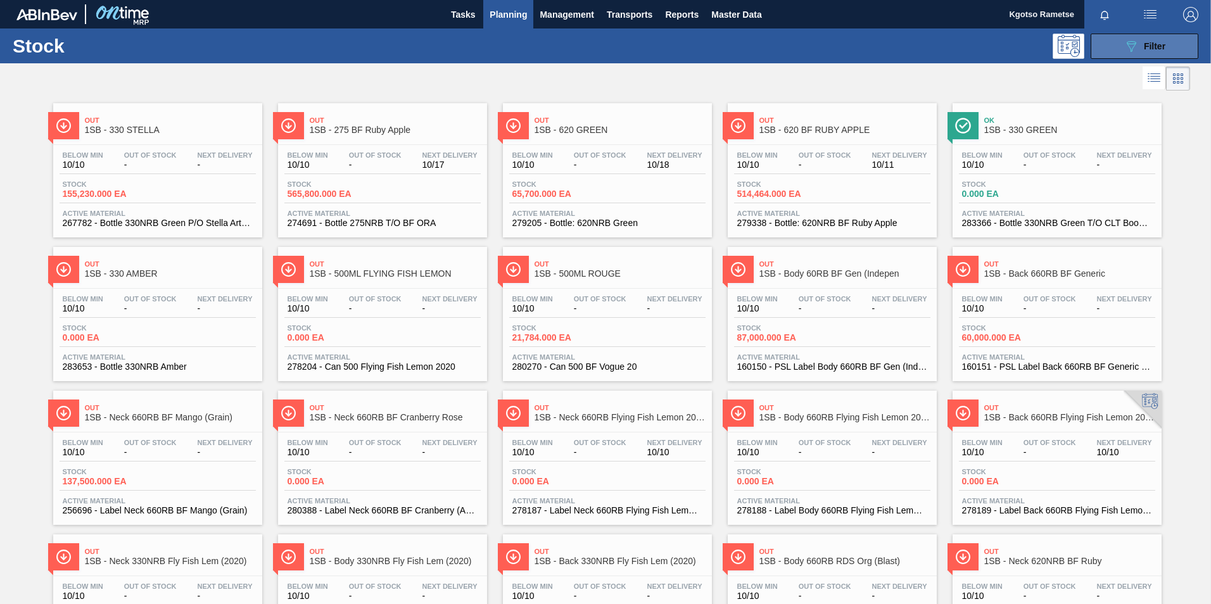
click at [1115, 47] on button "089F7B8B-B2A5-4AFE-B5C0-19BA573D28AC Filter" at bounding box center [1145, 46] width 108 height 25
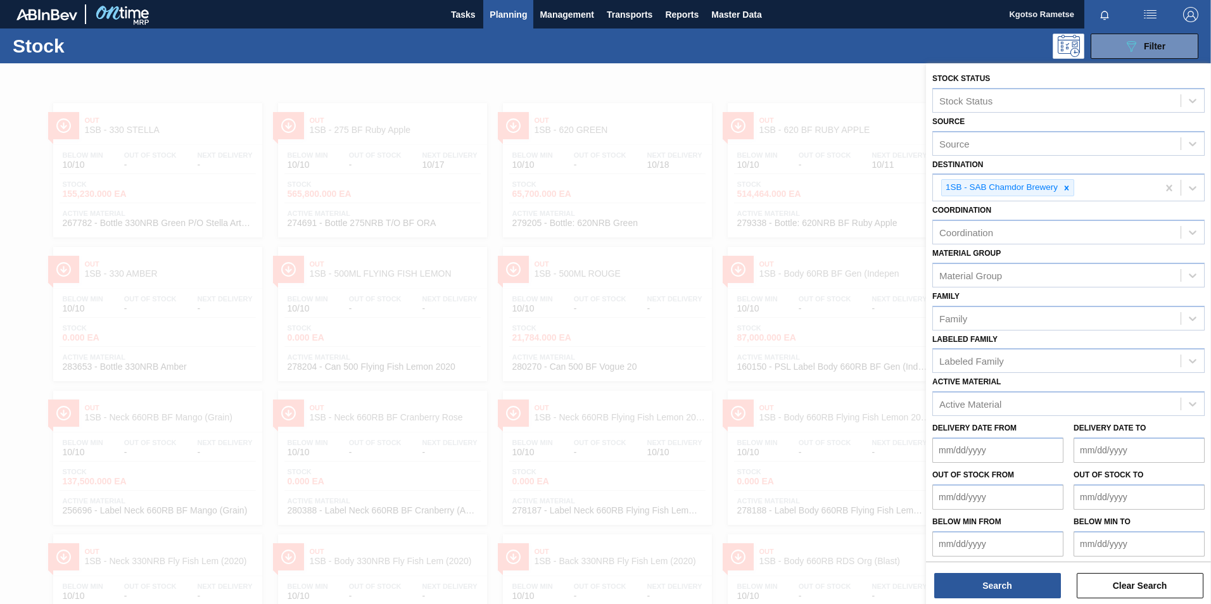
scroll to position [4, 0]
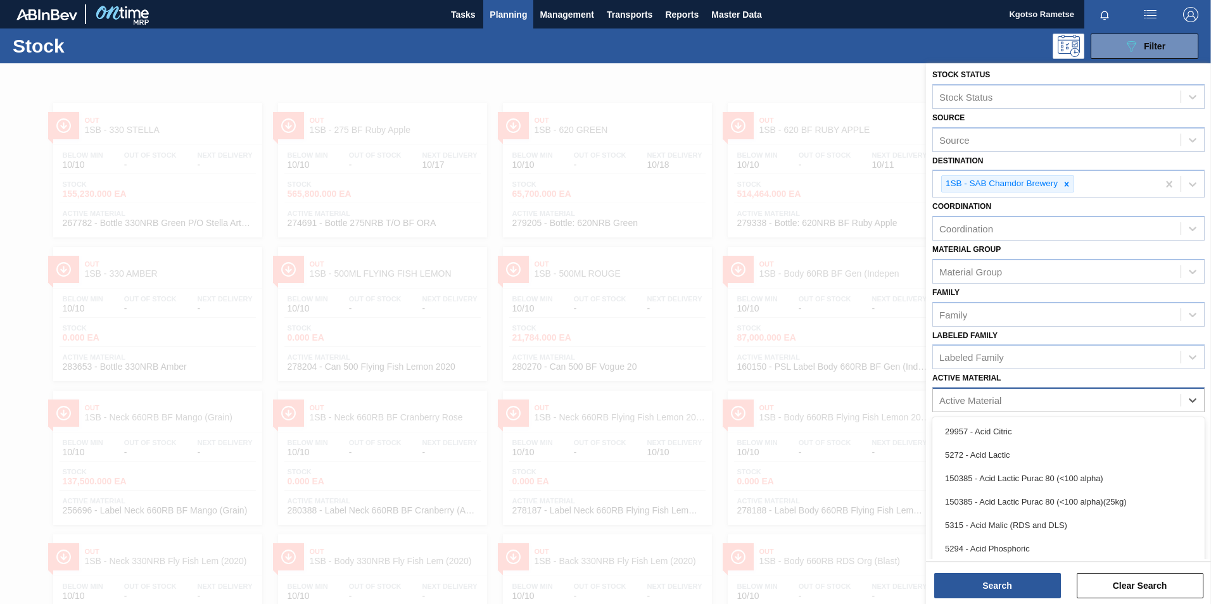
click at [1016, 400] on div "Active Material" at bounding box center [1057, 400] width 248 height 18
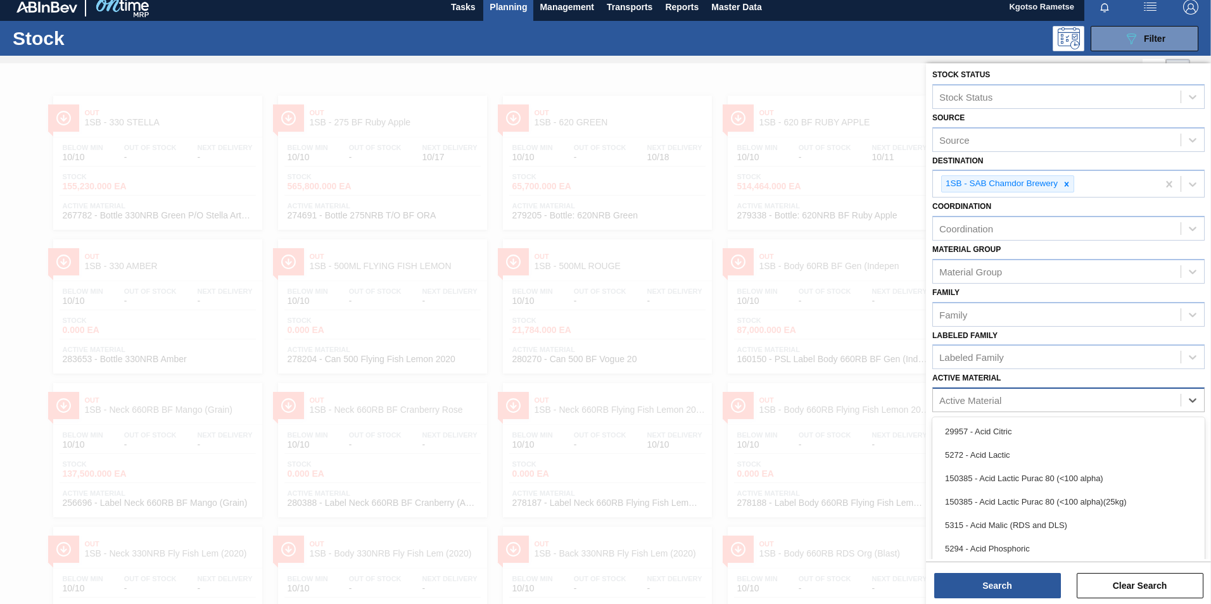
scroll to position [8, 0]
type Material "ruby apple"
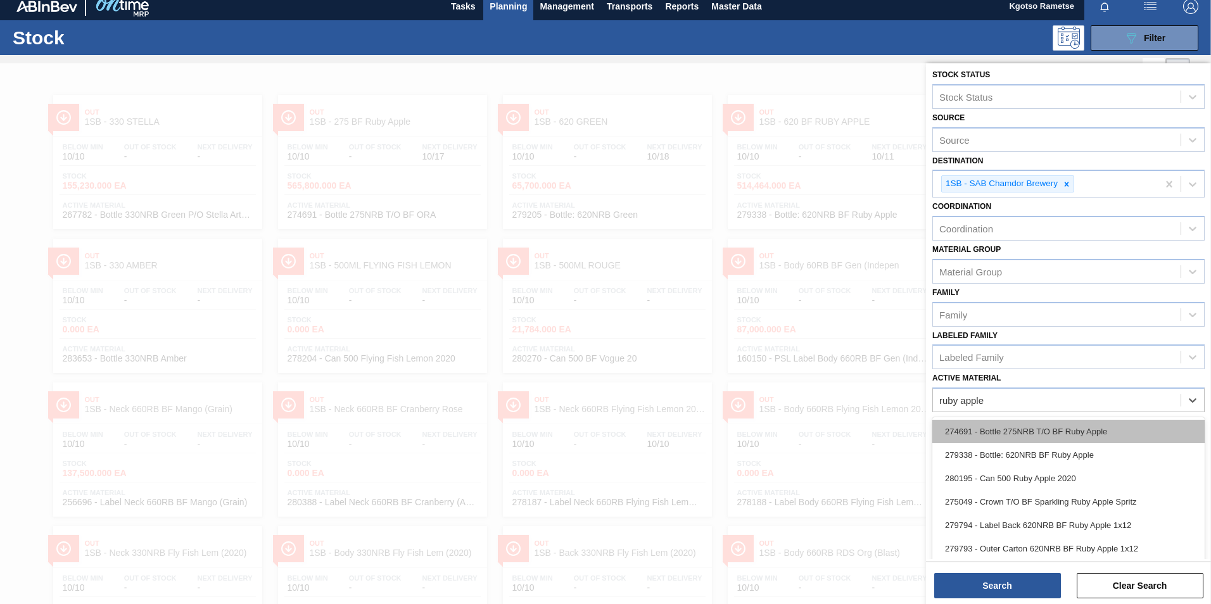
click at [1032, 434] on div "274691 - Bottle 275NRB T/O BF Ruby Apple" at bounding box center [1068, 431] width 272 height 23
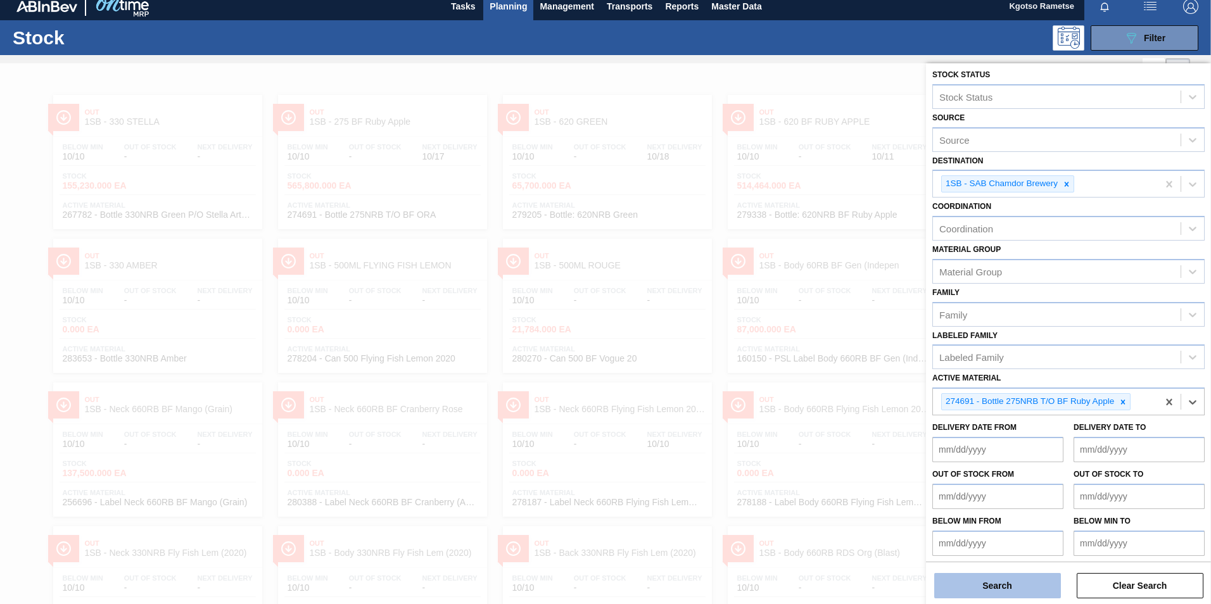
click at [1002, 582] on button "Search" at bounding box center [997, 585] width 127 height 25
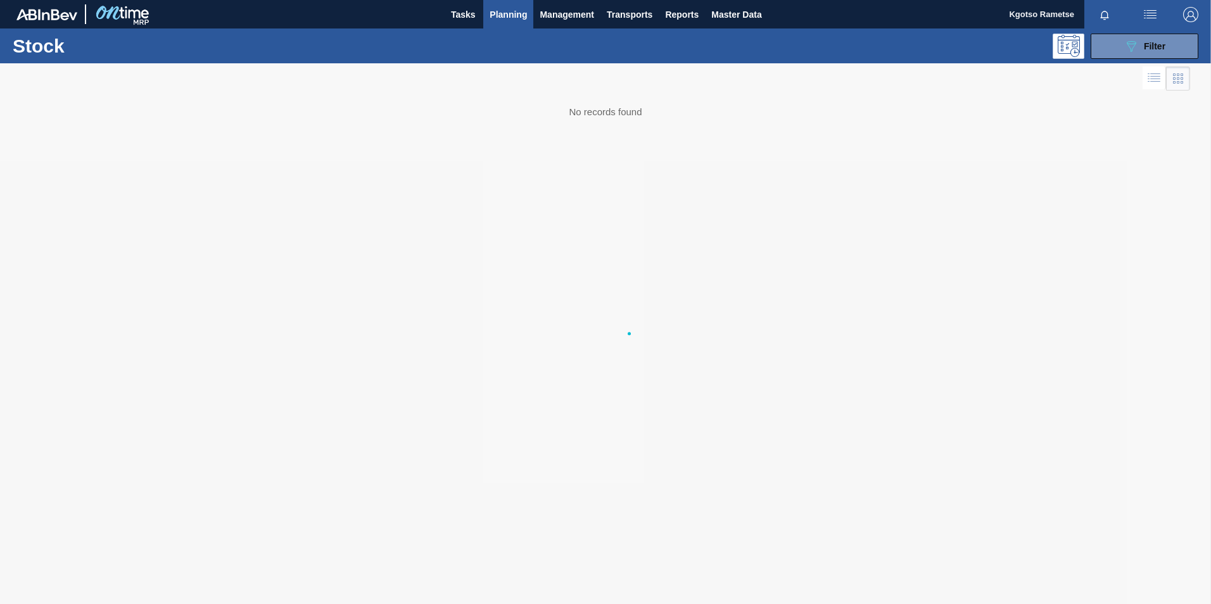
scroll to position [0, 0]
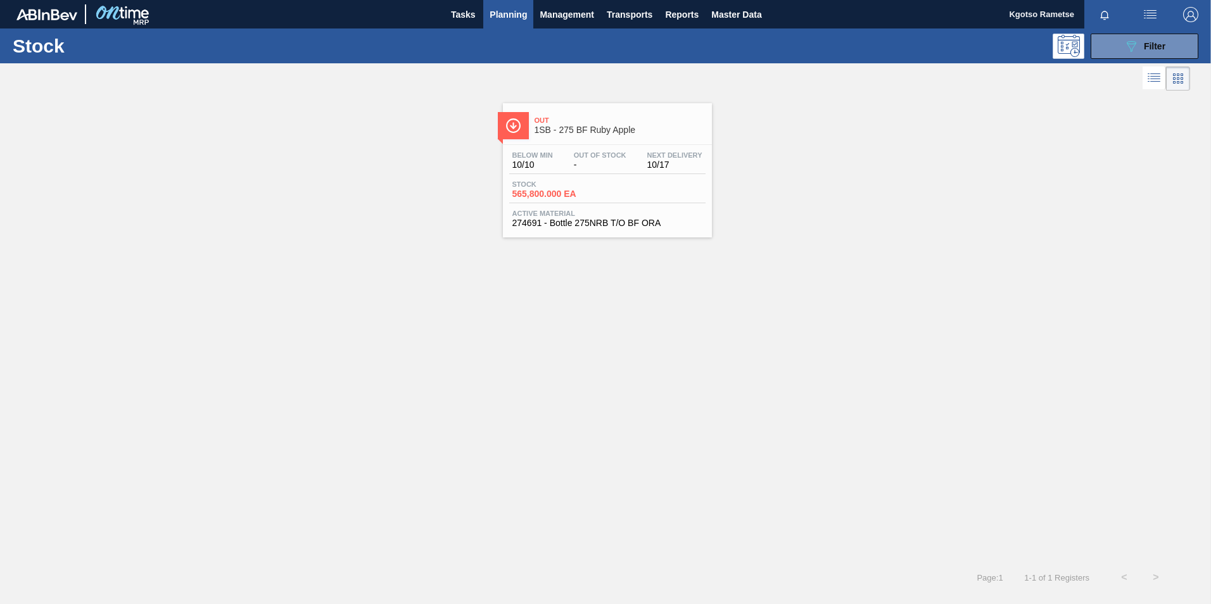
click at [587, 157] on span "Out Of Stock" at bounding box center [600, 155] width 53 height 8
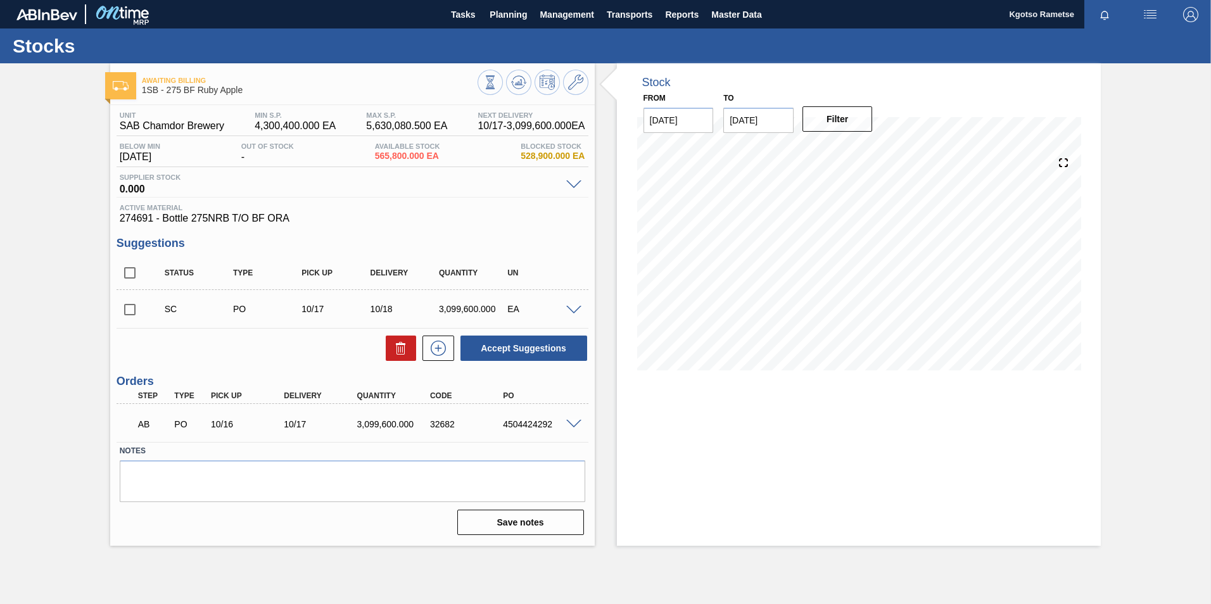
click at [576, 422] on span at bounding box center [573, 424] width 15 height 9
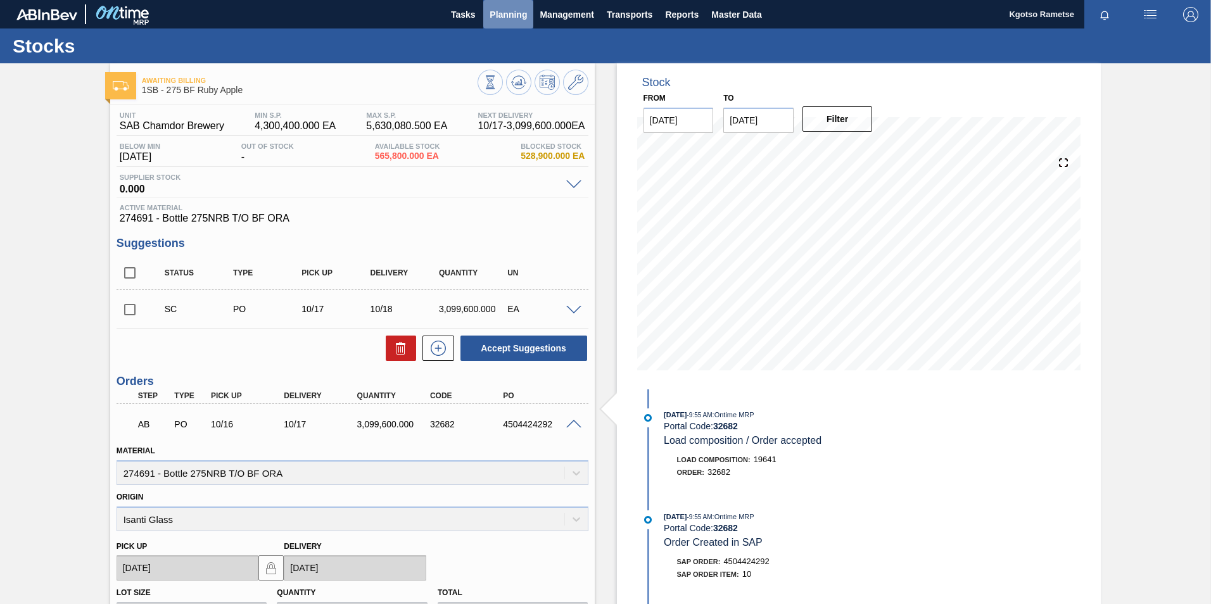
click at [509, 6] on button "Planning" at bounding box center [508, 14] width 50 height 28
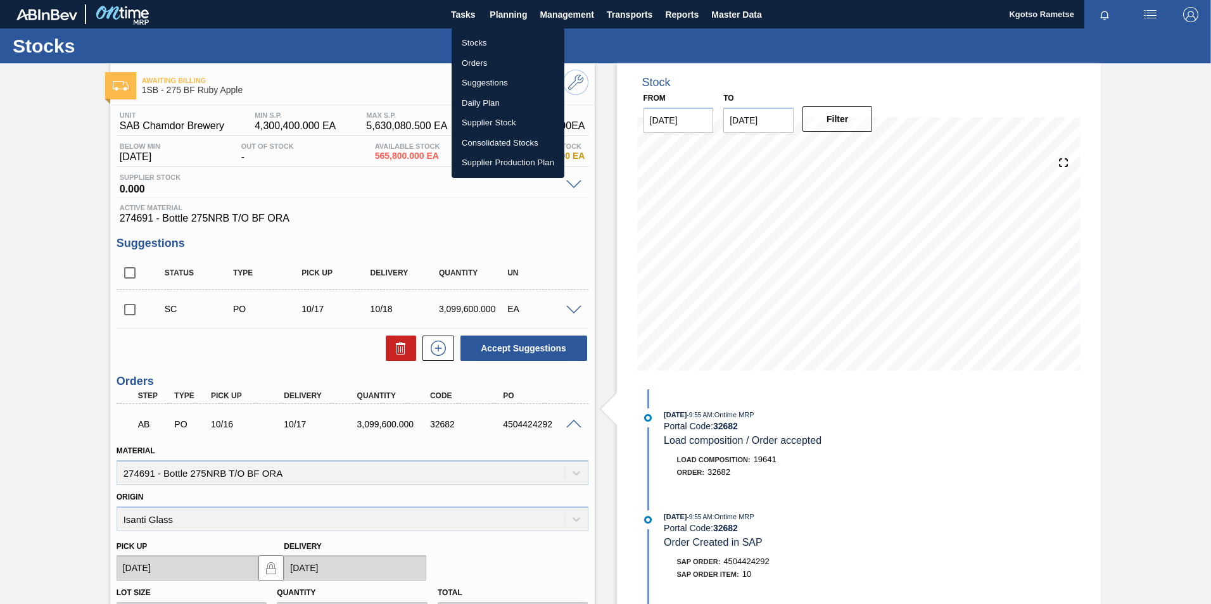
click at [488, 39] on li "Stocks" at bounding box center [508, 43] width 113 height 20
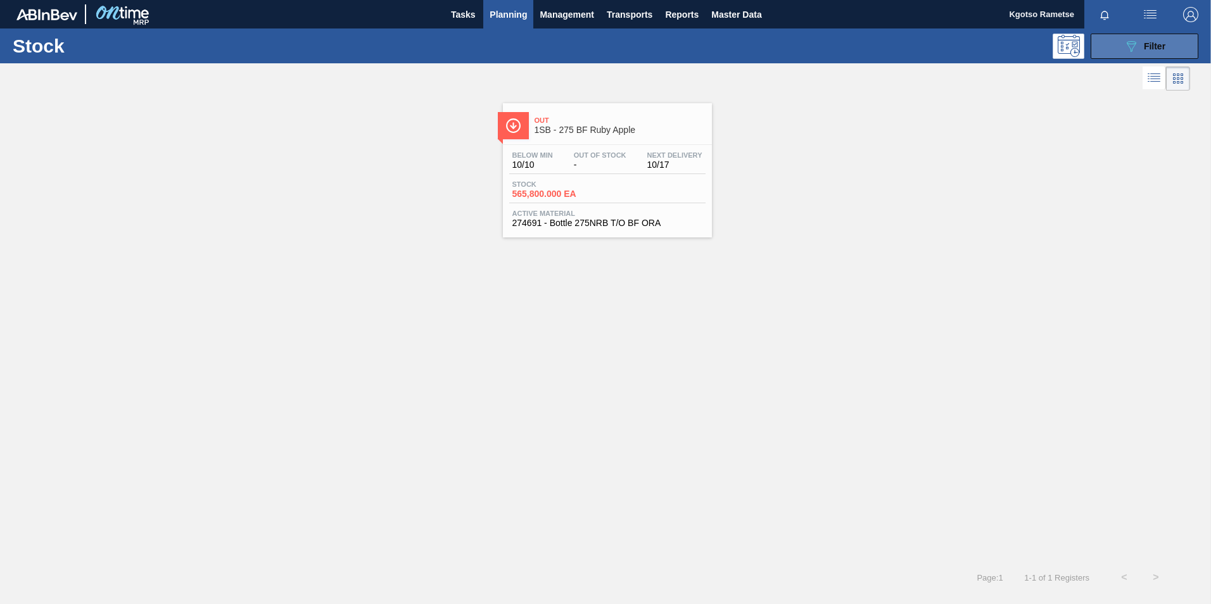
click at [1144, 47] on span "Filter" at bounding box center [1155, 46] width 22 height 10
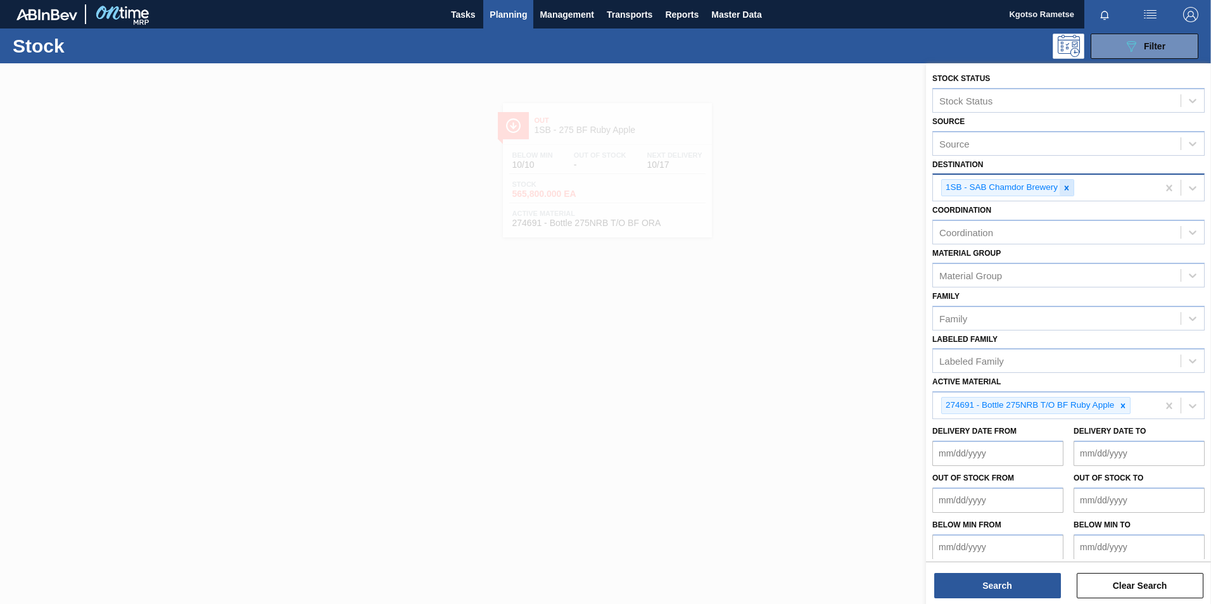
click at [1068, 189] on icon at bounding box center [1067, 188] width 4 height 4
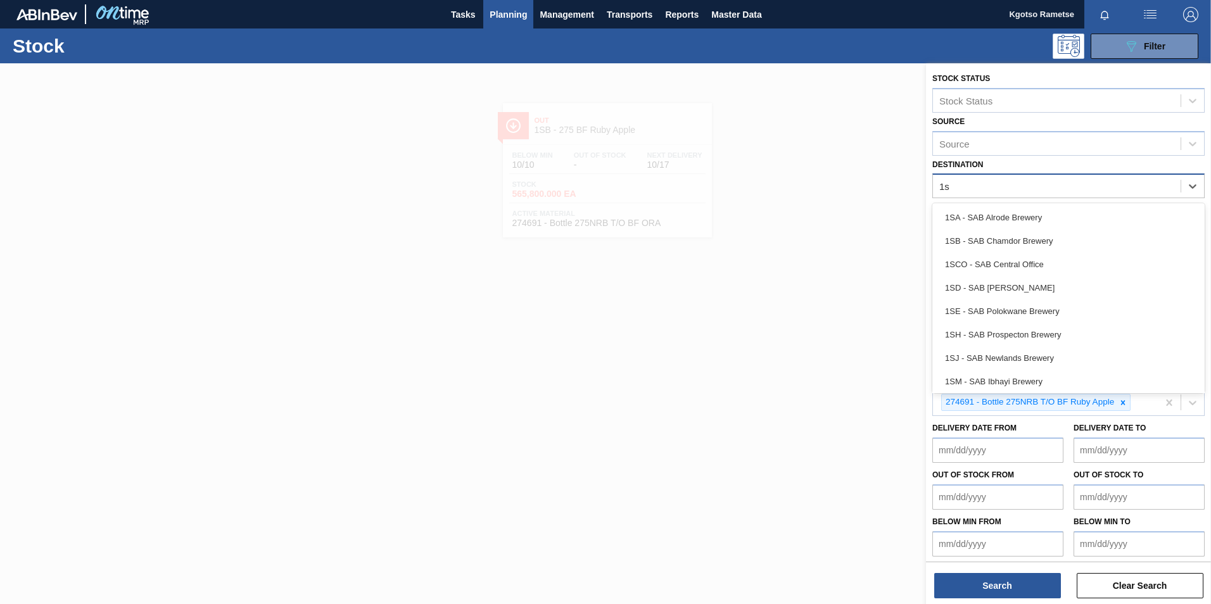
type input "1sd"
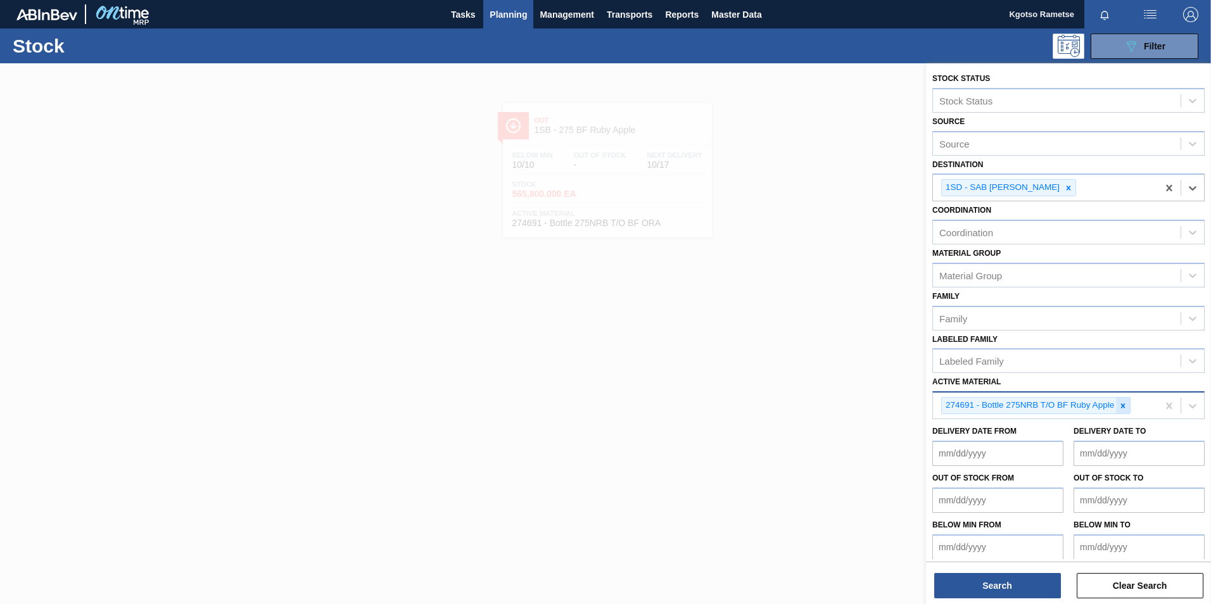
click at [1124, 406] on icon at bounding box center [1122, 406] width 9 height 9
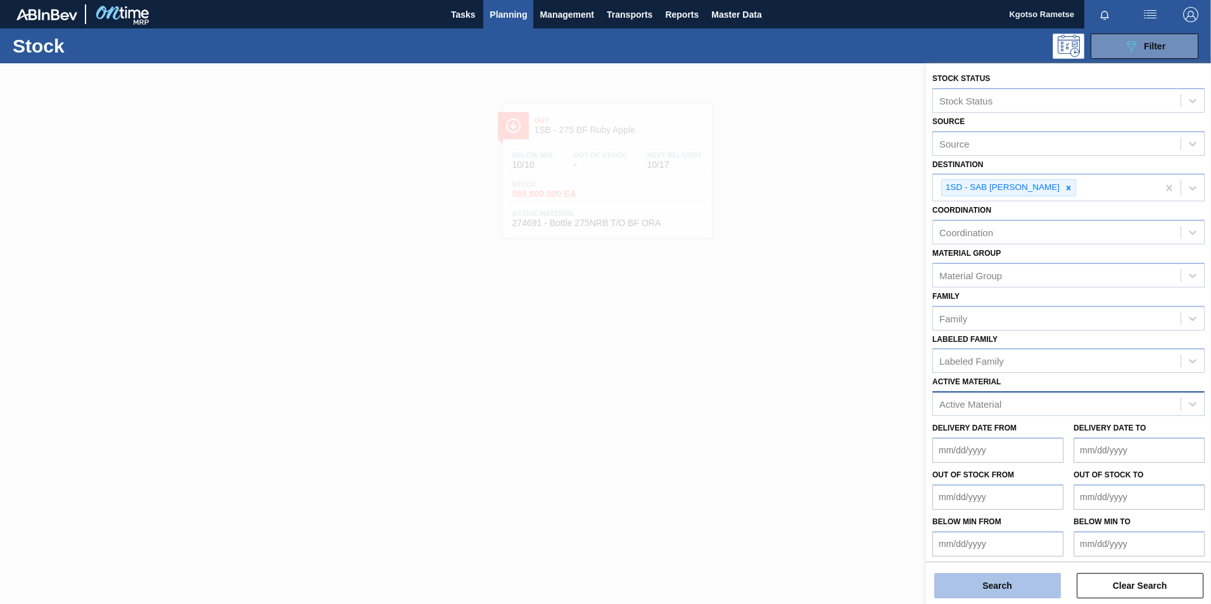
click at [1026, 584] on button "Search" at bounding box center [997, 585] width 127 height 25
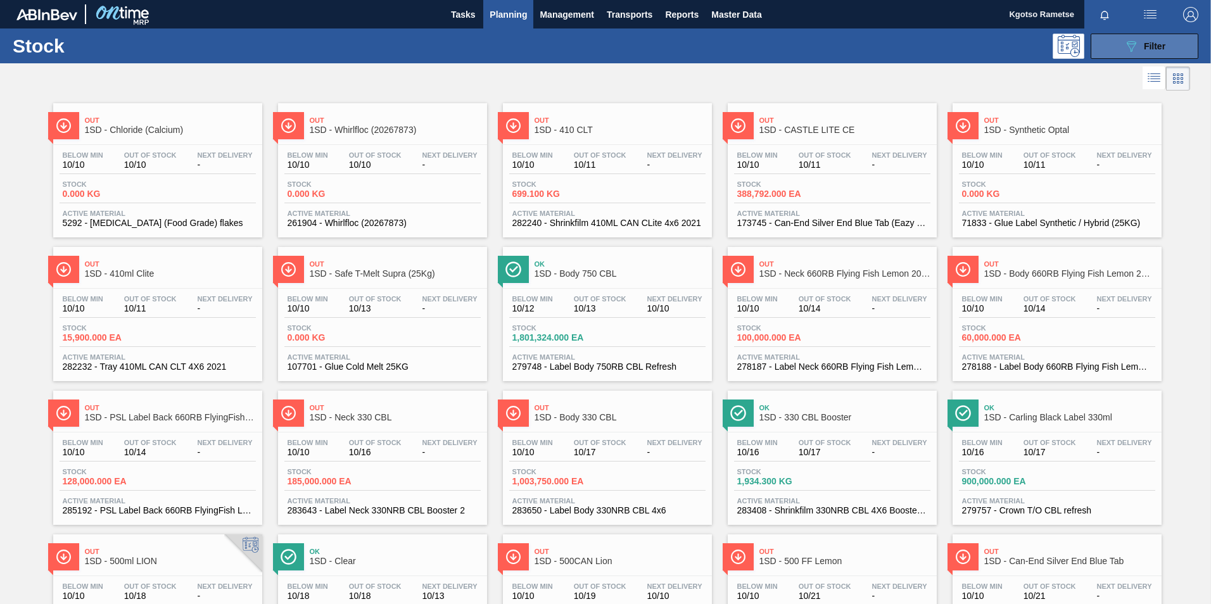
click at [1098, 39] on button "089F7B8B-B2A5-4AFE-B5C0-19BA573D28AC Filter" at bounding box center [1145, 46] width 108 height 25
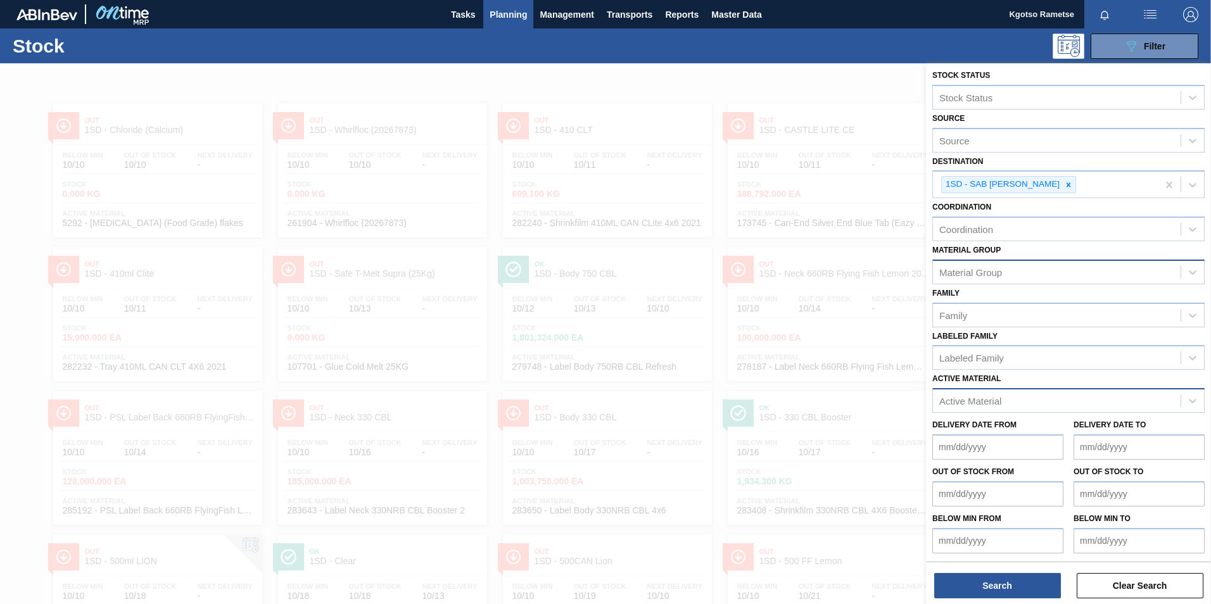
scroll to position [4, 0]
click at [1044, 396] on div "Active Material" at bounding box center [1057, 400] width 248 height 18
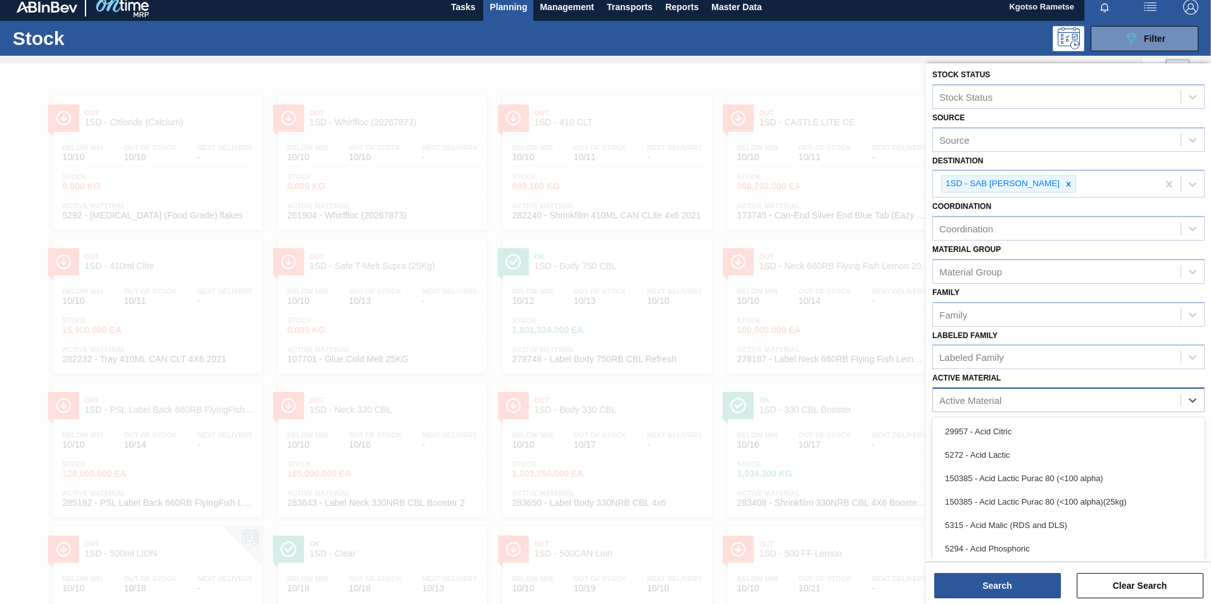
scroll to position [8, 0]
type Material "7"
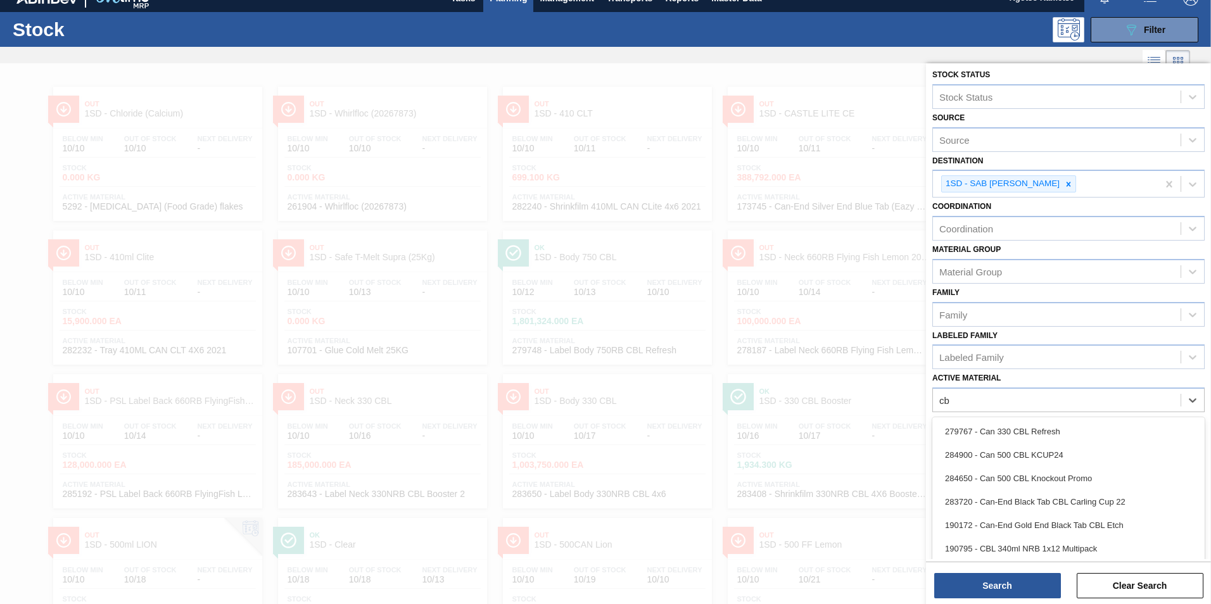
type Material "c"
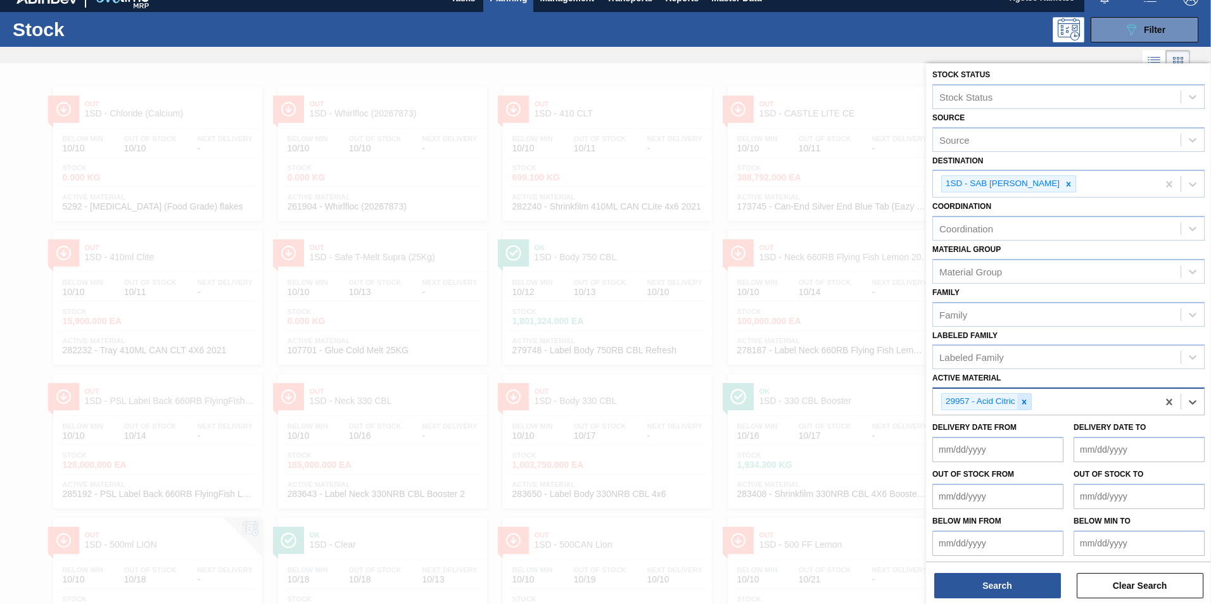
click at [1029, 407] on div at bounding box center [1024, 402] width 14 height 16
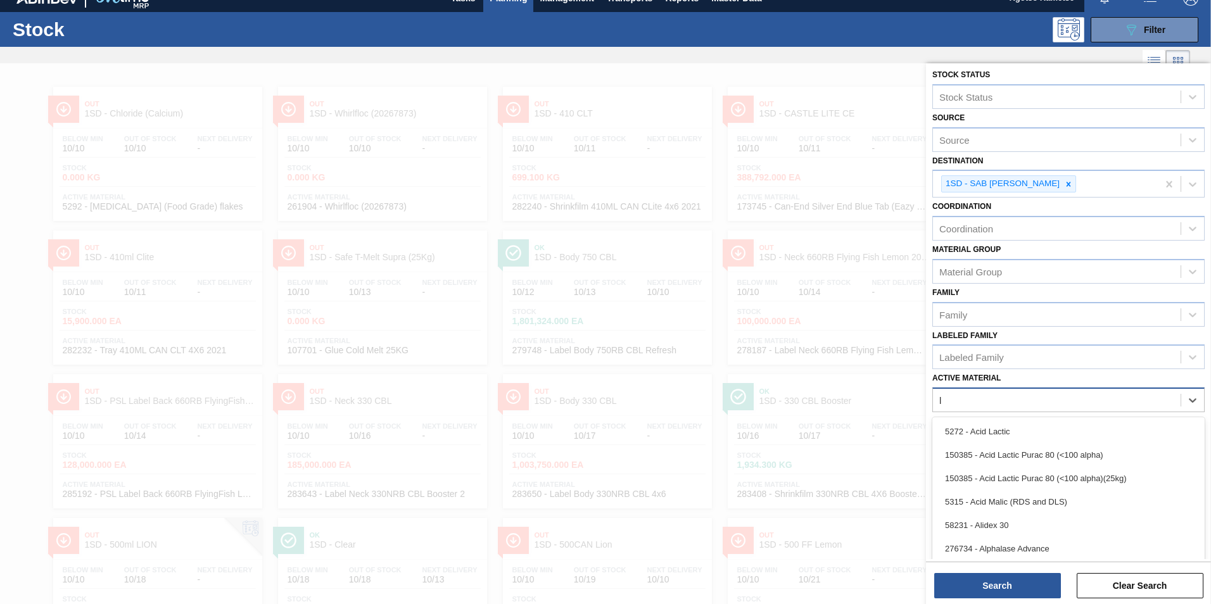
scroll to position [25, 0]
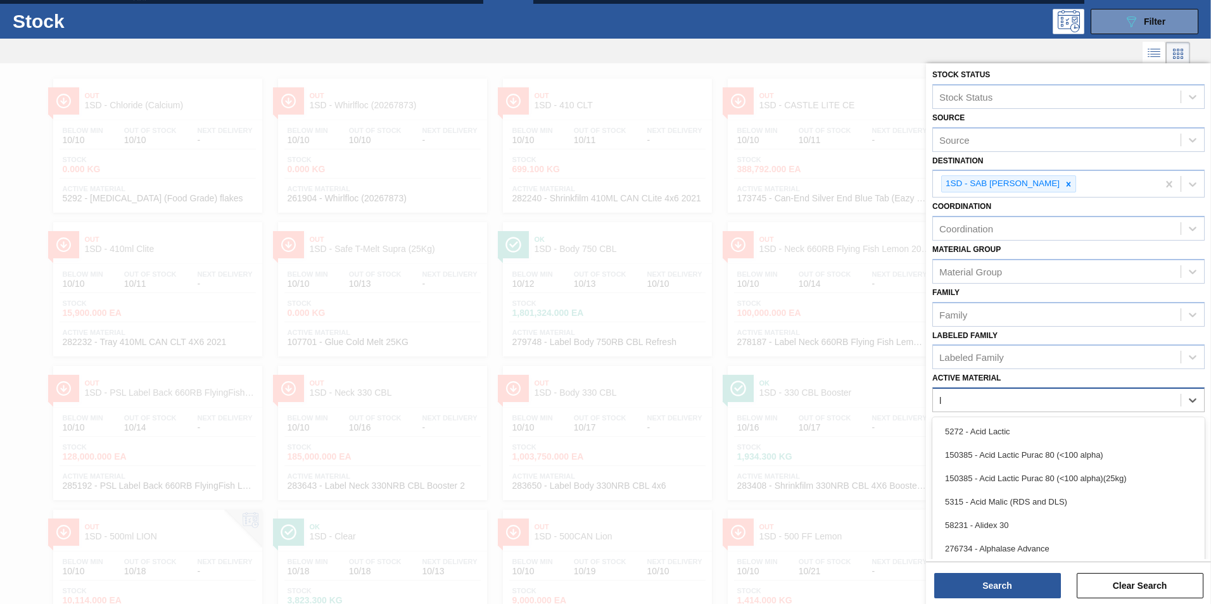
type Material "l"
